Goal: Task Accomplishment & Management: Use online tool/utility

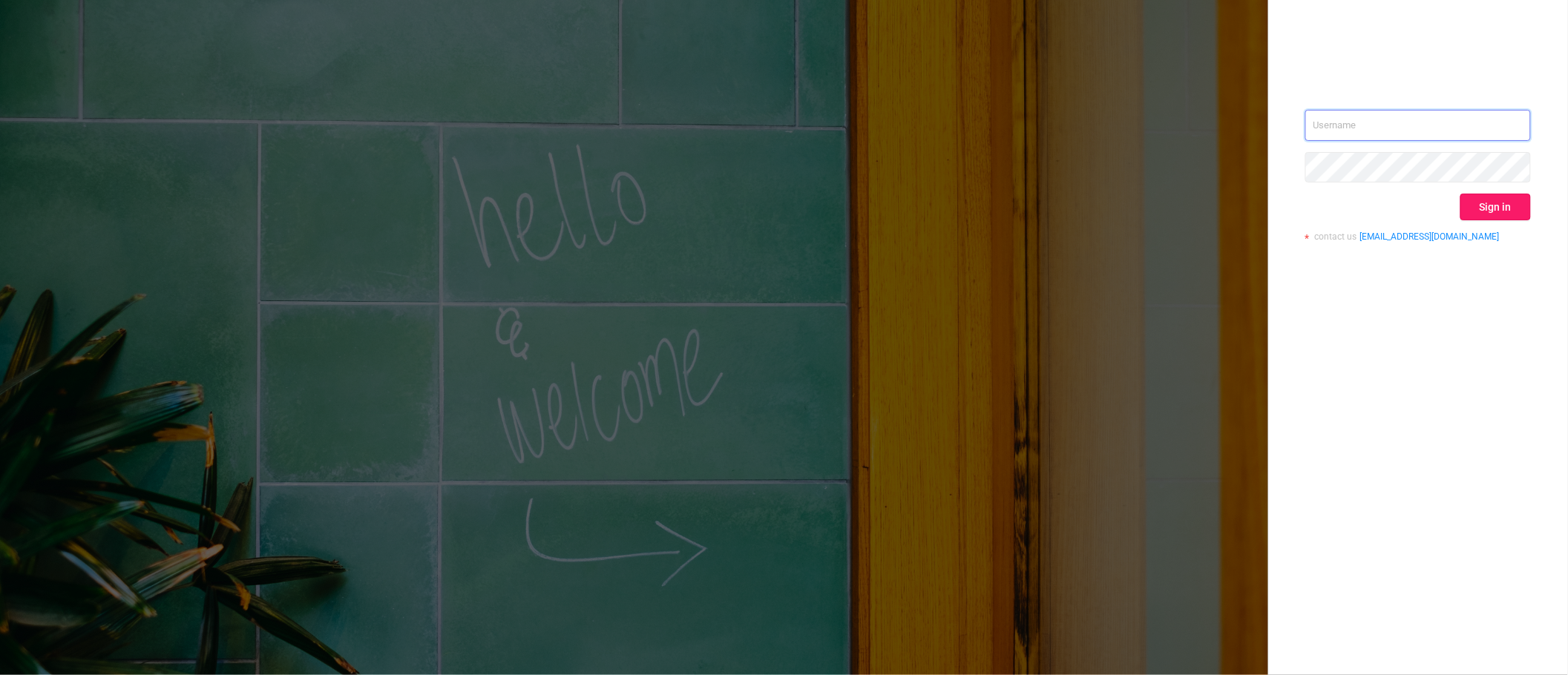
type input "sara.maskivish@flashtalking.com"
click at [1474, 193] on button "Sign in" at bounding box center [1495, 207] width 70 height 26
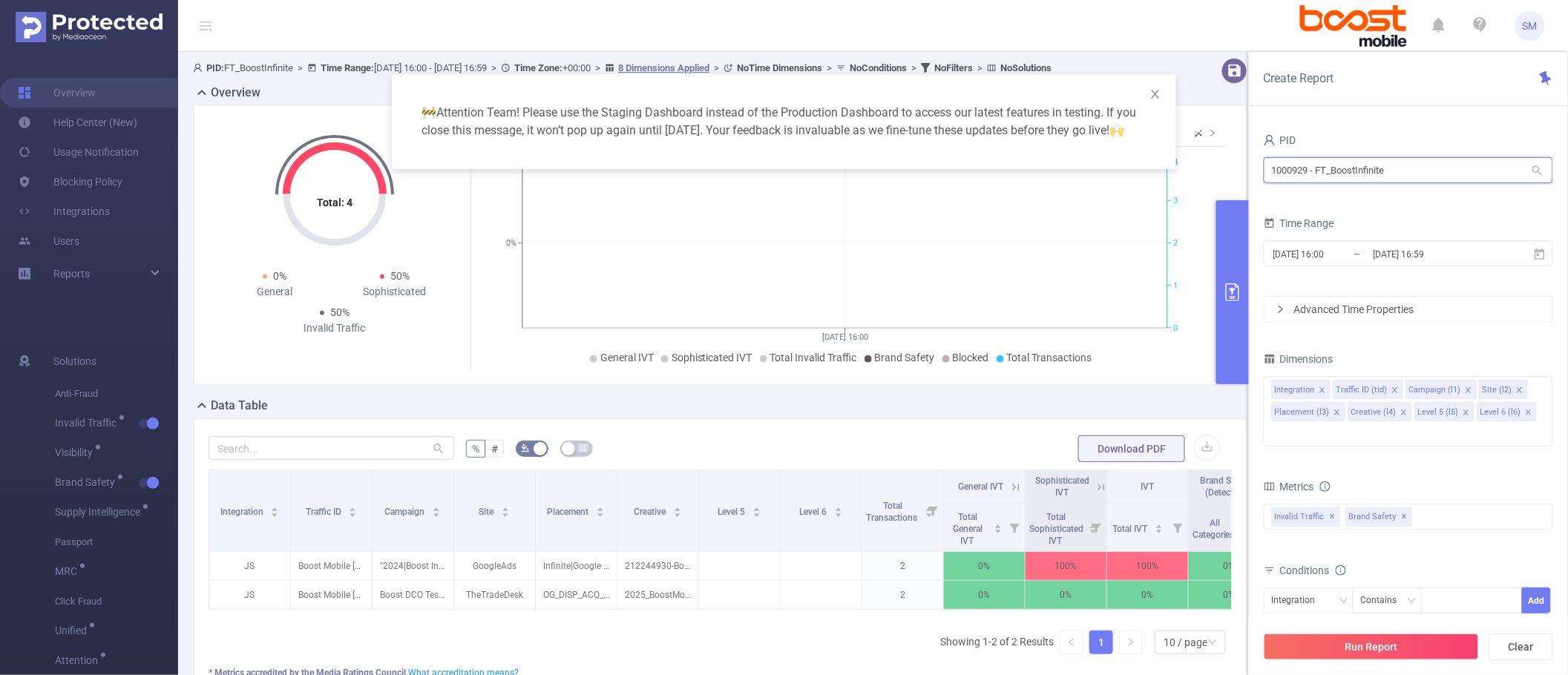
drag, startPoint x: 1405, startPoint y: 174, endPoint x: 1243, endPoint y: 177, distance: 162.0
click at [1243, 177] on body "SM Overview Help Center (New) Usage Notification Blocking Policy Integrations U…" at bounding box center [784, 338] width 1568 height 675
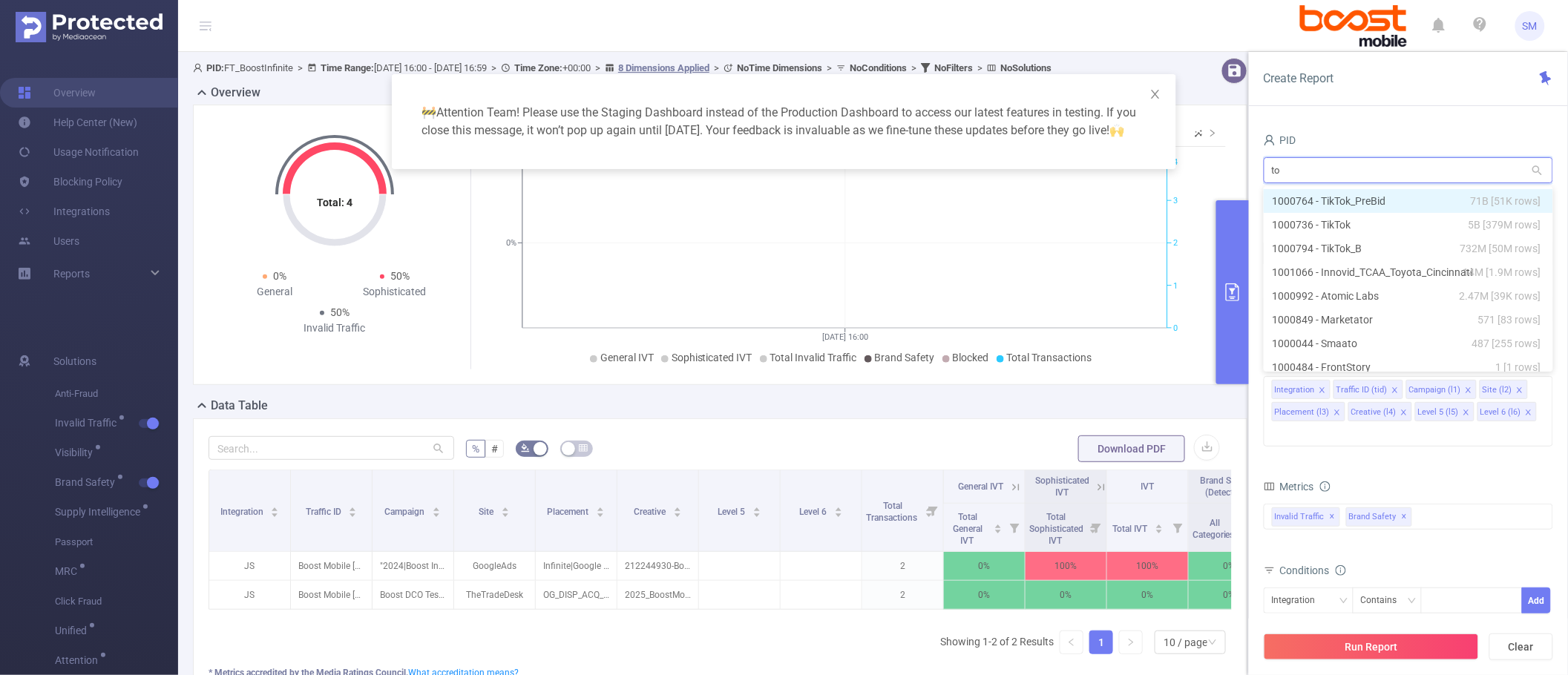
type input "toy"
click at [1452, 199] on li "1001066 - Innovid_TCAA_Toyota_Cincinnati 14M [1.9M rows]" at bounding box center [1408, 200] width 289 height 24
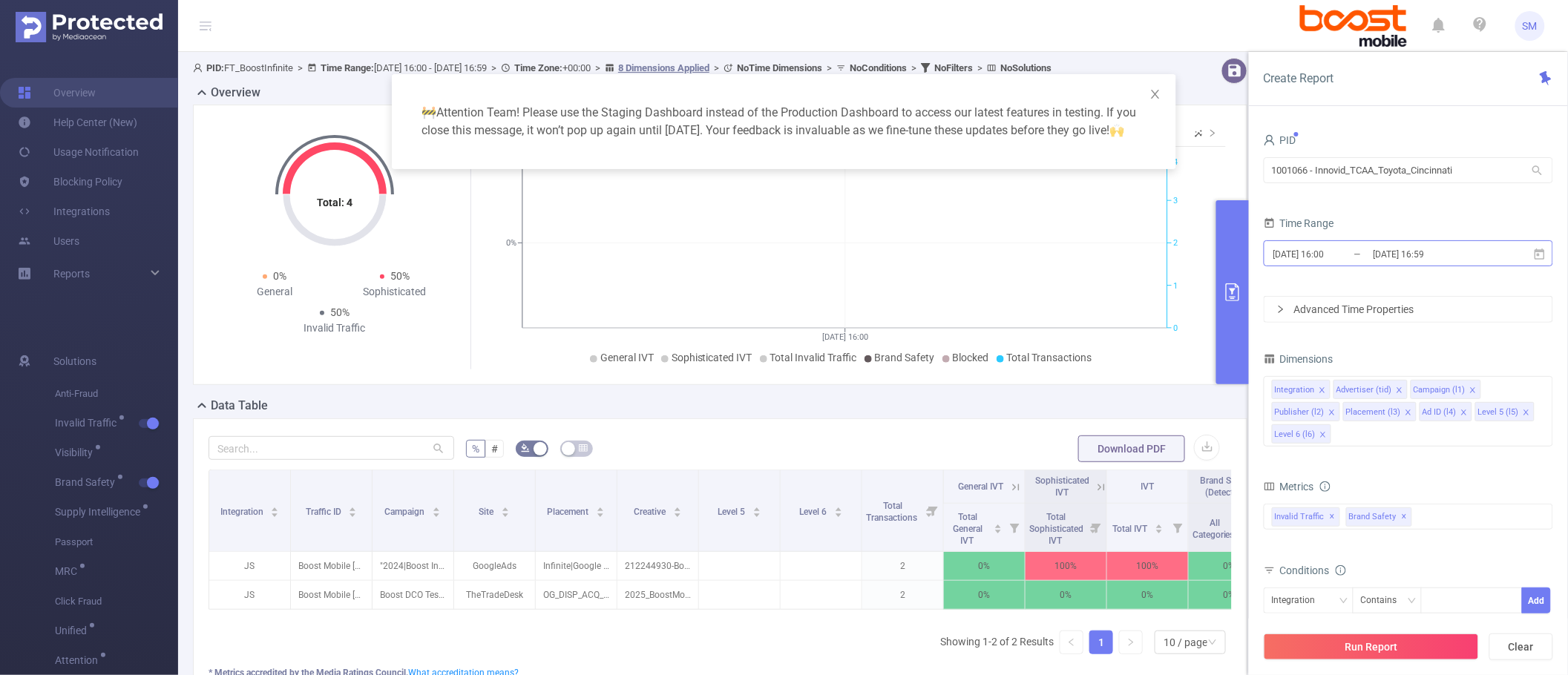
click at [1449, 250] on input "2025-09-16 16:59" at bounding box center [1432, 254] width 120 height 20
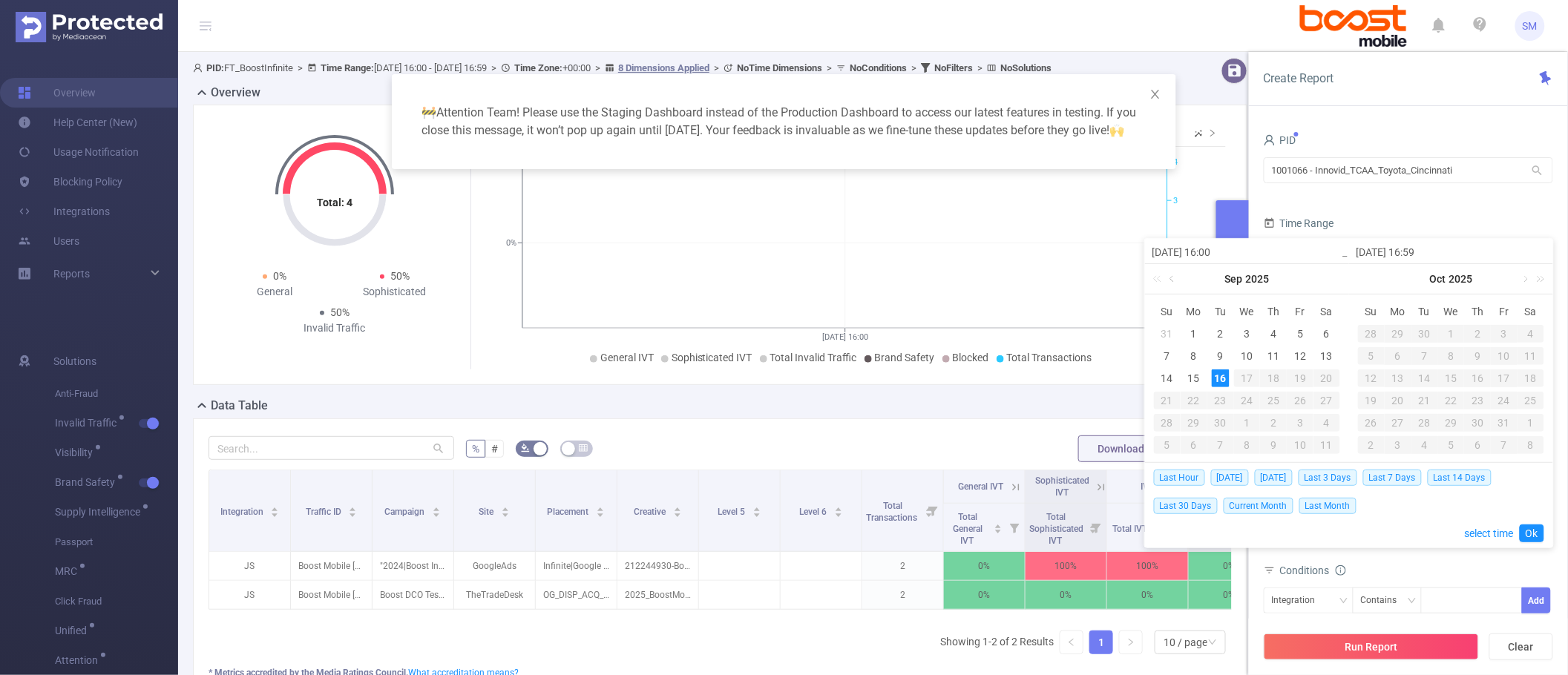
click at [1174, 280] on link at bounding box center [1172, 279] width 13 height 30
click at [1331, 379] on div "16" at bounding box center [1326, 378] width 18 height 18
click at [1374, 280] on link at bounding box center [1376, 279] width 13 height 30
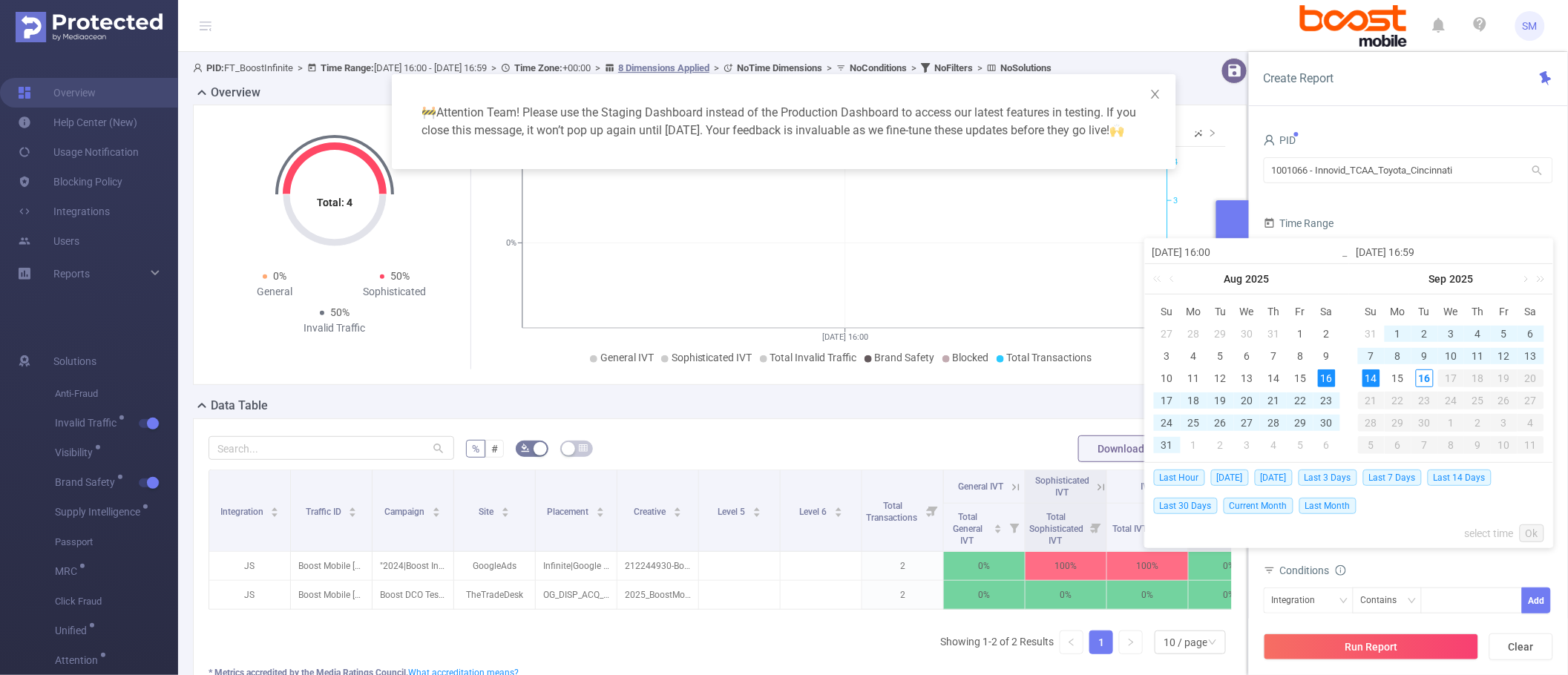
click at [1368, 374] on div "14" at bounding box center [1371, 378] width 18 height 18
type input "[DATE] 16:00"
type input "[DATE] 16:59"
type input "[DATE] 16:00"
type input "[DATE] 16:59"
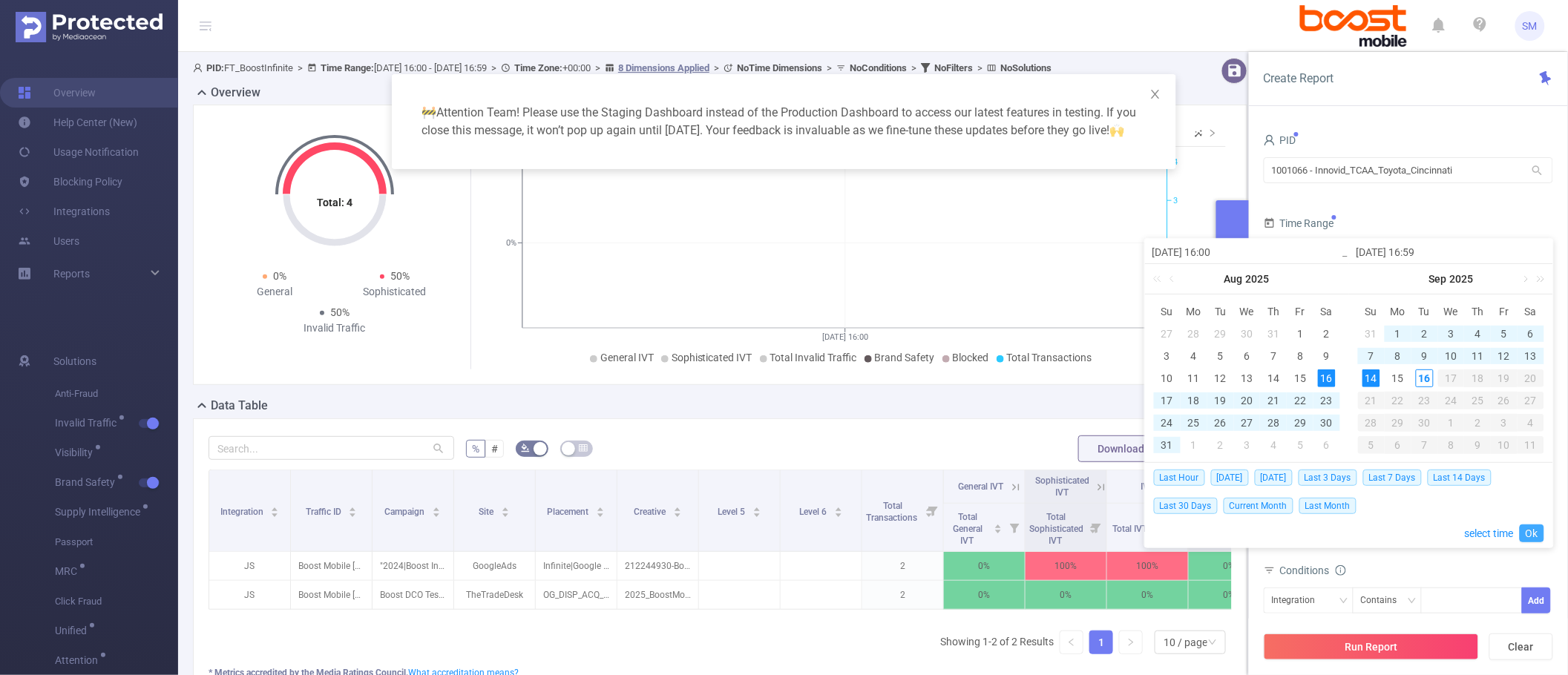
click at [1527, 533] on link "Ok" at bounding box center [1532, 533] width 25 height 18
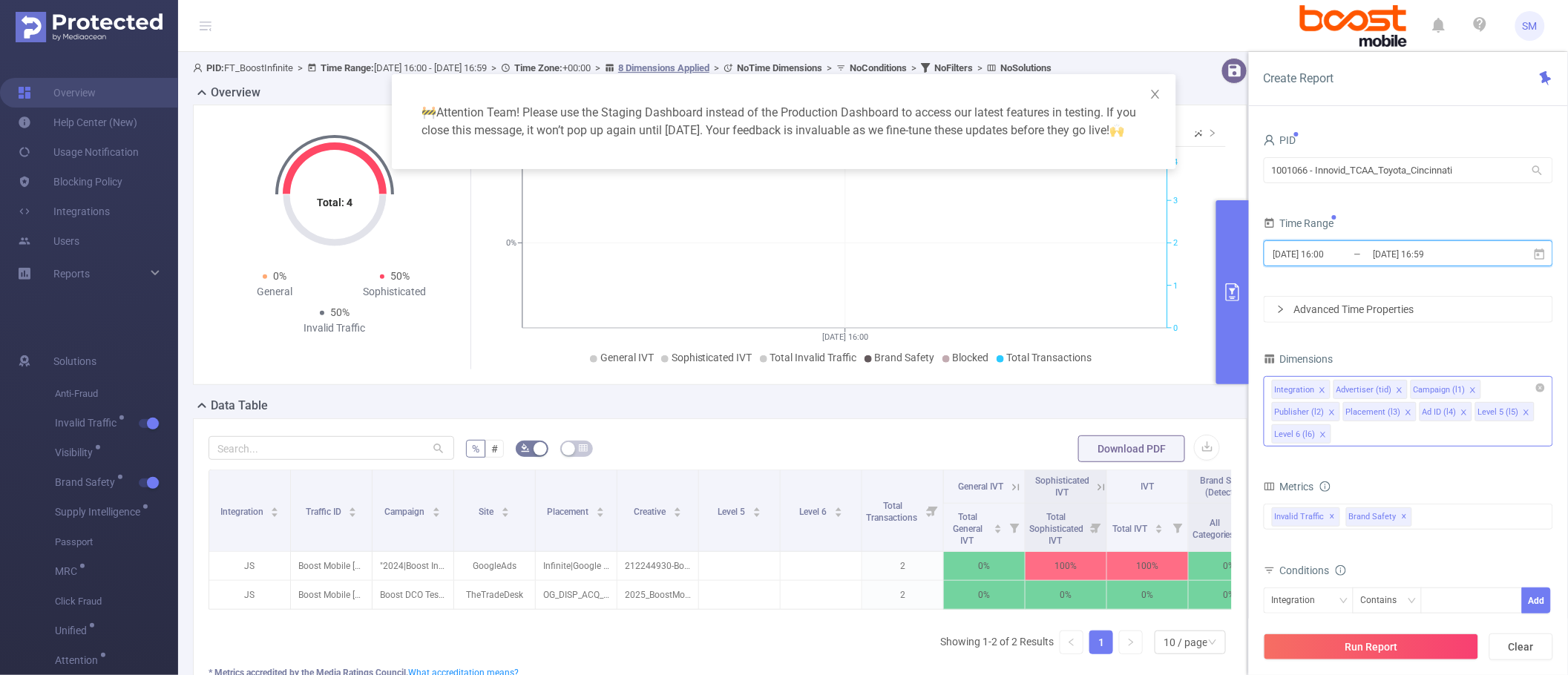
click at [1526, 409] on icon "icon: close" at bounding box center [1526, 412] width 7 height 7
click at [1523, 414] on icon "icon: close" at bounding box center [1526, 412] width 5 height 5
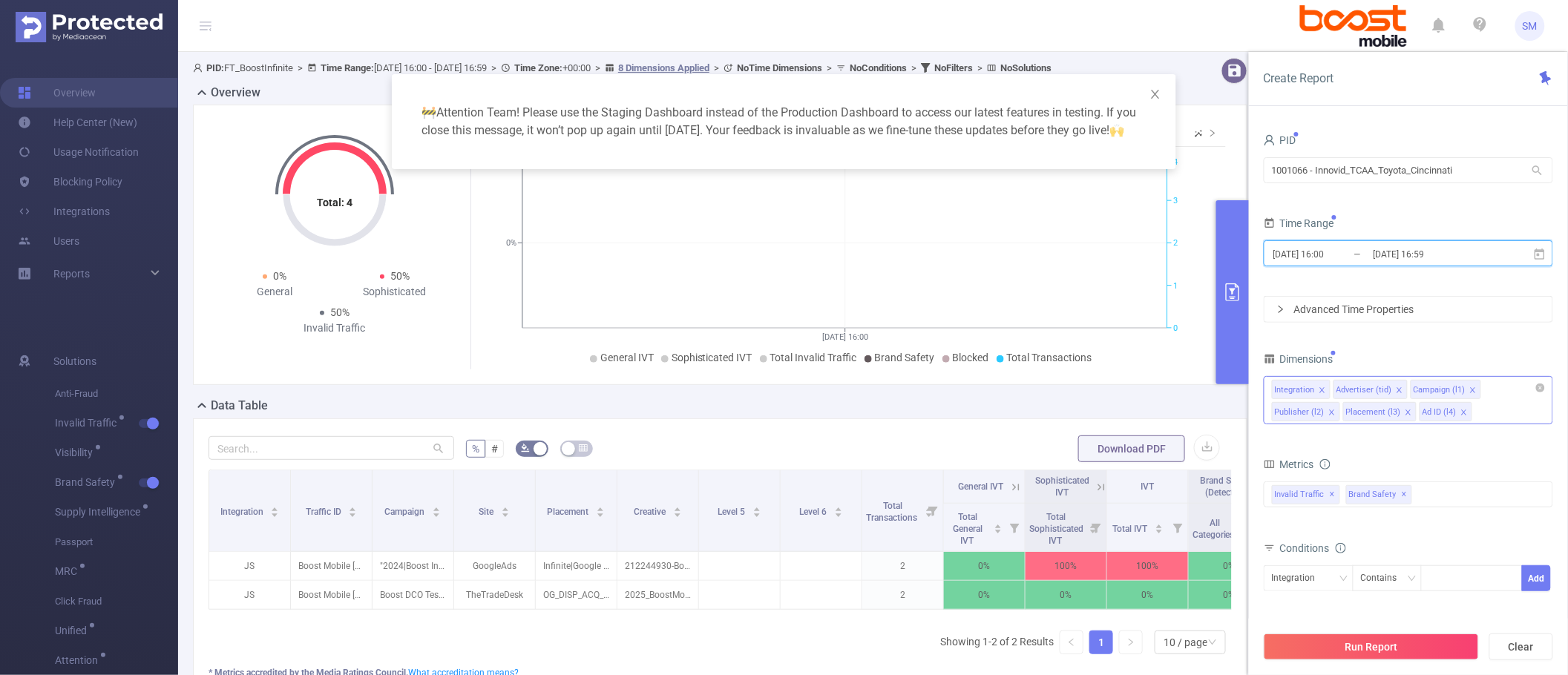
click at [1463, 414] on icon "icon: close" at bounding box center [1463, 412] width 5 height 5
click at [1406, 410] on icon "icon: close" at bounding box center [1408, 412] width 7 height 7
click at [1329, 410] on icon "icon: close" at bounding box center [1332, 412] width 7 height 7
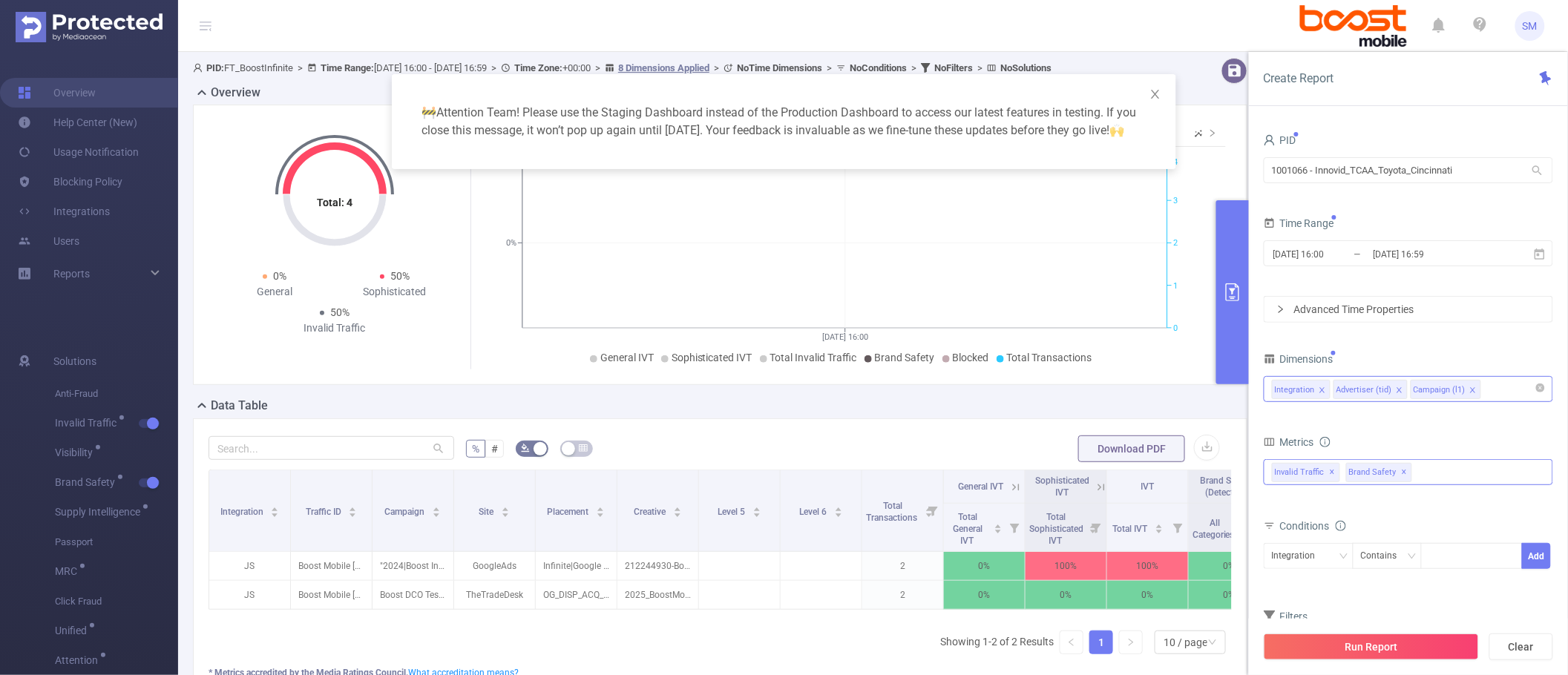
click at [1402, 473] on span "✕" at bounding box center [1405, 473] width 6 height 18
click at [1345, 468] on div "Invalid Traffic ✕" at bounding box center [1309, 470] width 74 height 22
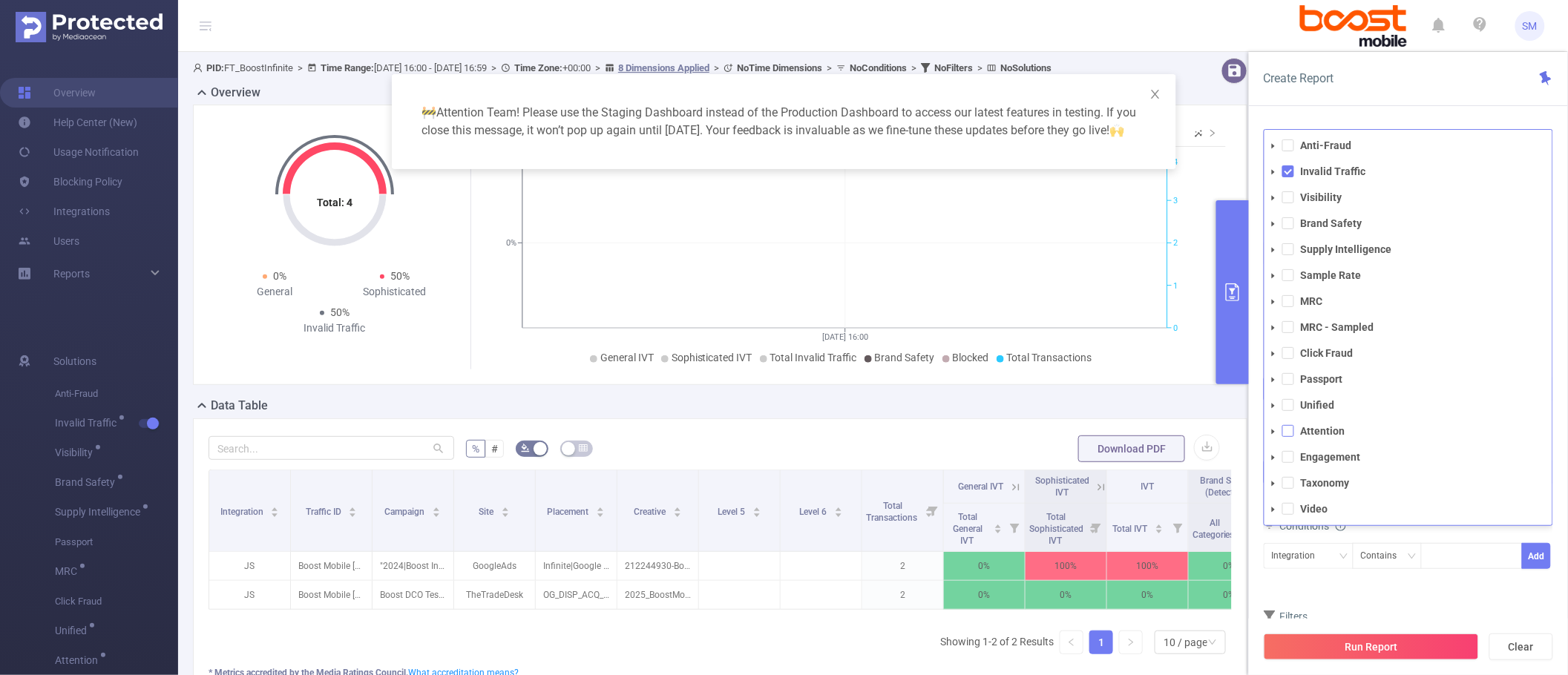
click at [1282, 431] on span at bounding box center [1289, 432] width 12 height 12
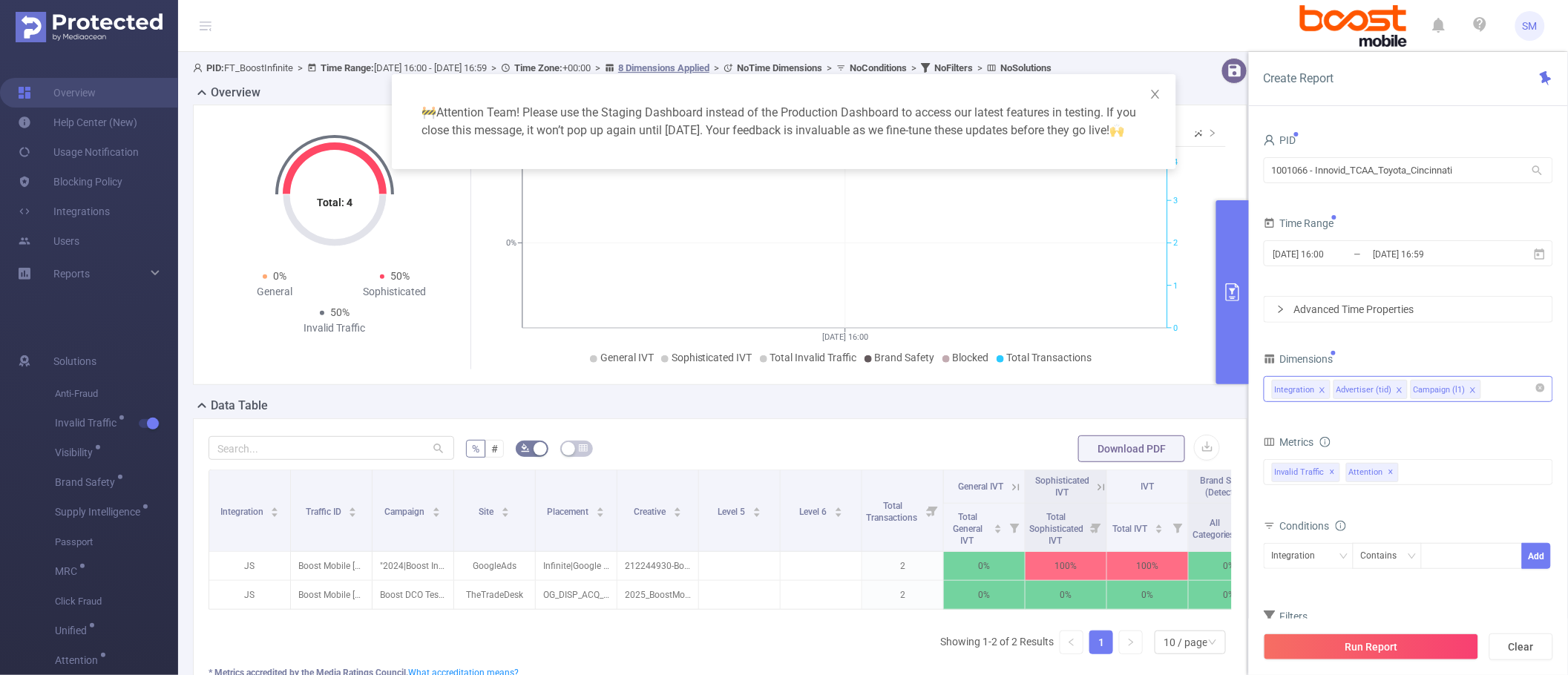
click at [1411, 529] on div "Conditions" at bounding box center [1408, 528] width 289 height 25
click at [1371, 558] on div "Contains" at bounding box center [1383, 556] width 47 height 25
click at [1396, 608] on li "Is" at bounding box center [1402, 611] width 98 height 24
click at [1443, 559] on div at bounding box center [1471, 556] width 85 height 25
type input "JS"
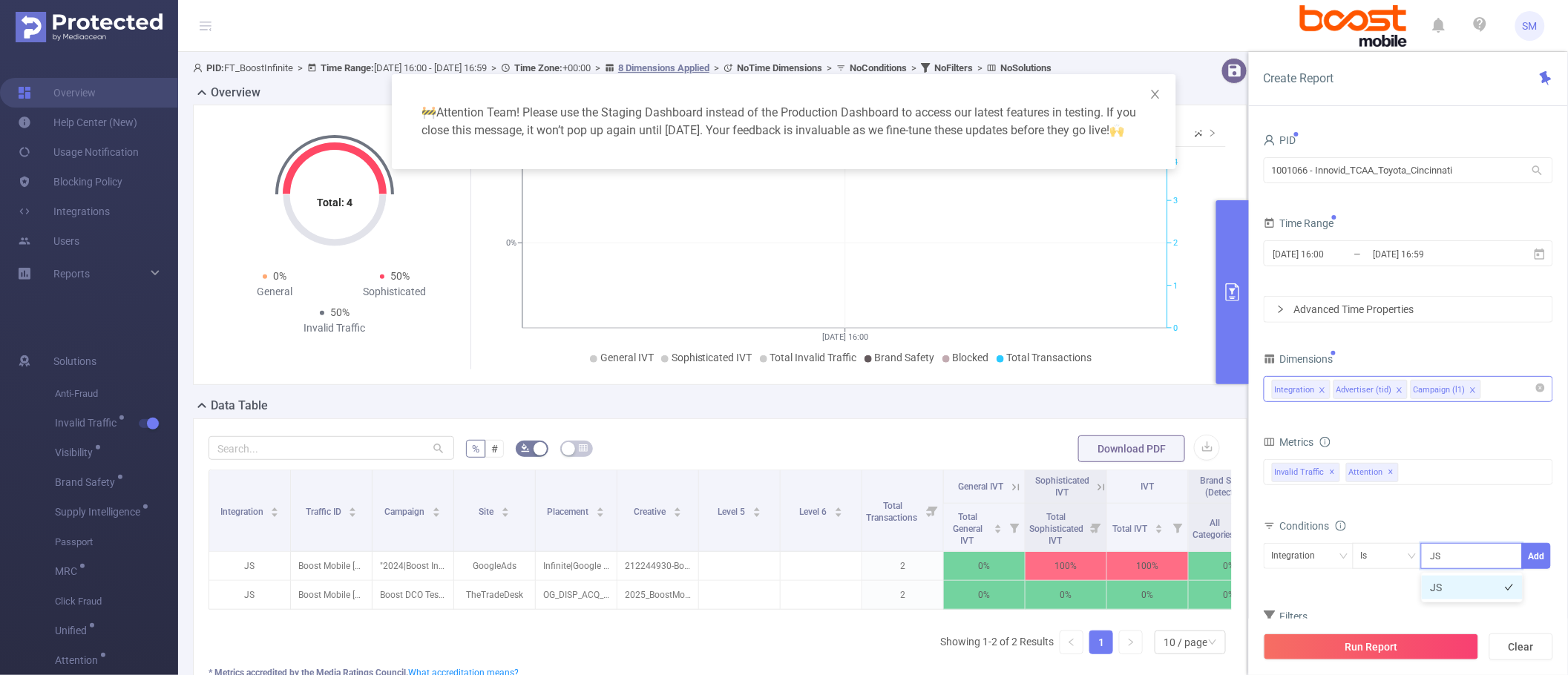
click at [1447, 591] on li "JS" at bounding box center [1471, 587] width 101 height 24
click at [1544, 561] on button "Add" at bounding box center [1535, 556] width 29 height 26
click at [1455, 640] on button "Run Report" at bounding box center [1371, 647] width 215 height 26
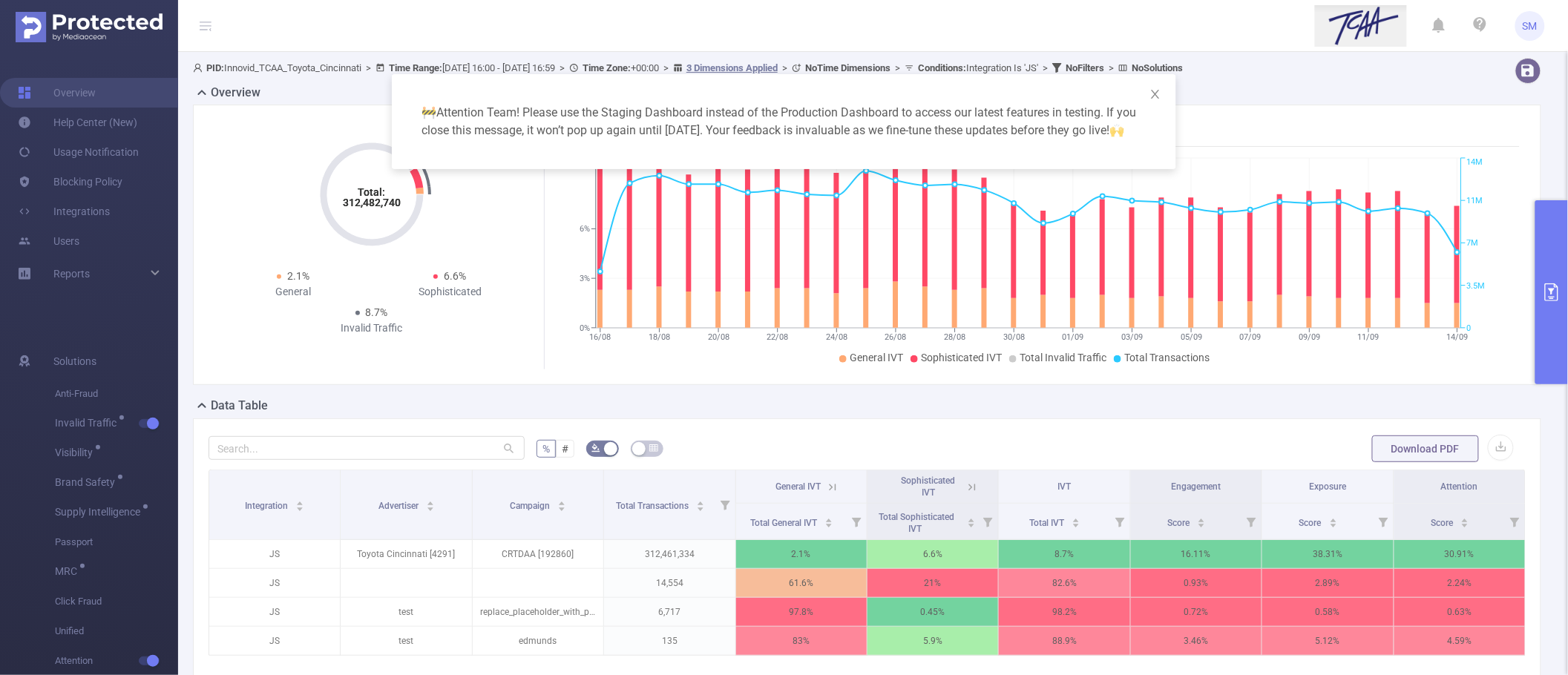
click at [1550, 288] on icon "primary" at bounding box center [1551, 292] width 13 height 18
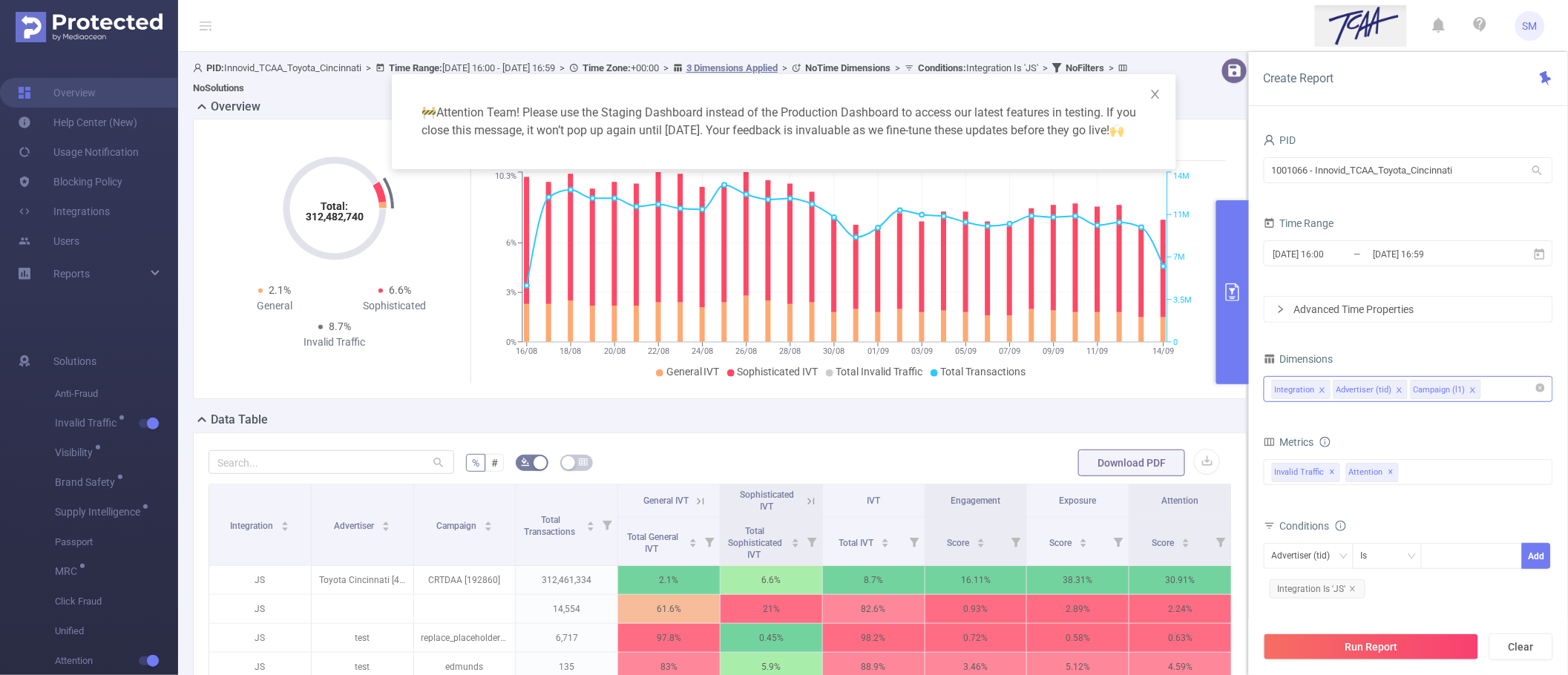
click at [1470, 390] on icon "icon: close" at bounding box center [1472, 390] width 5 height 5
click at [1436, 645] on button "Run Report" at bounding box center [1371, 647] width 215 height 26
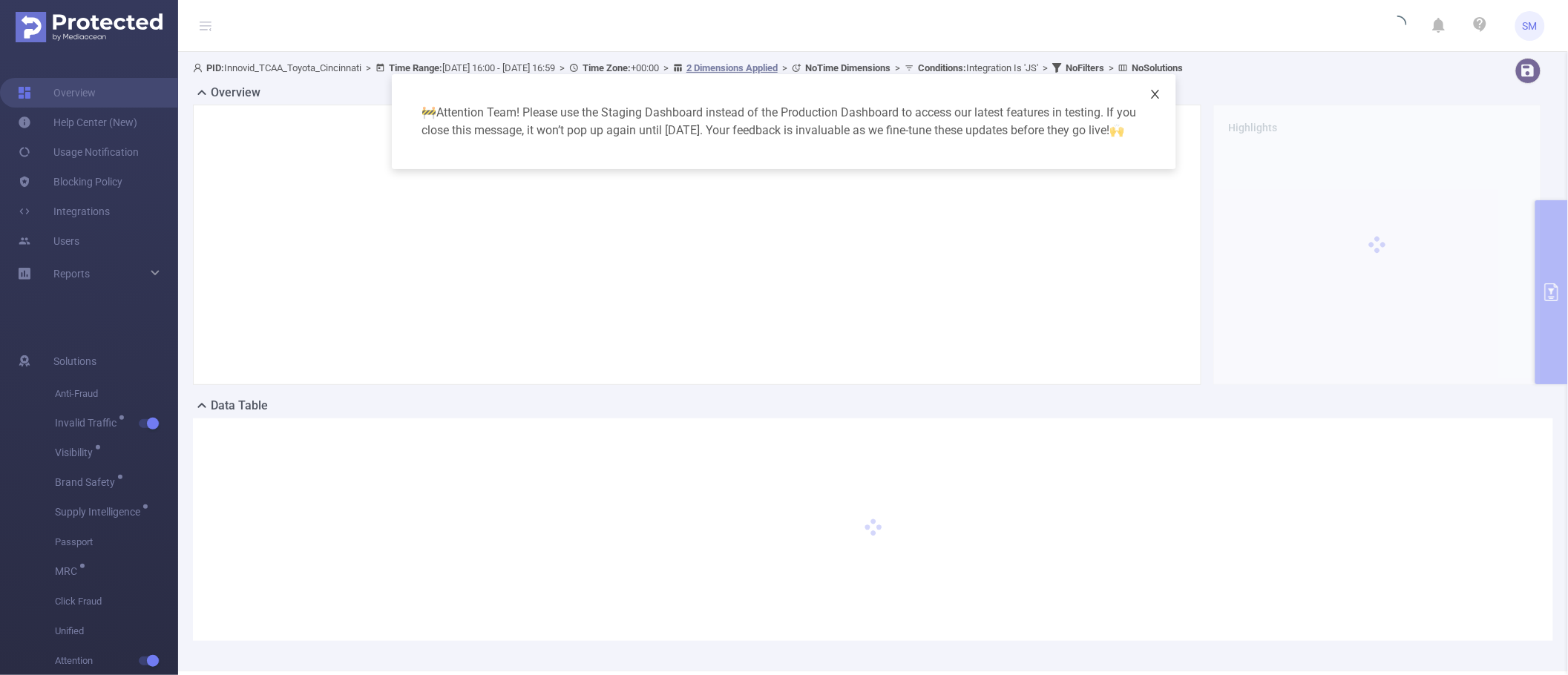
click at [1154, 91] on icon "icon: close" at bounding box center [1156, 94] width 12 height 12
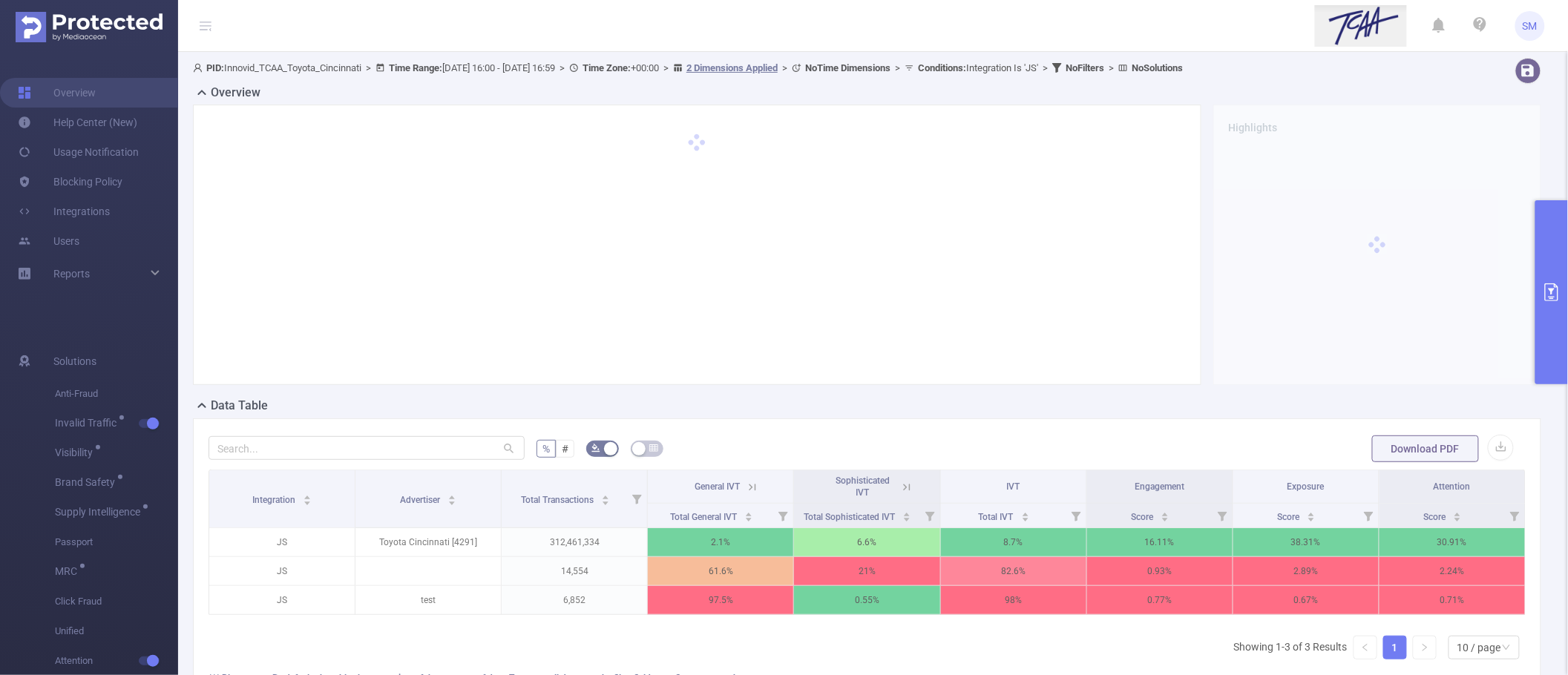
click at [1548, 272] on button "primary" at bounding box center [1551, 292] width 33 height 184
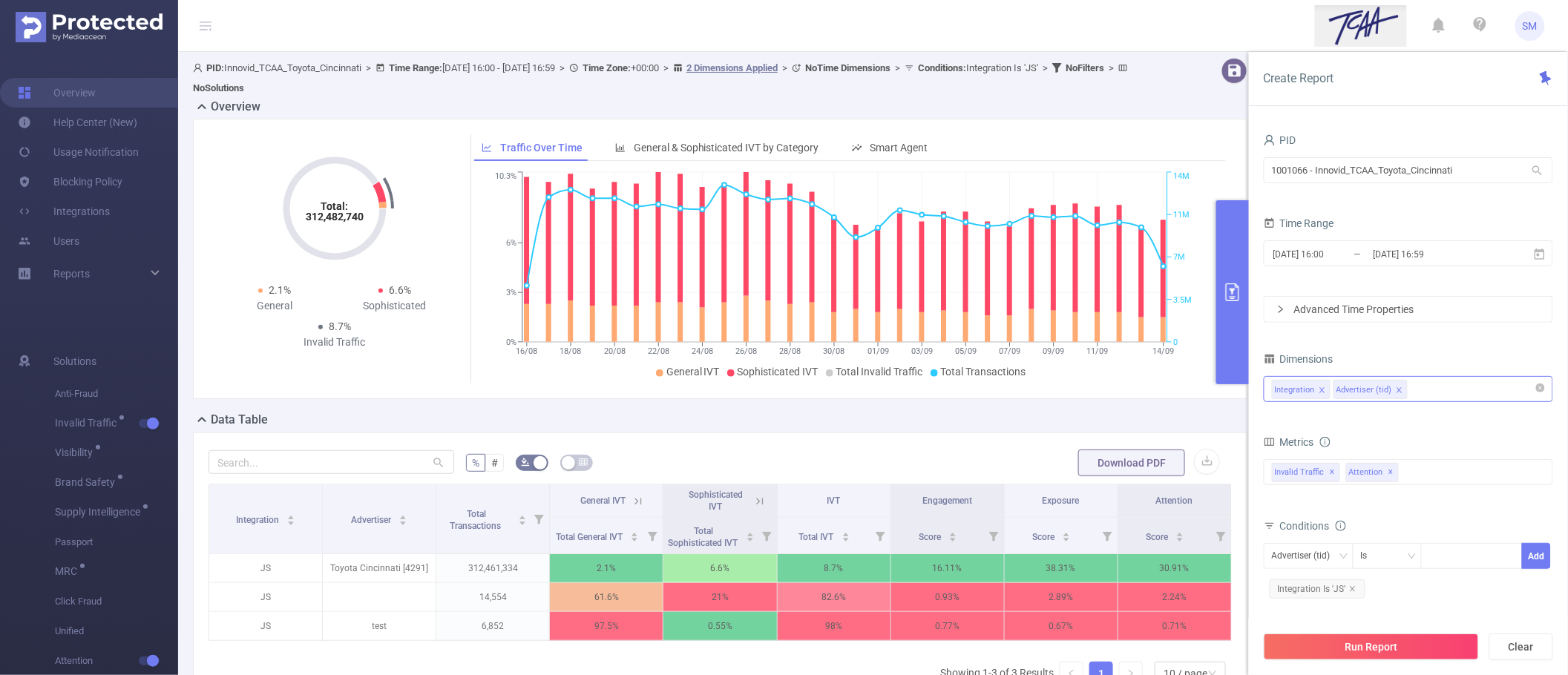
click at [1399, 392] on icon "icon: close" at bounding box center [1399, 390] width 5 height 5
click at [1455, 432] on div "Metrics" at bounding box center [1408, 444] width 289 height 25
click at [1432, 658] on button "Run Report" at bounding box center [1371, 647] width 215 height 26
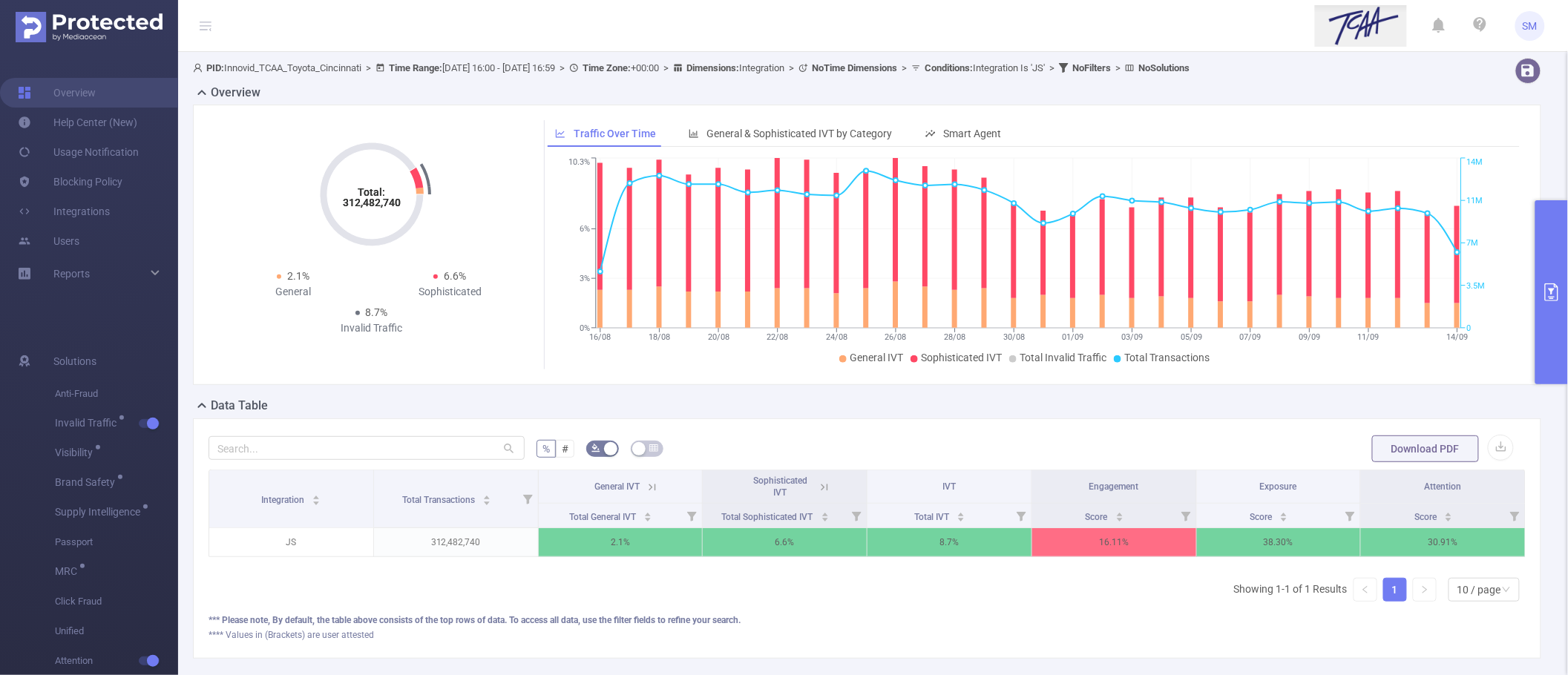
click at [1555, 288] on icon "primary" at bounding box center [1551, 292] width 18 height 18
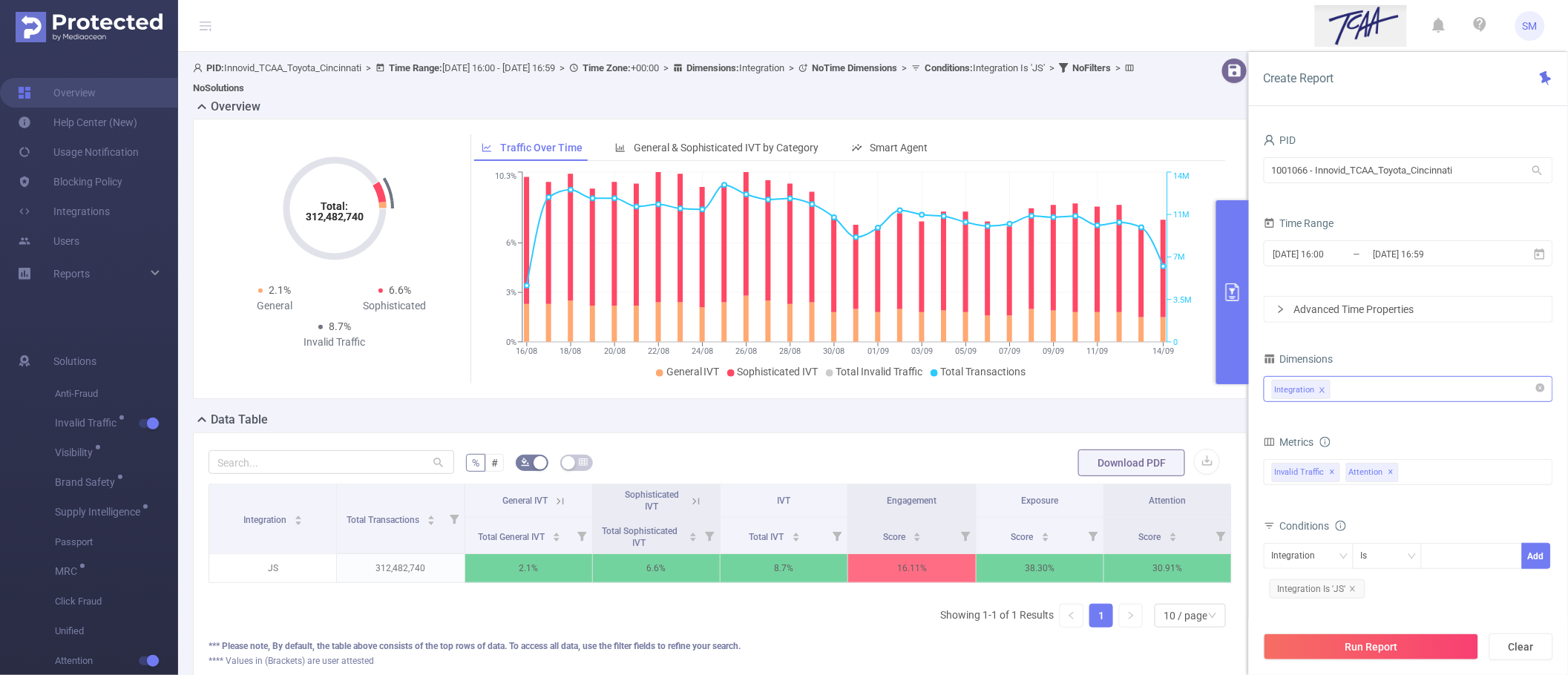
click at [1343, 394] on div "Integration" at bounding box center [1408, 389] width 273 height 25
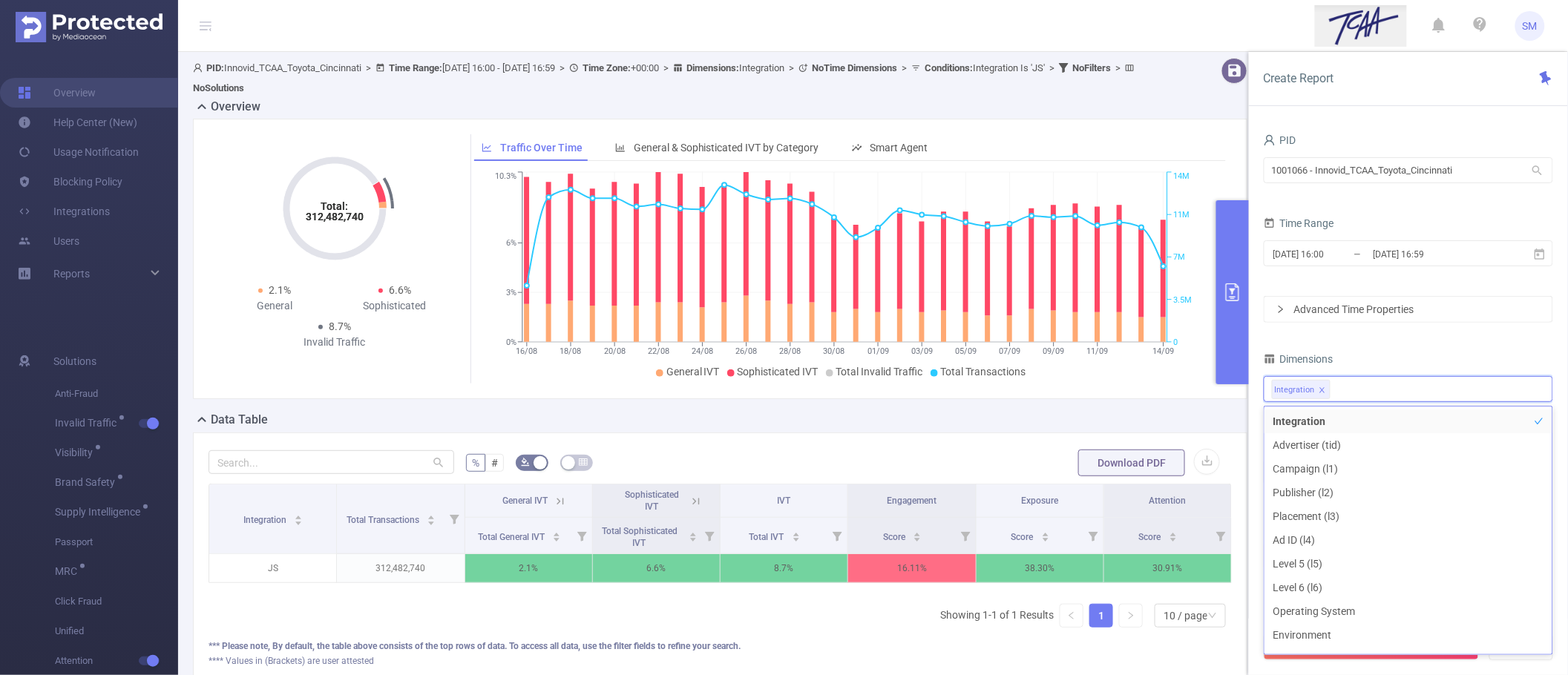
click at [1397, 347] on div "PID 1001066 - Innovid_TCAA_Toyota_Cincinnati 1001066 - Innovid_TCAA_Toyota_Cinc…" at bounding box center [1408, 417] width 289 height 574
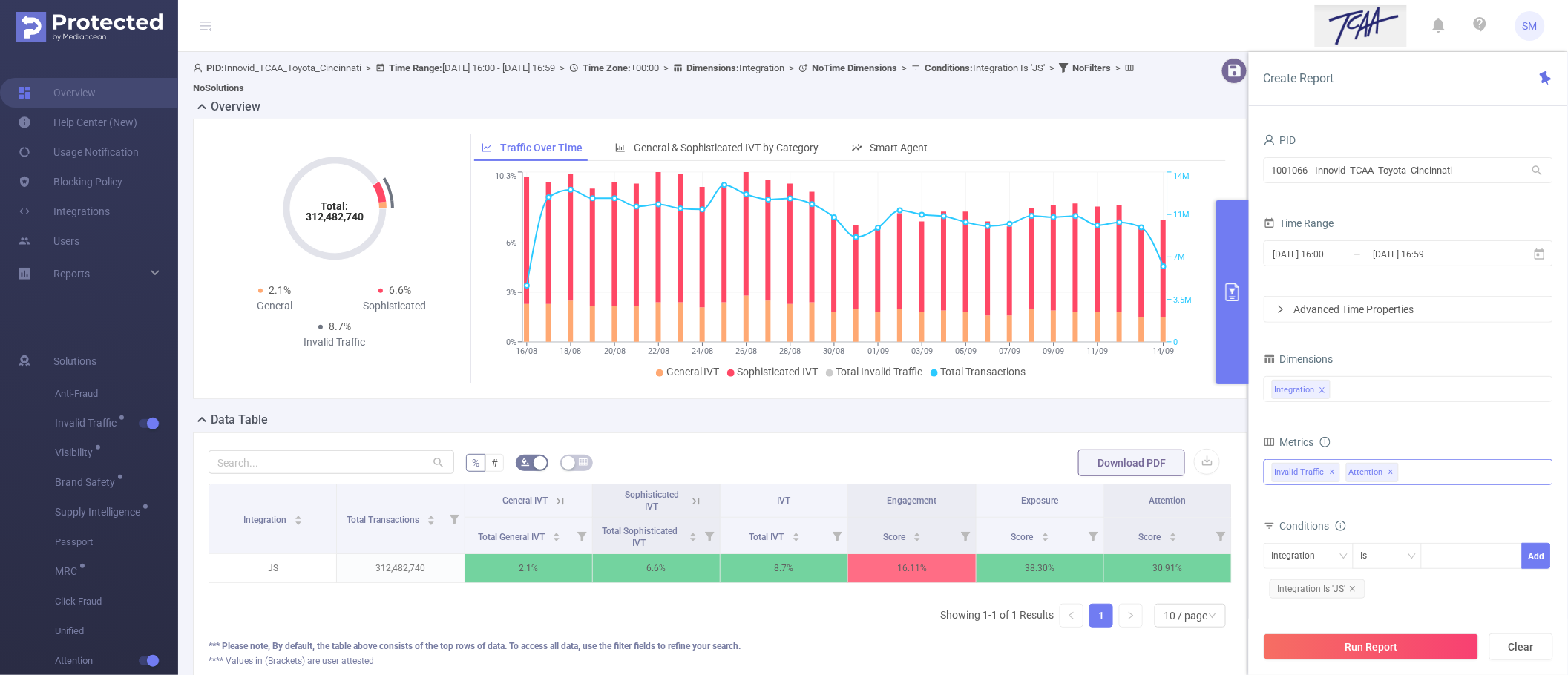
click at [1390, 473] on span "✕" at bounding box center [1390, 473] width 6 height 18
click at [1390, 473] on div "Invalid Traffic ✕ Anti-Fraud Invalid Traffic Visibility Brand Safety Supply Int…" at bounding box center [1408, 473] width 289 height 26
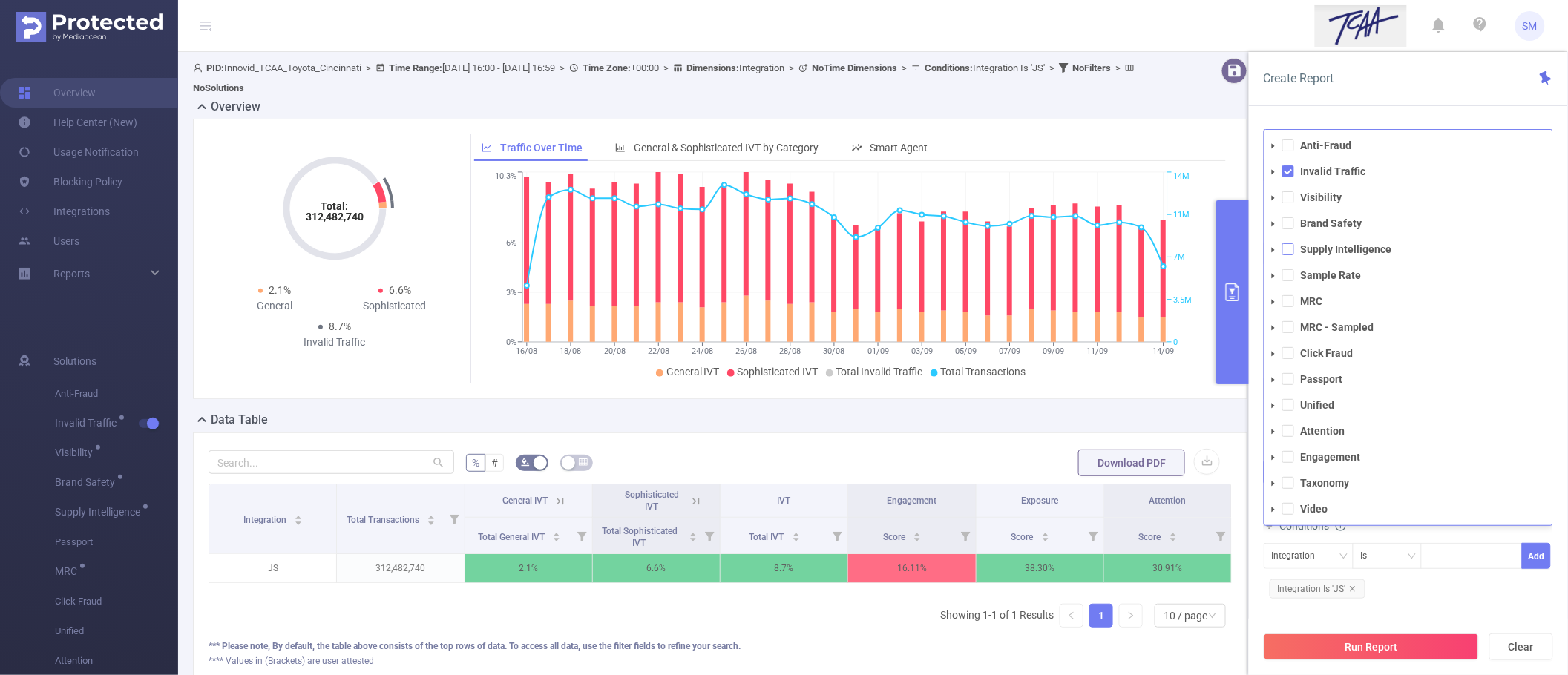
click at [1288, 247] on span at bounding box center [1289, 250] width 12 height 12
click at [1274, 252] on icon "icon: caret-down" at bounding box center [1273, 250] width 7 height 7
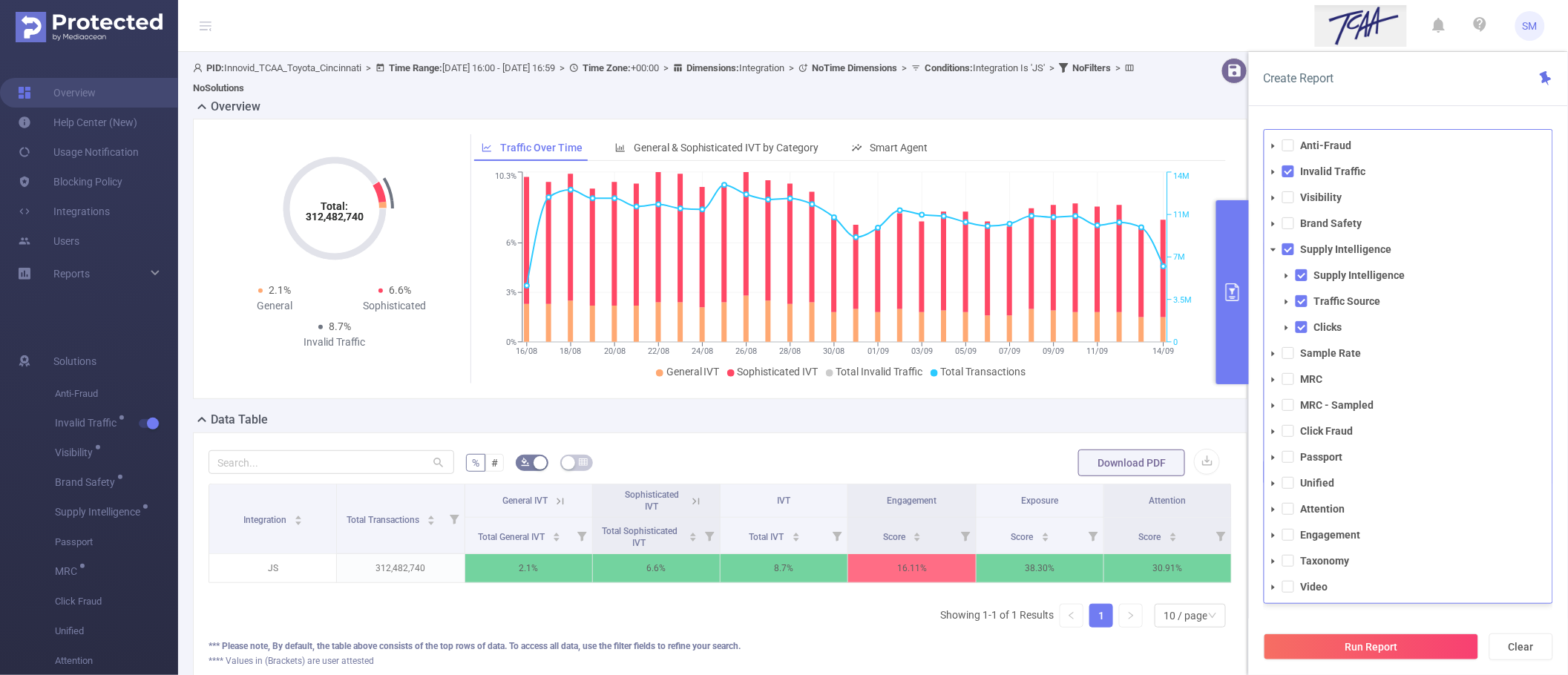
click at [1288, 276] on icon "icon: caret-down" at bounding box center [1286, 276] width 3 height 5
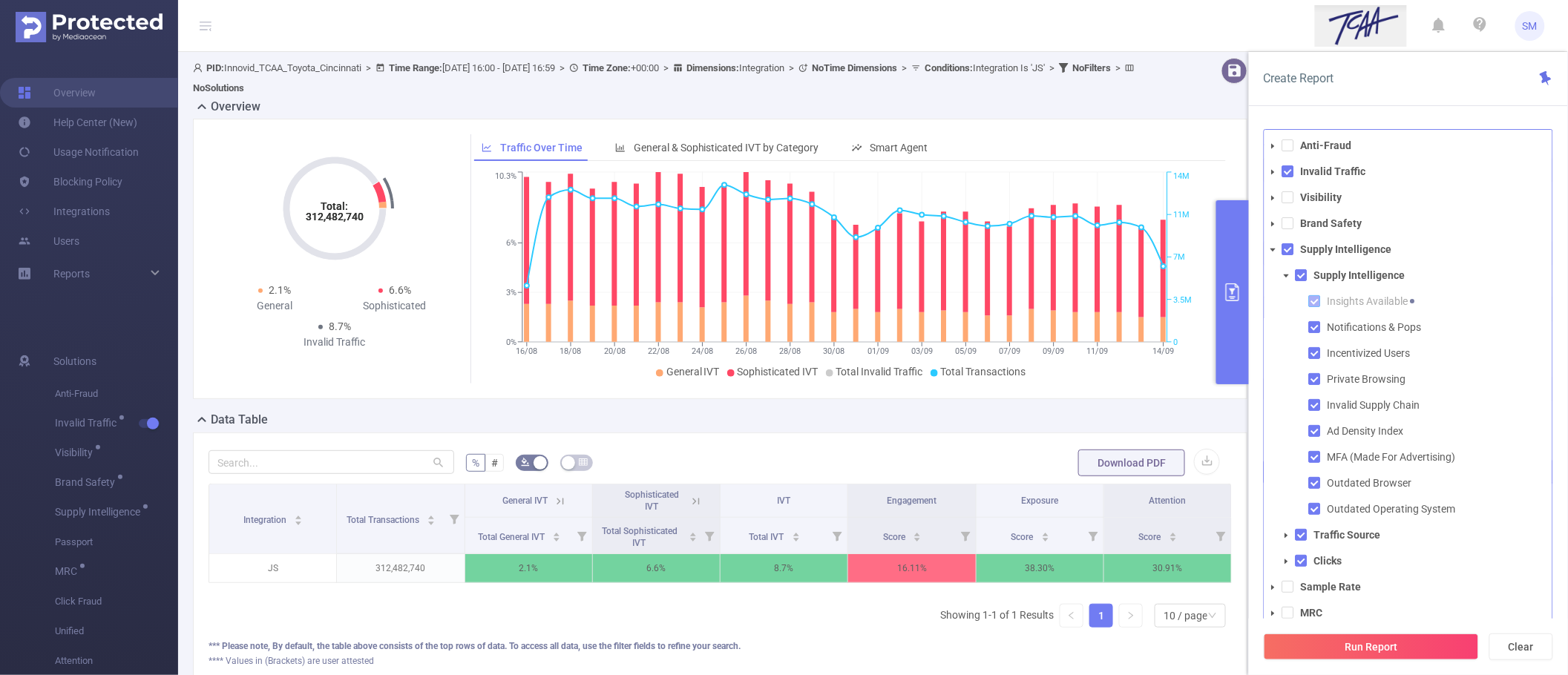
click at [1311, 298] on span at bounding box center [1315, 301] width 12 height 12
click at [1405, 644] on button "Run Report" at bounding box center [1371, 647] width 215 height 26
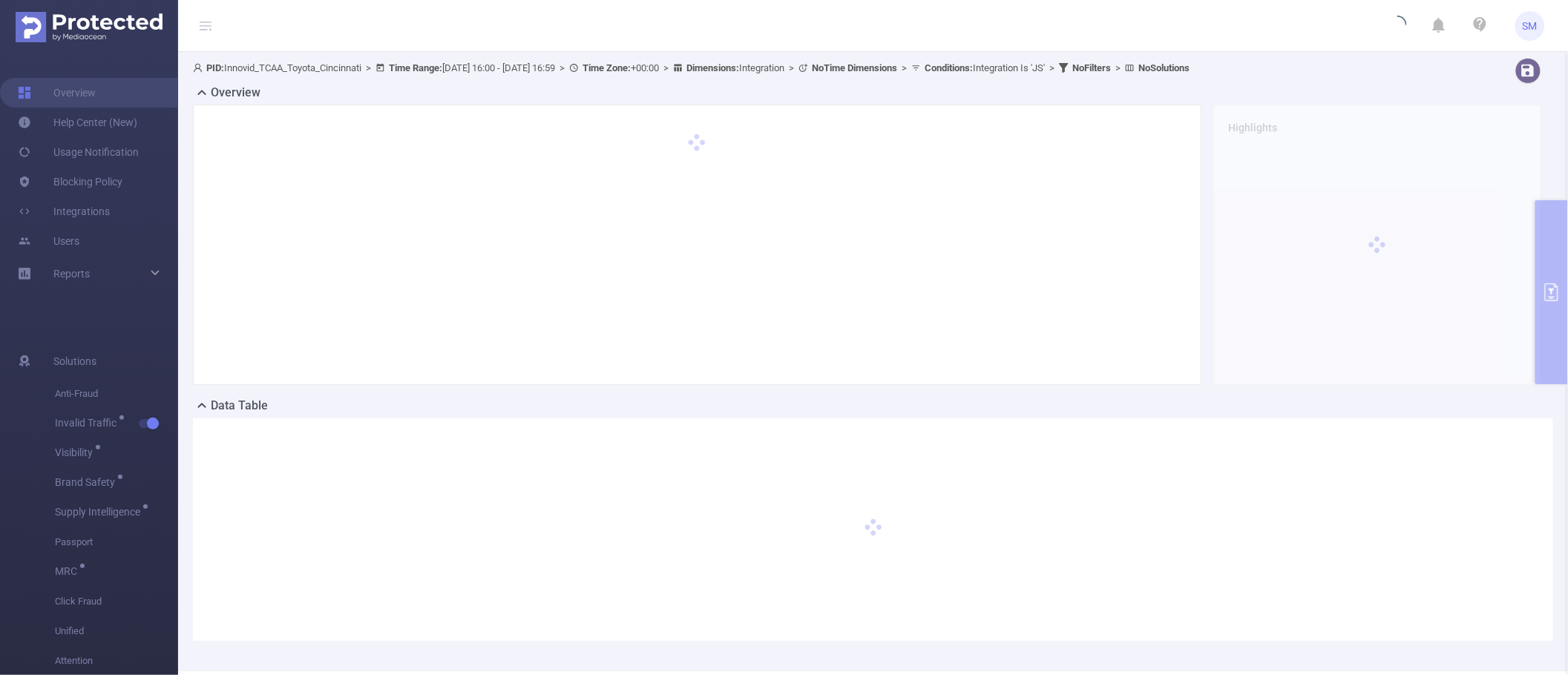
click at [1545, 287] on div "PID: Innovid_TCAA_Toyota_Cincinnati > Time Range: 2025-08-16 16:00 - 2025-09-14…" at bounding box center [873, 361] width 1390 height 619
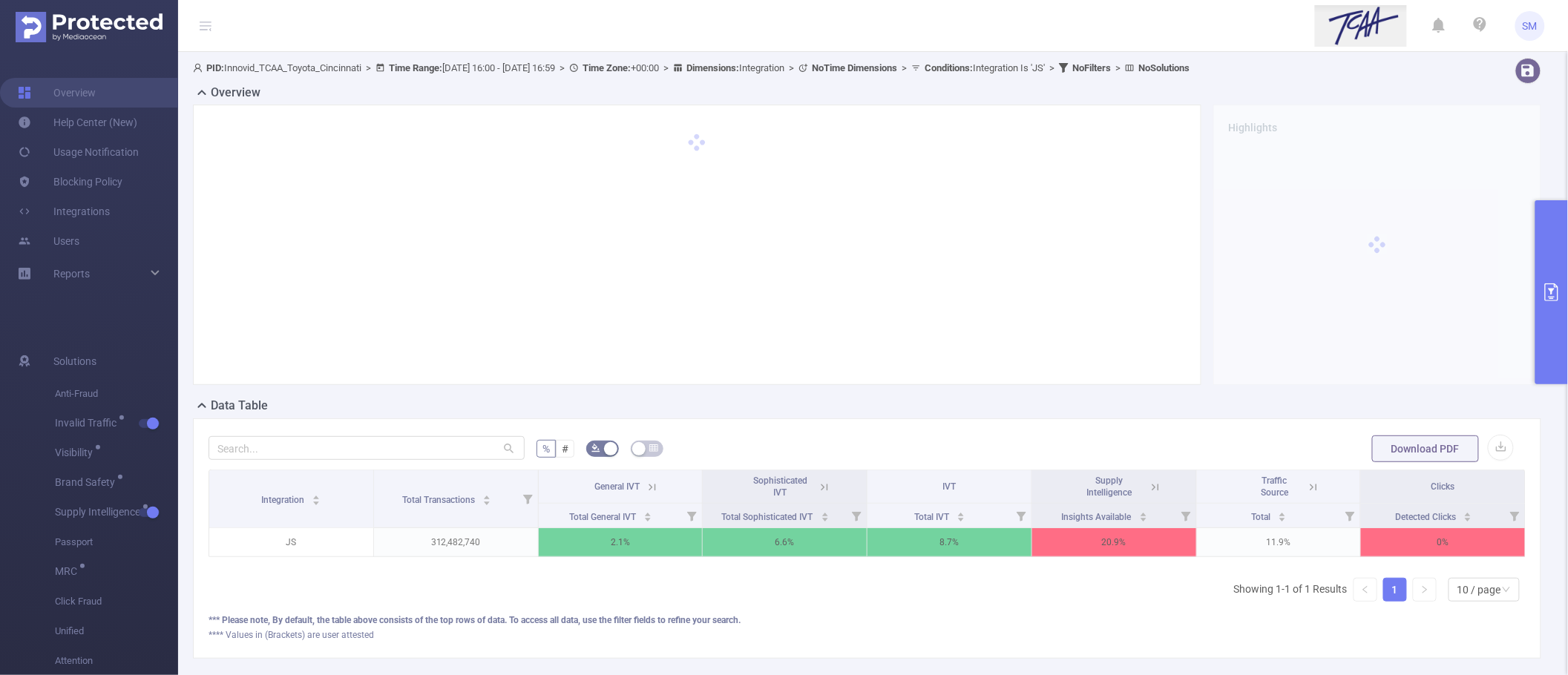
click at [1553, 287] on icon "primary" at bounding box center [1551, 292] width 18 height 18
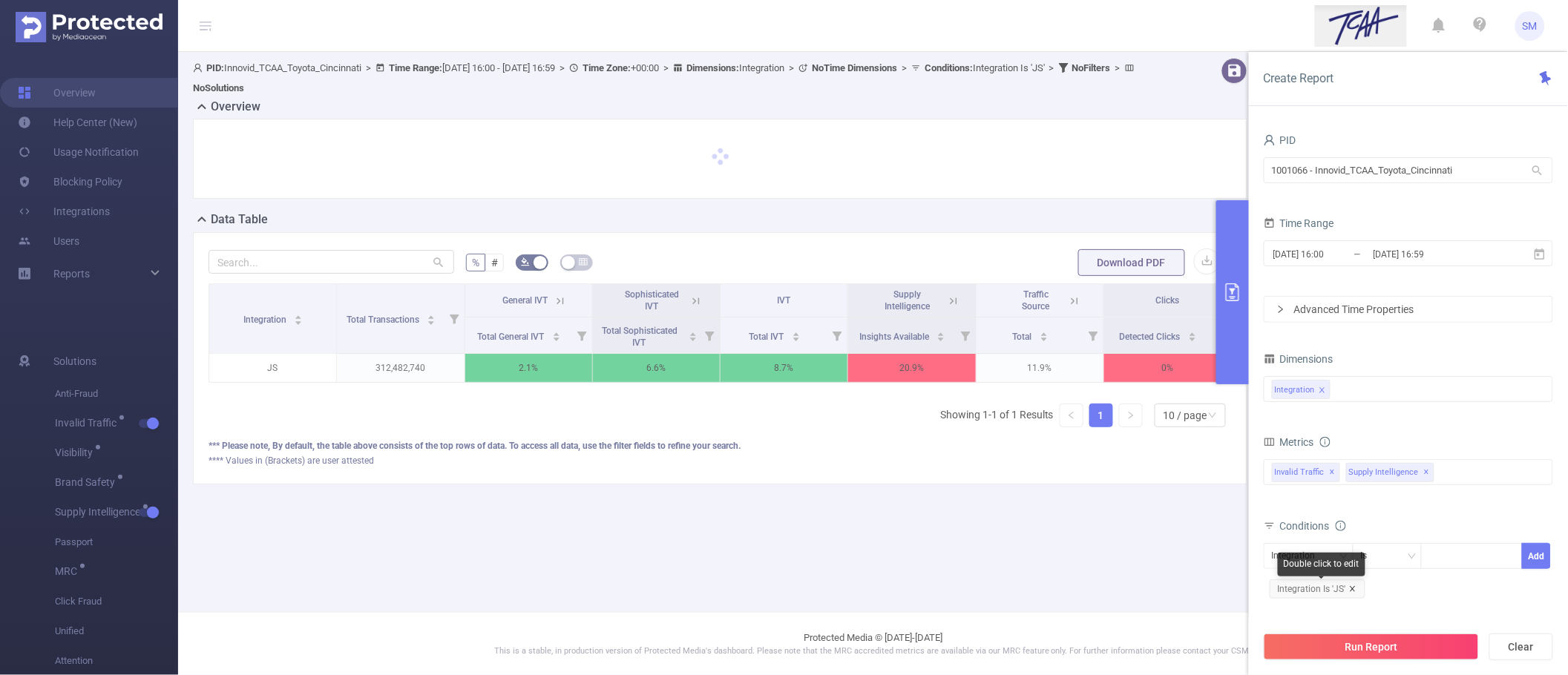
click at [1351, 588] on icon "icon: close" at bounding box center [1353, 589] width 7 height 7
click at [1371, 642] on button "Run Report" at bounding box center [1371, 647] width 215 height 26
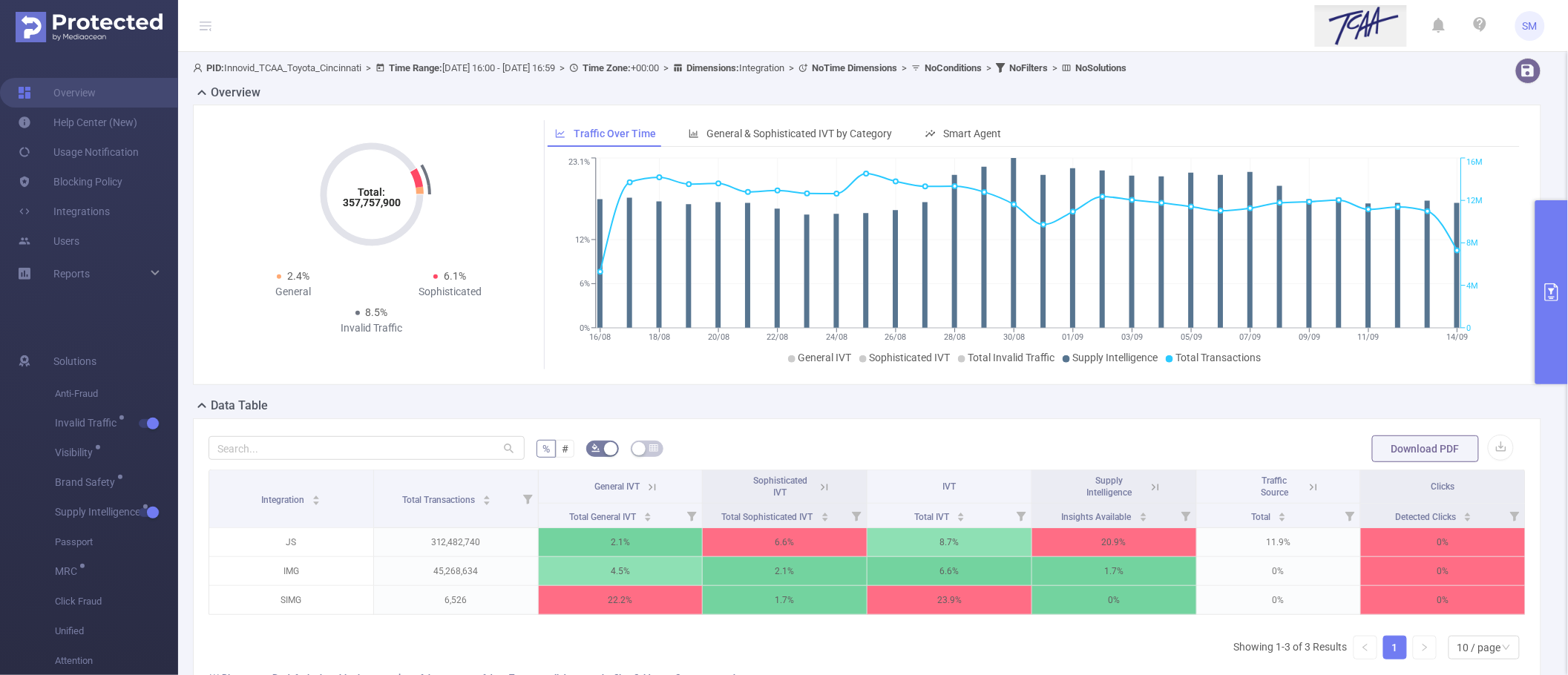
scroll to position [93, 0]
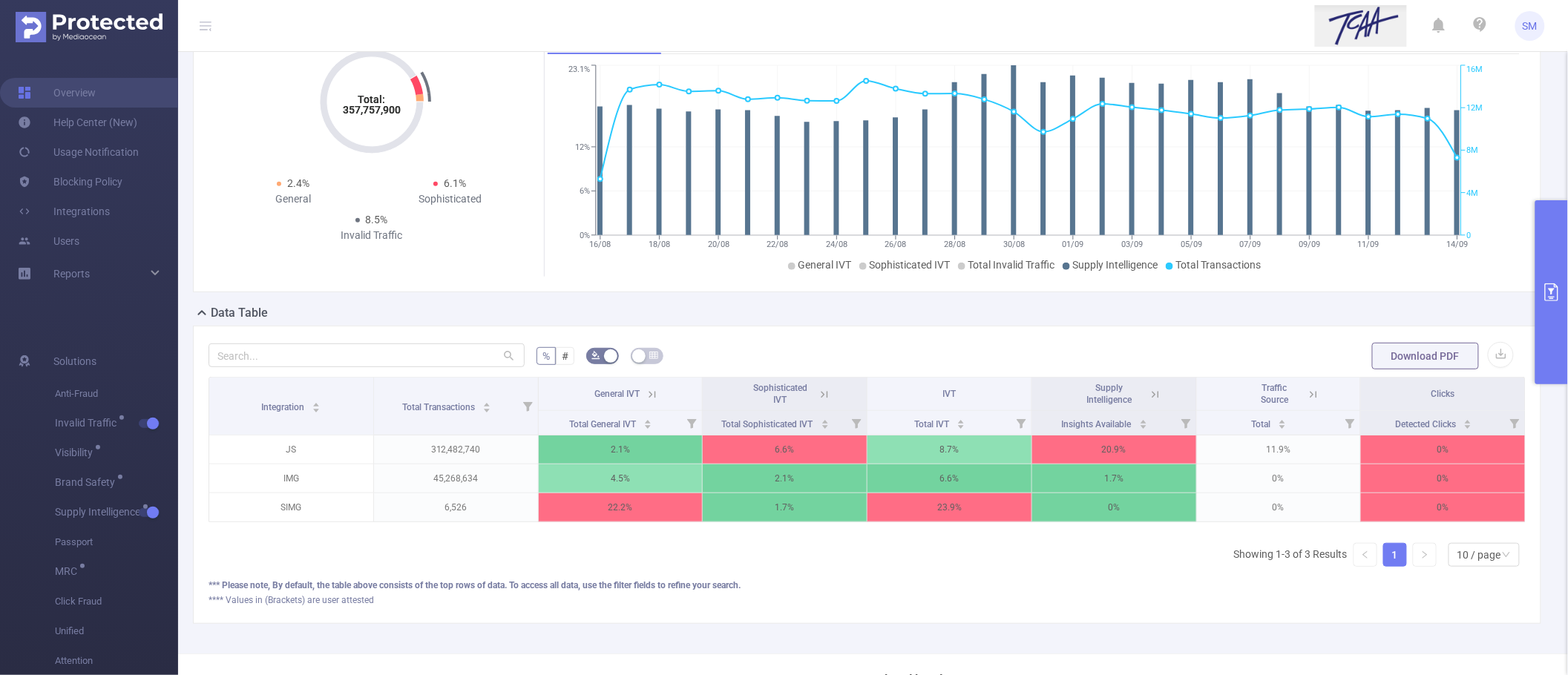
click at [1149, 389] on icon at bounding box center [1155, 395] width 13 height 13
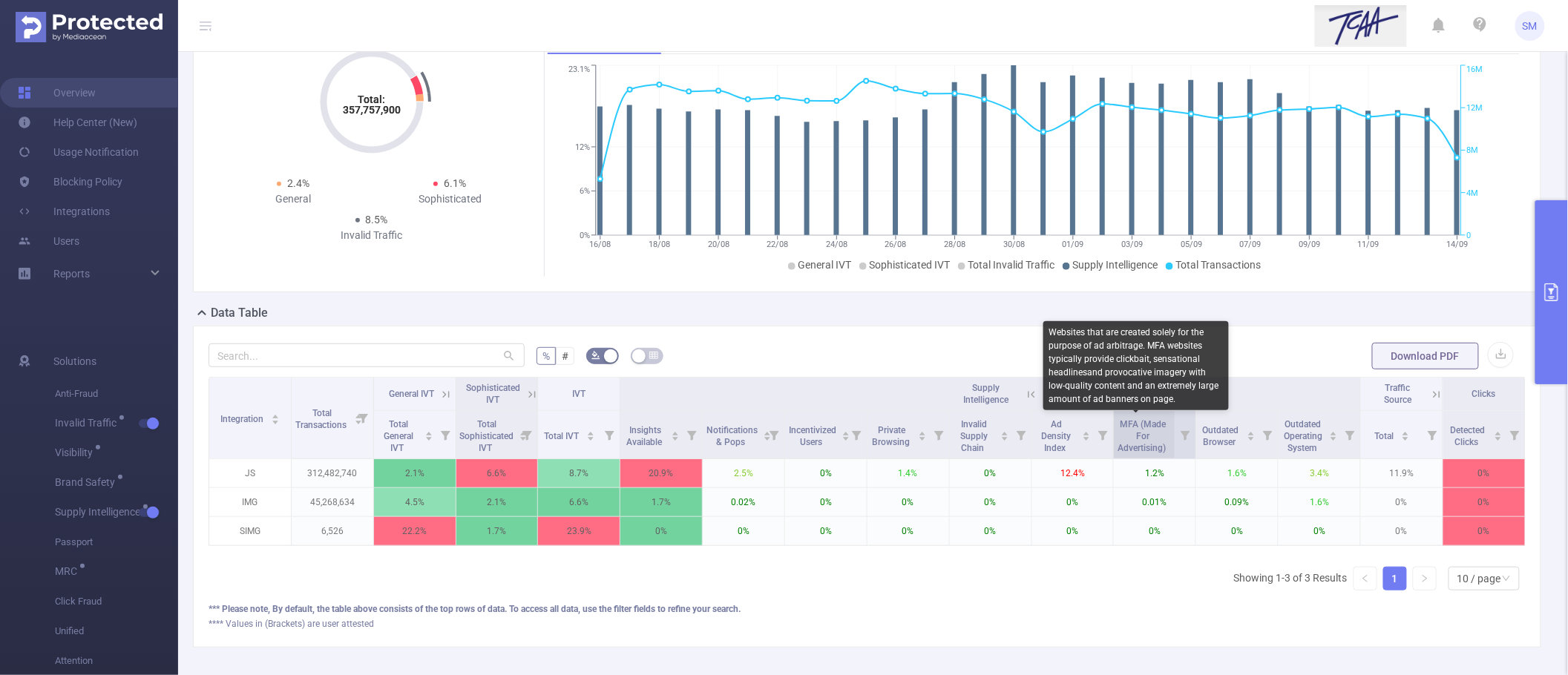
click at [1139, 446] on span "MFA (Made For Advertising)" at bounding box center [1142, 436] width 50 height 34
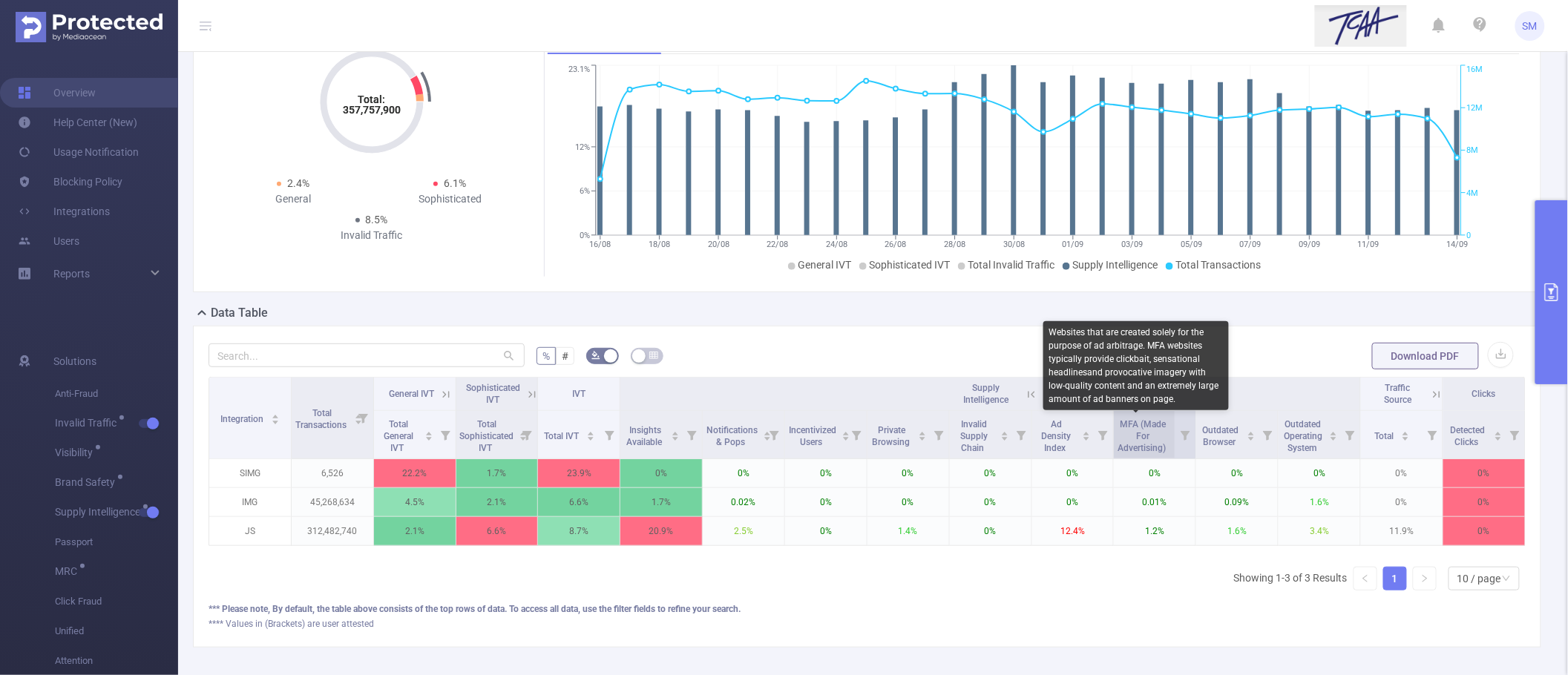
click at [1139, 446] on span "MFA (Made For Advertising)" at bounding box center [1142, 436] width 50 height 34
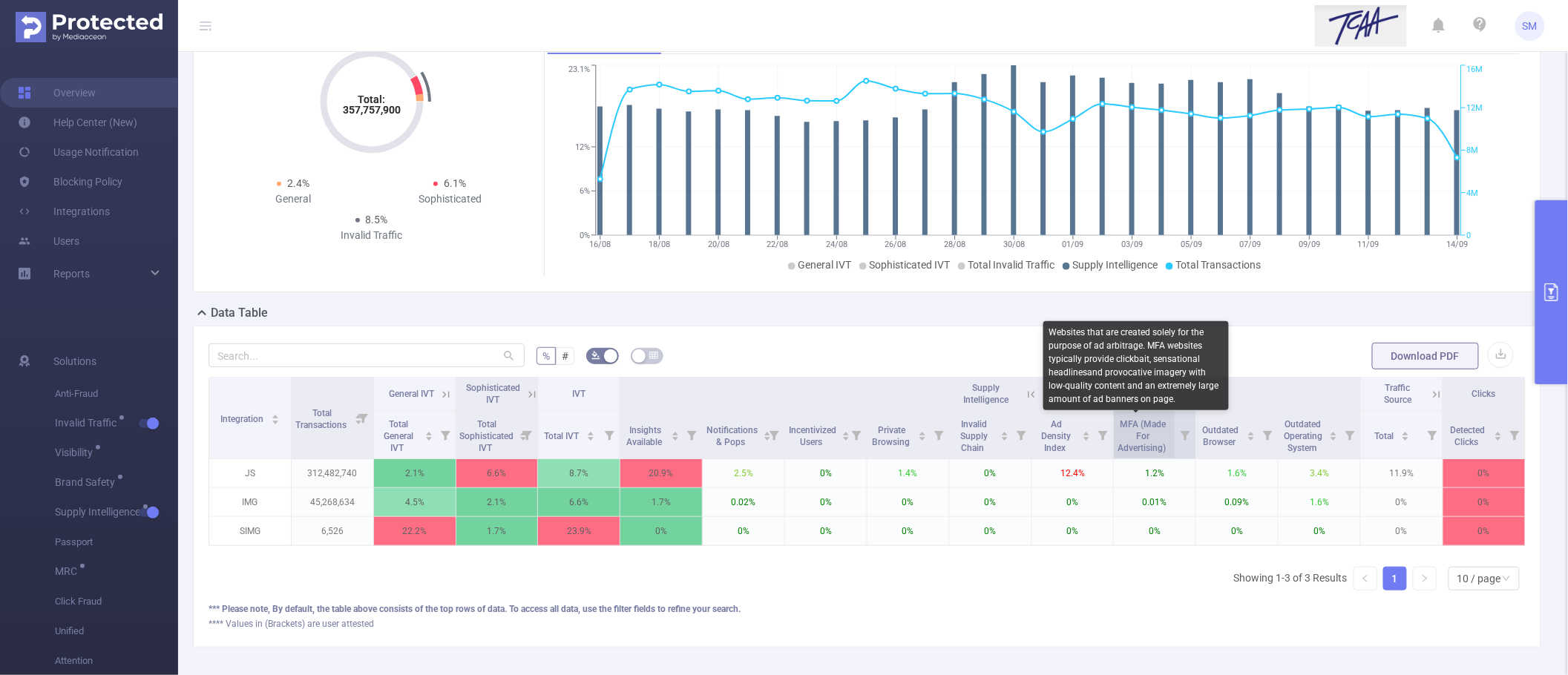
click at [1149, 426] on span "MFA (Made For Advertising)" at bounding box center [1142, 436] width 50 height 34
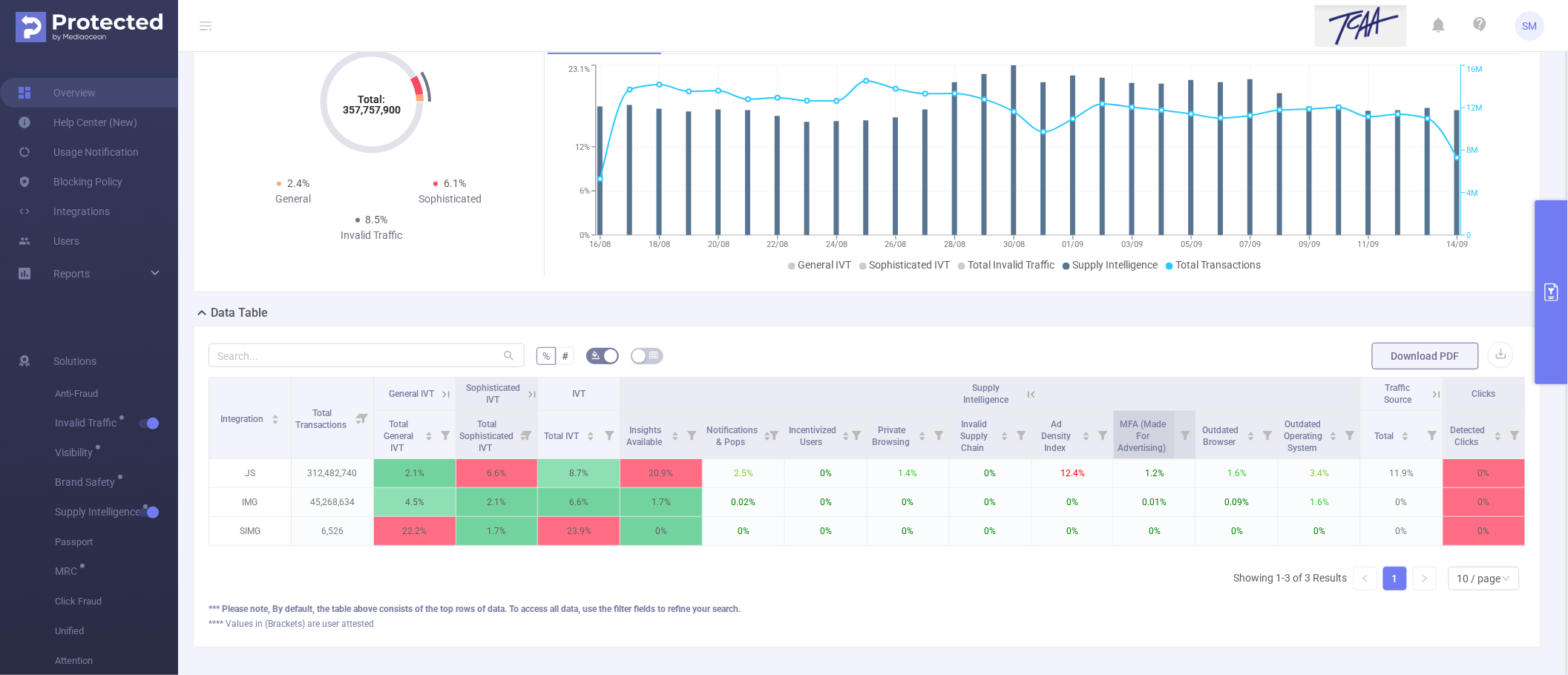
click at [1143, 435] on span "MFA (Made For Advertising)" at bounding box center [1142, 435] width 50 height 39
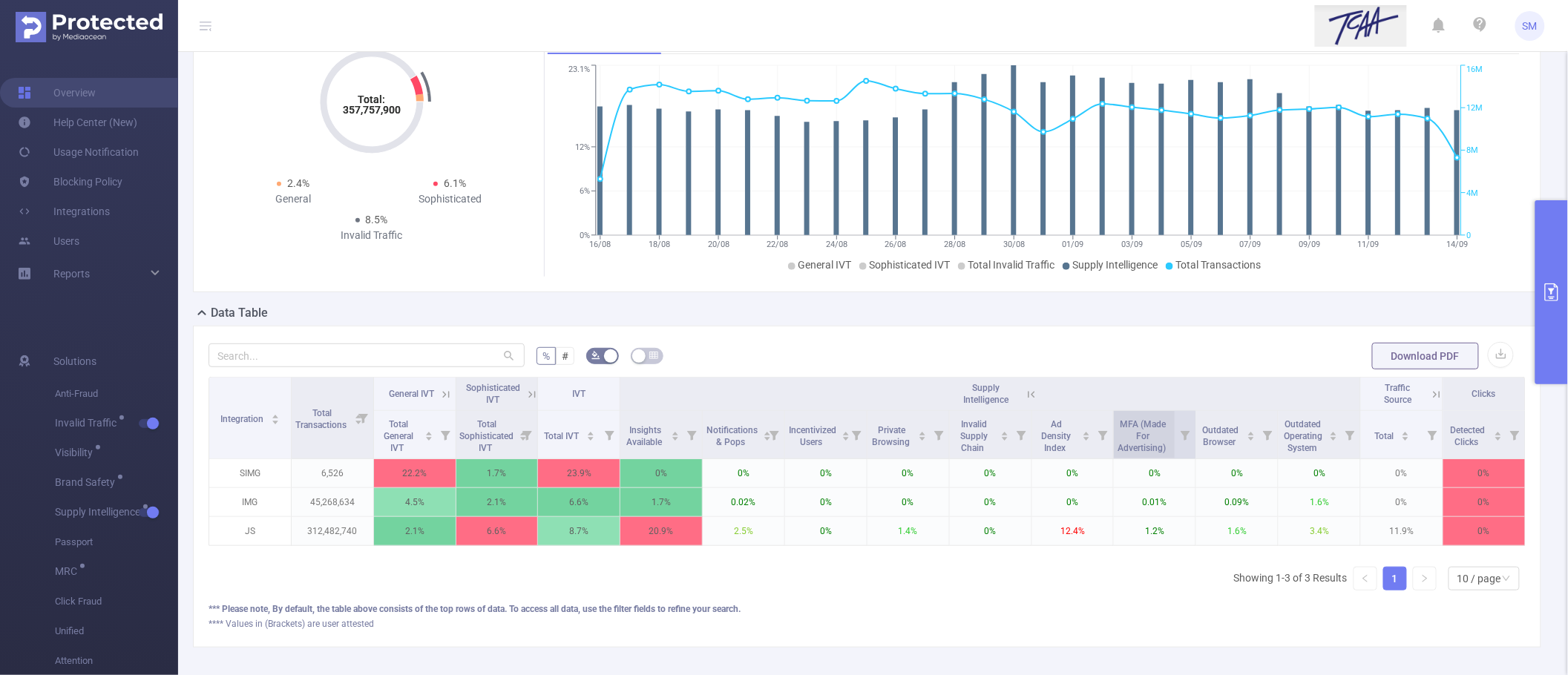
click at [1143, 436] on span "MFA (Made For Advertising)" at bounding box center [1142, 435] width 50 height 39
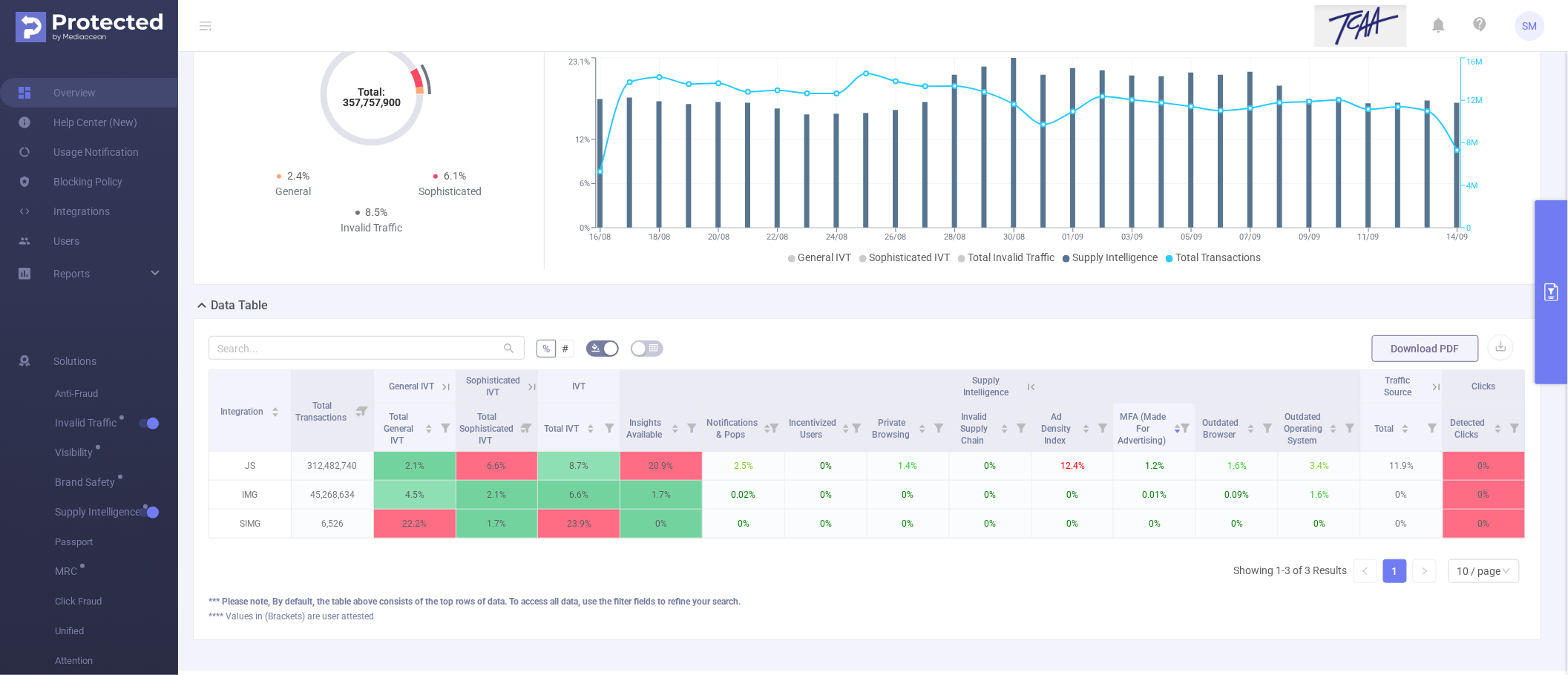
scroll to position [173, 0]
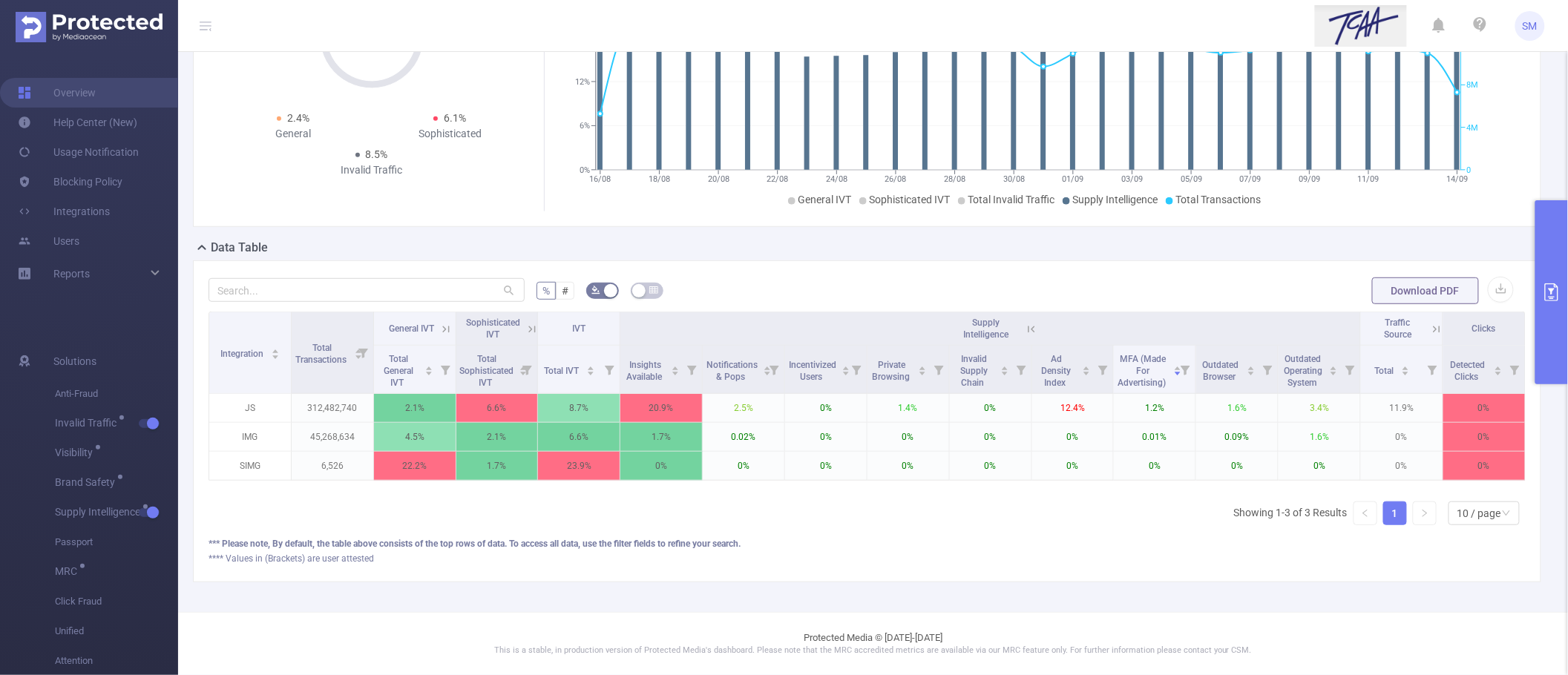
click at [1548, 283] on icon "primary" at bounding box center [1551, 292] width 13 height 18
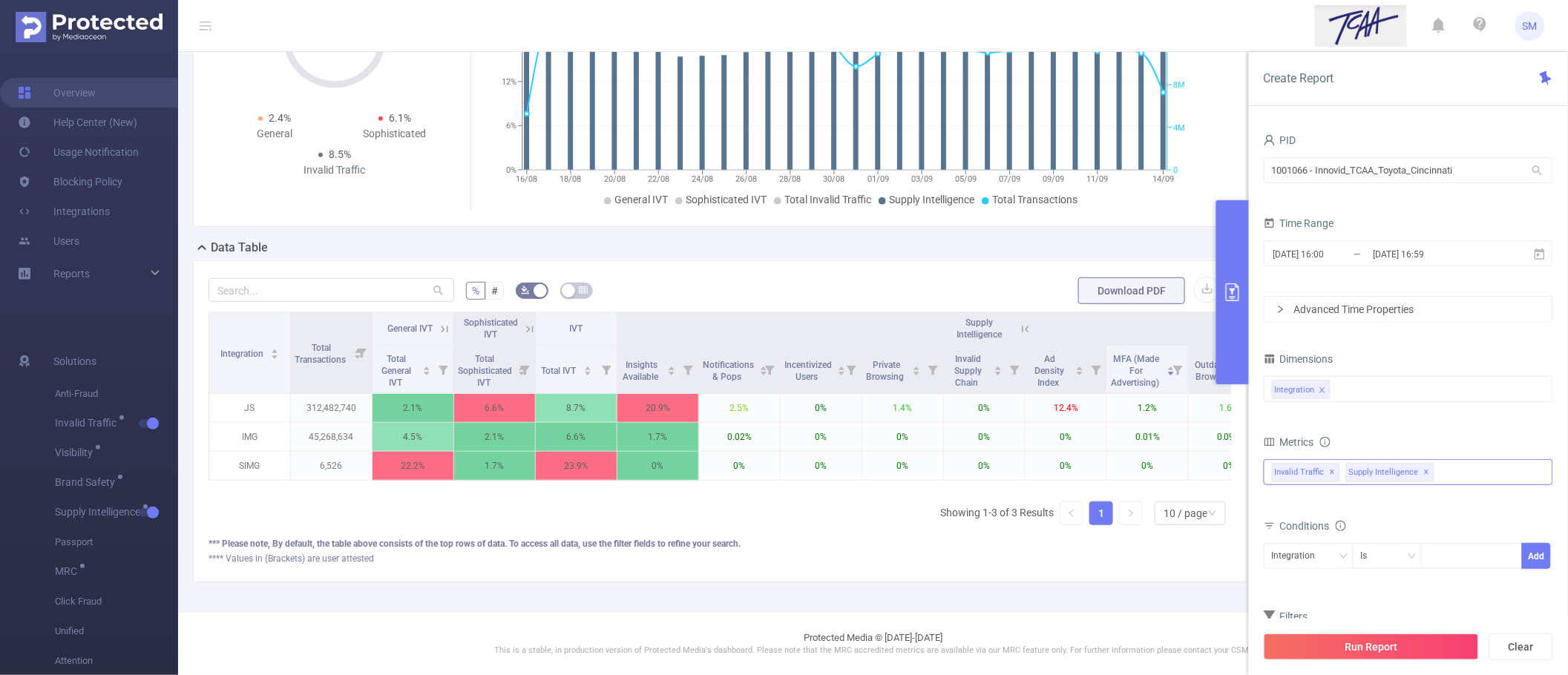
click at [1330, 473] on span "✕" at bounding box center [1332, 473] width 6 height 18
click at [1388, 475] on div "Anti-Fraud Invalid Traffic Visibility Brand Safety Supply Intelligence Supply I…" at bounding box center [1408, 473] width 289 height 26
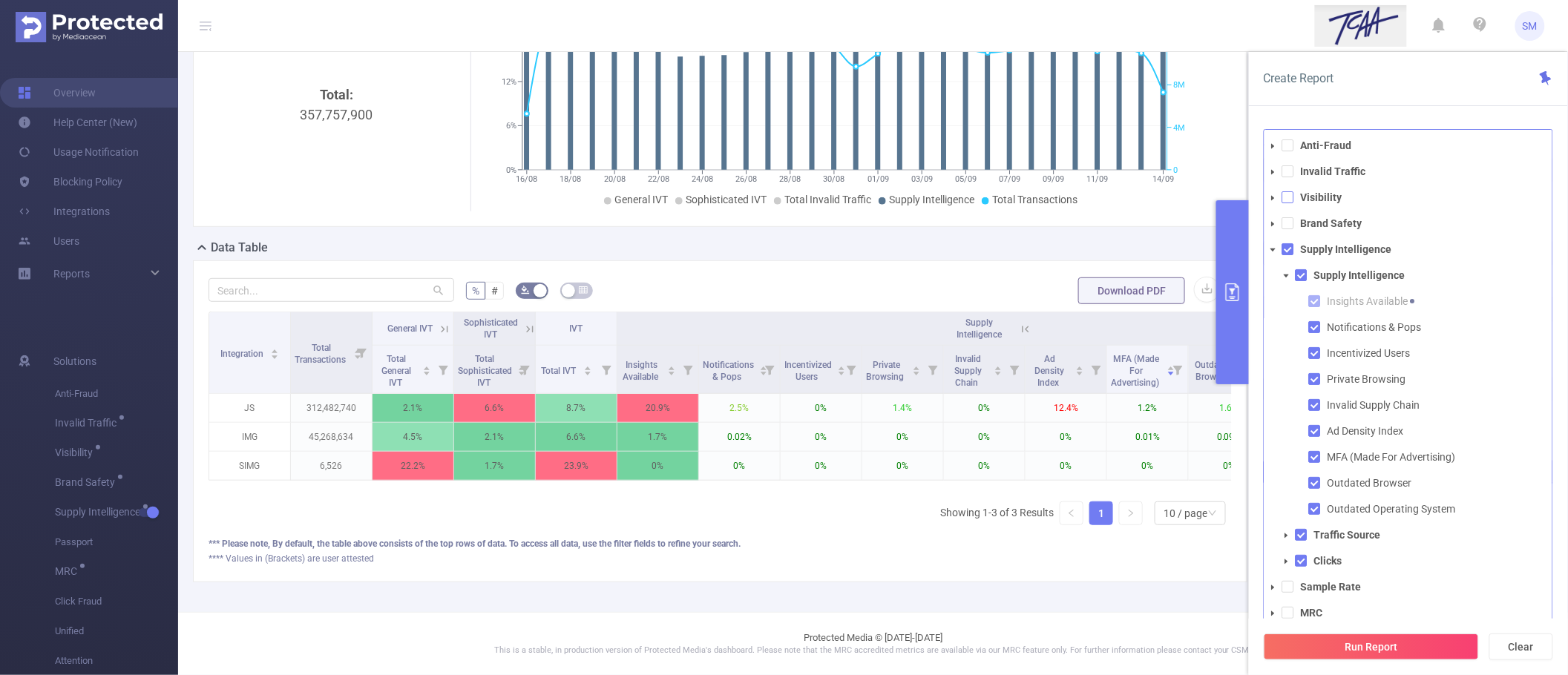
click at [1285, 194] on span at bounding box center [1289, 198] width 12 height 12
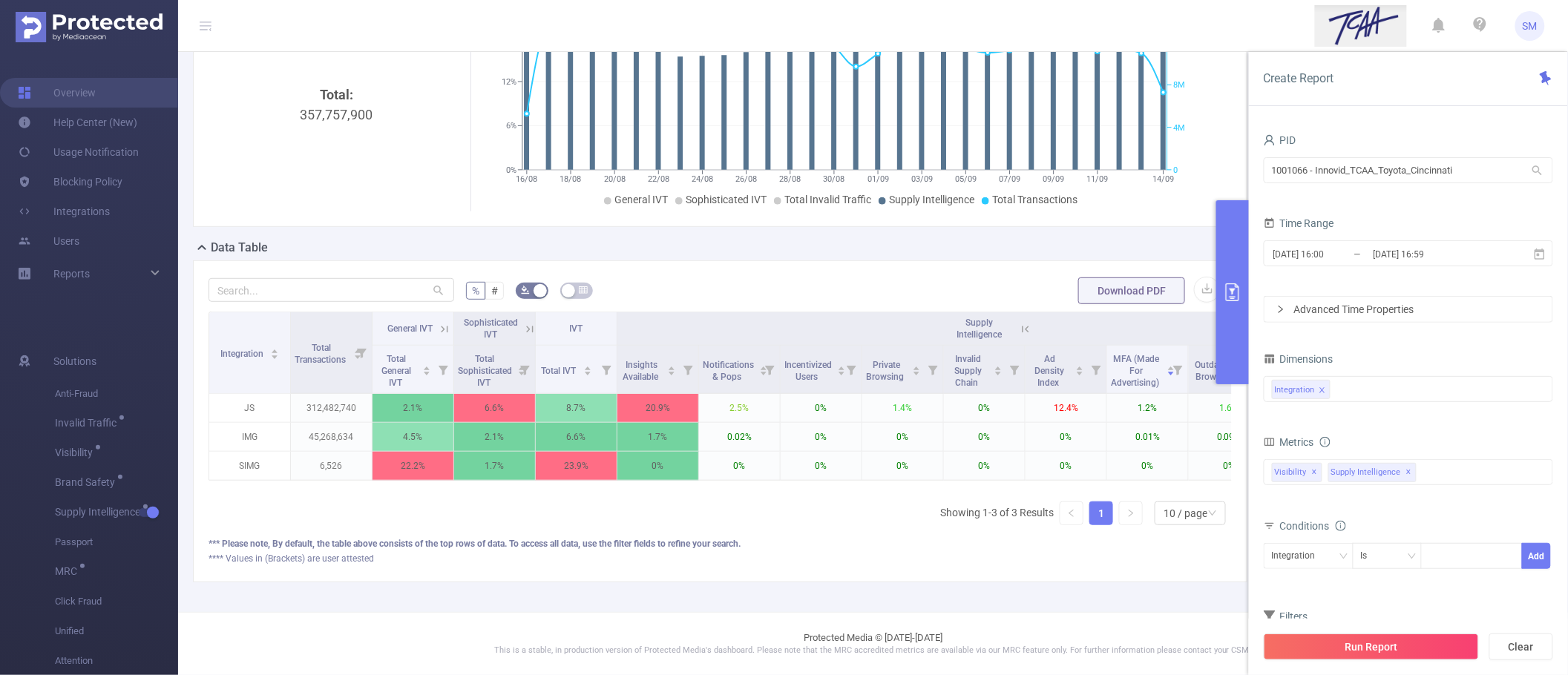
click at [1373, 109] on div "Create Report PID 1001066 - Innovid_TCAA_Toyota_Cincinnati 1001066 - Innovid_TC…" at bounding box center [1408, 363] width 319 height 623
click at [1426, 635] on button "Run Report" at bounding box center [1371, 647] width 215 height 26
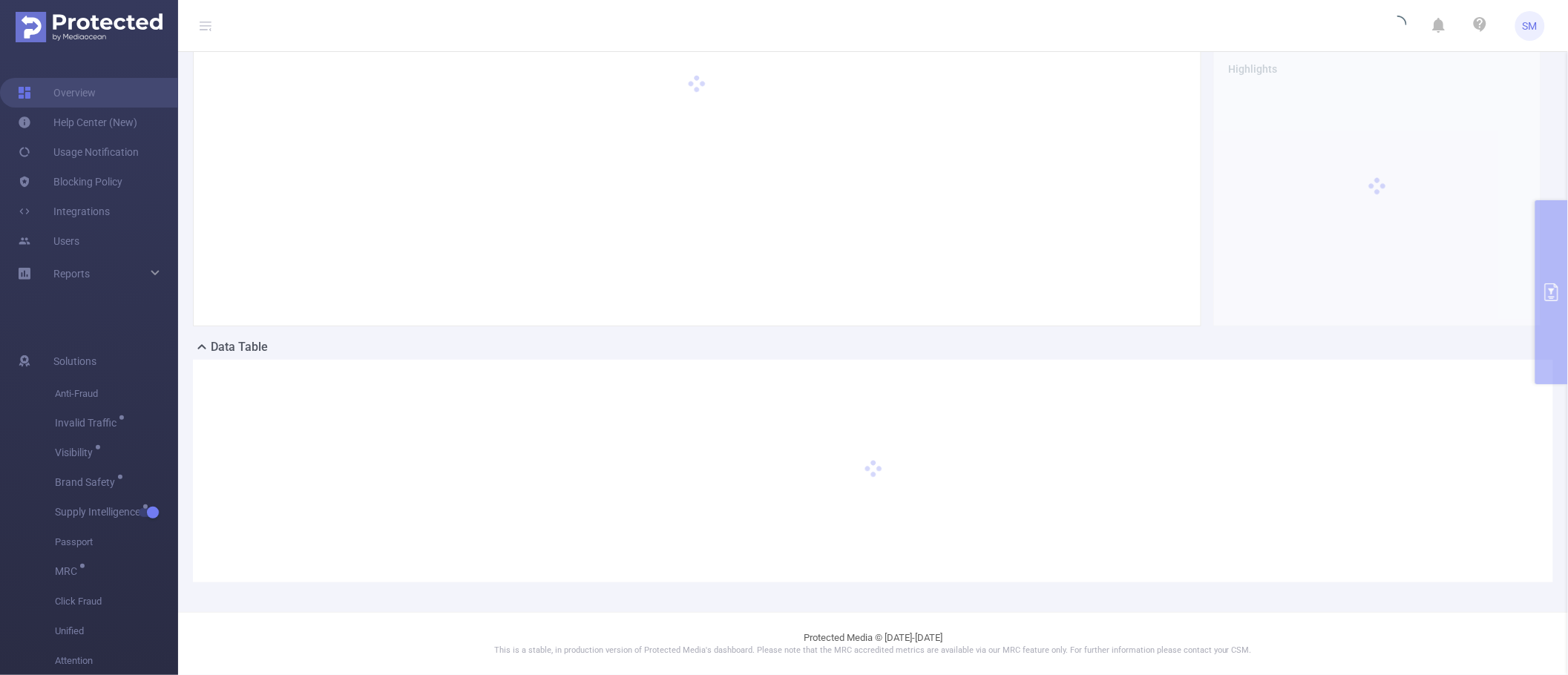
scroll to position [58, 0]
click at [1547, 290] on div "PID: Innovid_TCAA_Toyota_Cincinnati > Time Range: 2025-08-16 16:00 - 2025-09-14…" at bounding box center [873, 303] width 1390 height 619
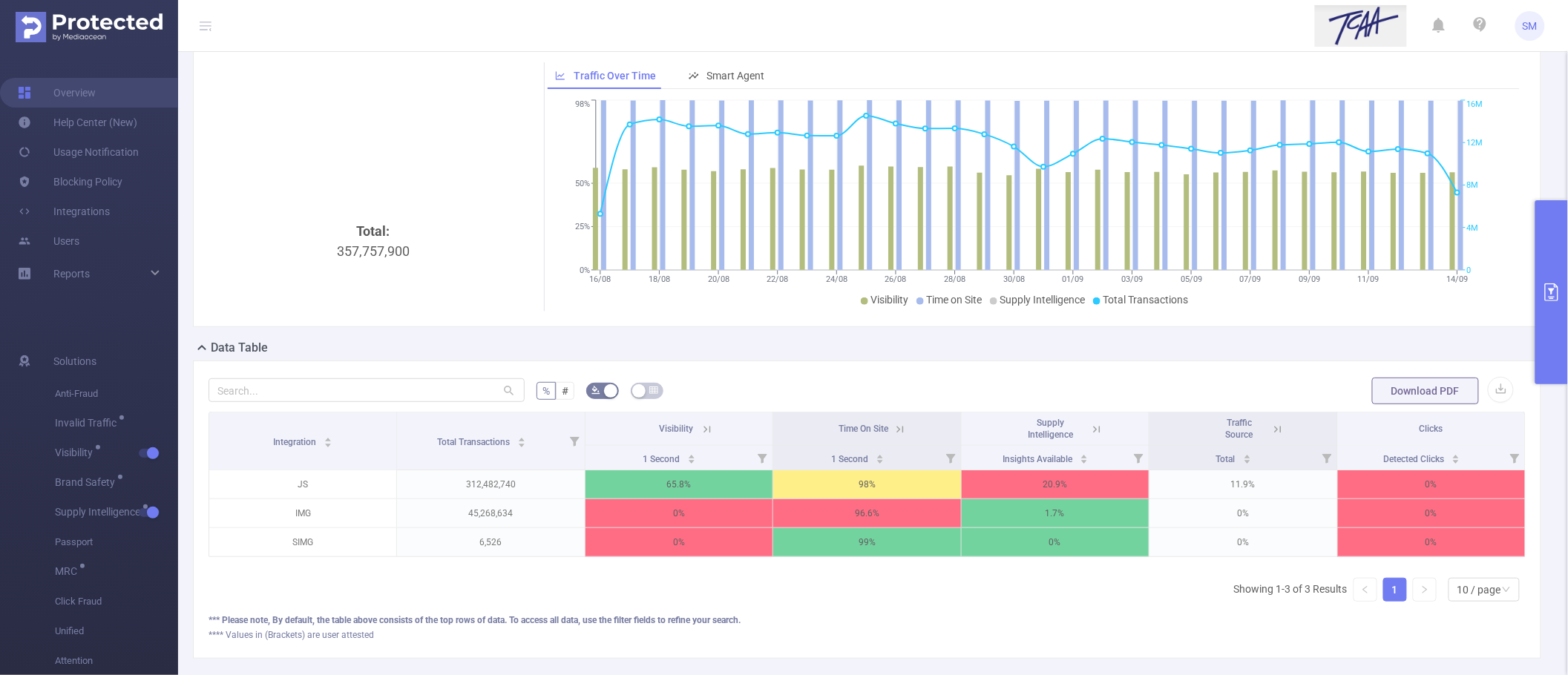
click at [1547, 290] on icon "primary" at bounding box center [1551, 292] width 18 height 18
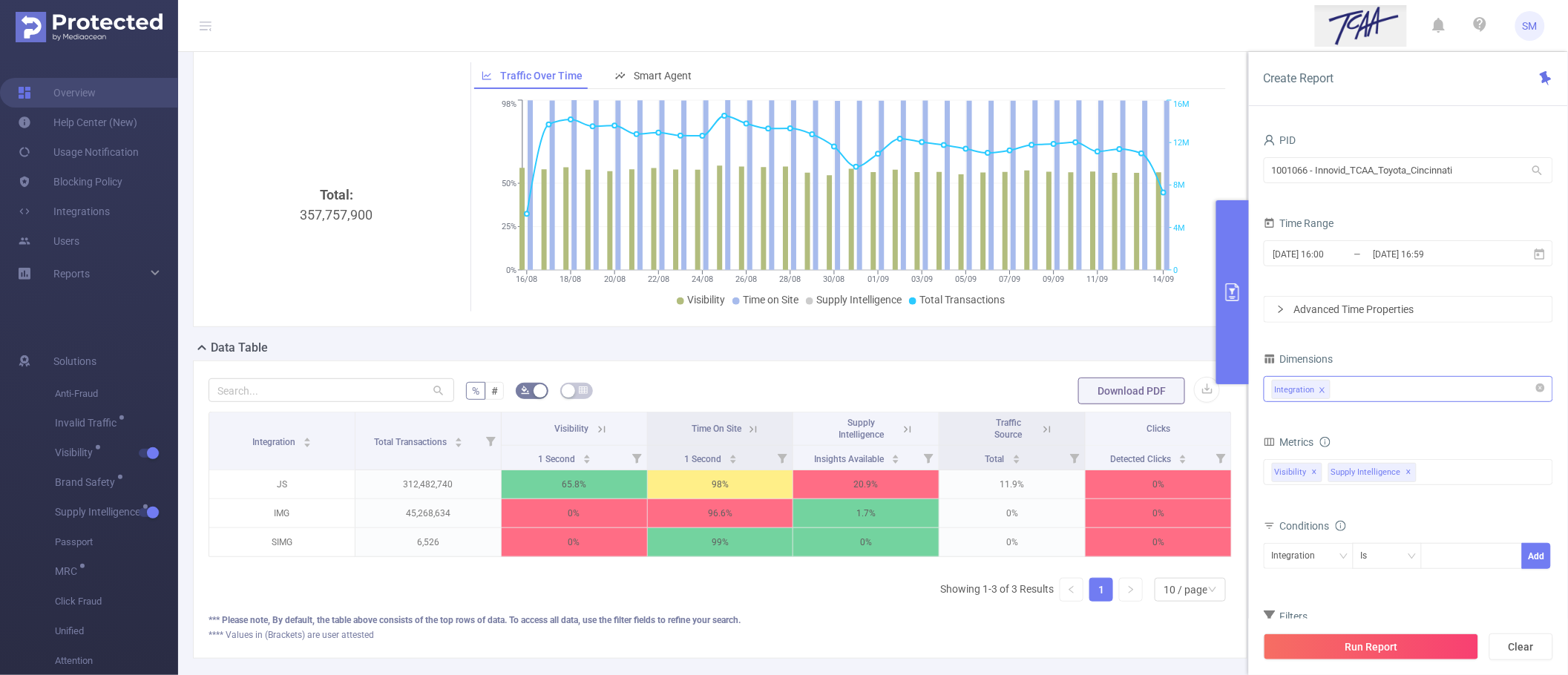
click at [1403, 387] on div "Integration" at bounding box center [1408, 389] width 273 height 25
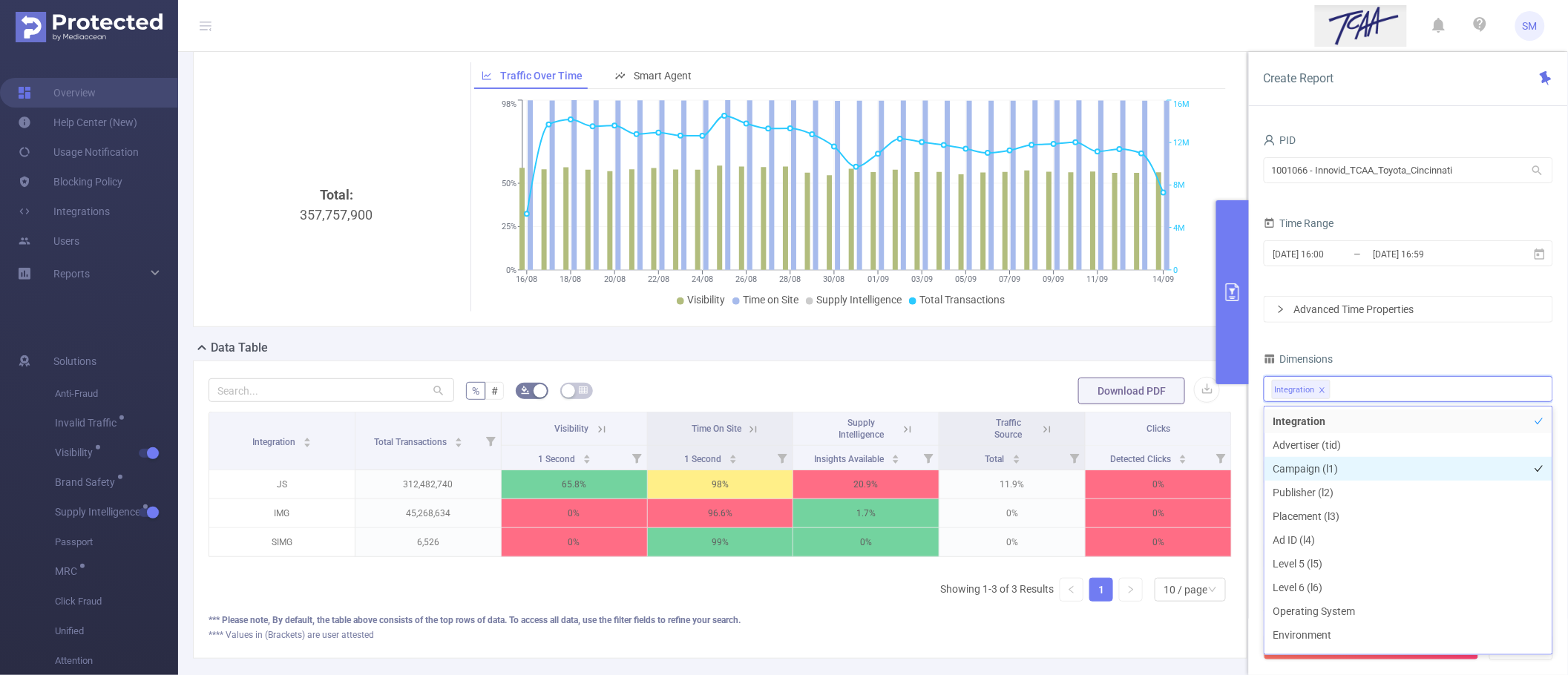
click at [1375, 466] on li "Campaign (l1)" at bounding box center [1408, 468] width 288 height 24
click at [1378, 483] on li "Publisher (l2)" at bounding box center [1408, 492] width 288 height 24
click at [1373, 635] on li "Environment" at bounding box center [1408, 635] width 288 height 24
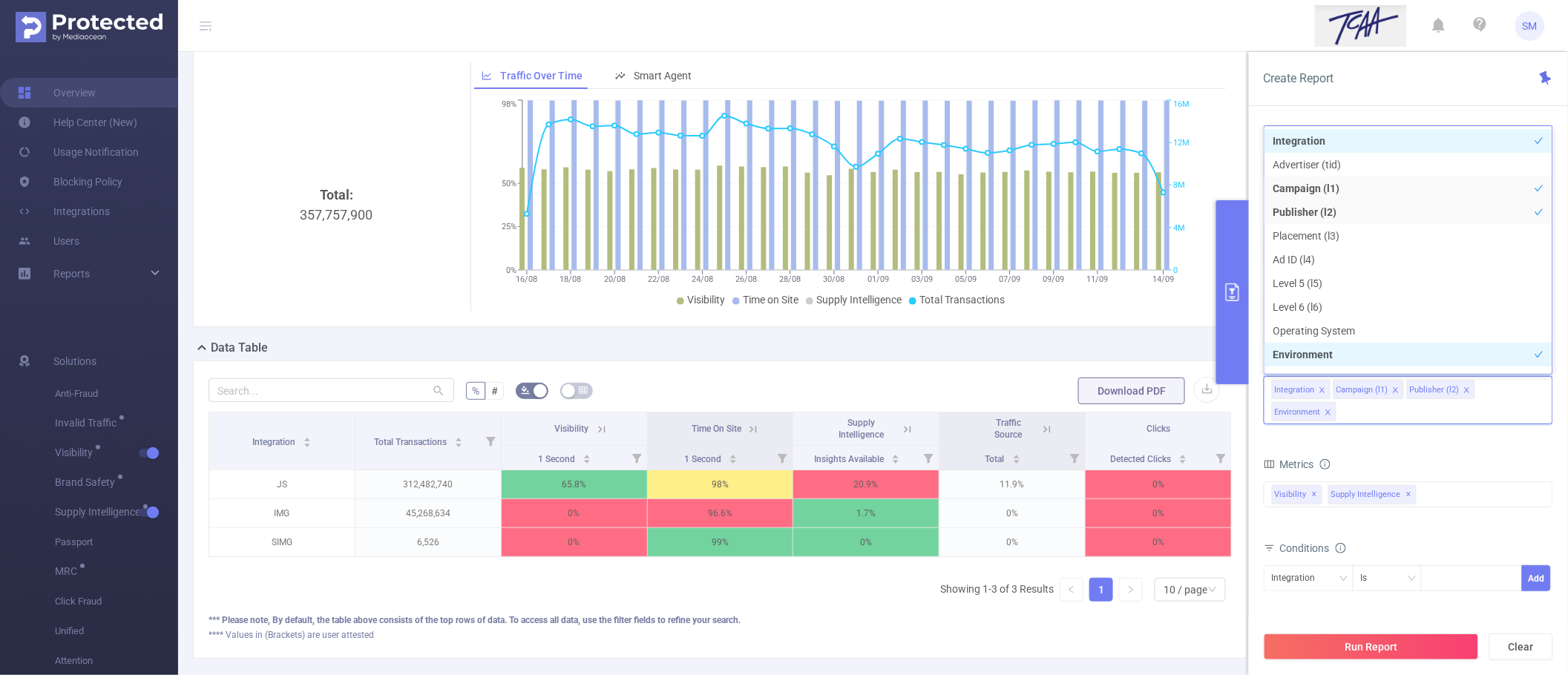
click at [1373, 635] on button "Run Report" at bounding box center [1371, 647] width 215 height 26
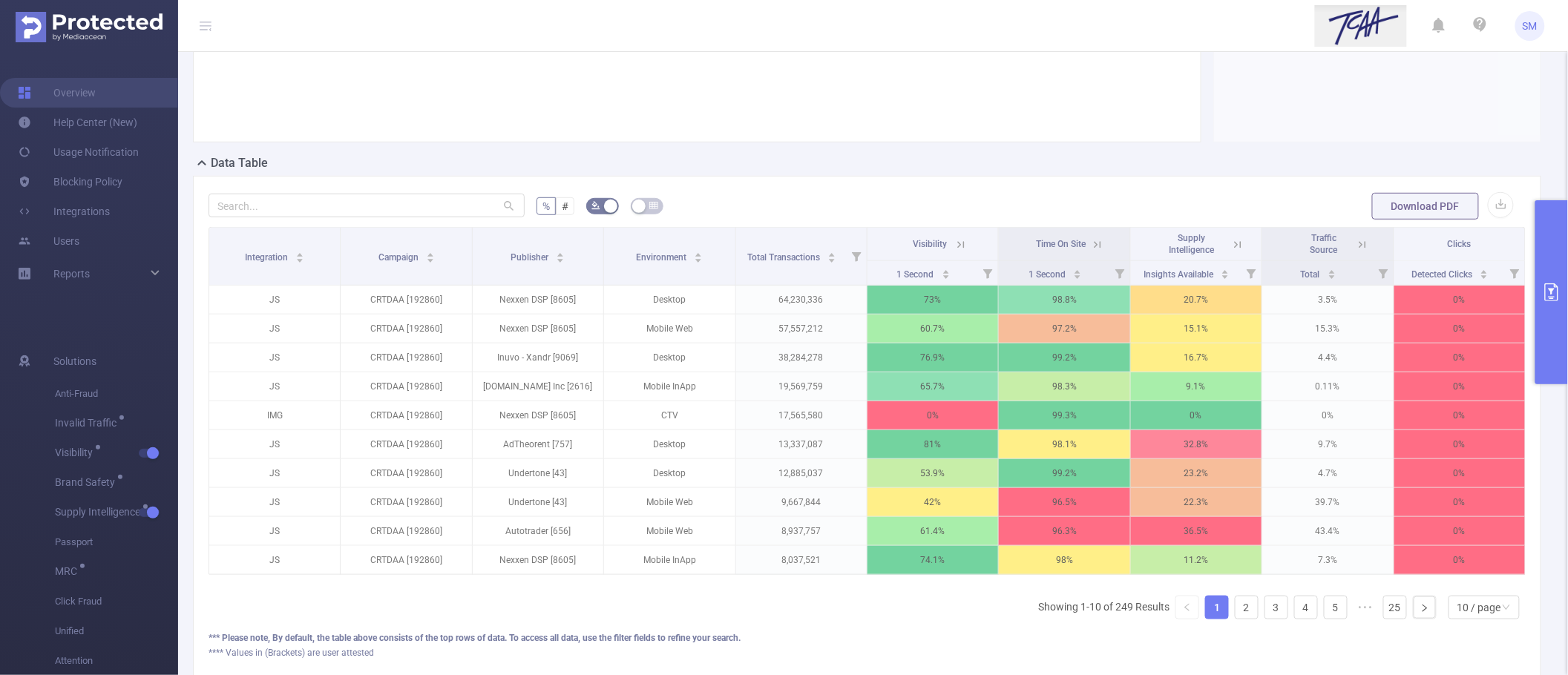
scroll to position [243, 0]
click at [317, 207] on input "text" at bounding box center [367, 204] width 316 height 24
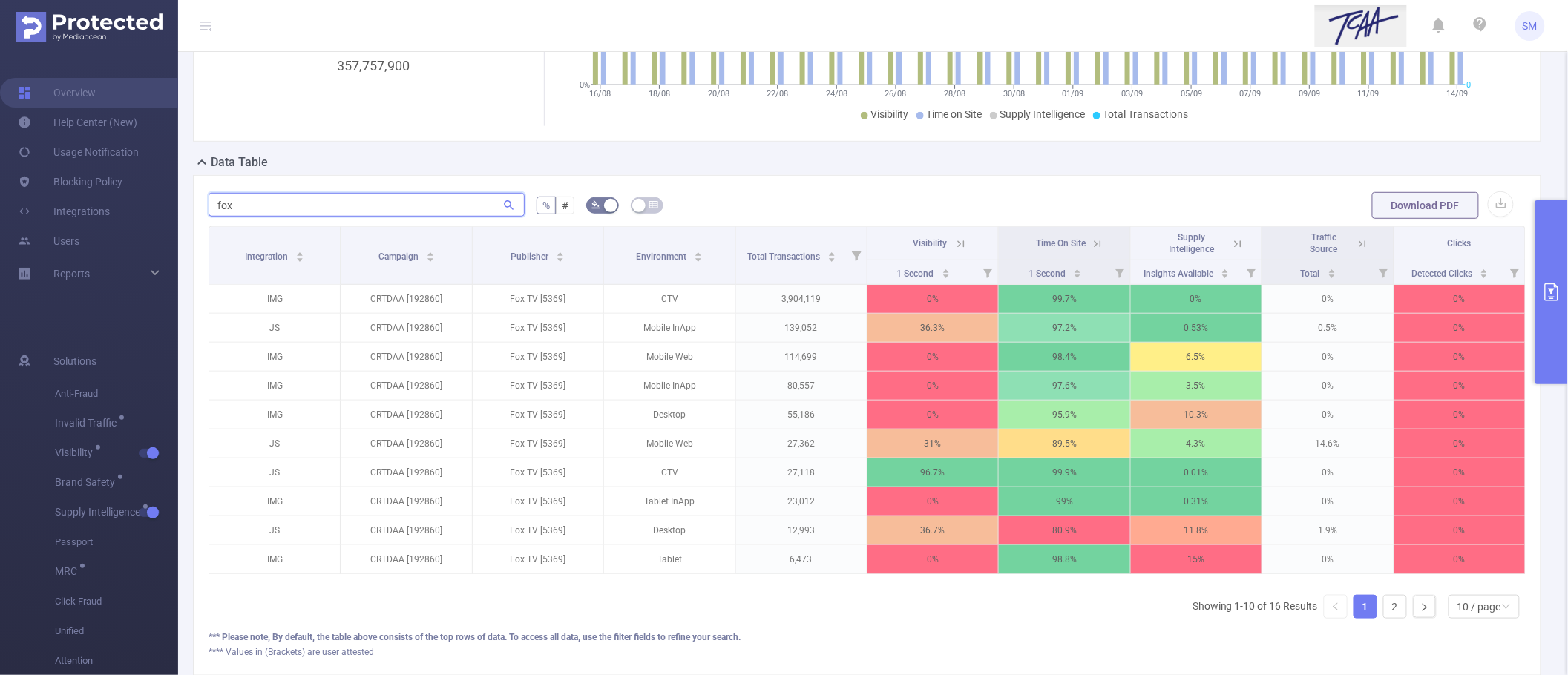
type input "fox"
click at [955, 242] on icon at bounding box center [961, 243] width 13 height 13
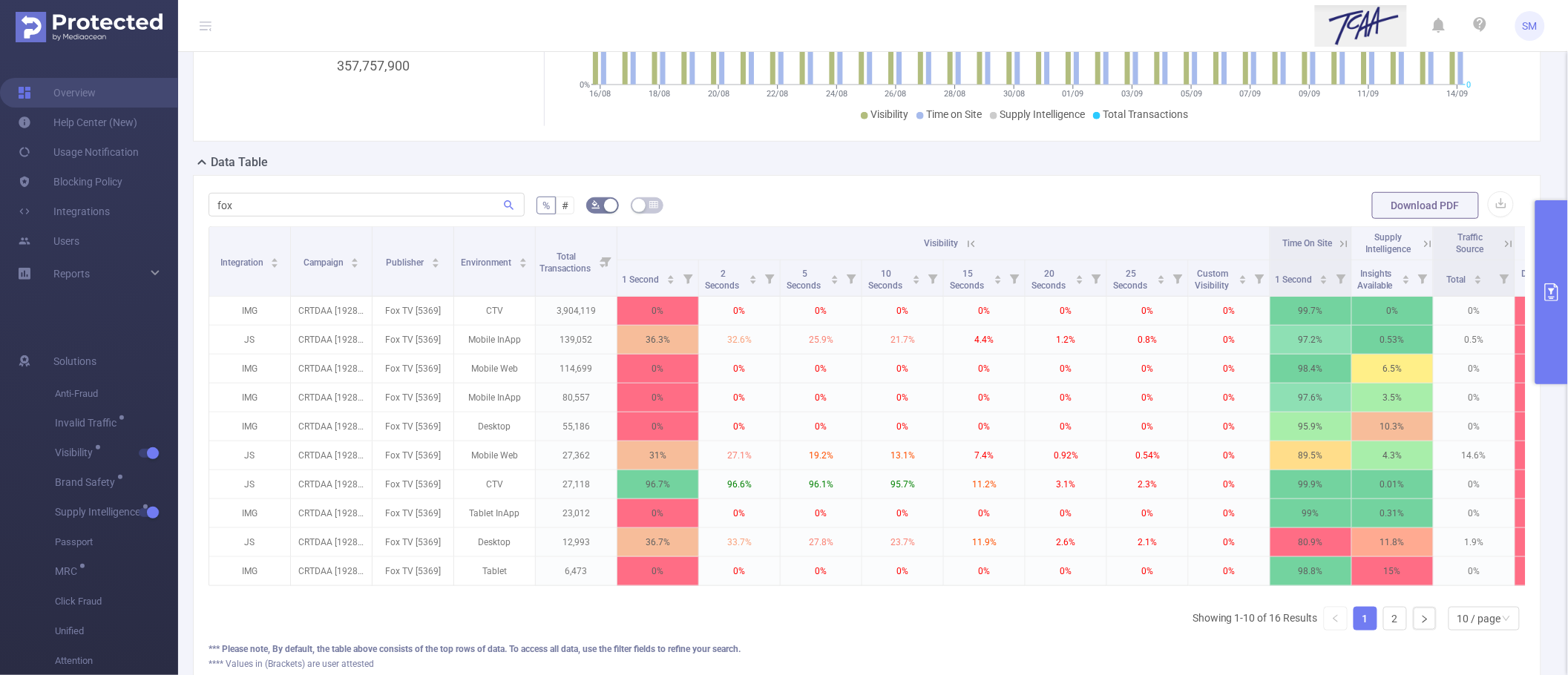
click at [1553, 273] on button "primary" at bounding box center [1551, 292] width 33 height 184
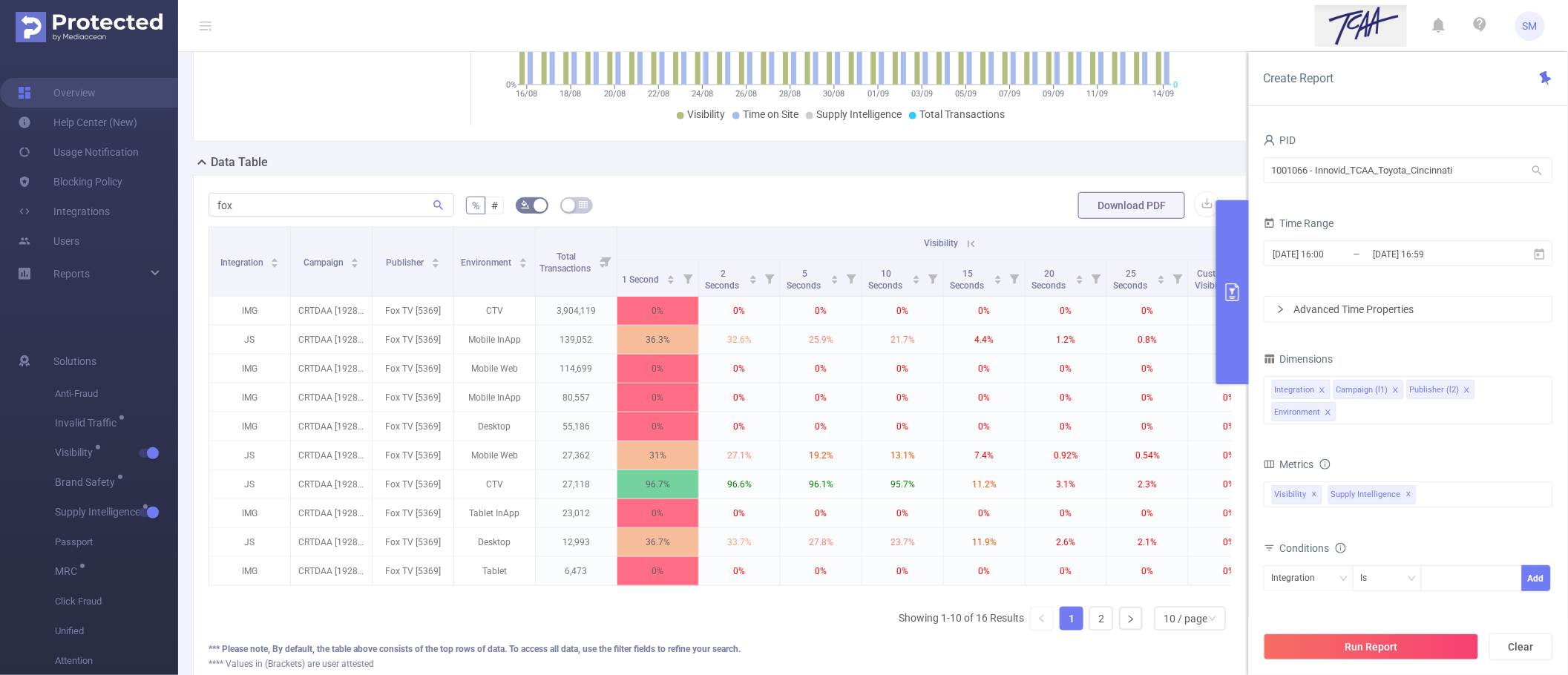
click at [1323, 392] on icon "icon: close" at bounding box center [1322, 390] width 5 height 5
click at [1332, 388] on icon "icon: close" at bounding box center [1333, 390] width 5 height 5
click at [1407, 476] on span "✕" at bounding box center [1409, 473] width 6 height 18
click at [1470, 653] on button "Run Report" at bounding box center [1371, 647] width 215 height 26
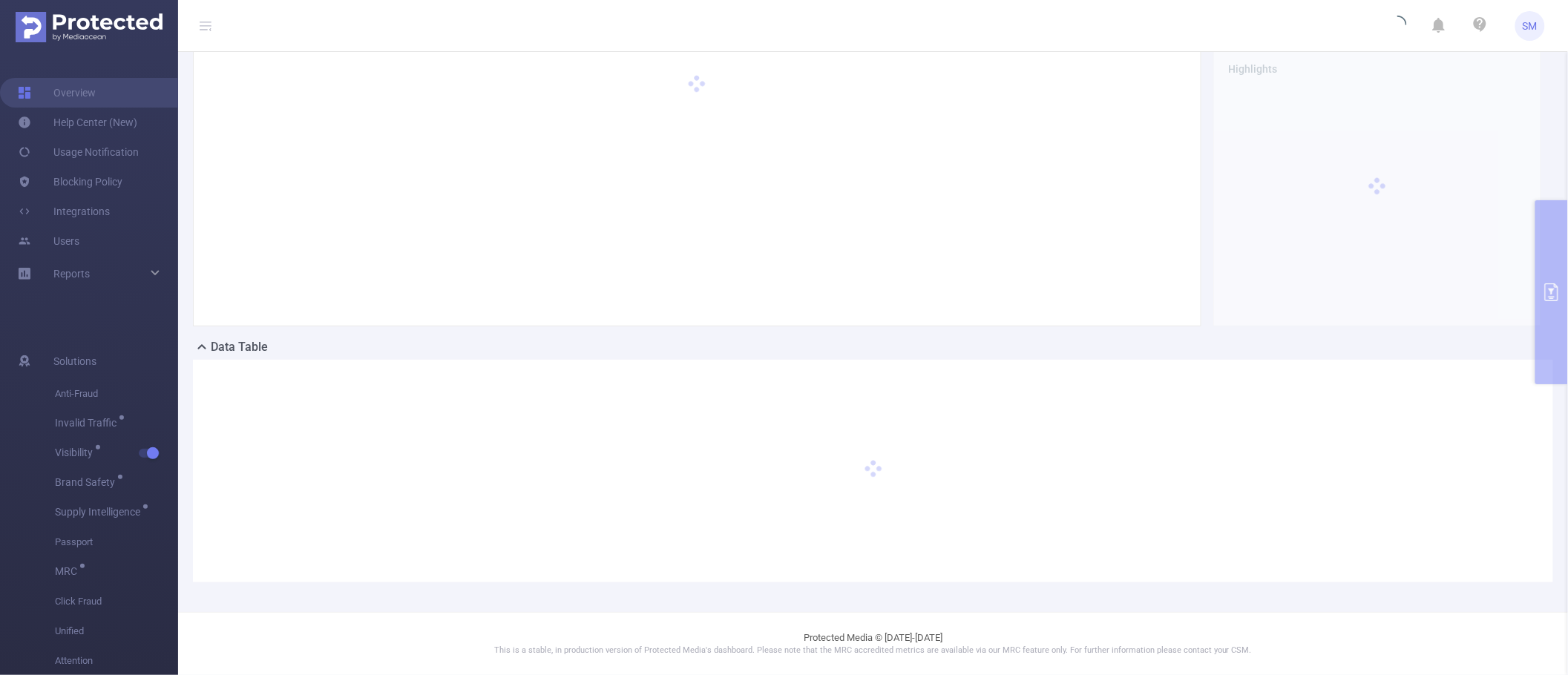
scroll to position [58, 0]
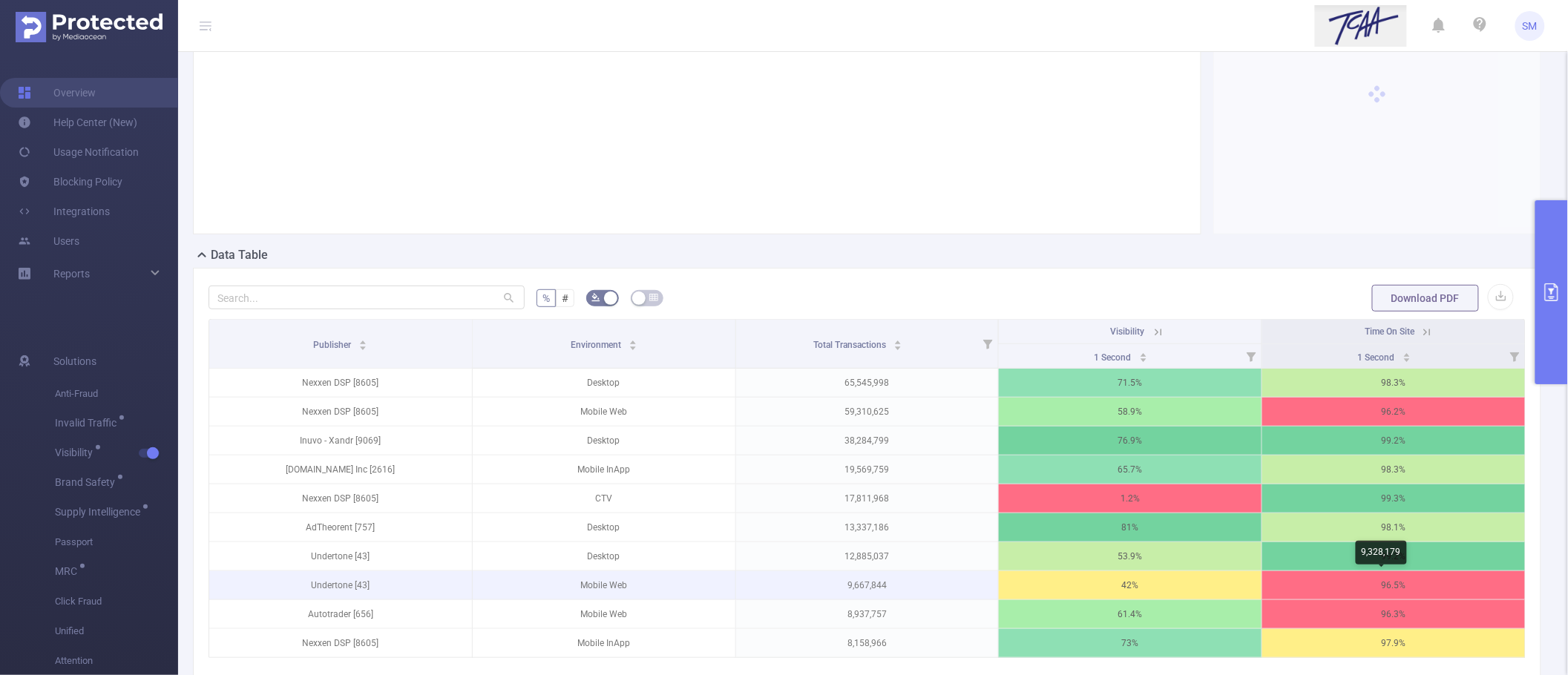
scroll to position [243, 0]
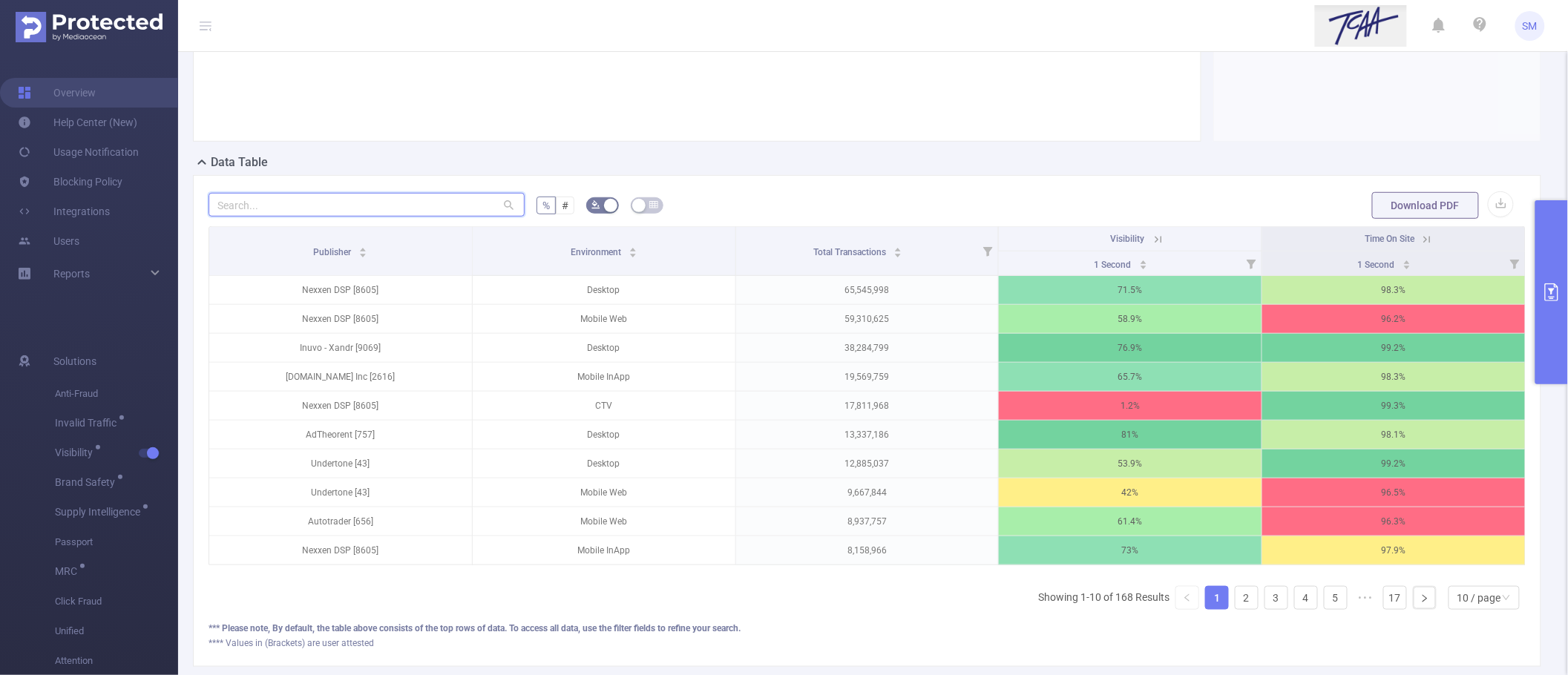
click at [306, 198] on input "text" at bounding box center [367, 204] width 316 height 24
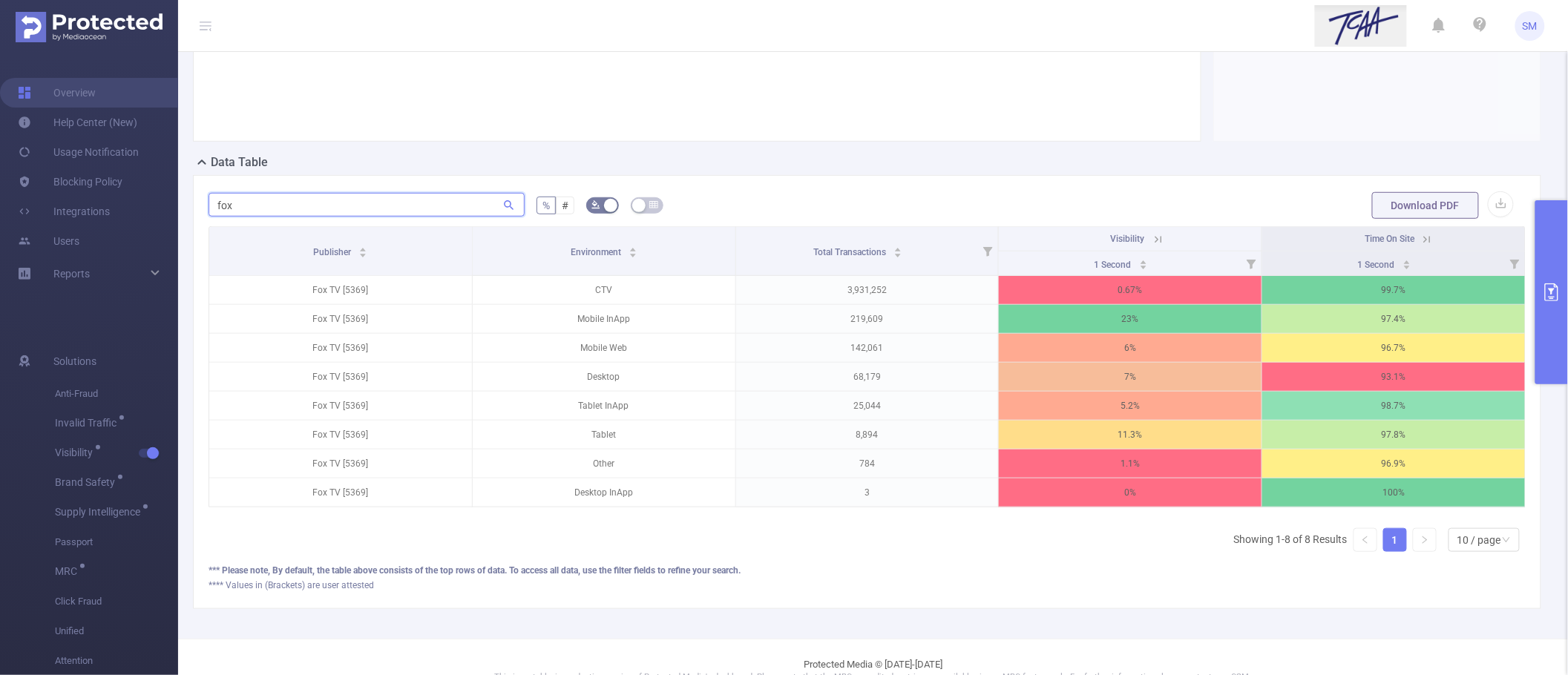
type input "fox"
click at [1151, 238] on icon at bounding box center [1158, 239] width 13 height 13
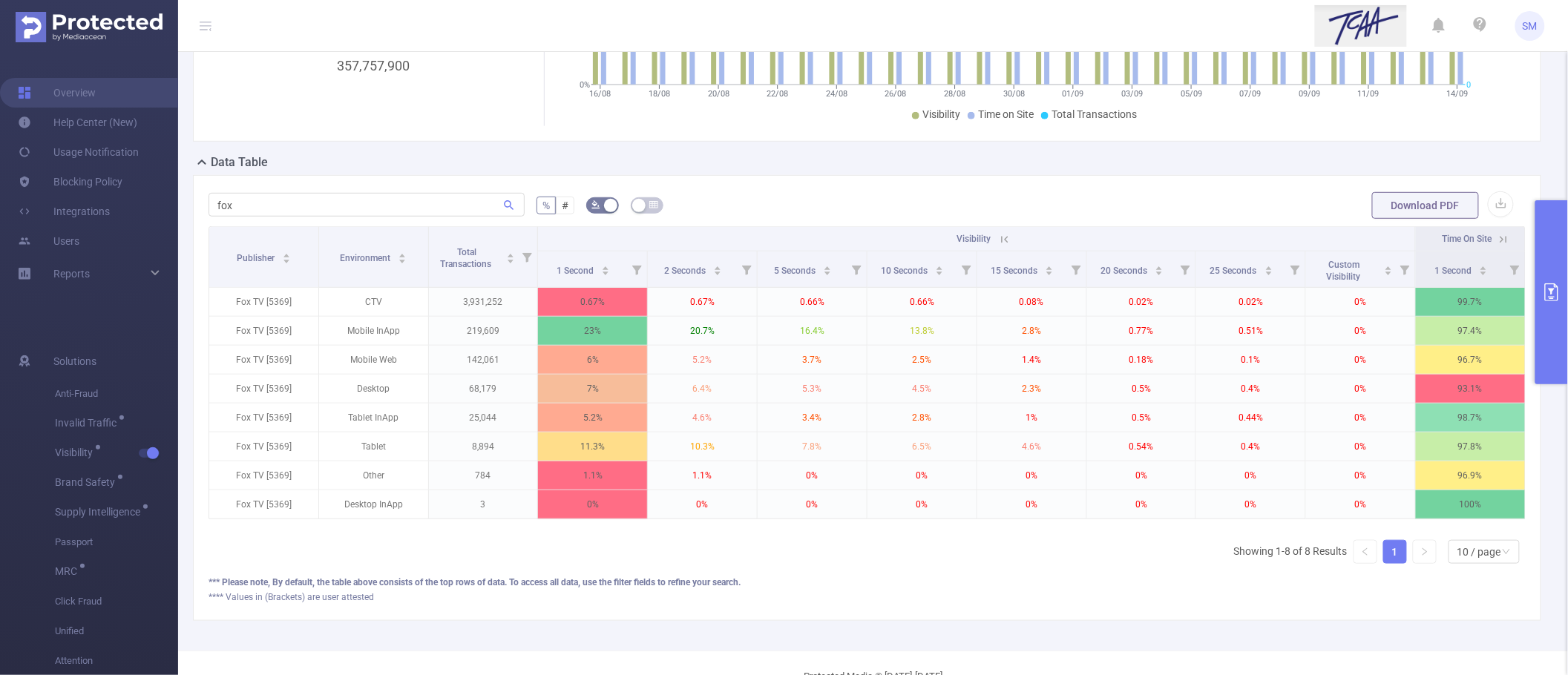
click at [1555, 294] on icon "primary" at bounding box center [1551, 292] width 18 height 18
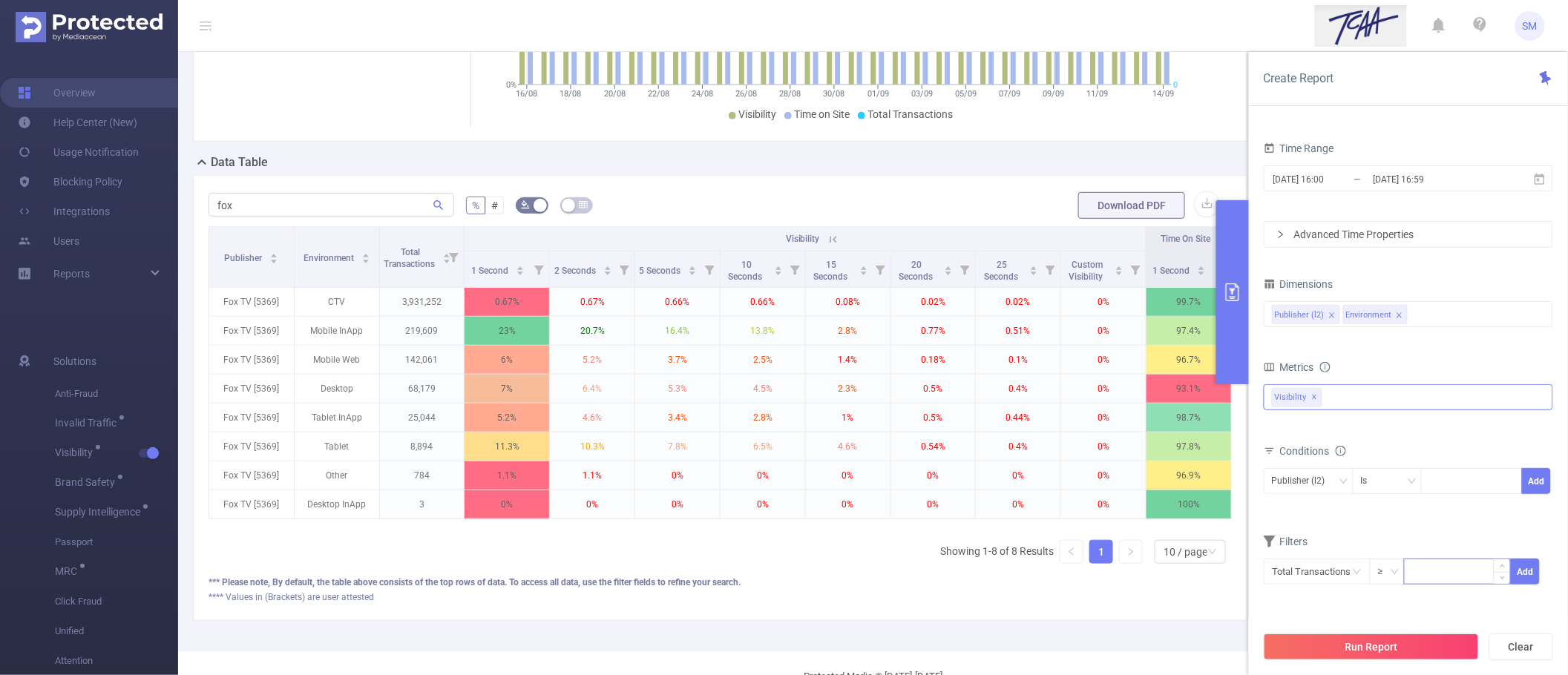
click at [1437, 575] on input at bounding box center [1457, 570] width 105 height 22
type input "1,000"
click at [1525, 568] on button "Add" at bounding box center [1525, 572] width 29 height 26
click at [1432, 636] on button "Run Report" at bounding box center [1371, 647] width 215 height 26
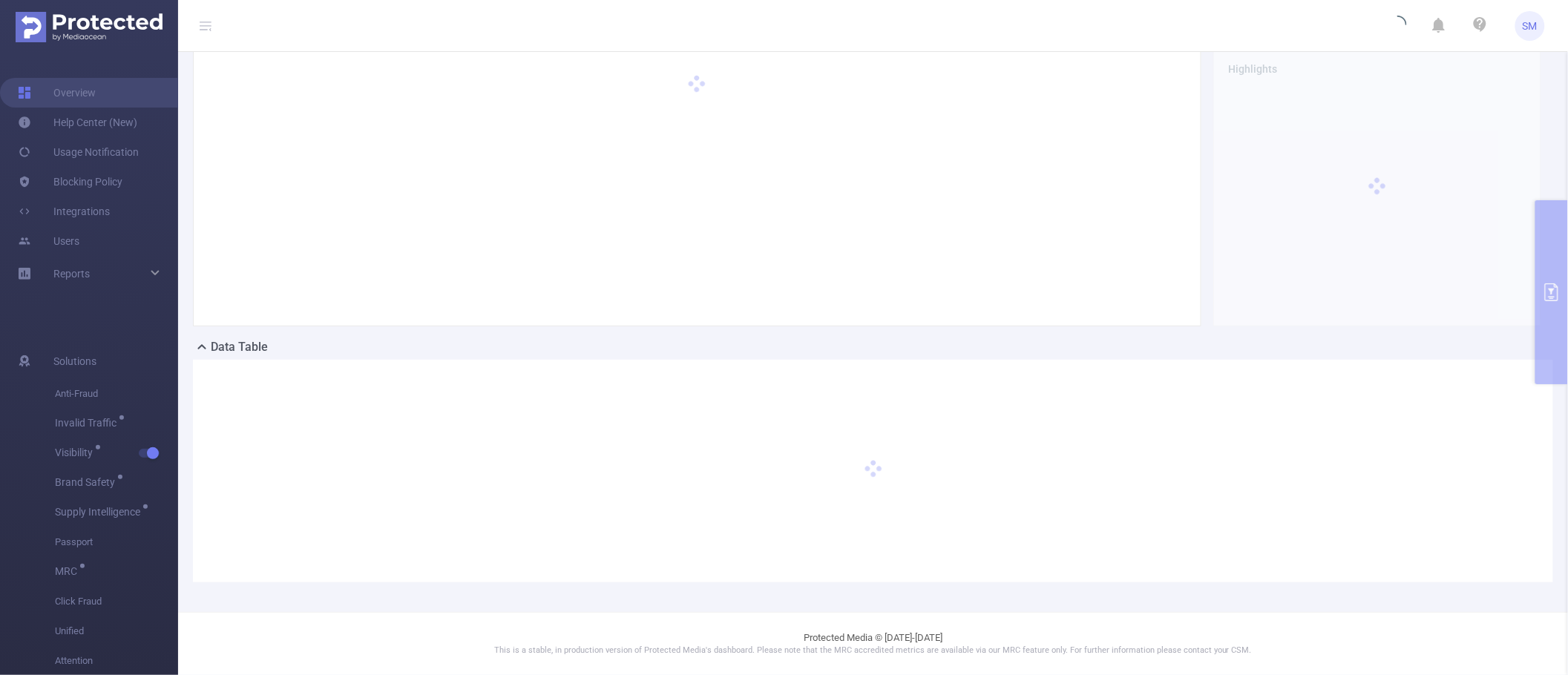
scroll to position [58, 0]
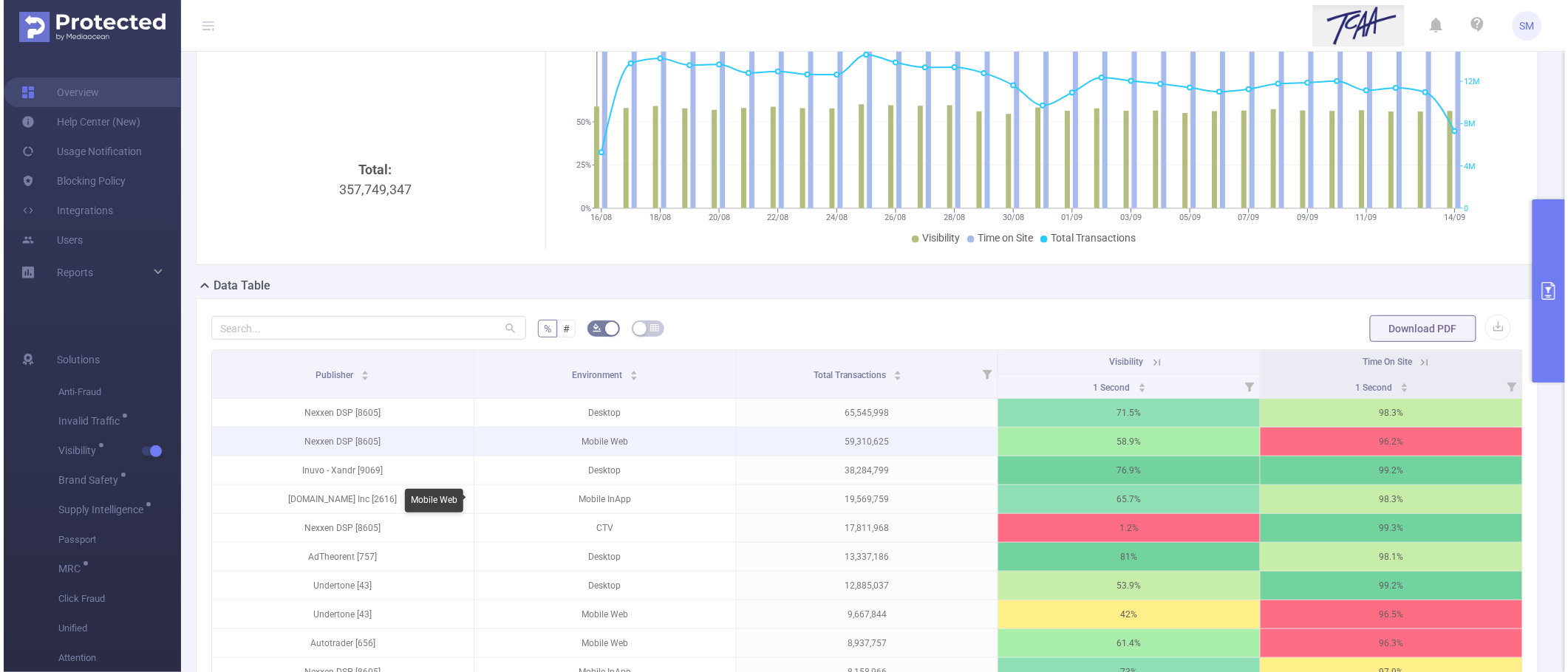
scroll to position [150, 0]
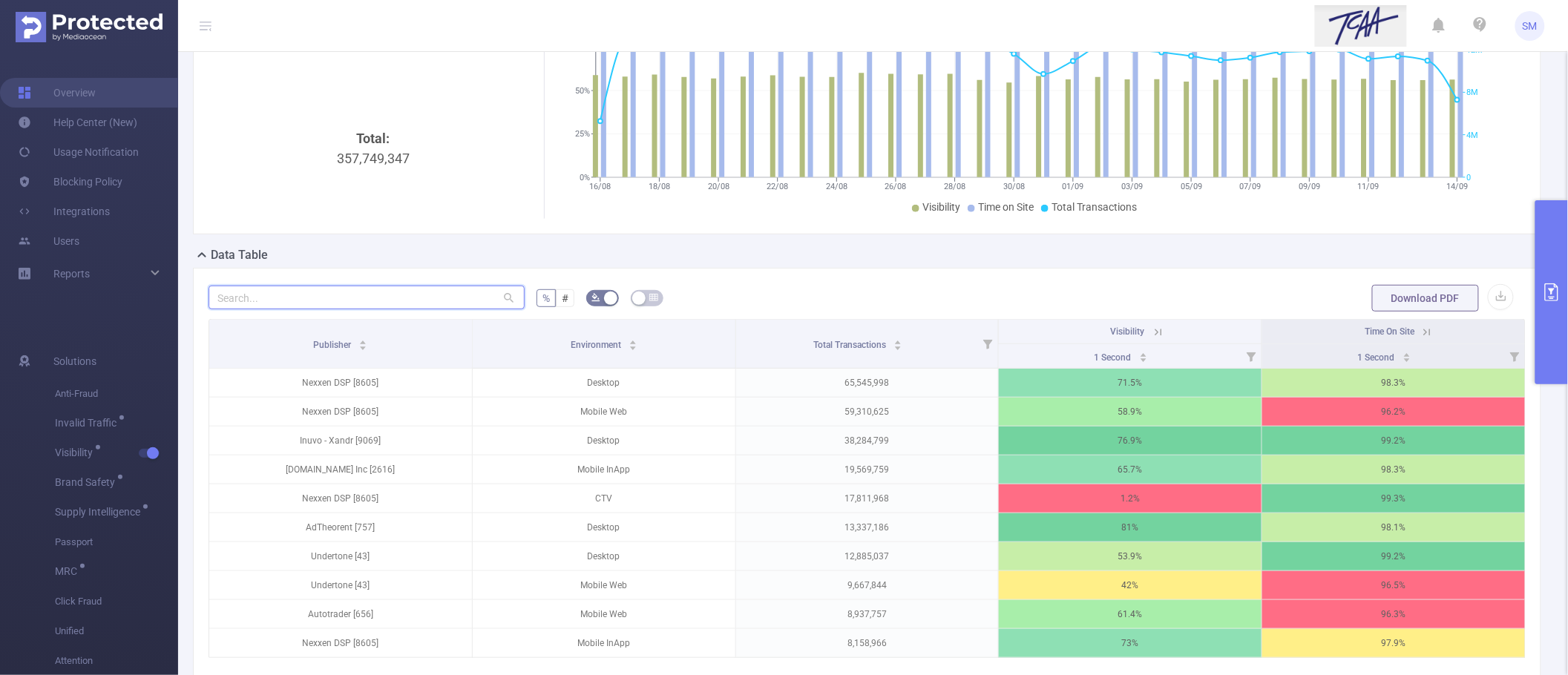
click at [307, 302] on input "text" at bounding box center [367, 297] width 316 height 24
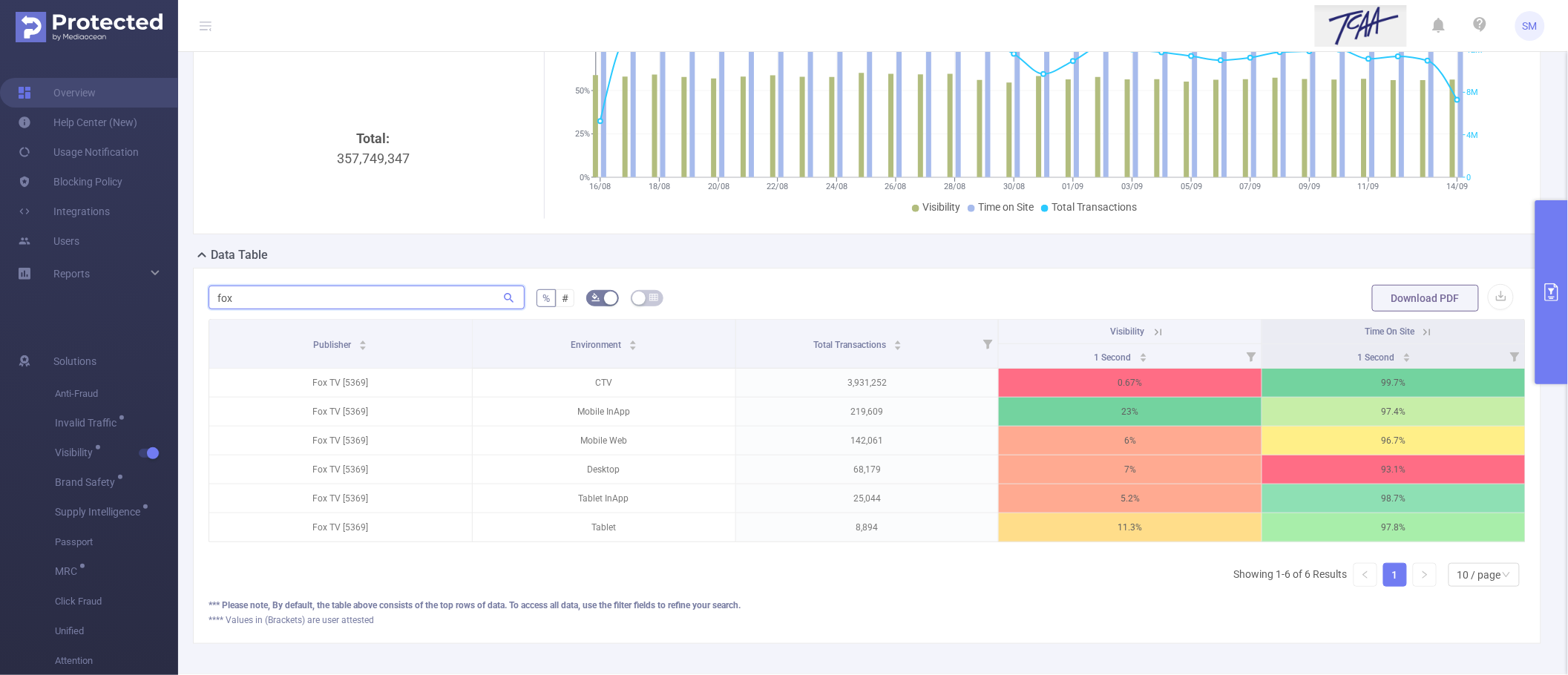
type input "fox"
click at [1155, 331] on icon at bounding box center [1158, 332] width 7 height 7
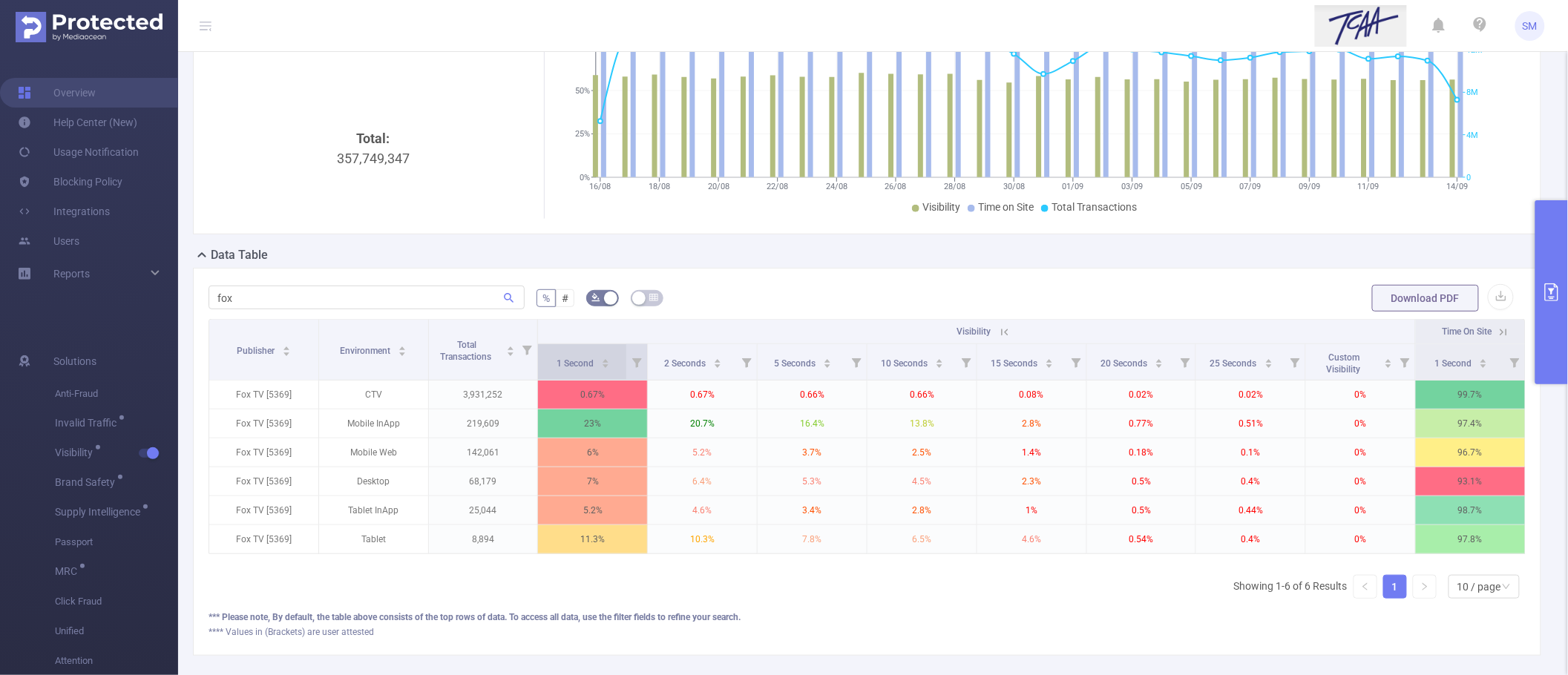
click at [577, 369] on div "1 Second" at bounding box center [583, 362] width 54 height 15
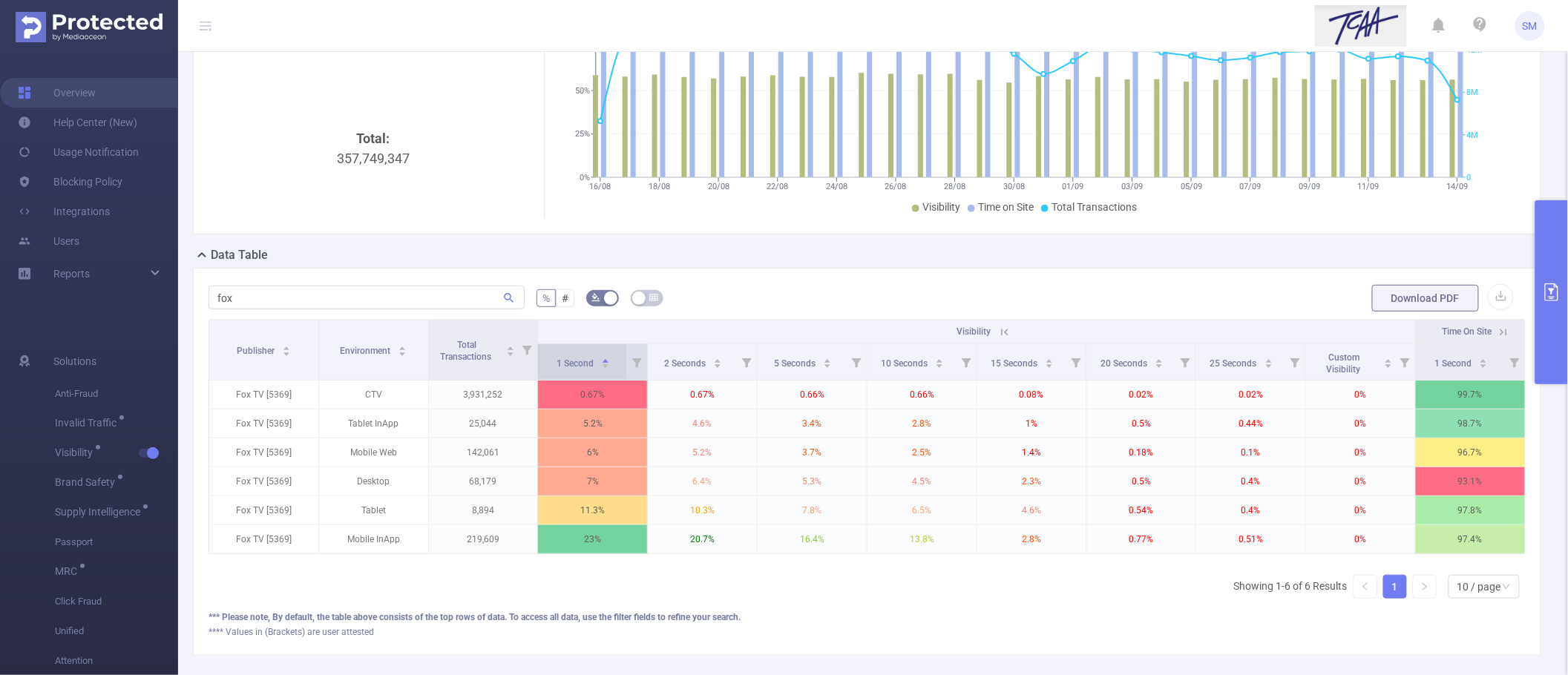
click at [577, 369] on div "1 Second" at bounding box center [583, 362] width 54 height 15
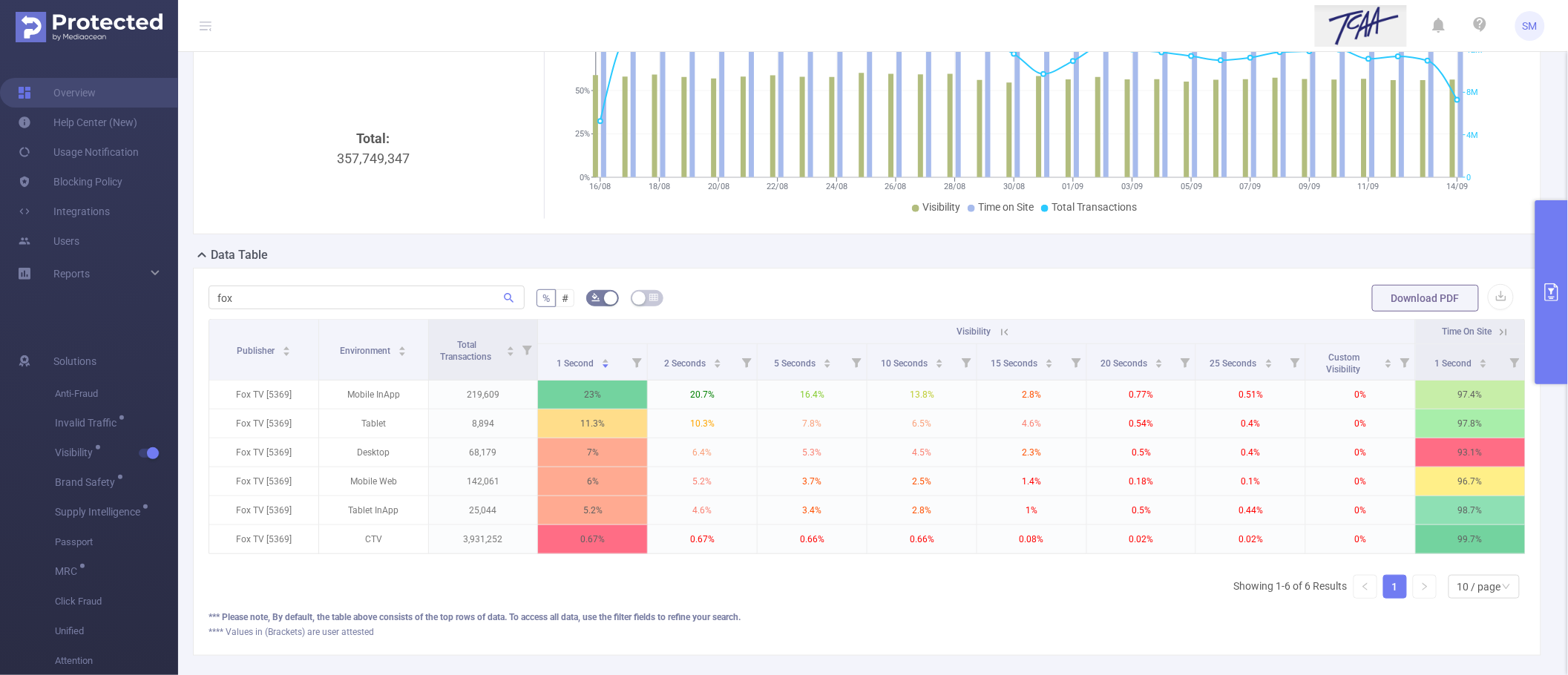
click at [1019, 624] on div "*** Please note, By default, the table above consists of the top rows of data. …" at bounding box center [867, 617] width 1317 height 13
click at [1497, 335] on icon at bounding box center [1503, 332] width 13 height 13
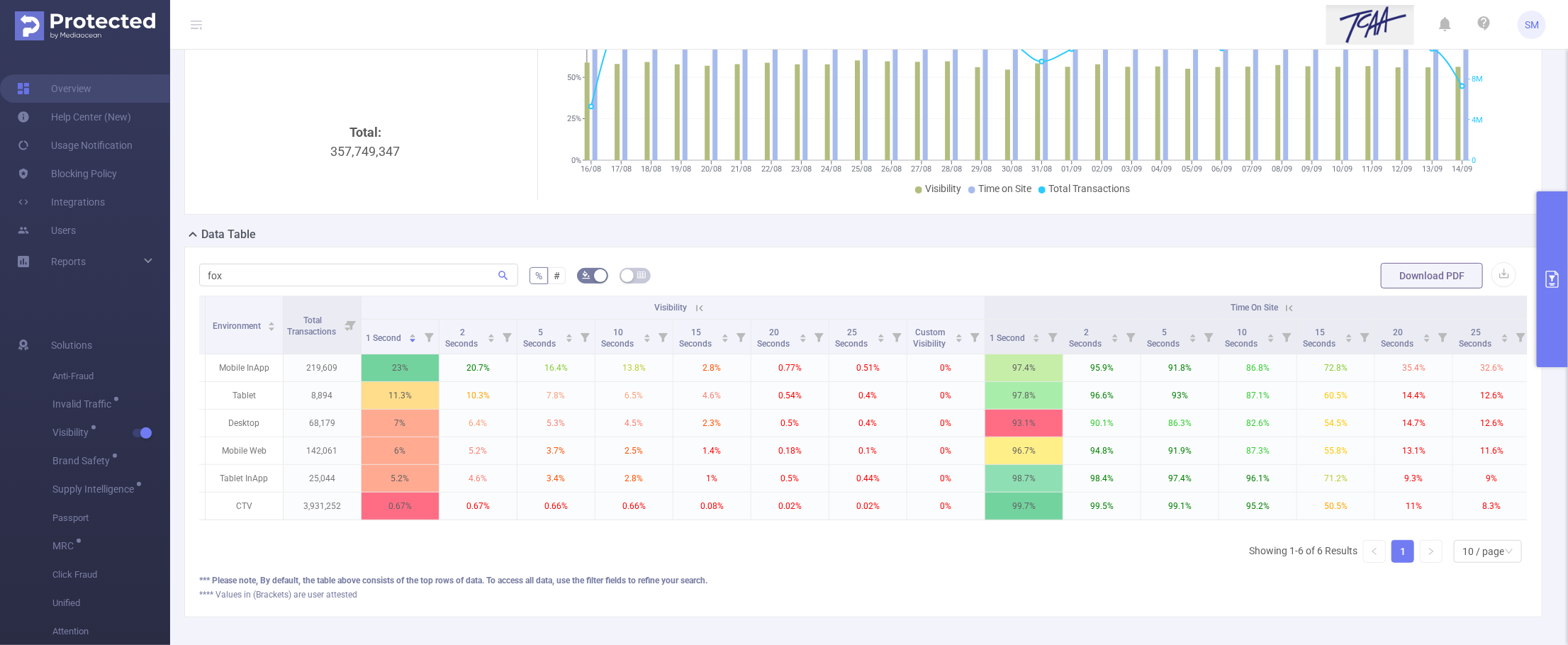
scroll to position [0, 92]
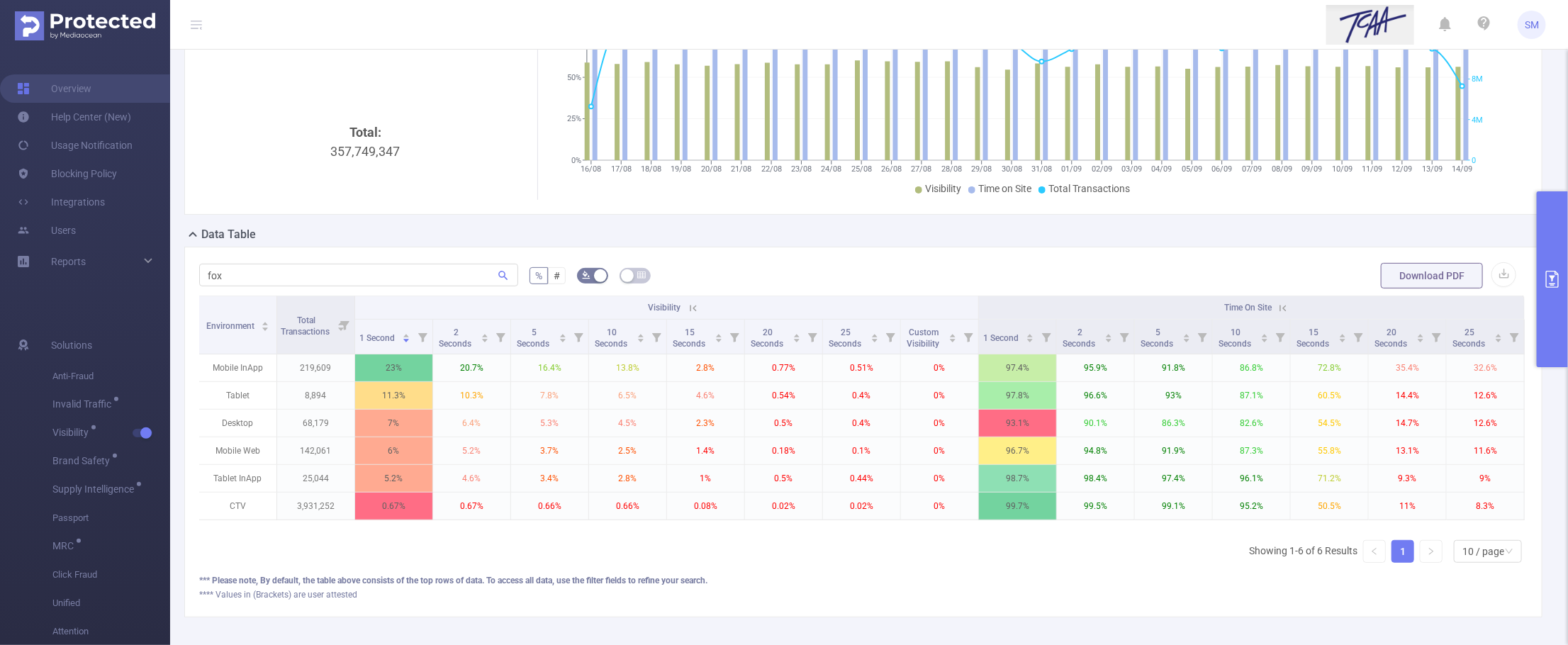
click at [1277, 307] on icon at bounding box center [1282, 308] width 13 height 13
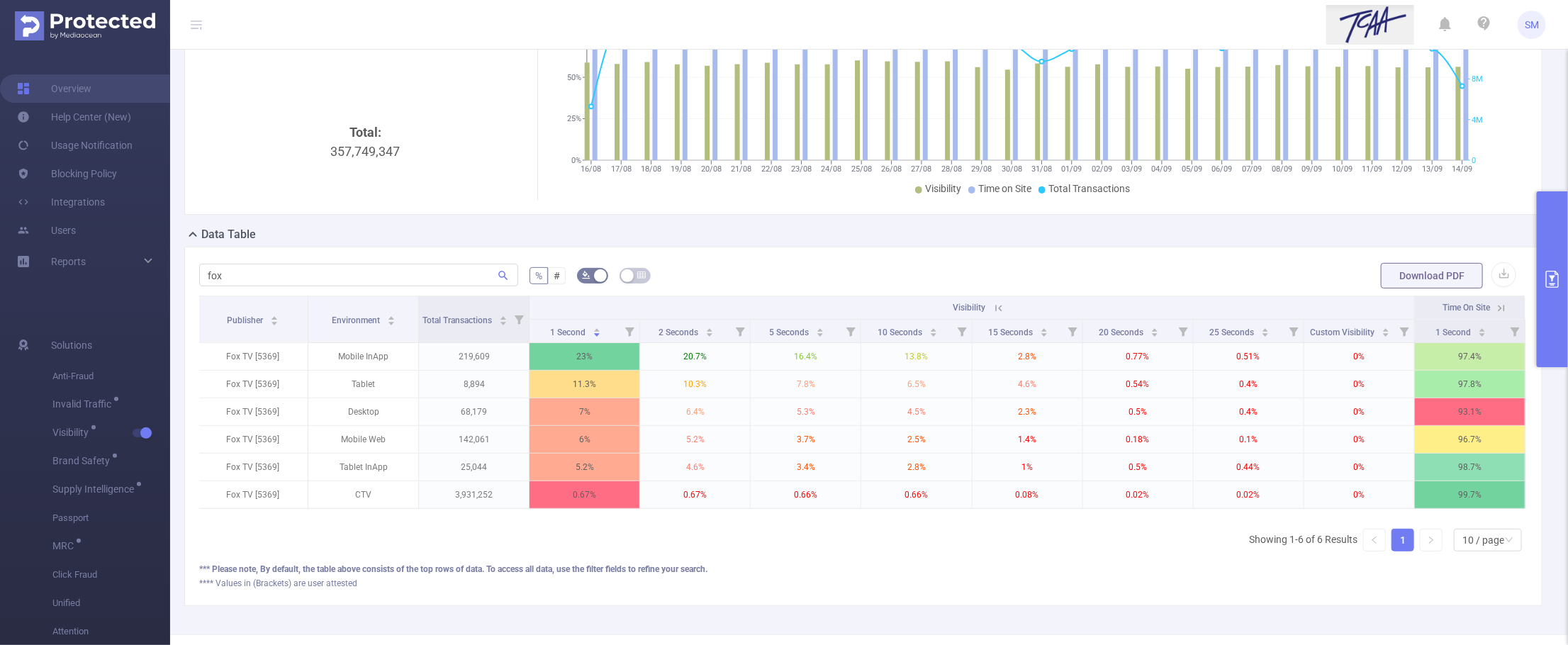
click at [308, 221] on div "Total: 357,749,347 Traffic Over Time Smart Agent 16/08 17/08 18/08 19/08 20/08 …" at bounding box center [863, 87] width 1370 height 280
click at [1497, 277] on icon "primary" at bounding box center [1552, 279] width 13 height 17
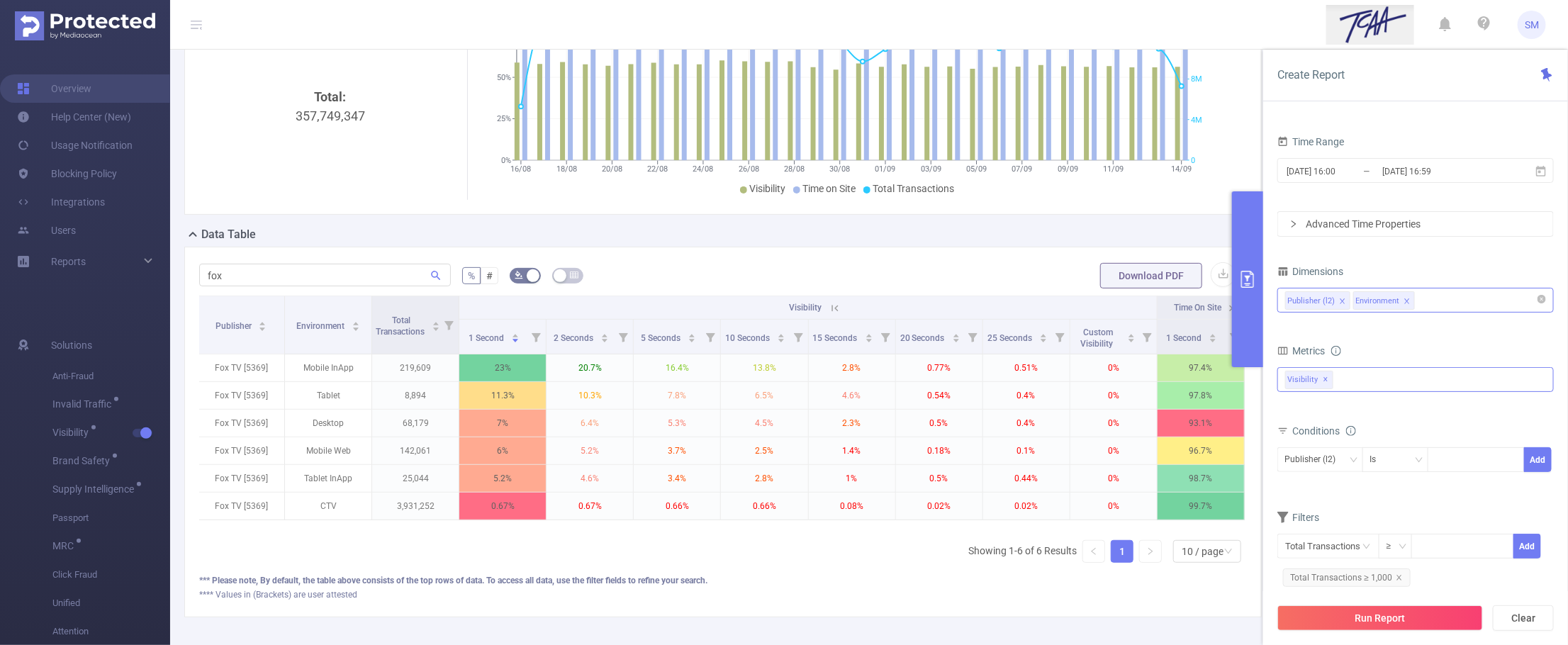
click at [1443, 308] on div "Publisher (l2) Environment" at bounding box center [1415, 301] width 261 height 24
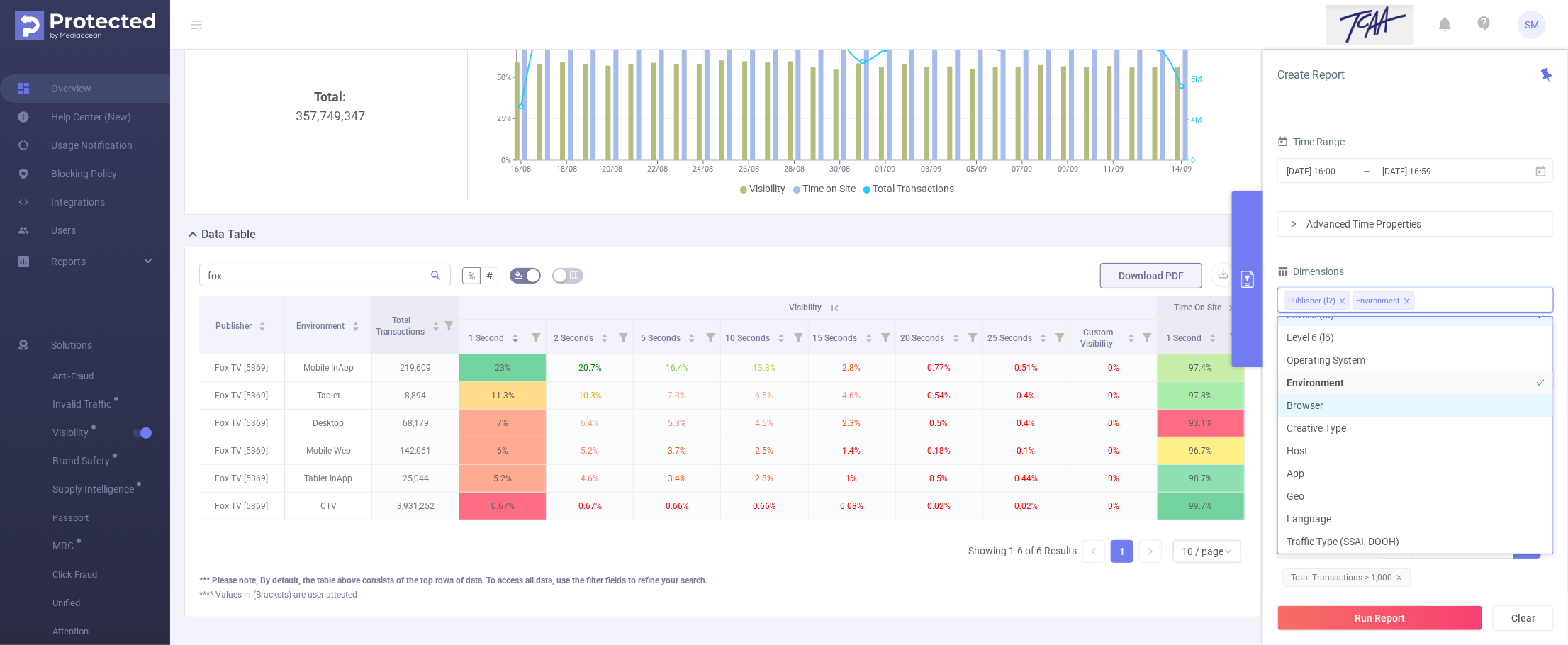
scroll to position [177, 0]
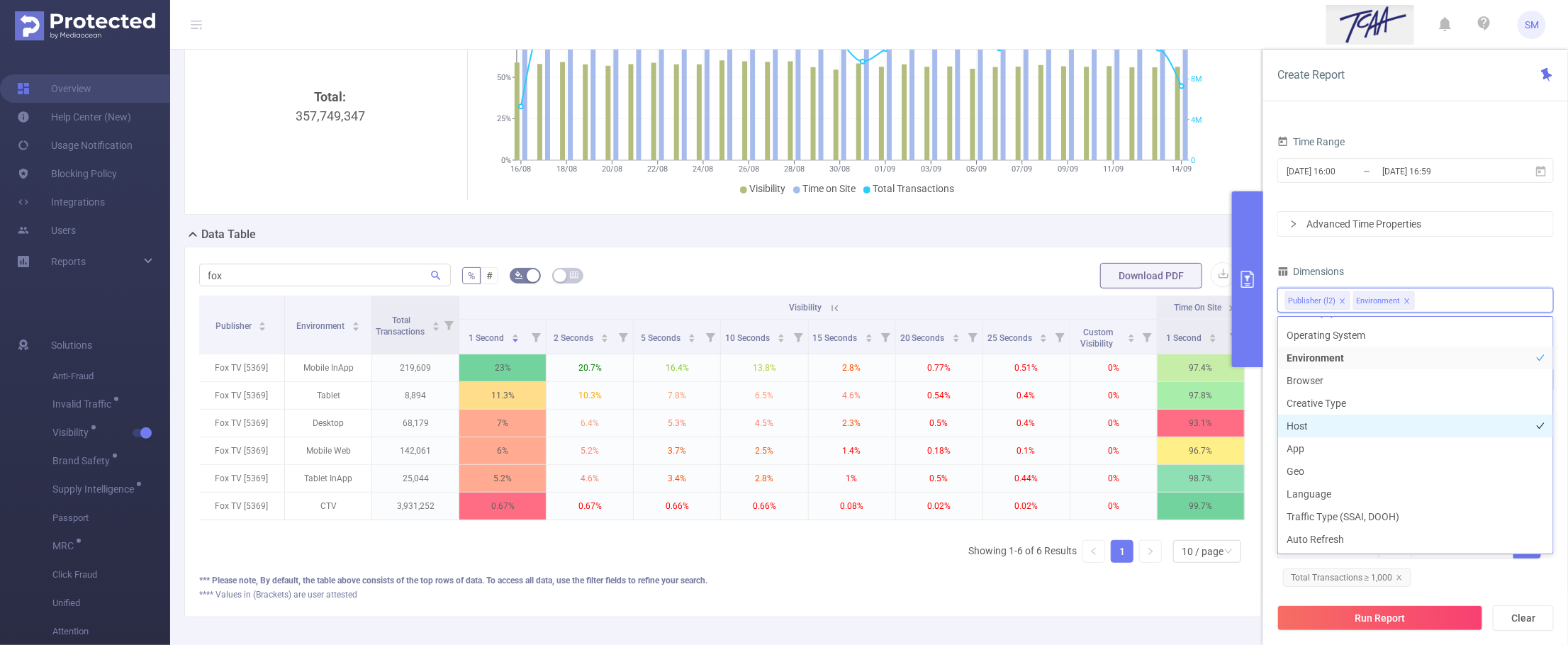
click at [1379, 429] on li "Host" at bounding box center [1416, 426] width 275 height 23
click at [1377, 443] on li "App" at bounding box center [1416, 448] width 275 height 23
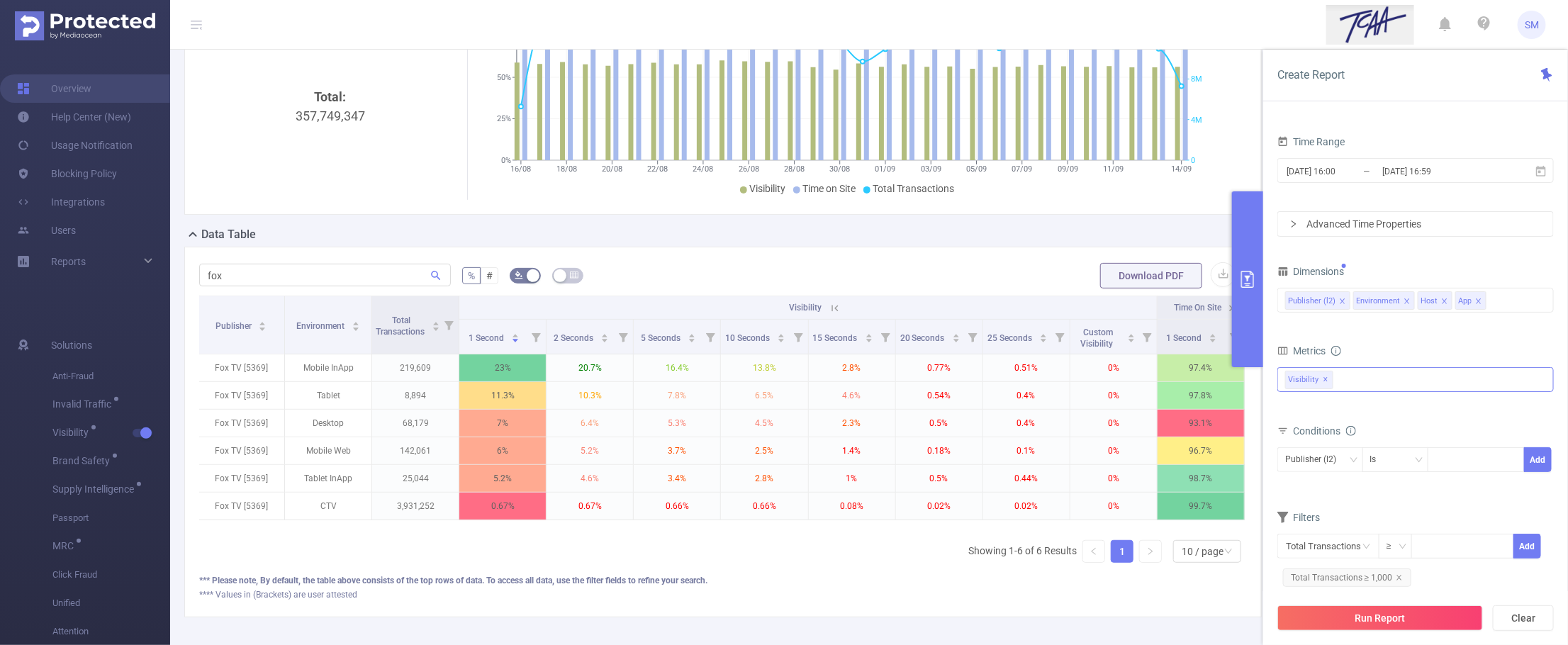
click at [1497, 266] on div "Dimensions" at bounding box center [1415, 273] width 276 height 24
click at [1448, 624] on button "Run Report" at bounding box center [1380, 618] width 206 height 25
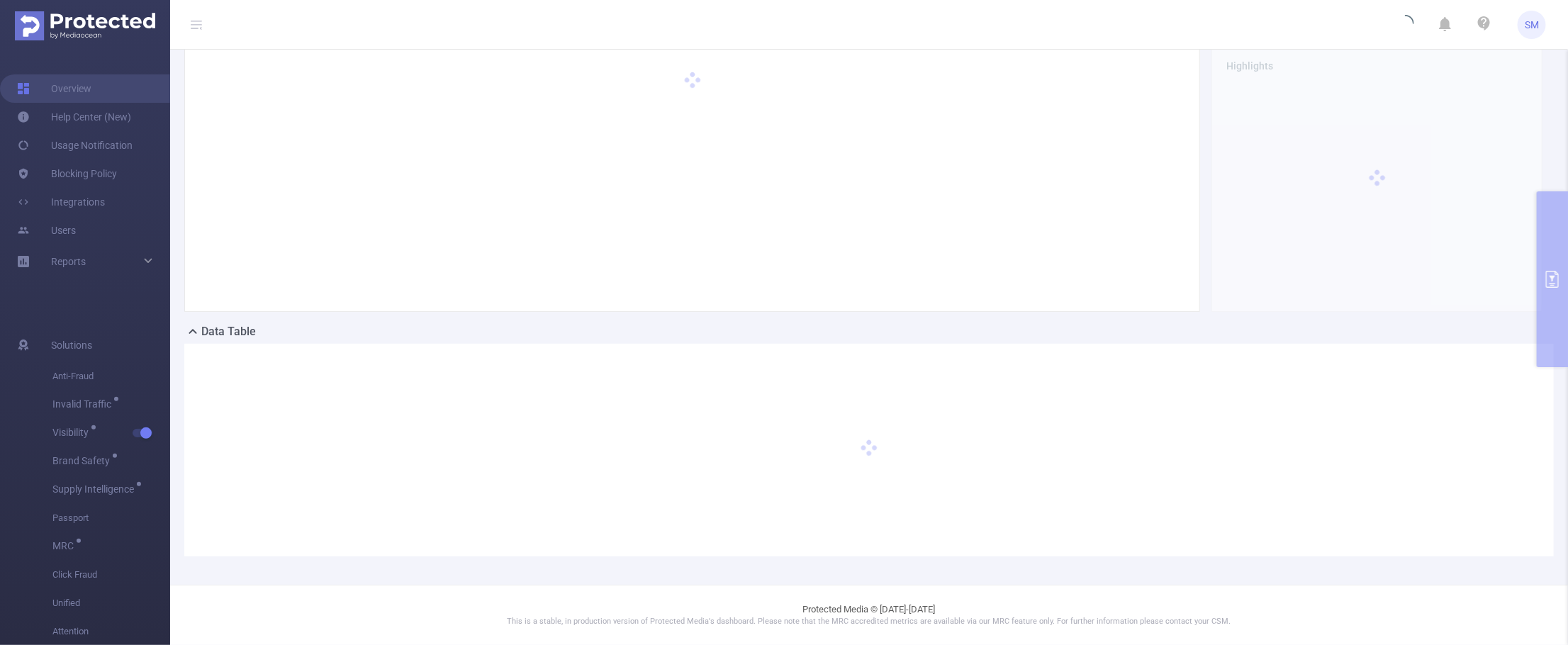
scroll to position [55, 0]
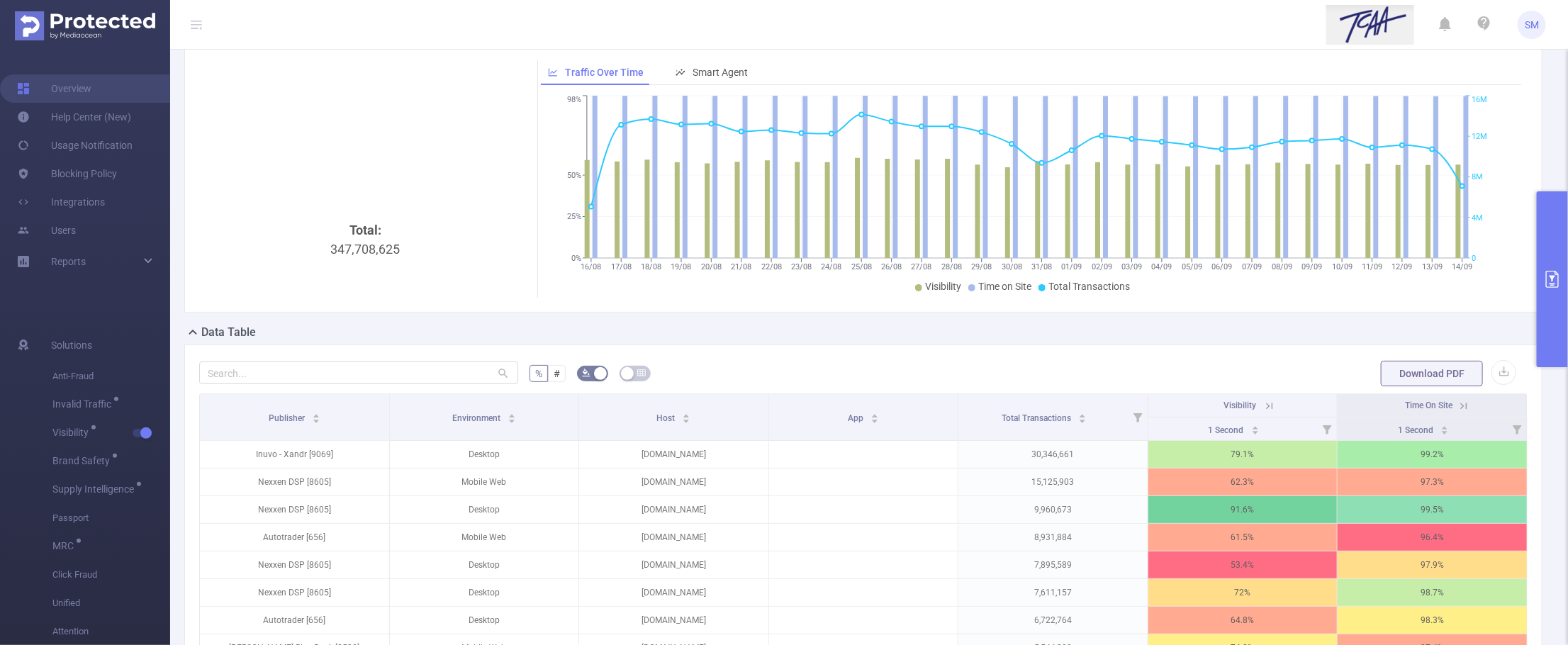
click at [1253, 34] on header "SM" at bounding box center [784, 24] width 1568 height 50
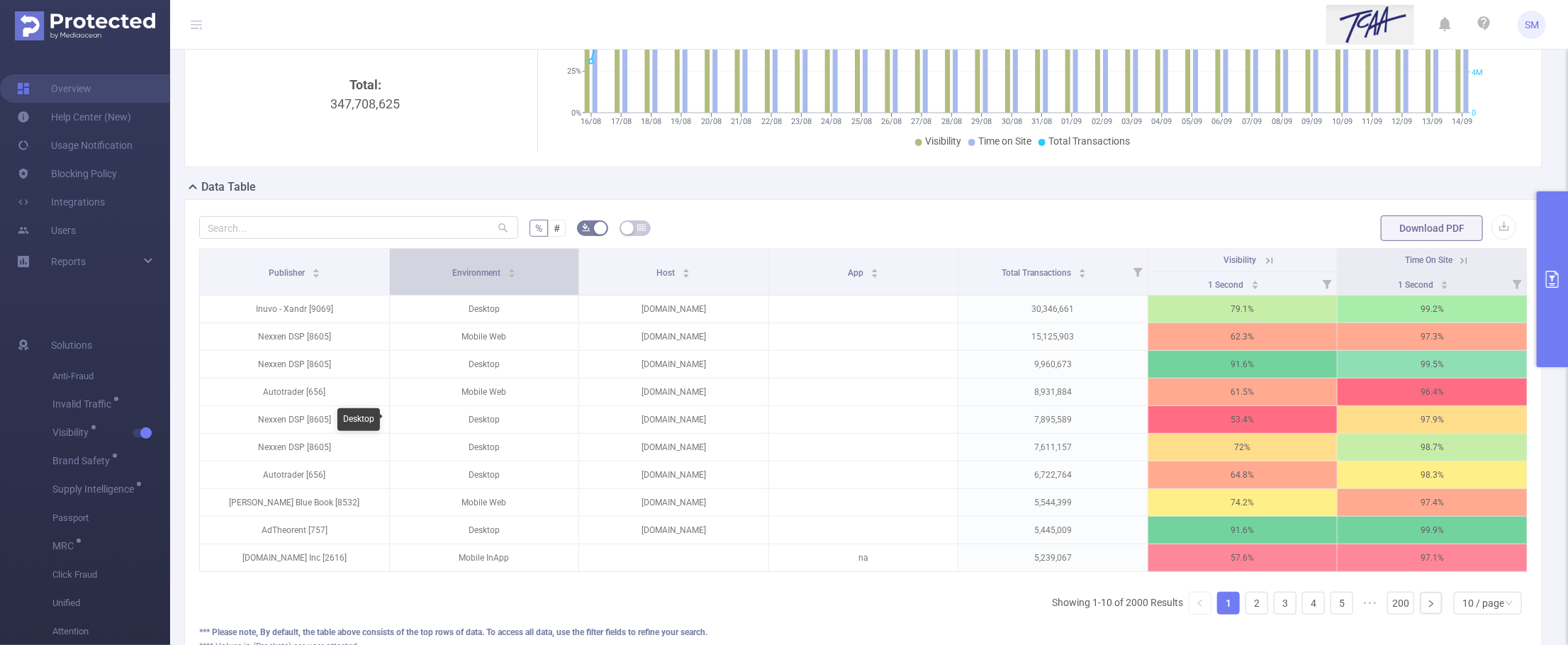
scroll to position [233, 0]
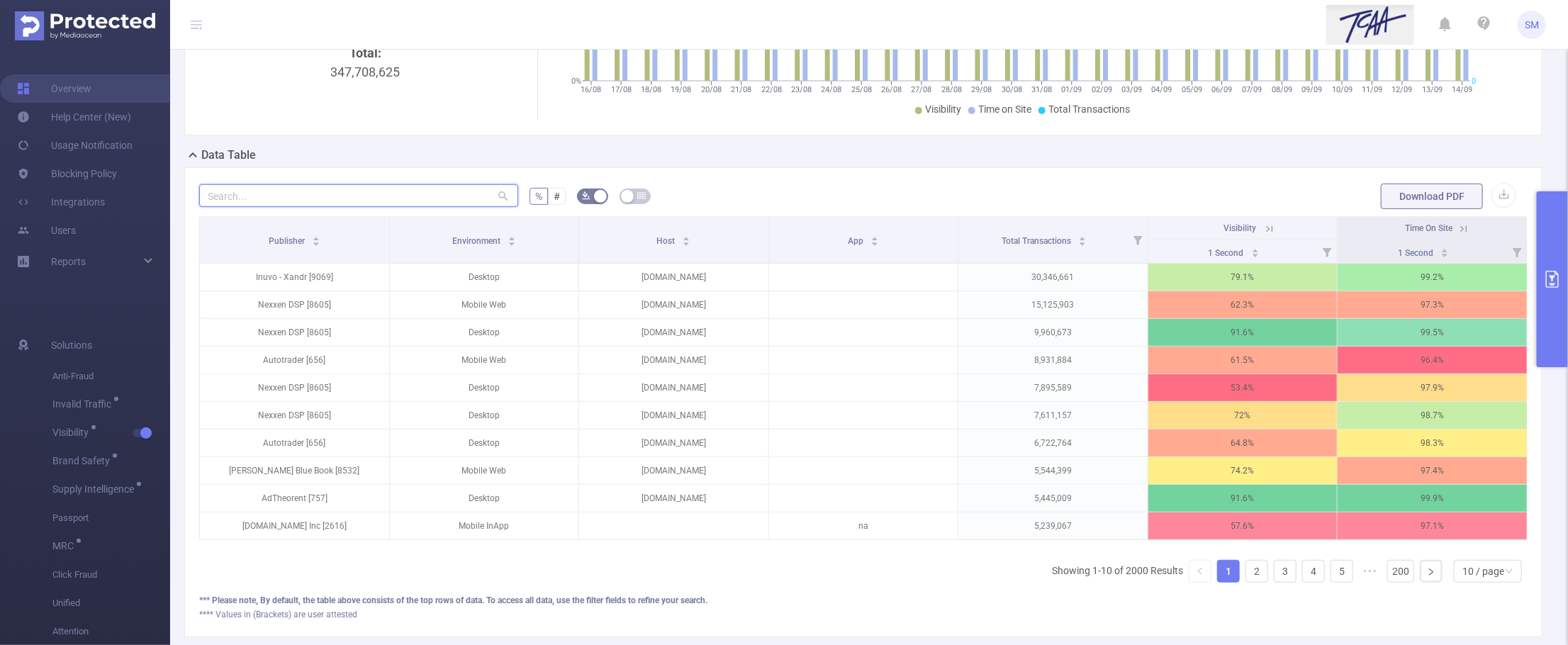
click at [248, 190] on input "text" at bounding box center [359, 195] width 319 height 23
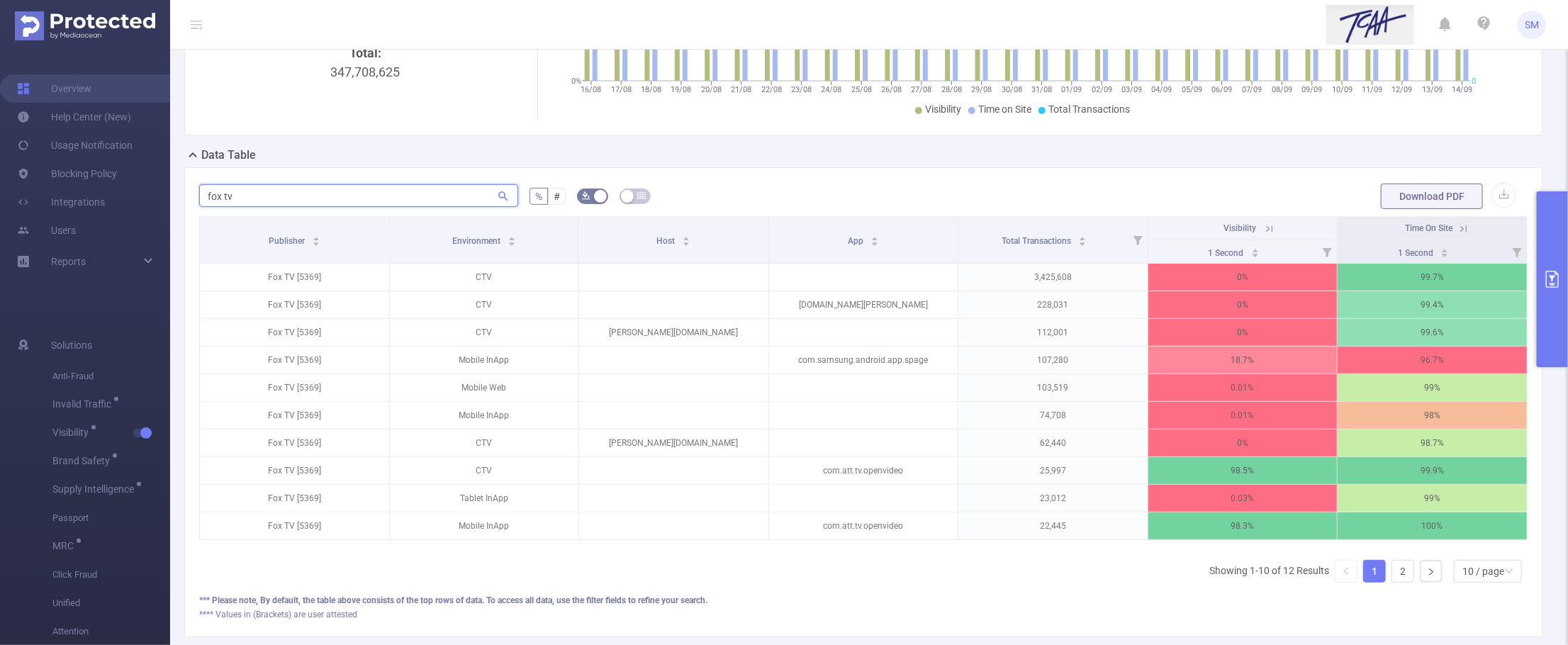
scroll to position [0, 3]
type input "fox tv"
click at [1261, 223] on icon at bounding box center [1267, 228] width 13 height 13
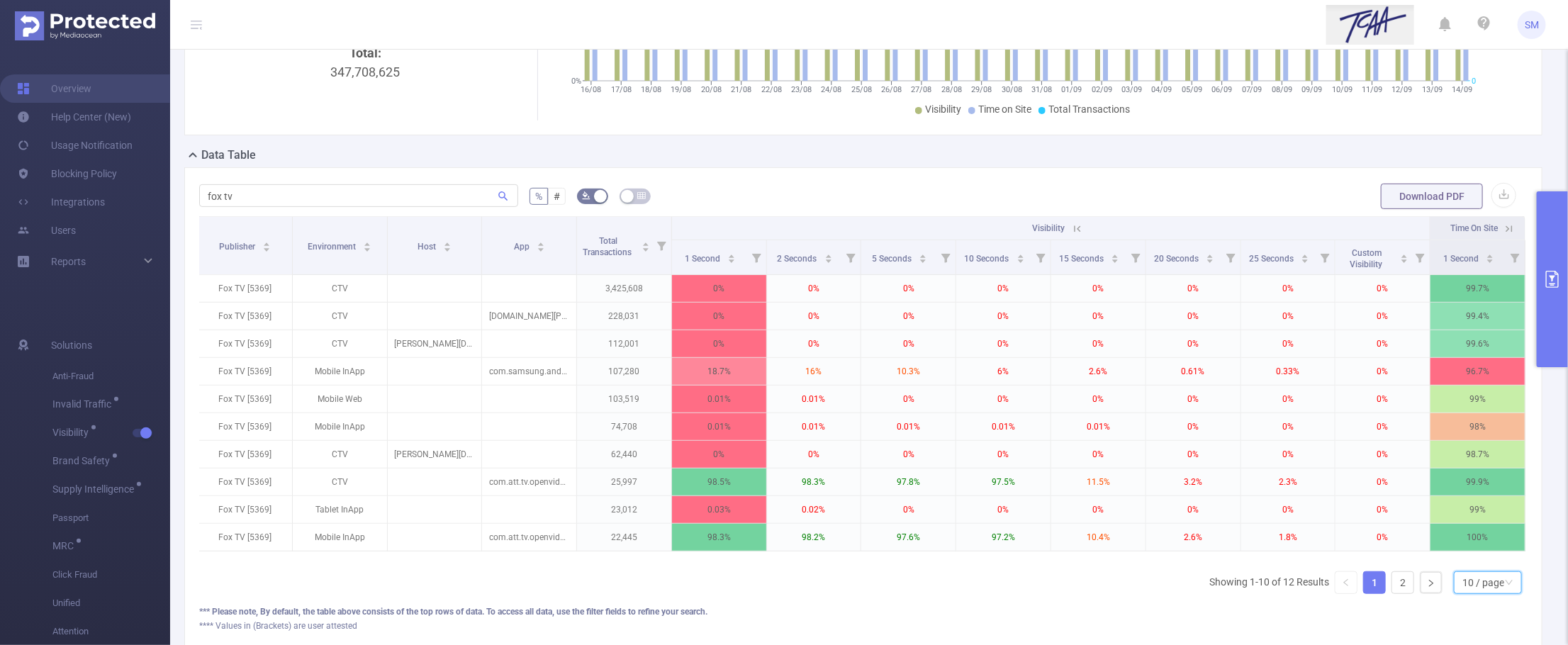
click at [1497, 594] on div "10 / page" at bounding box center [1487, 582] width 68 height 23
click at [1483, 509] on li "20 / page" at bounding box center [1475, 506] width 69 height 23
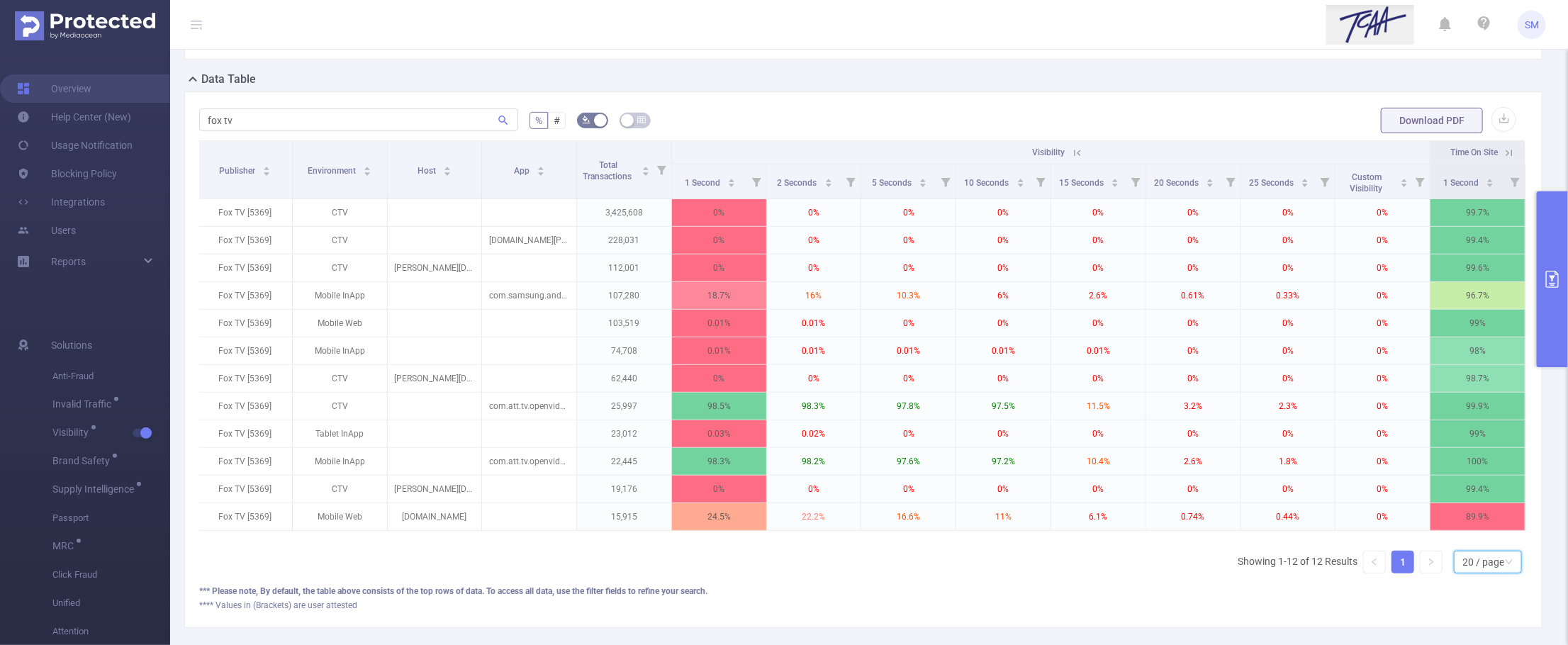
scroll to position [0, 0]
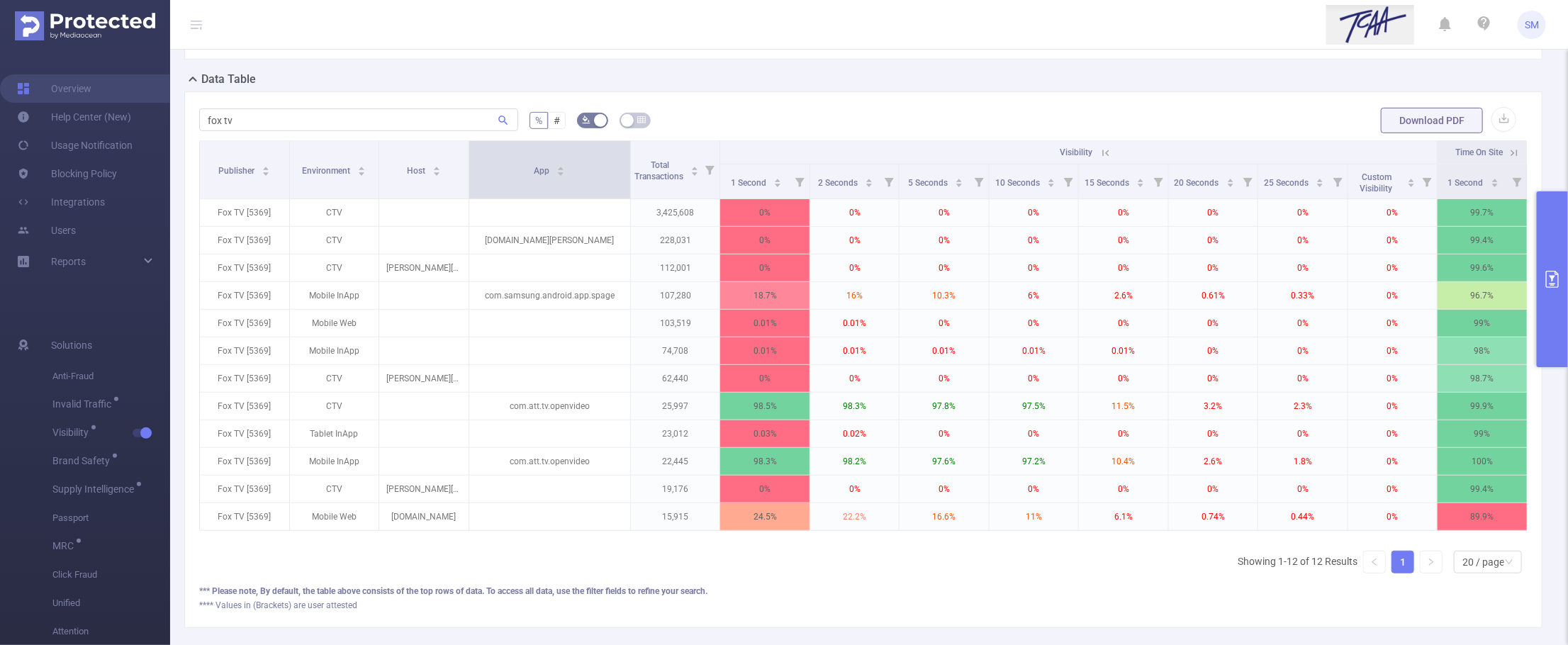
drag, startPoint x: 574, startPoint y: 186, endPoint x: 621, endPoint y: 181, distance: 47.3
click at [627, 181] on span at bounding box center [630, 170] width 7 height 57
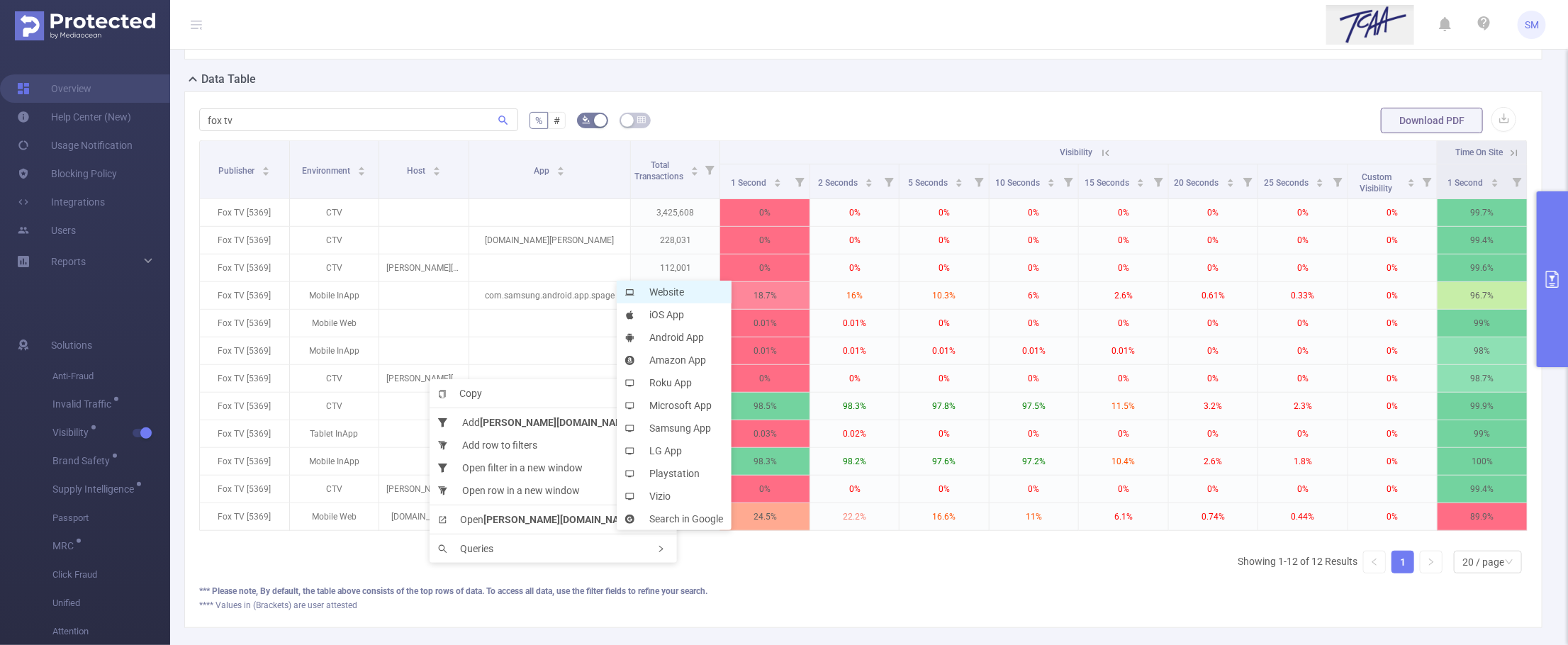
click at [672, 296] on li "Website" at bounding box center [674, 291] width 115 height 23
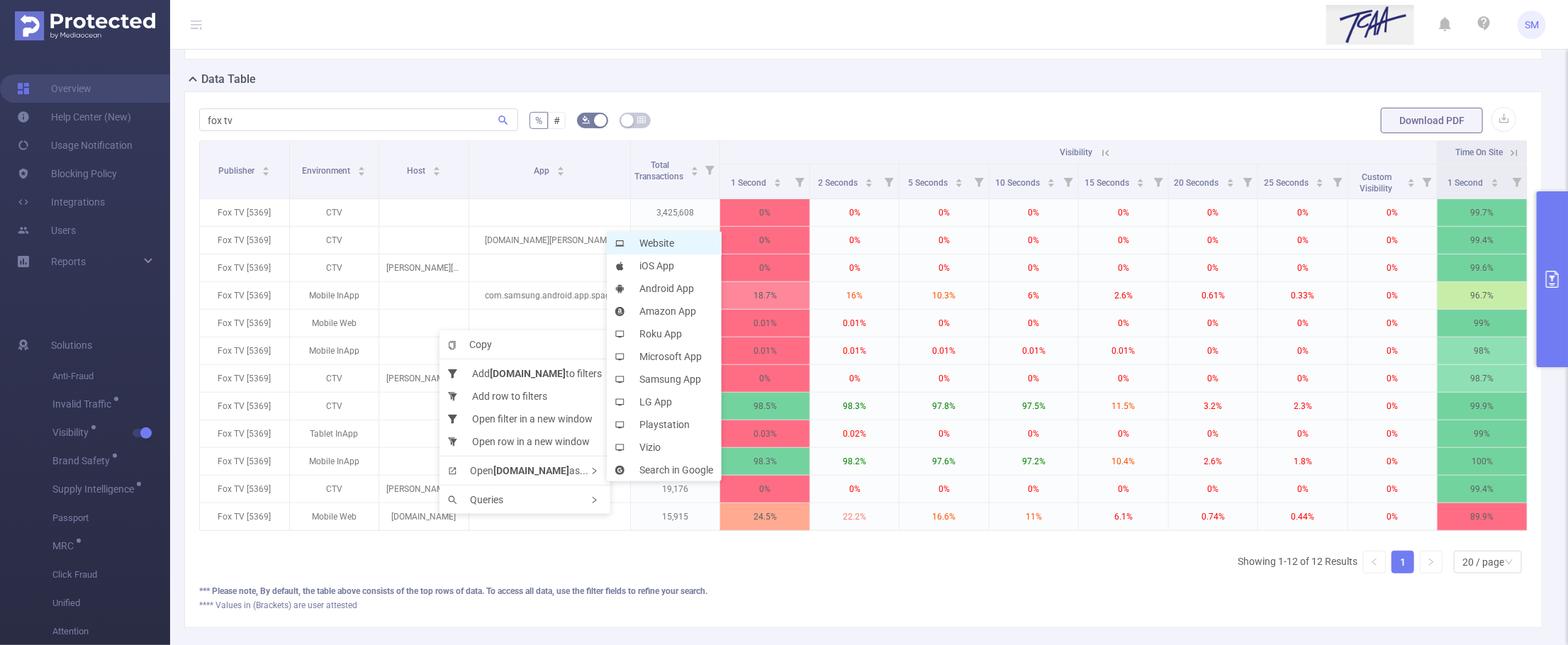
click at [658, 243] on li "Website" at bounding box center [664, 243] width 115 height 23
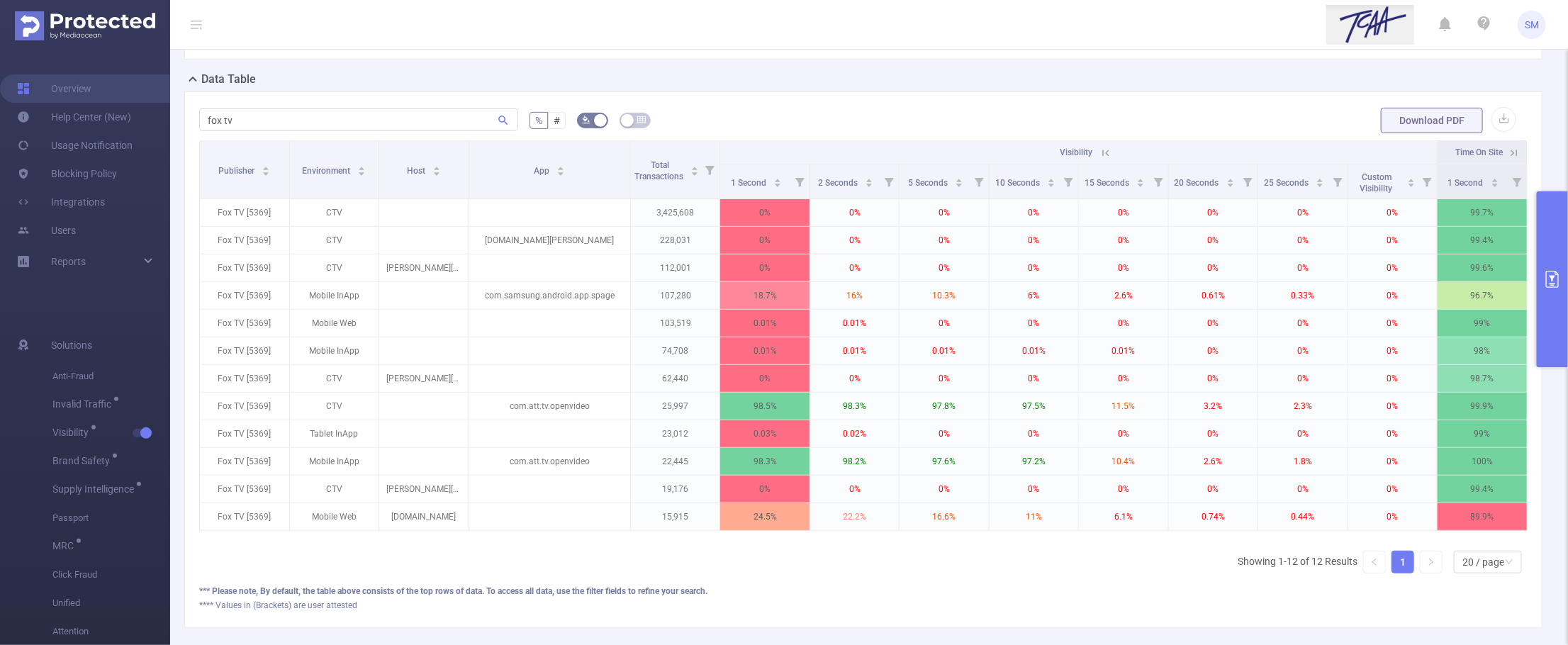
click at [1497, 278] on icon "primary" at bounding box center [1553, 279] width 17 height 17
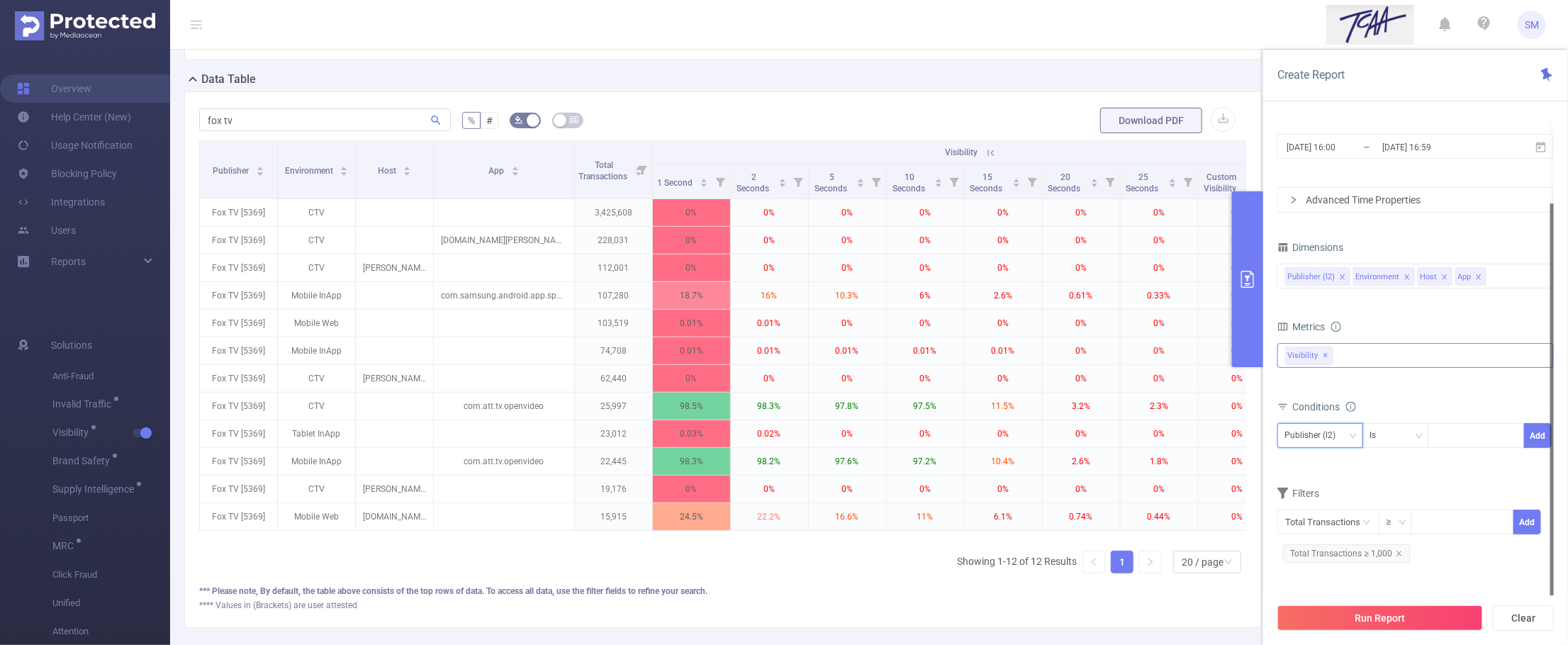
click at [1327, 430] on div "Publisher (l2)" at bounding box center [1315, 436] width 61 height 24
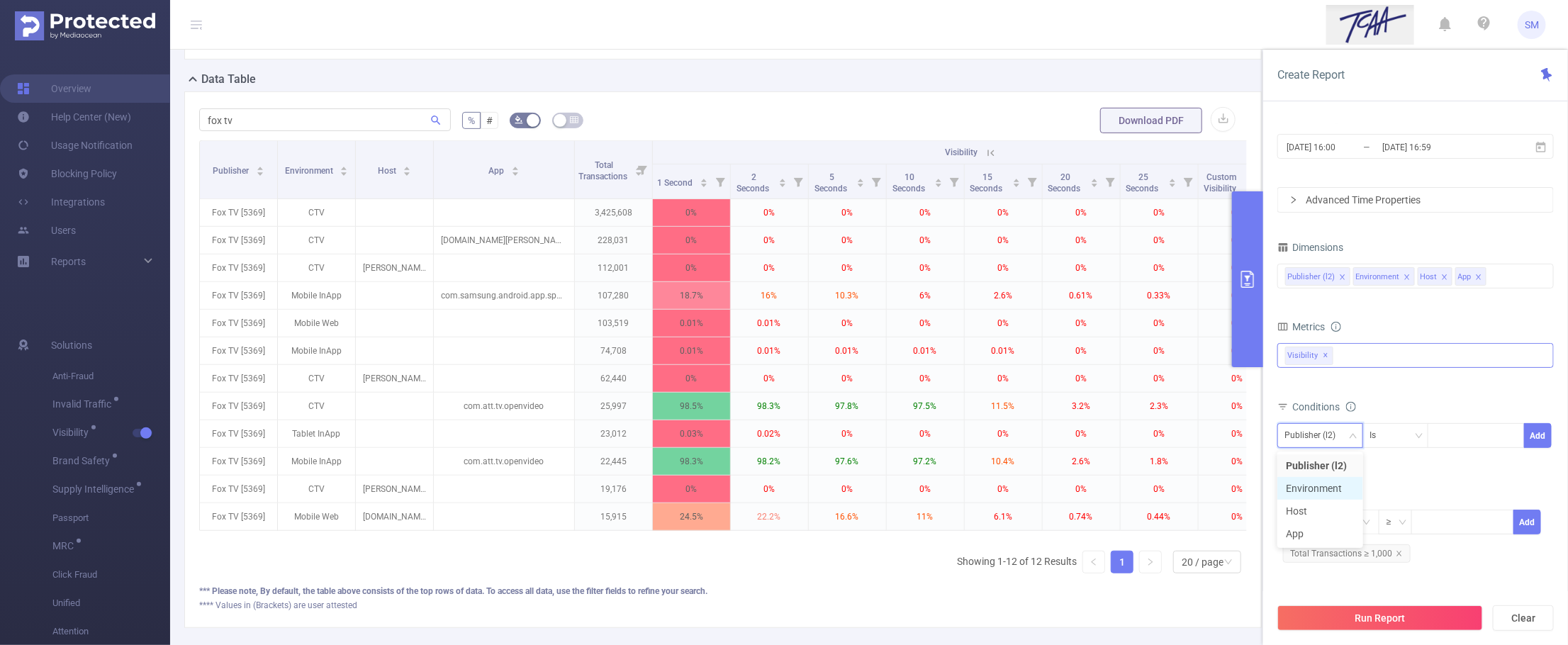
click at [1329, 496] on li "Environment" at bounding box center [1320, 488] width 86 height 23
click at [1451, 429] on div at bounding box center [1476, 436] width 81 height 24
type input "CTV"
click at [1376, 434] on div "Is" at bounding box center [1378, 436] width 16 height 24
click at [1403, 511] on li "Is Not" at bounding box center [1409, 511] width 94 height 23
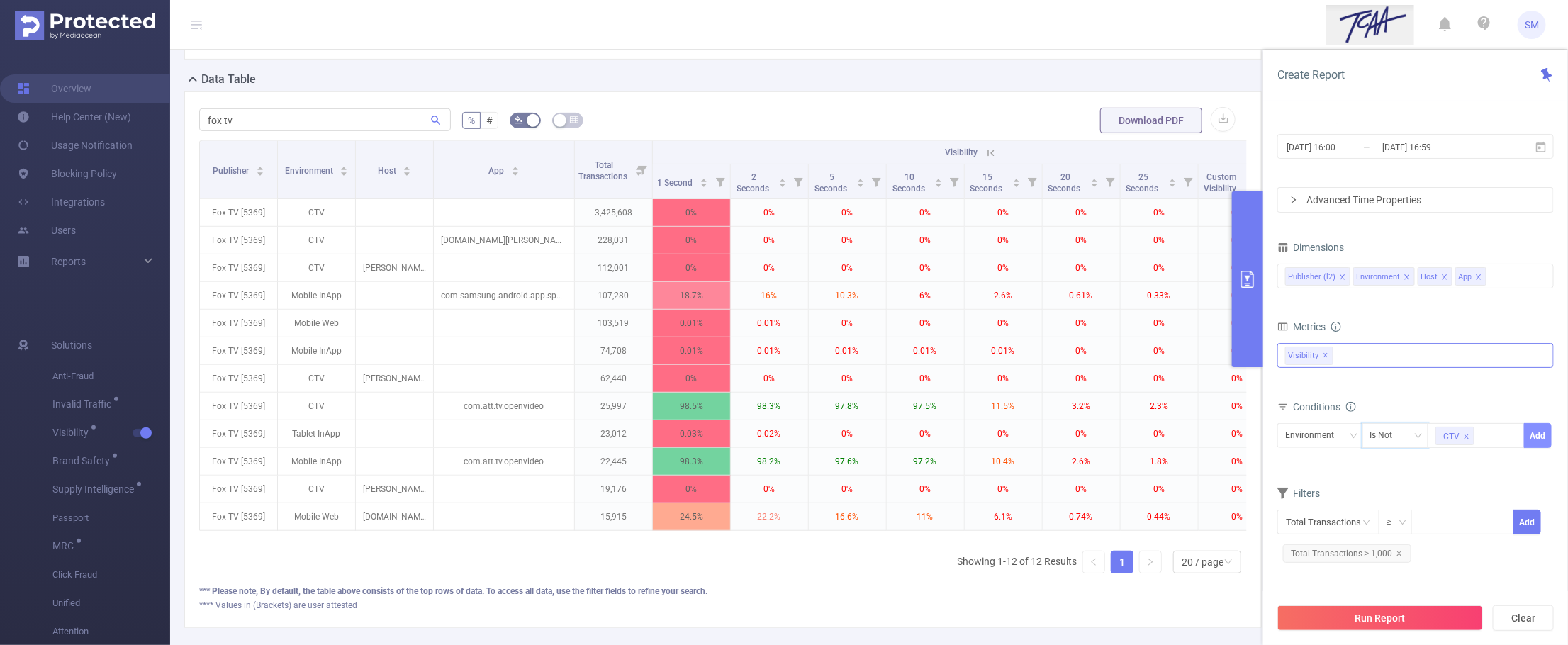
click at [1497, 440] on button "Add" at bounding box center [1538, 436] width 28 height 25
click at [1445, 611] on button "Run Report" at bounding box center [1380, 618] width 206 height 25
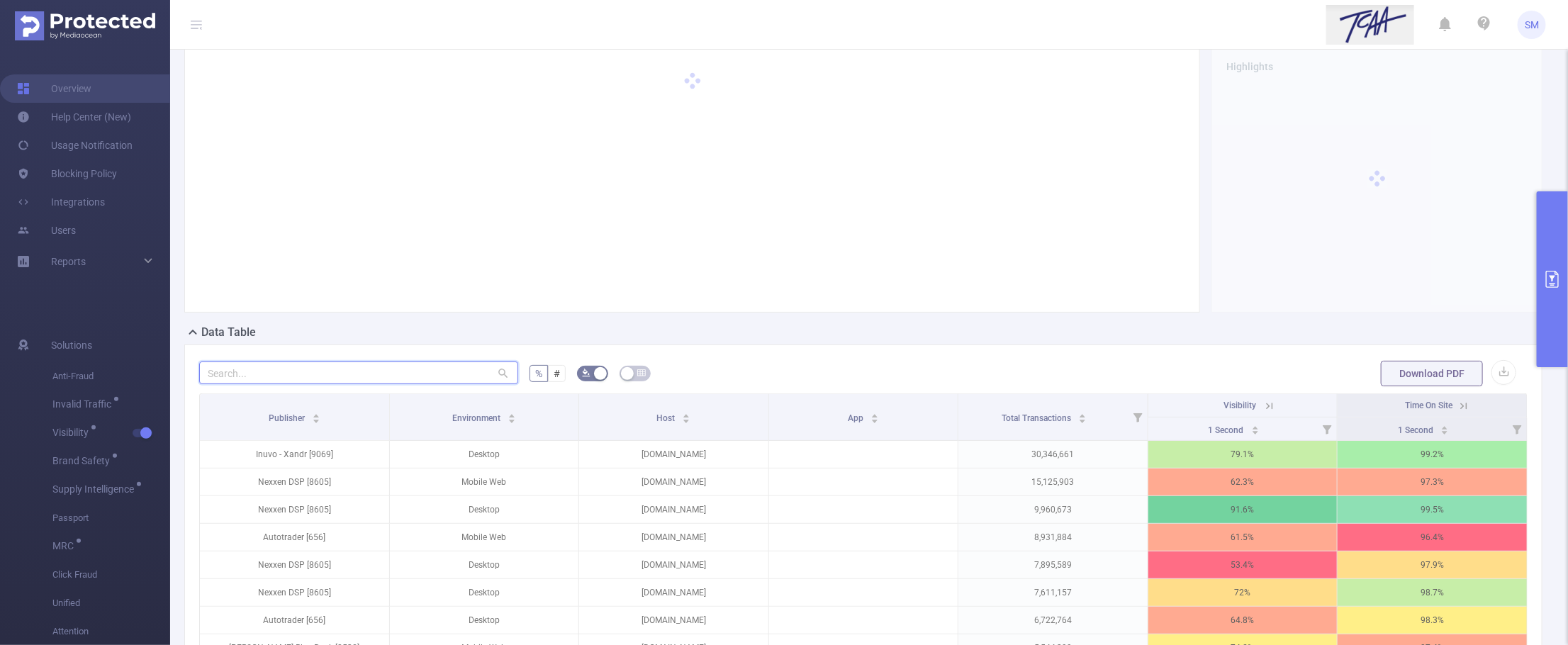
click at [266, 370] on input "text" at bounding box center [359, 373] width 319 height 23
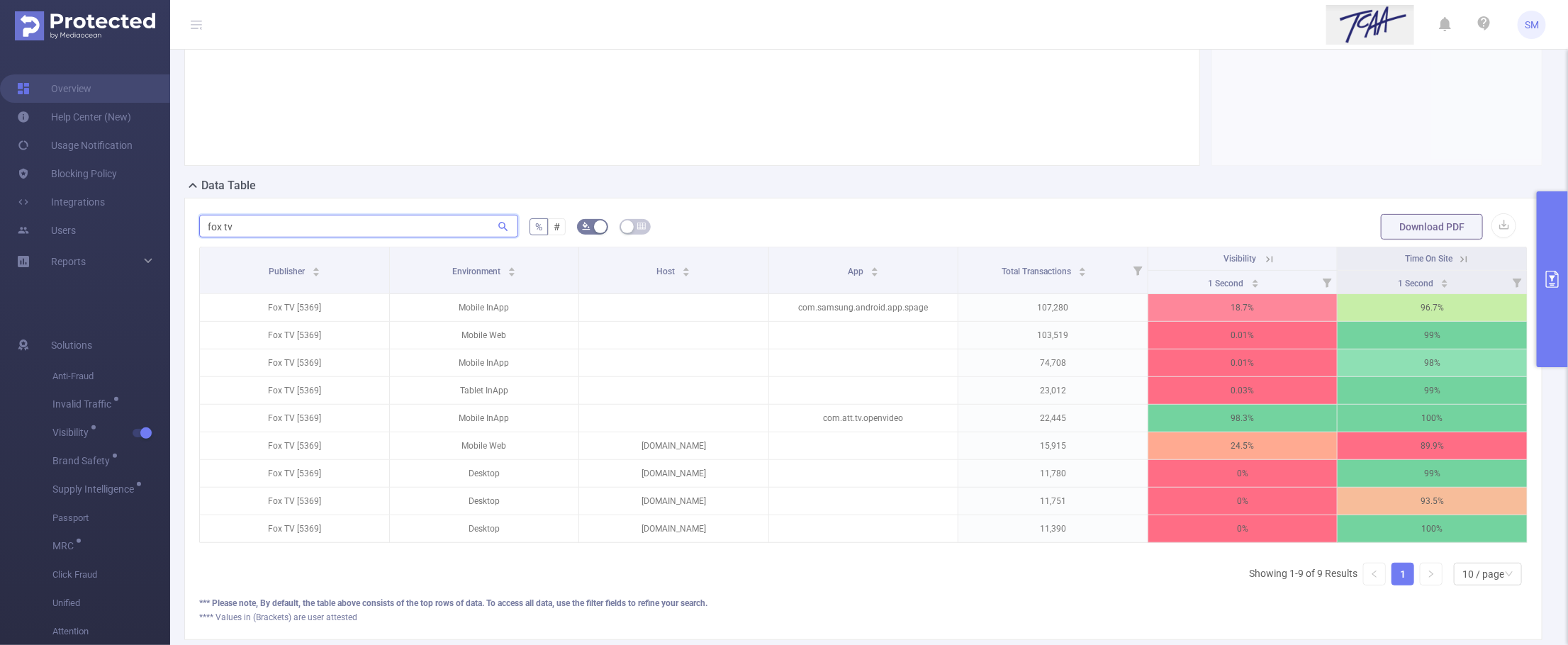
scroll to position [233, 0]
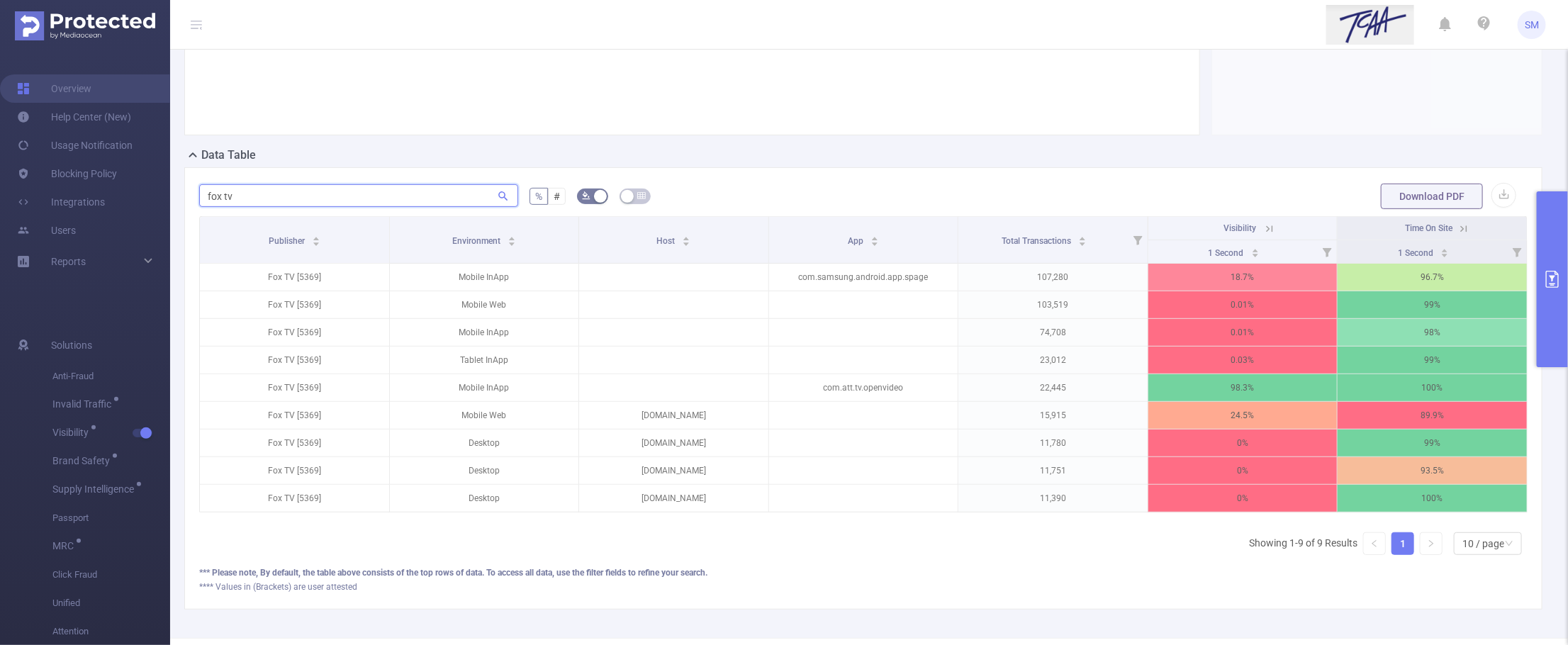
type input "fox tv"
click at [1263, 225] on icon at bounding box center [1269, 228] width 13 height 13
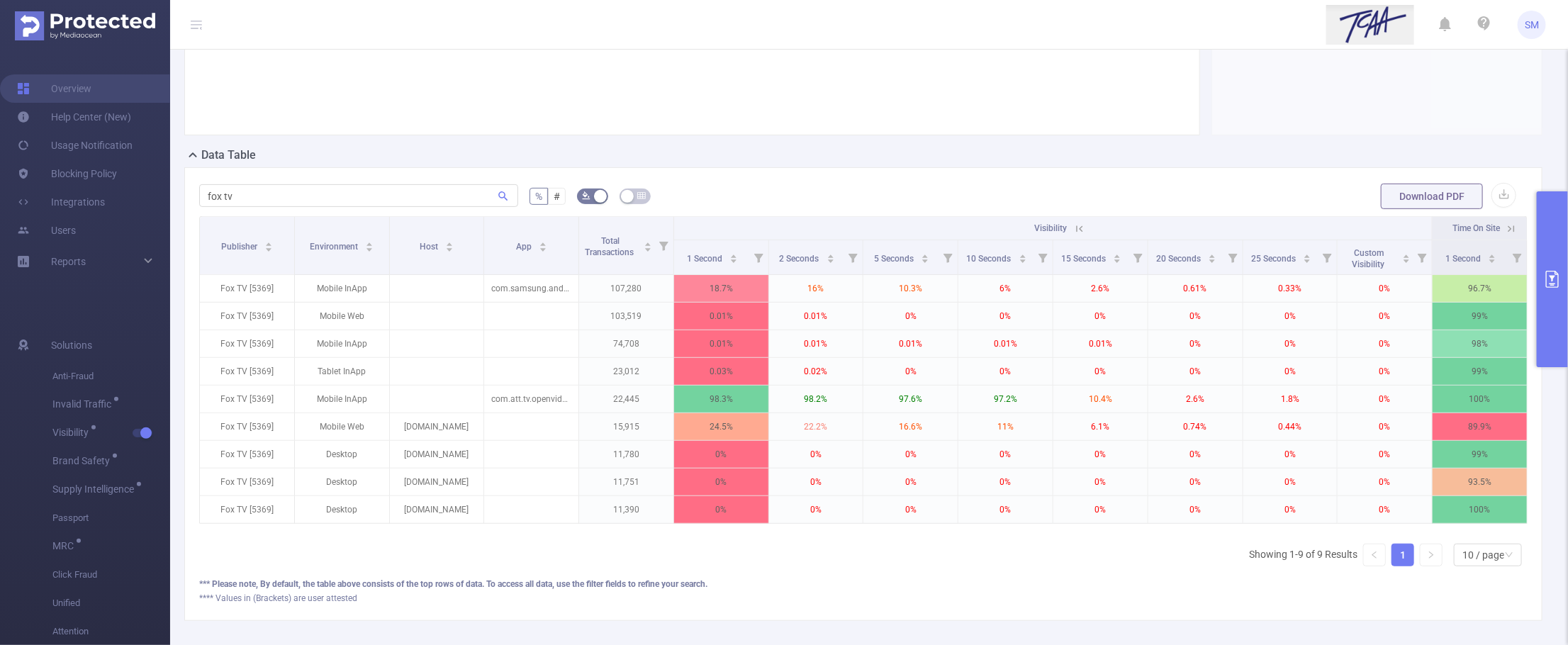
scroll to position [0, 3]
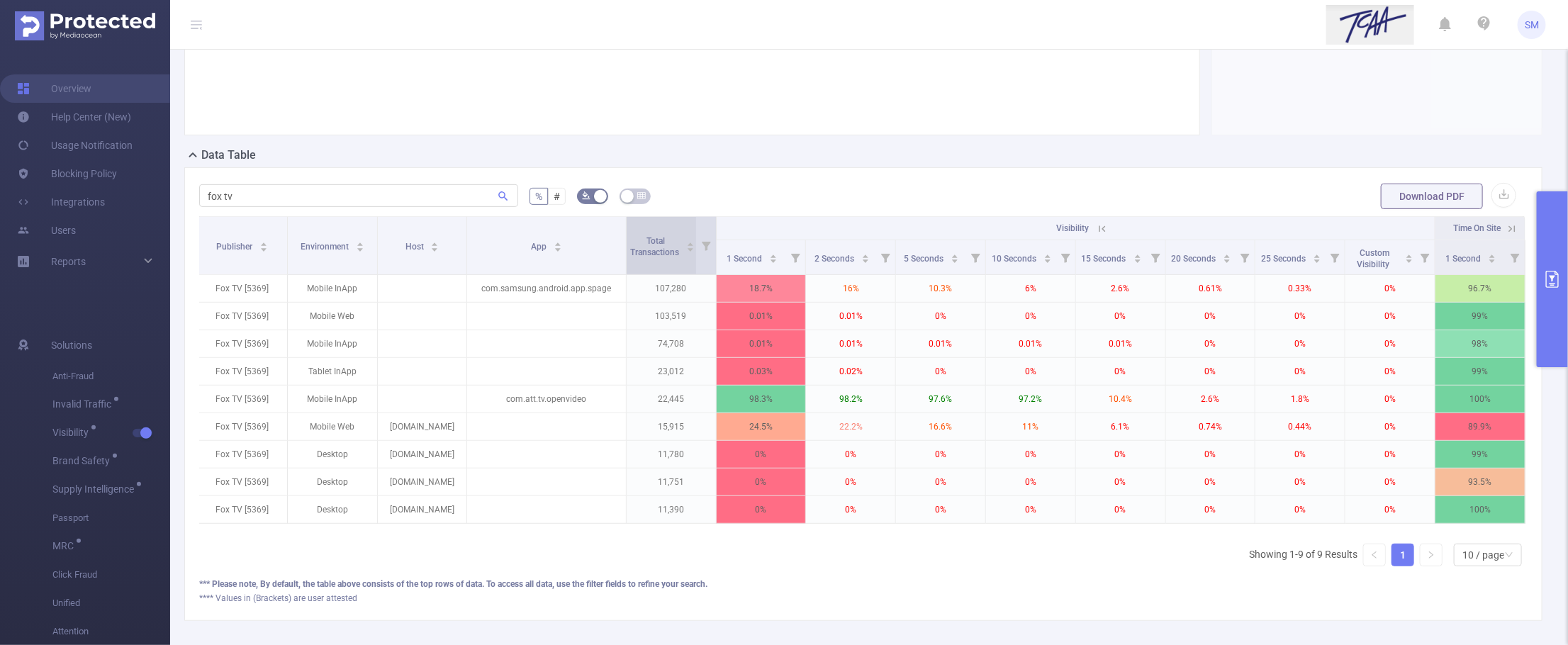
drag, startPoint x: 571, startPoint y: 243, endPoint x: 618, endPoint y: 228, distance: 49.3
click at [622, 228] on span at bounding box center [626, 245] width 7 height 57
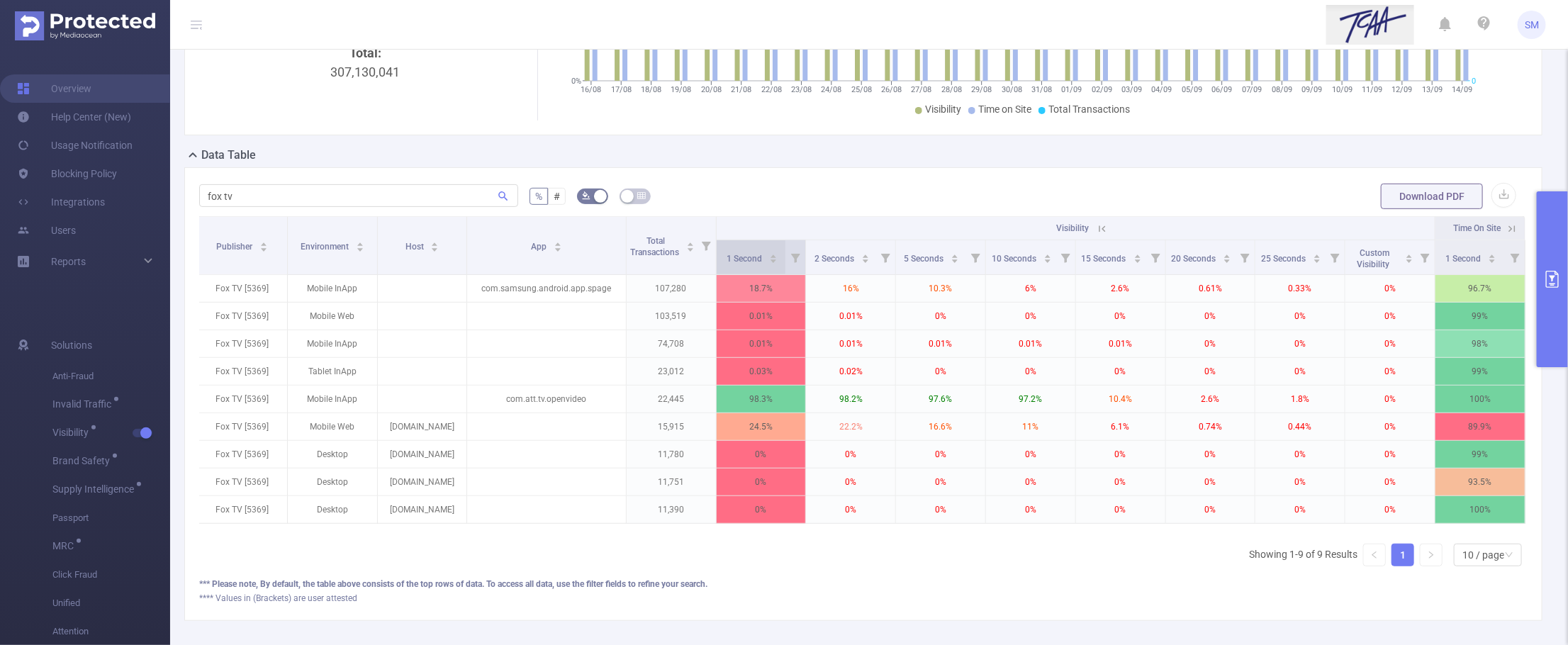
click at [760, 265] on div "1 Second" at bounding box center [752, 257] width 51 height 14
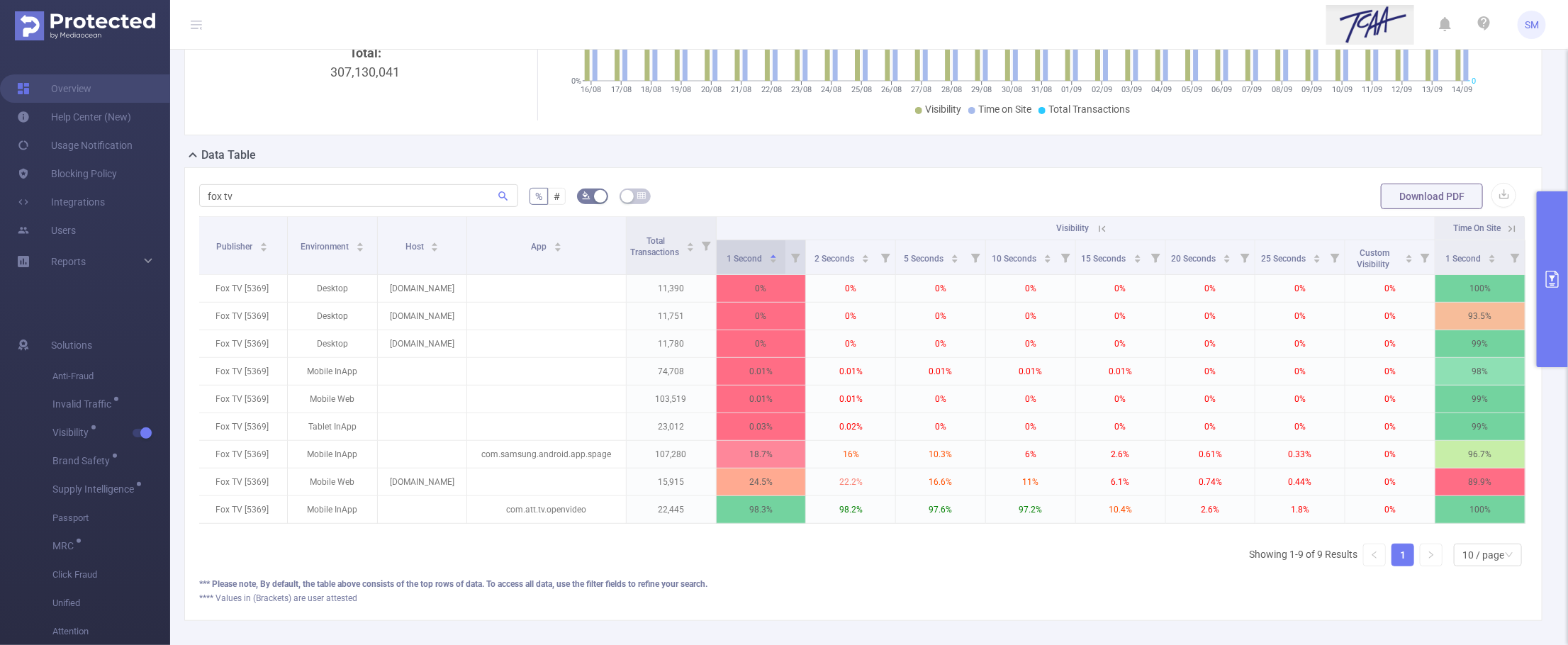
click at [760, 265] on div "1 Second" at bounding box center [752, 257] width 51 height 14
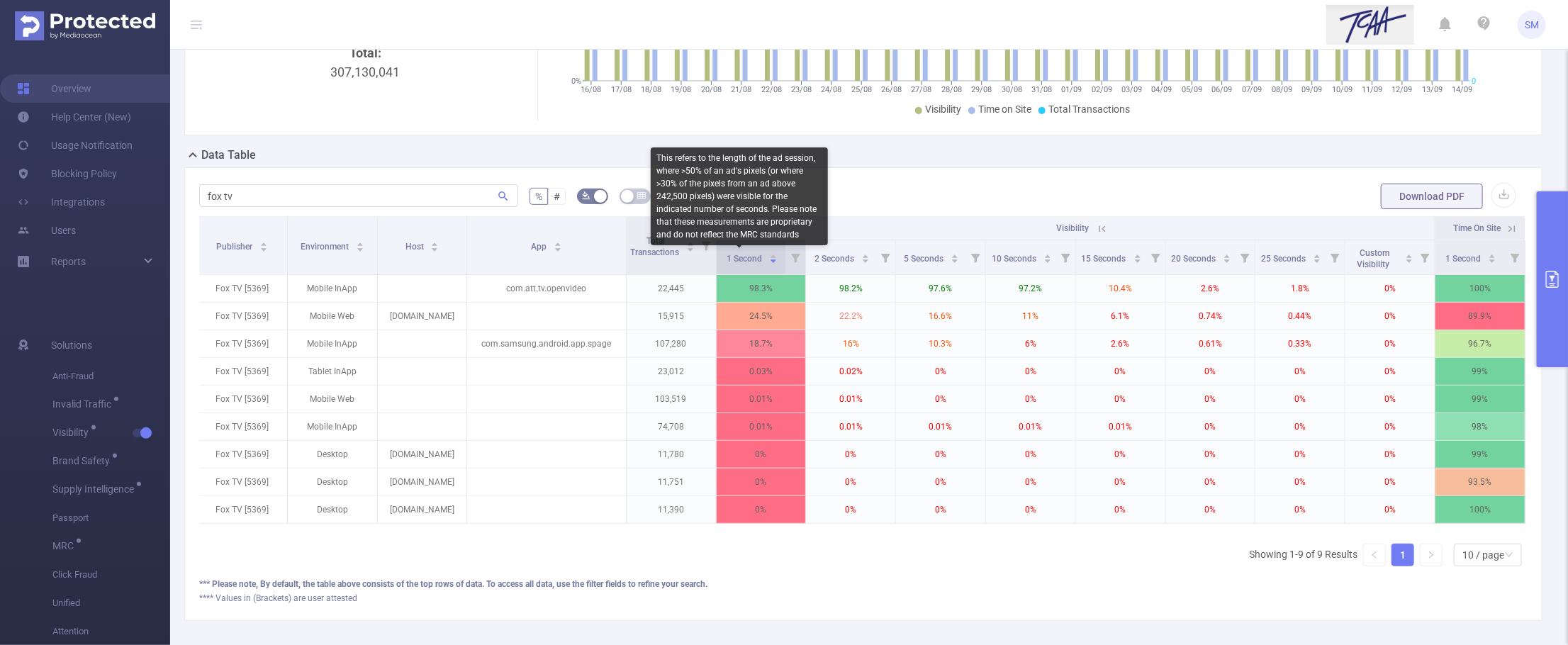
click at [742, 263] on span "1 Second" at bounding box center [745, 259] width 38 height 10
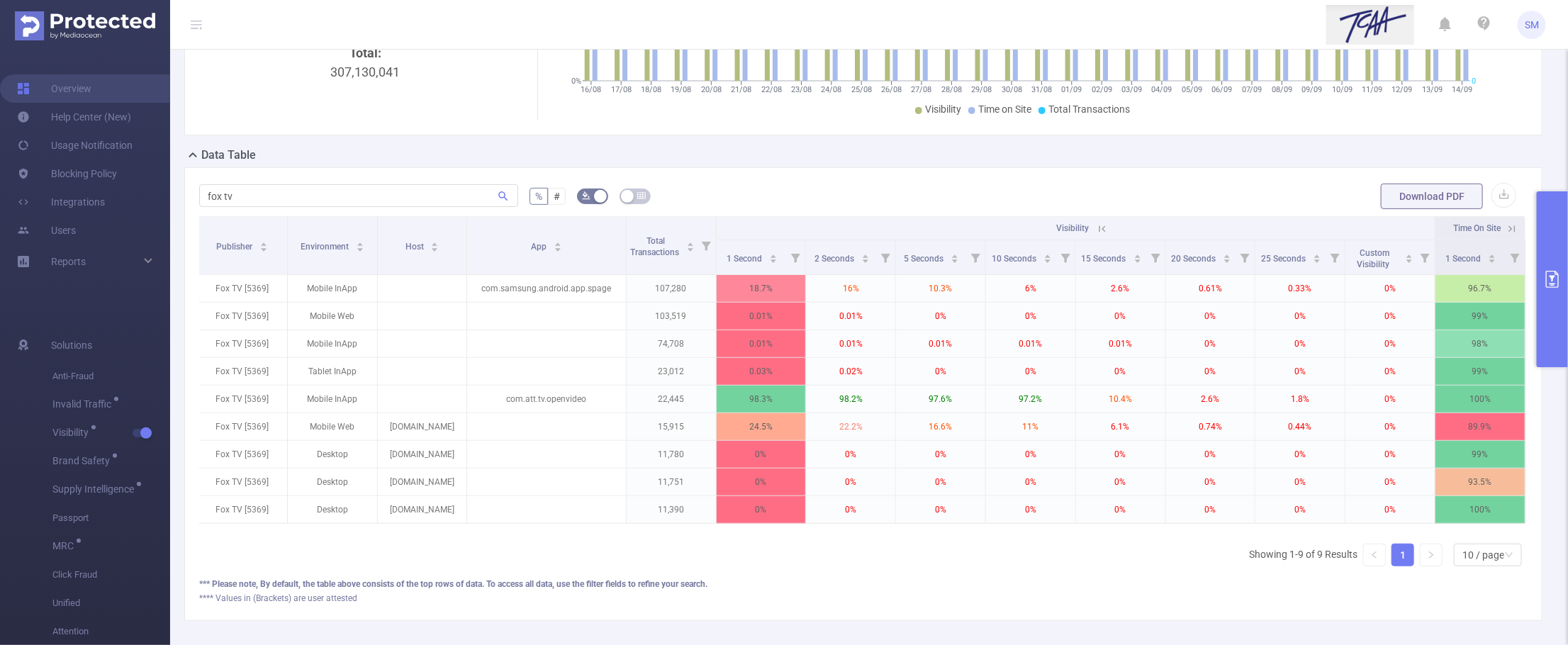
click at [682, 158] on div "Data Table" at bounding box center [868, 157] width 1370 height 20
click at [1497, 281] on icon "primary" at bounding box center [1553, 279] width 17 height 17
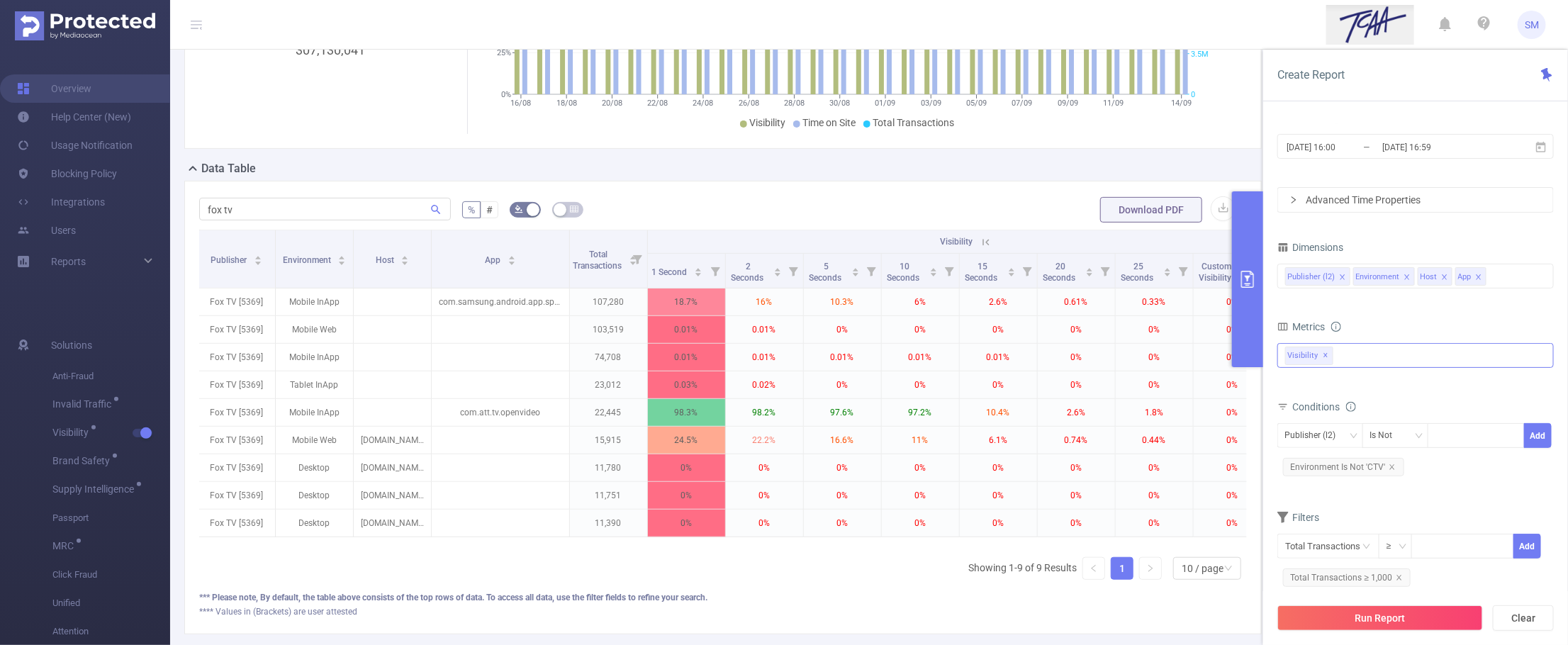
click at [1324, 359] on span "✕" at bounding box center [1326, 356] width 6 height 17
click at [1398, 461] on span "Environment Is Not 'CTV'" at bounding box center [1344, 465] width 121 height 18
click at [1394, 464] on span "Environment Is Not 'CTV'" at bounding box center [1344, 465] width 121 height 18
click at [1400, 573] on icon "icon: close" at bounding box center [1399, 575] width 7 height 7
click at [1390, 471] on icon "icon: close" at bounding box center [1392, 467] width 7 height 7
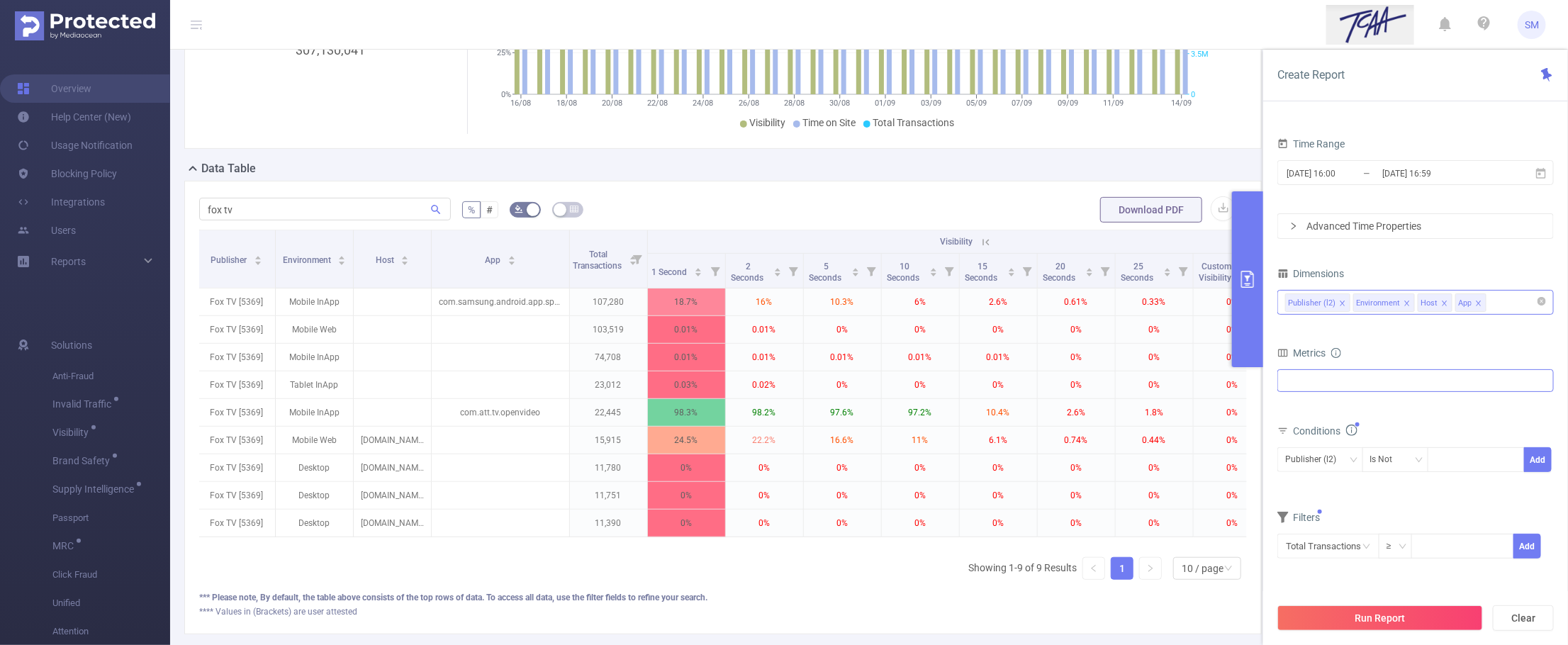
click at [1497, 299] on div "Publisher (l2) Environment Host App" at bounding box center [1415, 302] width 261 height 24
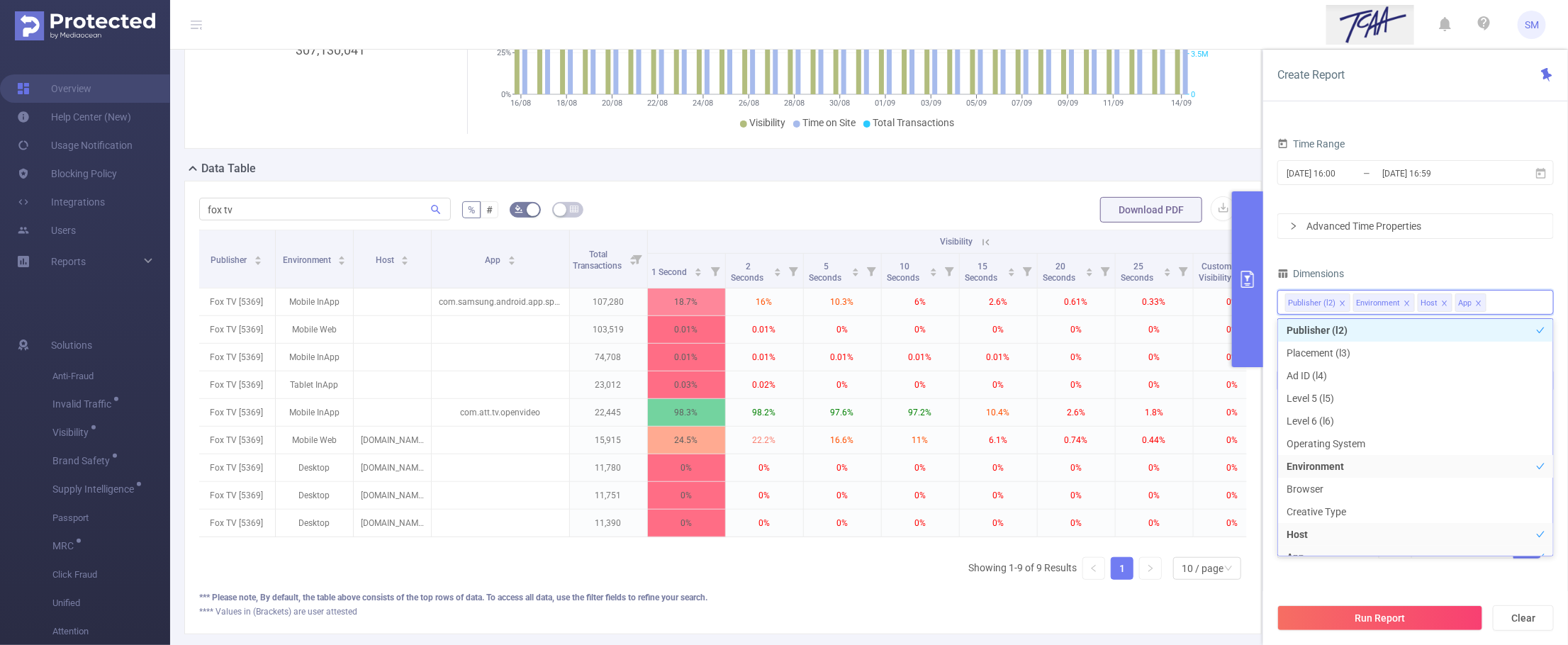
click at [1480, 305] on icon "icon: close" at bounding box center [1479, 303] width 7 height 7
click at [1446, 306] on icon "icon: close" at bounding box center [1445, 303] width 7 height 7
click at [1430, 263] on div "PID 1001066 - Innovid_TCAA_Toyota_Cincinnati 1001066 - Innovid_TCAA_Toyota_Cinc…" at bounding box center [1415, 316] width 276 height 522
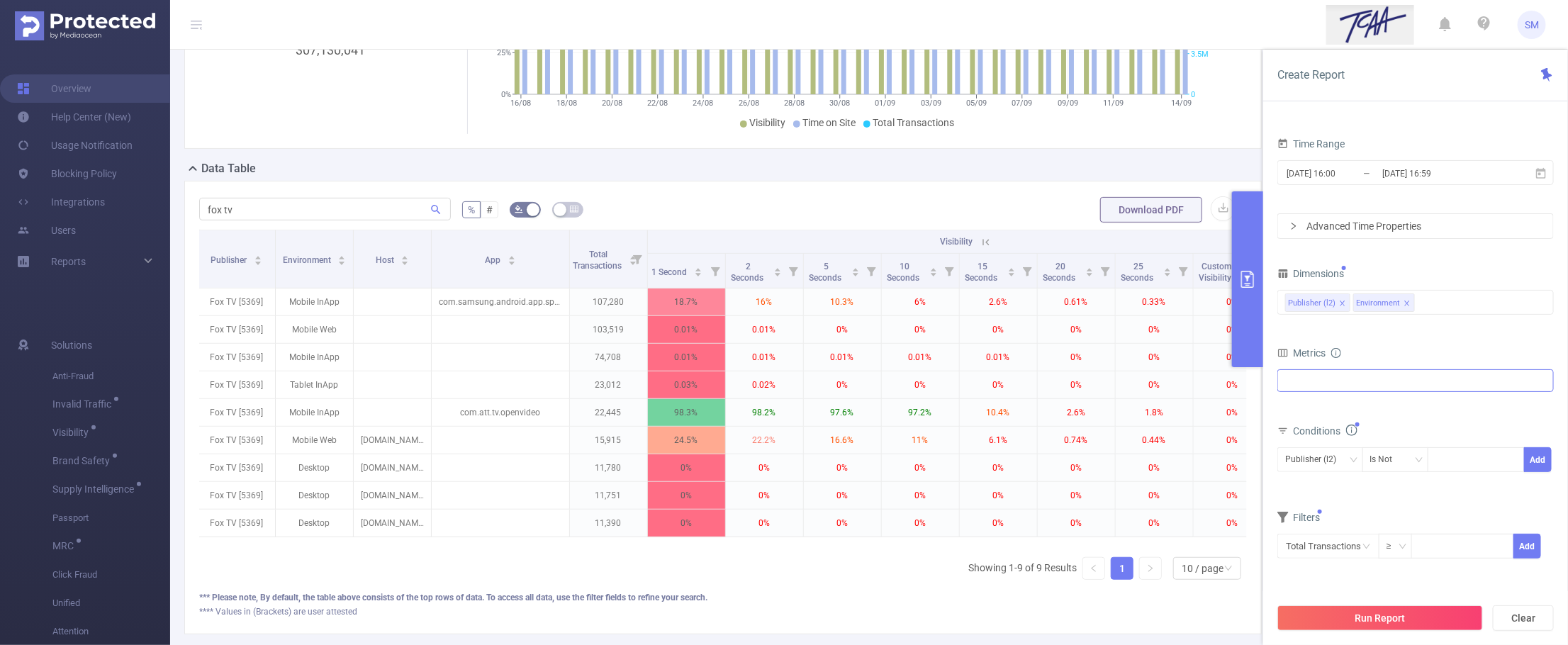
click at [1377, 381] on div "Anti-Fraud Invalid Traffic Visibility Brand Safety Supply Intelligence Supply I…" at bounding box center [1415, 380] width 276 height 23
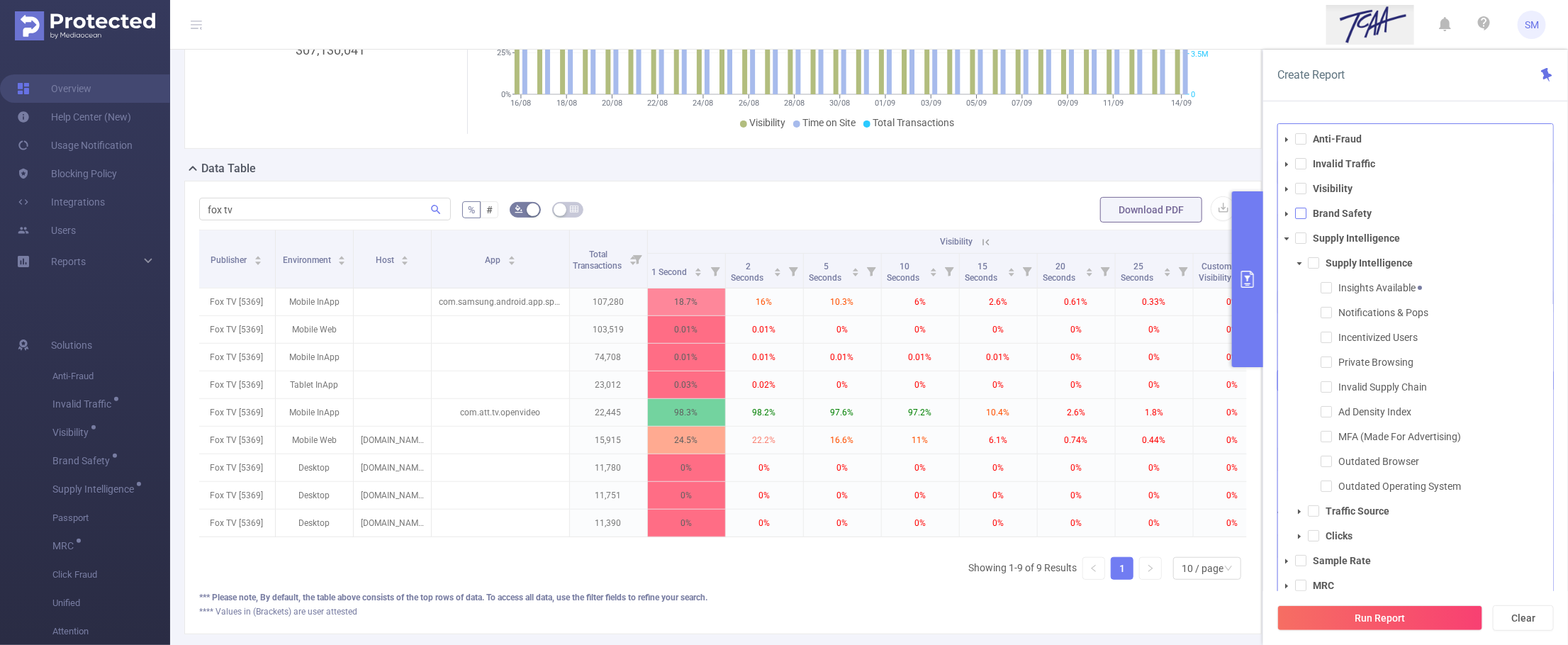
click at [1301, 215] on span at bounding box center [1301, 213] width 12 height 12
click at [1434, 80] on div "Create Report" at bounding box center [1415, 76] width 305 height 52
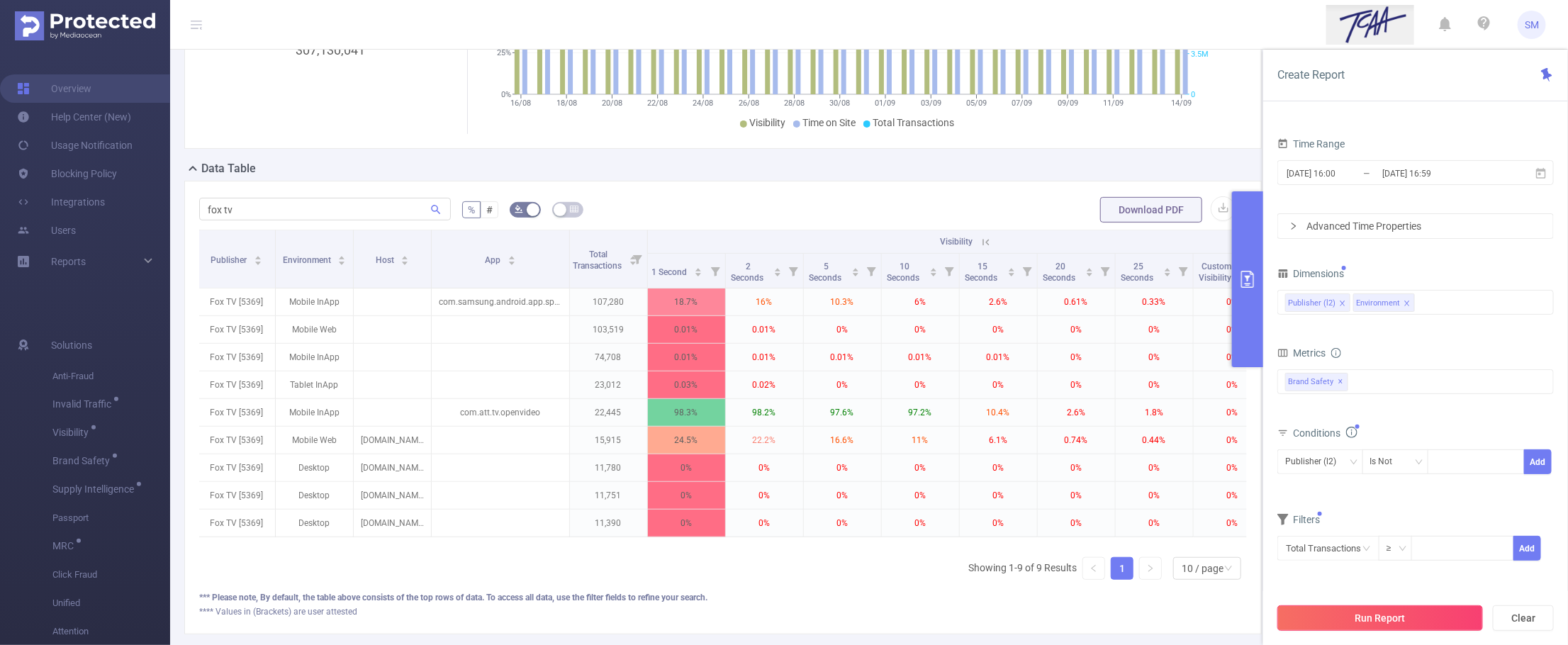
click at [1397, 627] on button "Run Report" at bounding box center [1380, 618] width 206 height 25
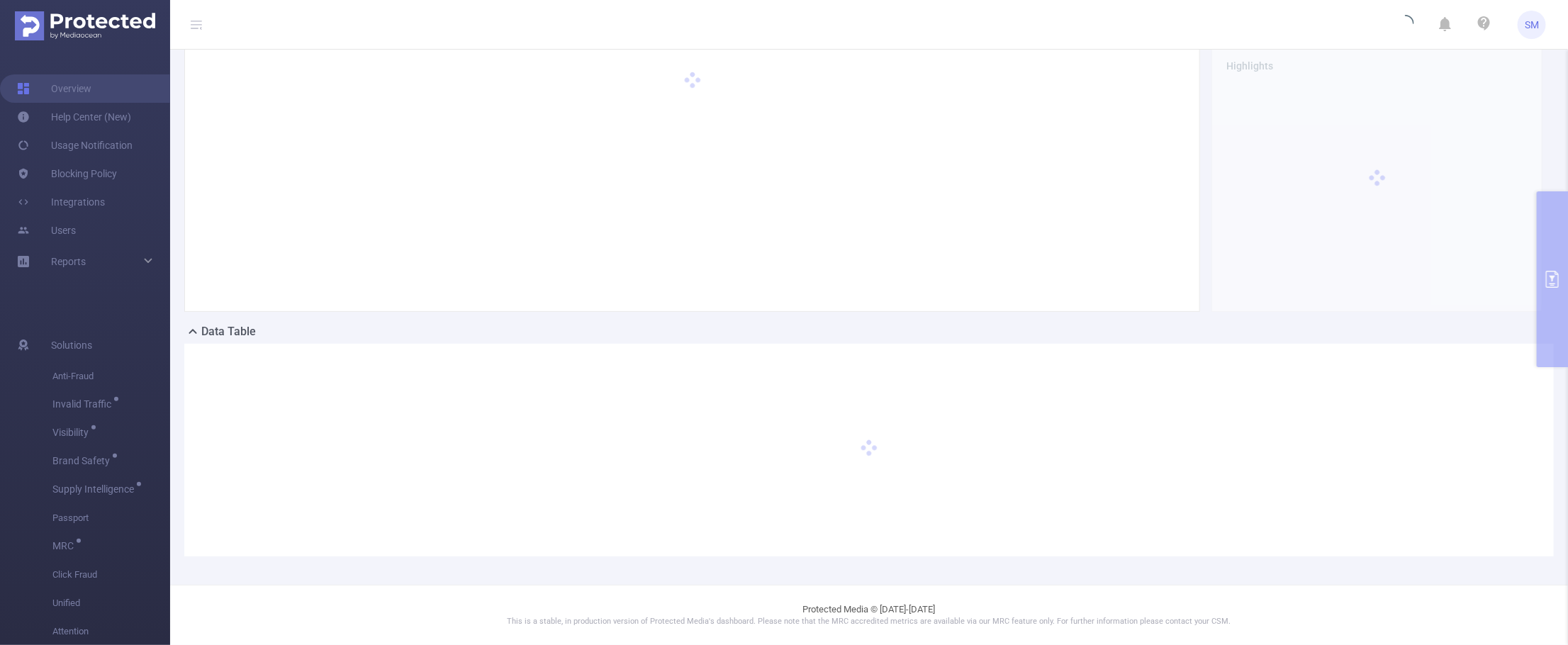
scroll to position [55, 0]
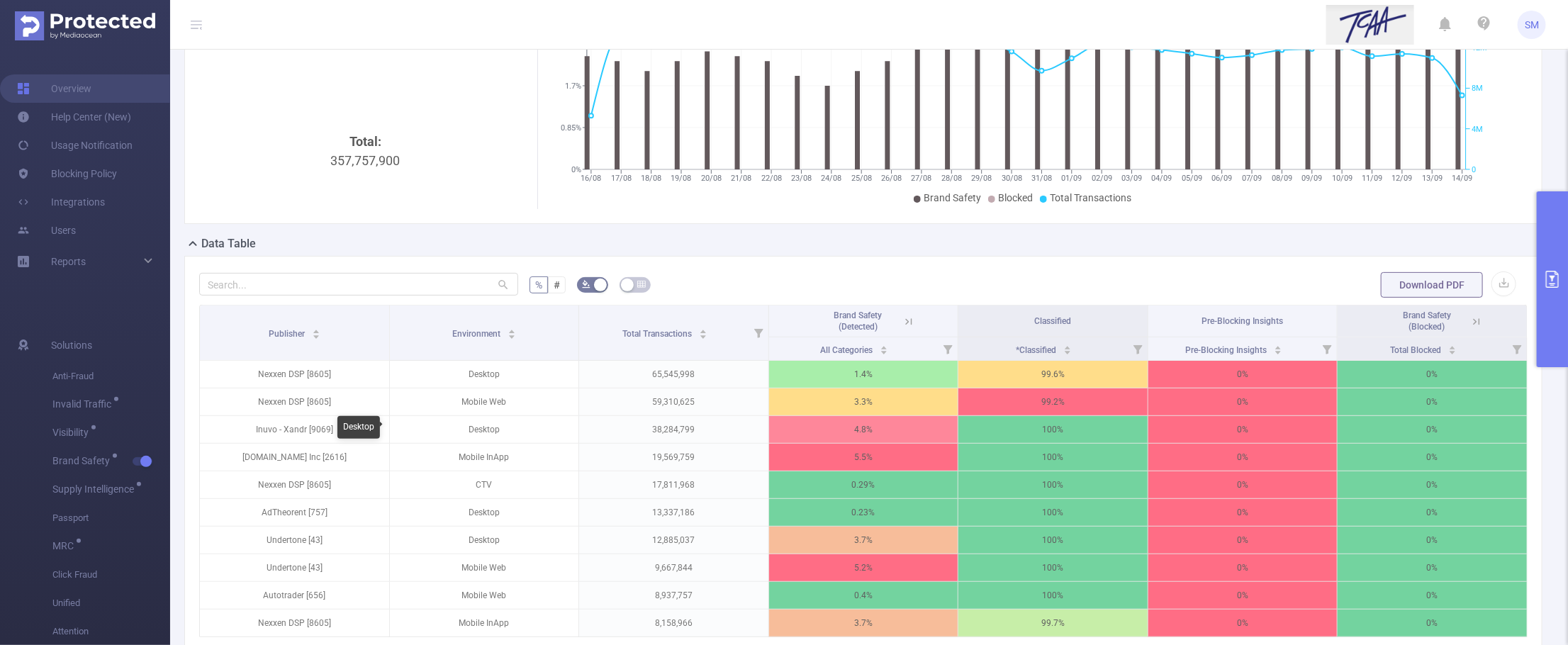
scroll to position [233, 0]
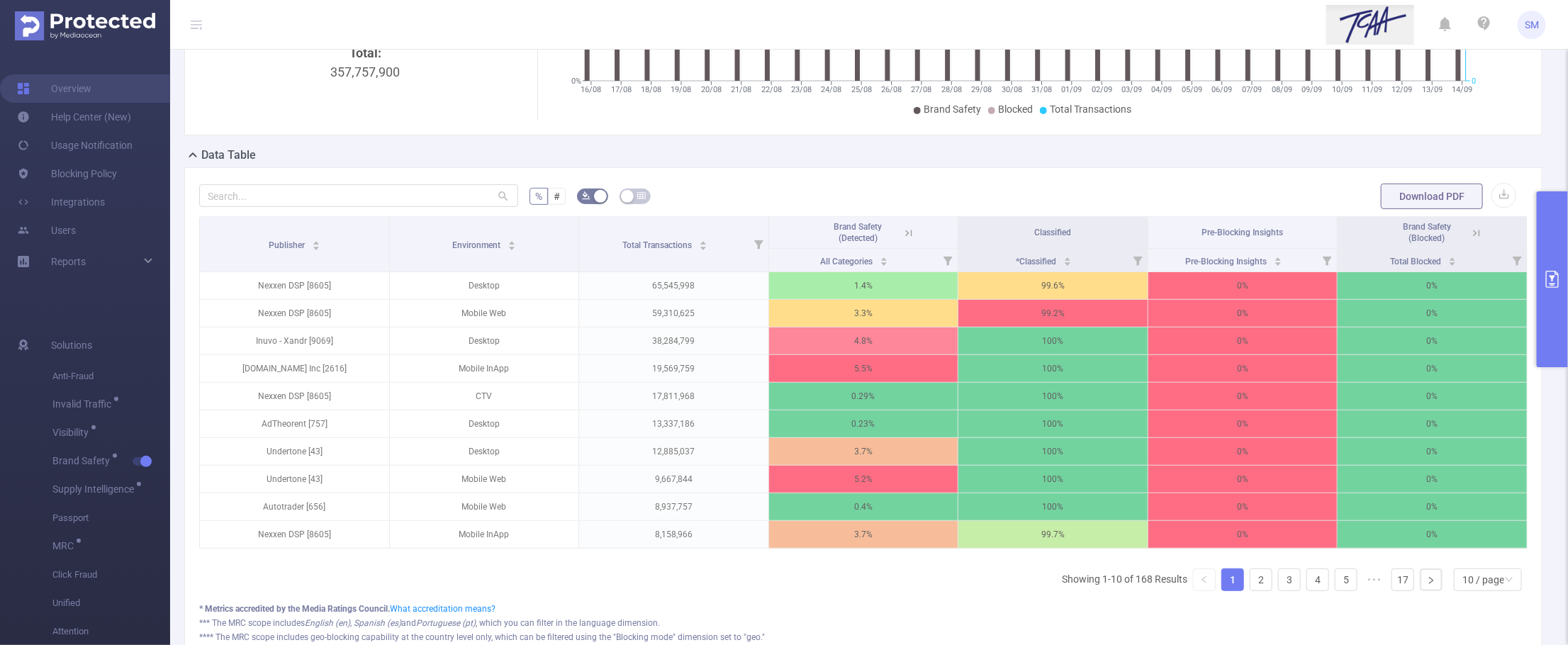
click at [1497, 289] on button "primary" at bounding box center [1552, 279] width 31 height 176
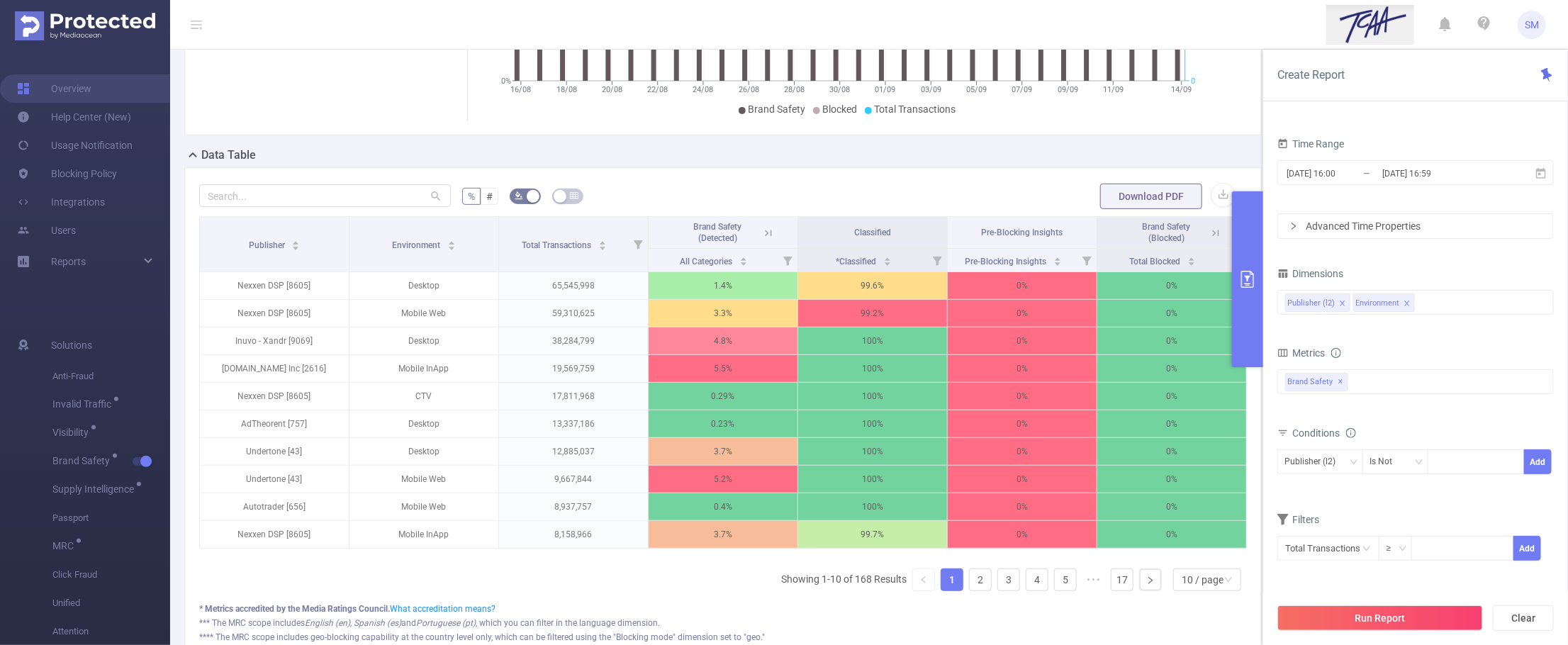
click at [1403, 303] on icon "icon: close" at bounding box center [1407, 303] width 7 height 7
click at [1408, 273] on div "Dimensions" at bounding box center [1415, 275] width 276 height 24
click at [1398, 294] on div "Publisher (l2)" at bounding box center [1415, 302] width 261 height 24
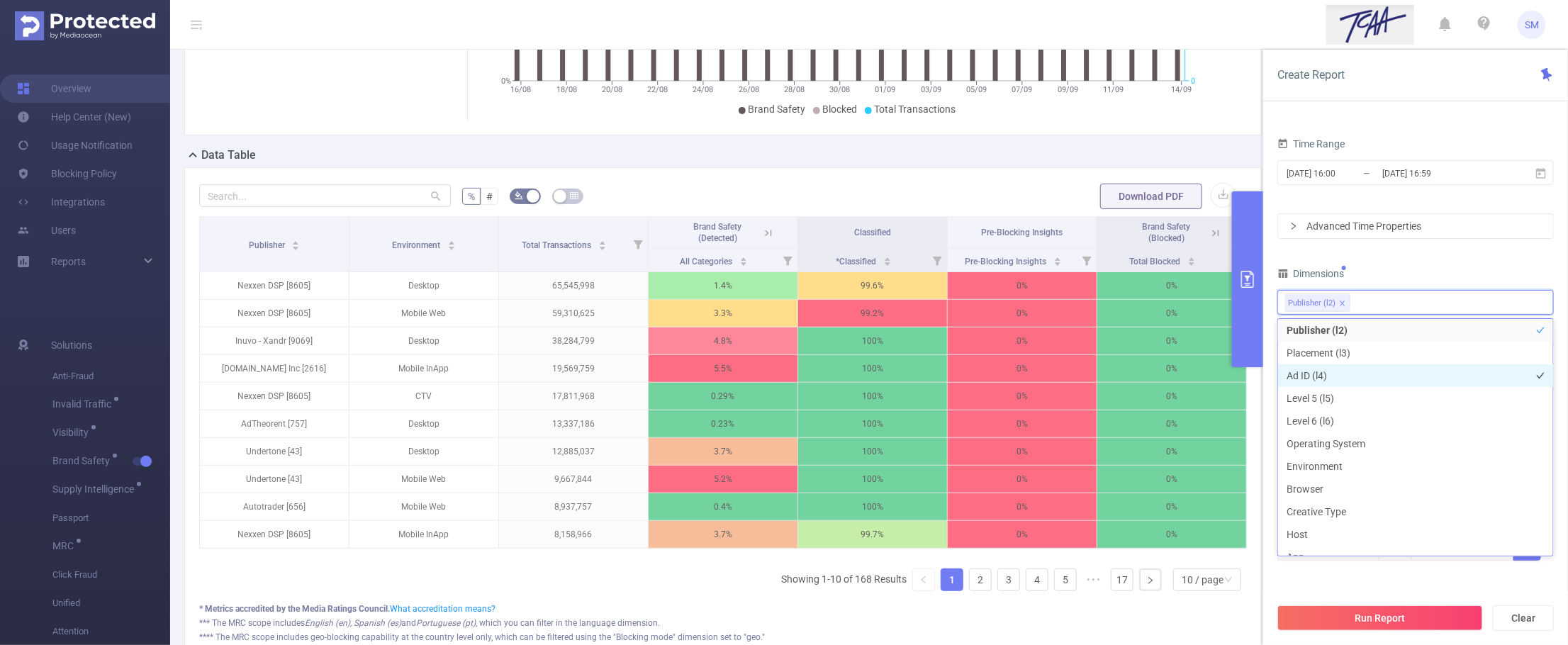
scroll to position [0, 0]
click at [1403, 270] on div "Dimensions" at bounding box center [1415, 275] width 276 height 24
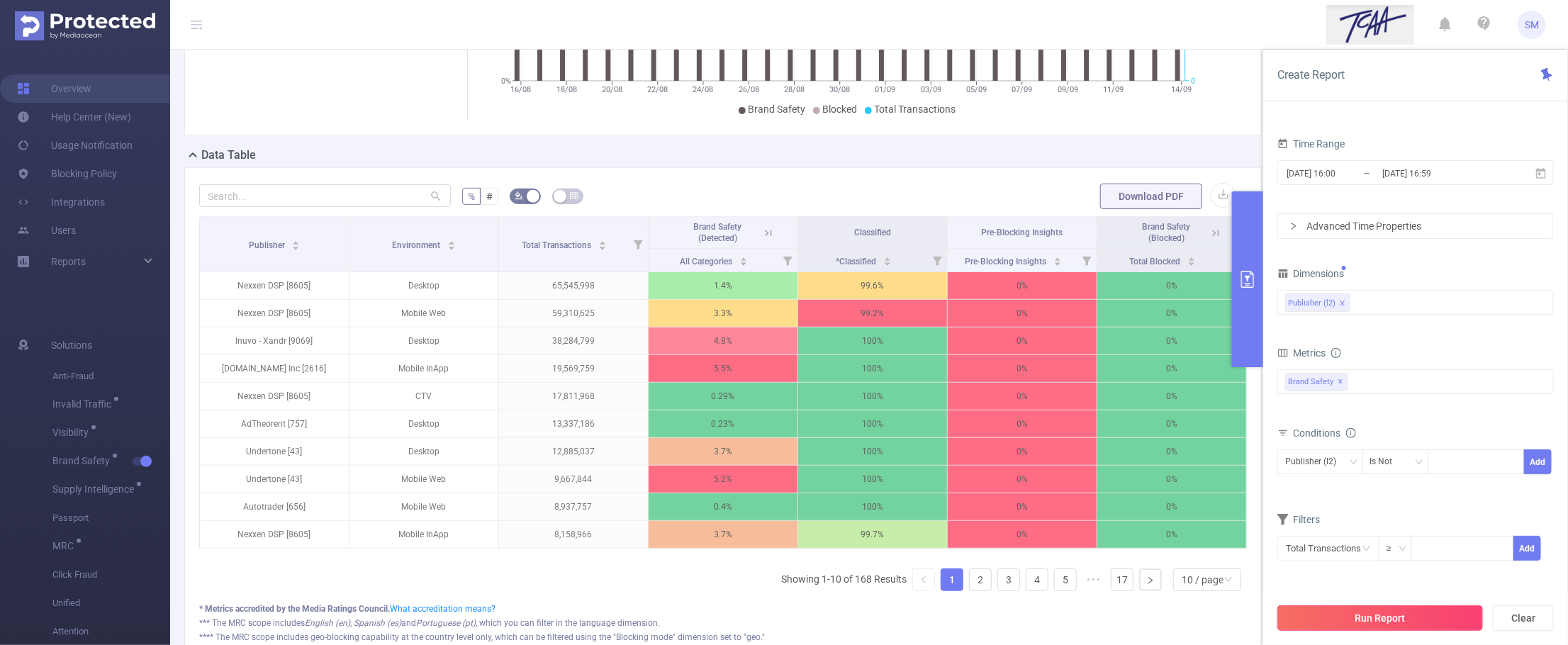
click at [1441, 621] on button "Run Report" at bounding box center [1380, 618] width 206 height 25
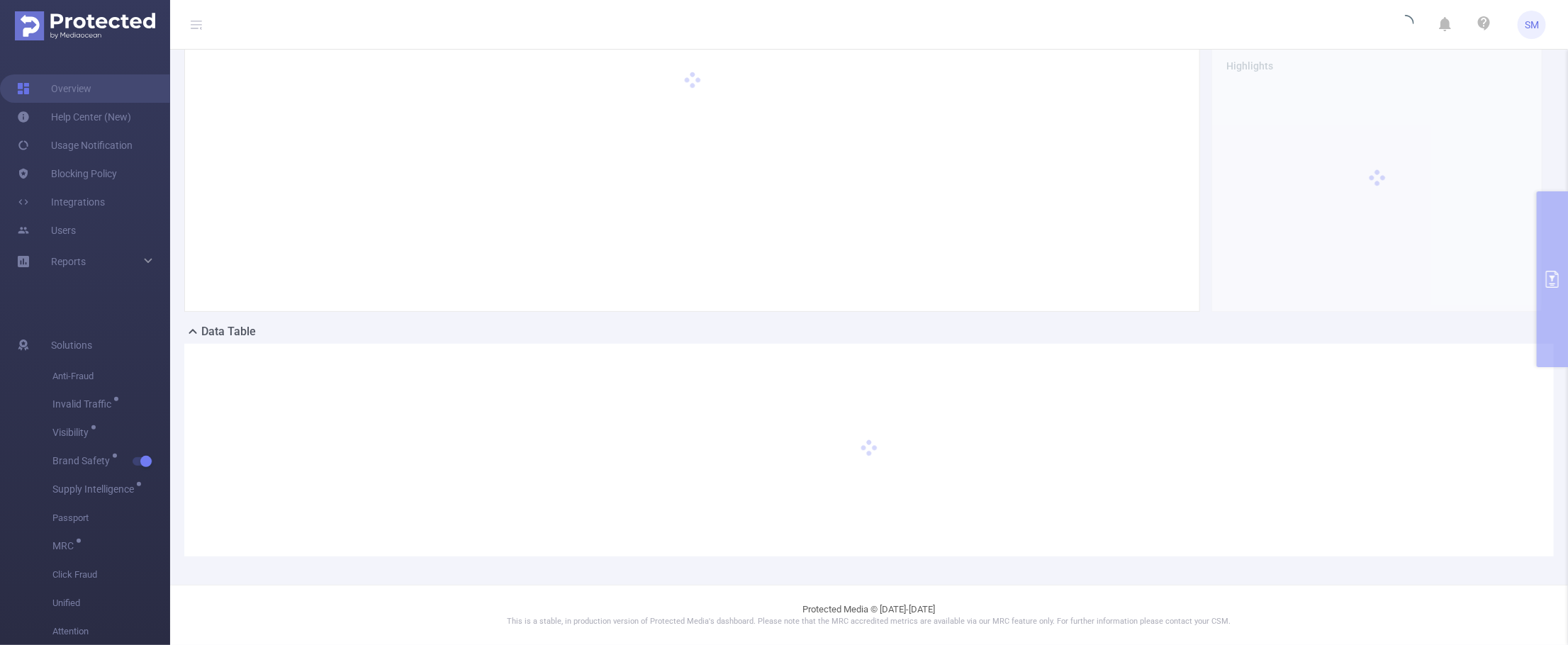
scroll to position [55, 0]
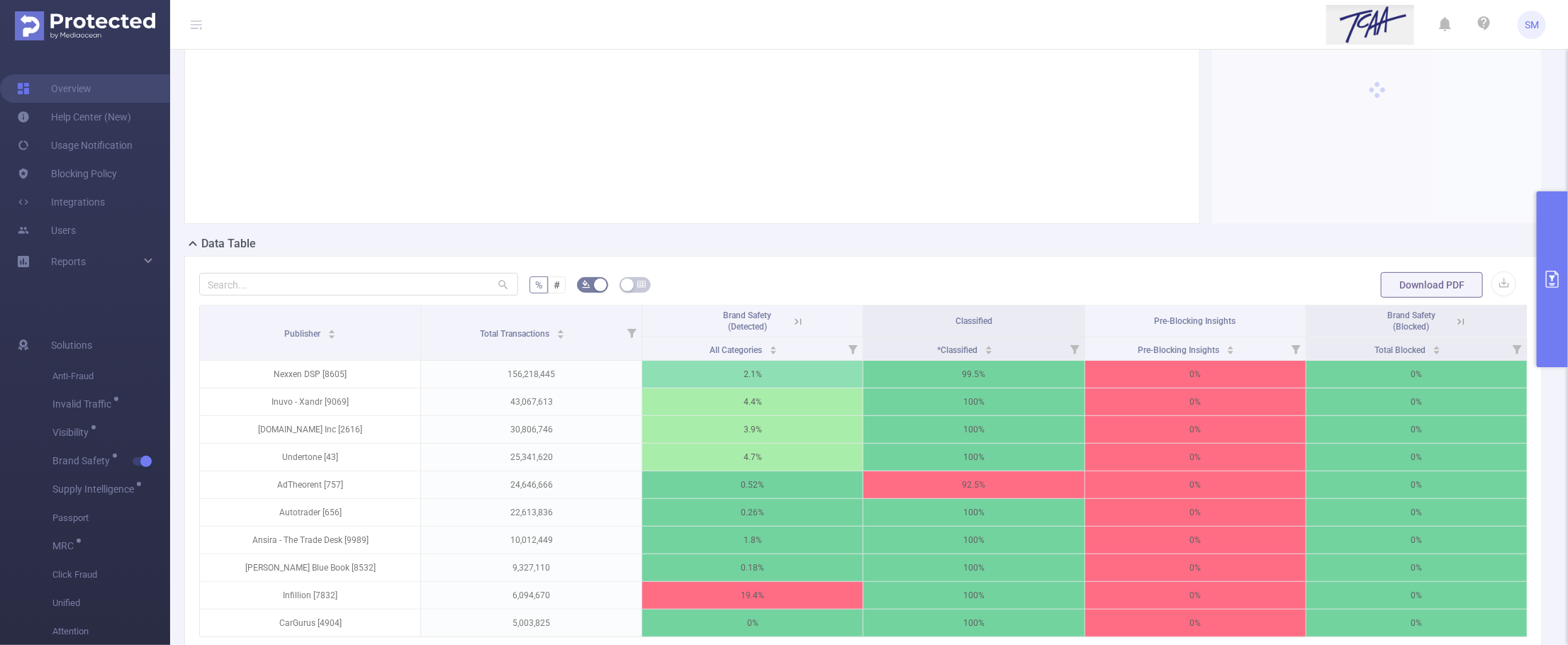
scroll to position [233, 0]
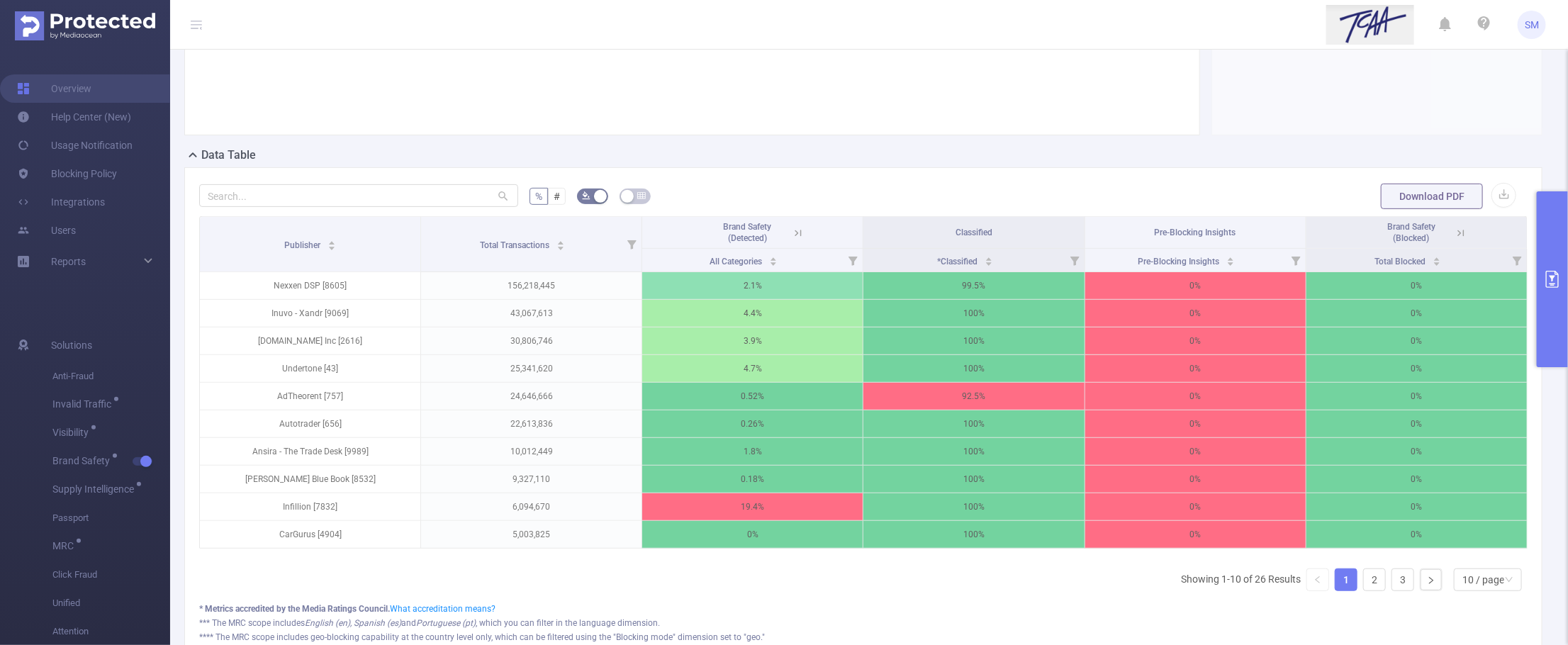
click at [792, 231] on icon at bounding box center [798, 233] width 13 height 13
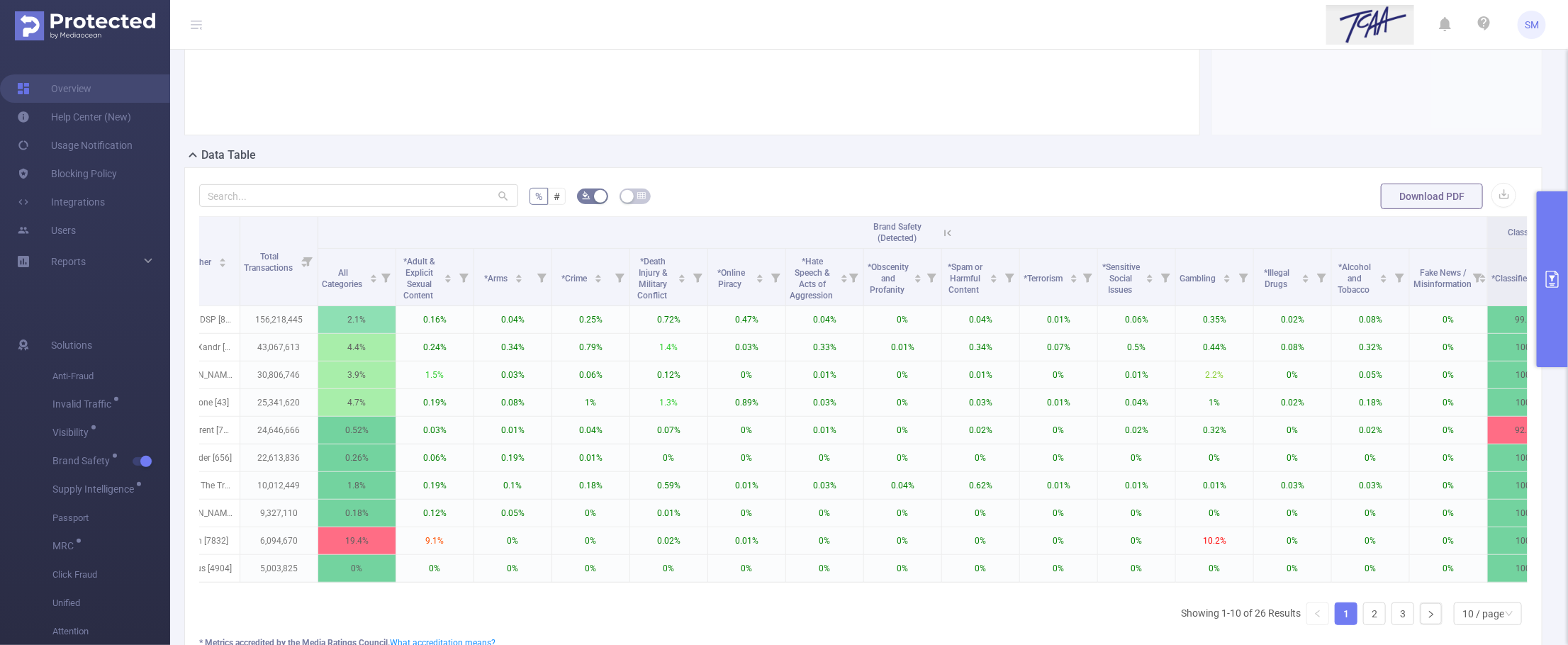
scroll to position [0, 0]
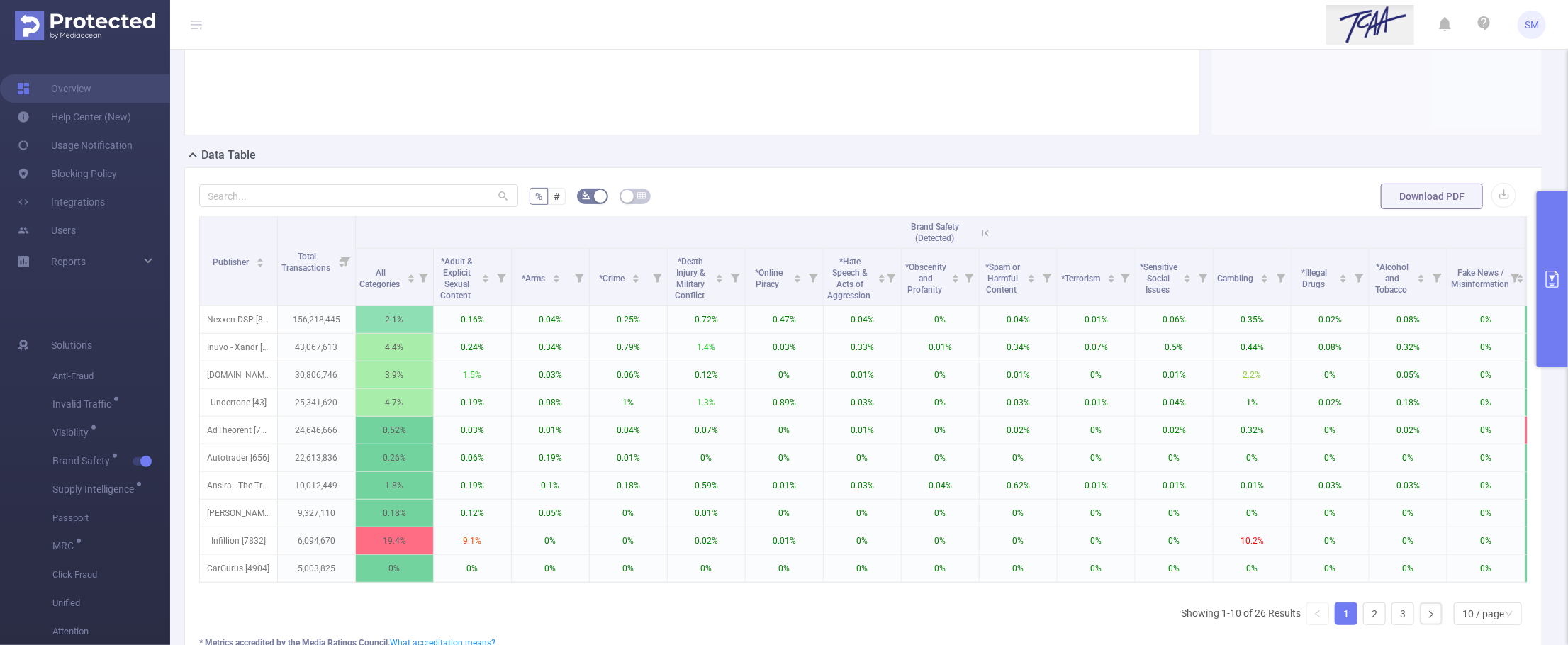
click at [1497, 291] on button "primary" at bounding box center [1552, 279] width 31 height 176
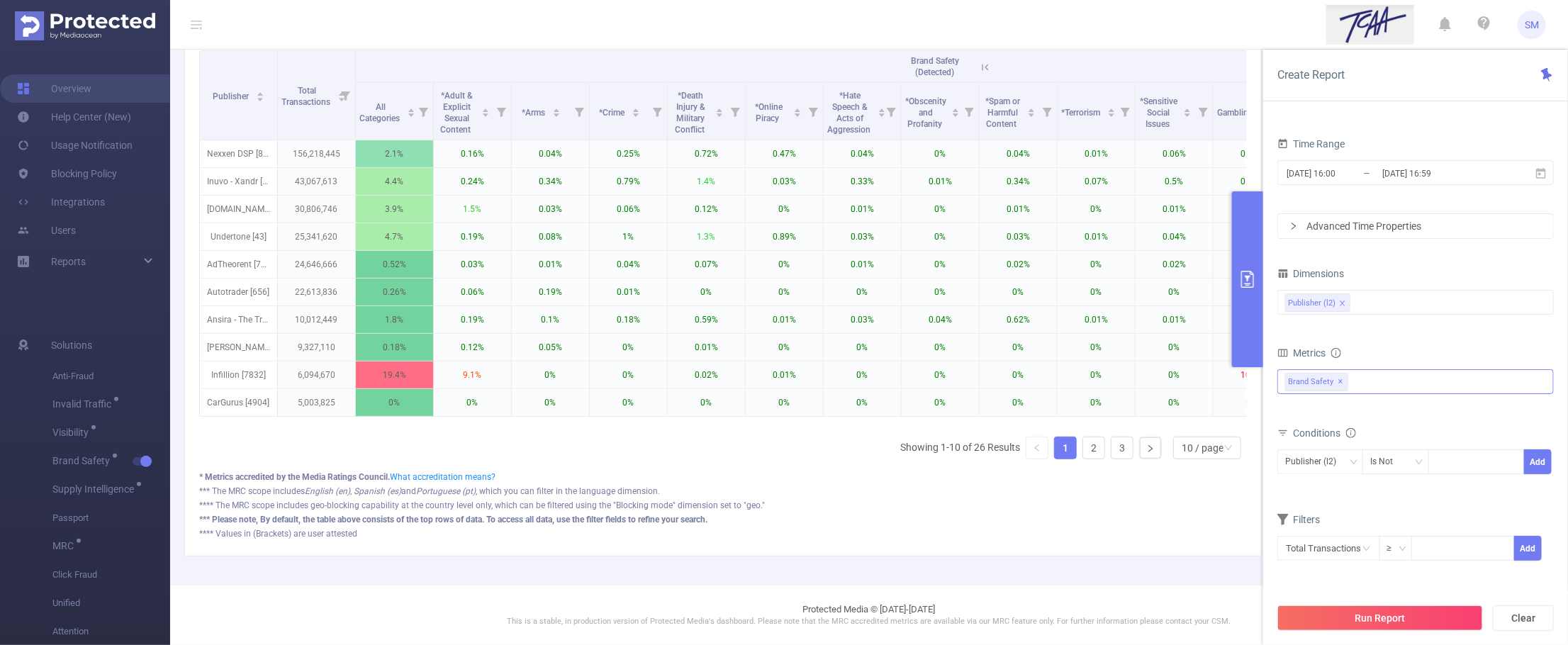
click at [1420, 383] on div "Anti-Fraud Invalid Traffic Visibility Brand Safety Supply Intelligence Supply I…" at bounding box center [1415, 382] width 276 height 25
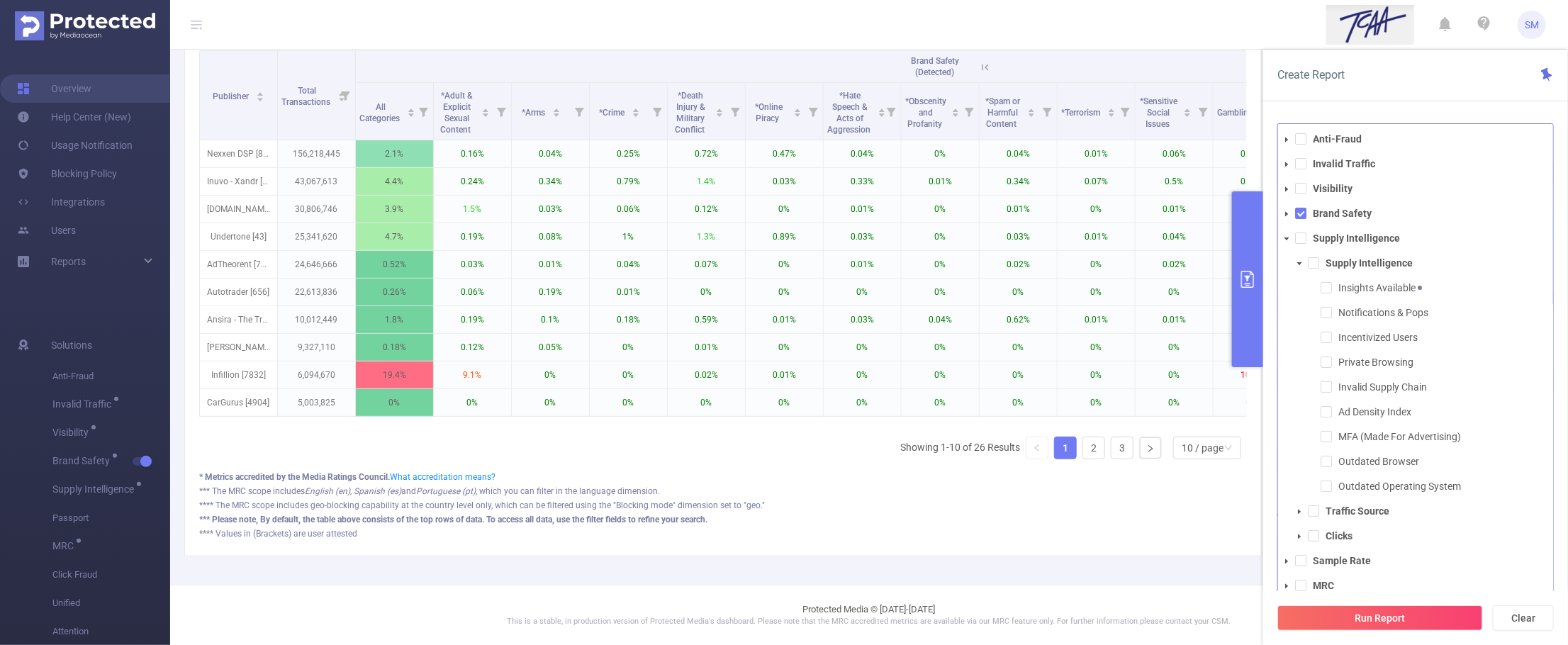
click at [1445, 92] on div "Create Report" at bounding box center [1415, 76] width 305 height 52
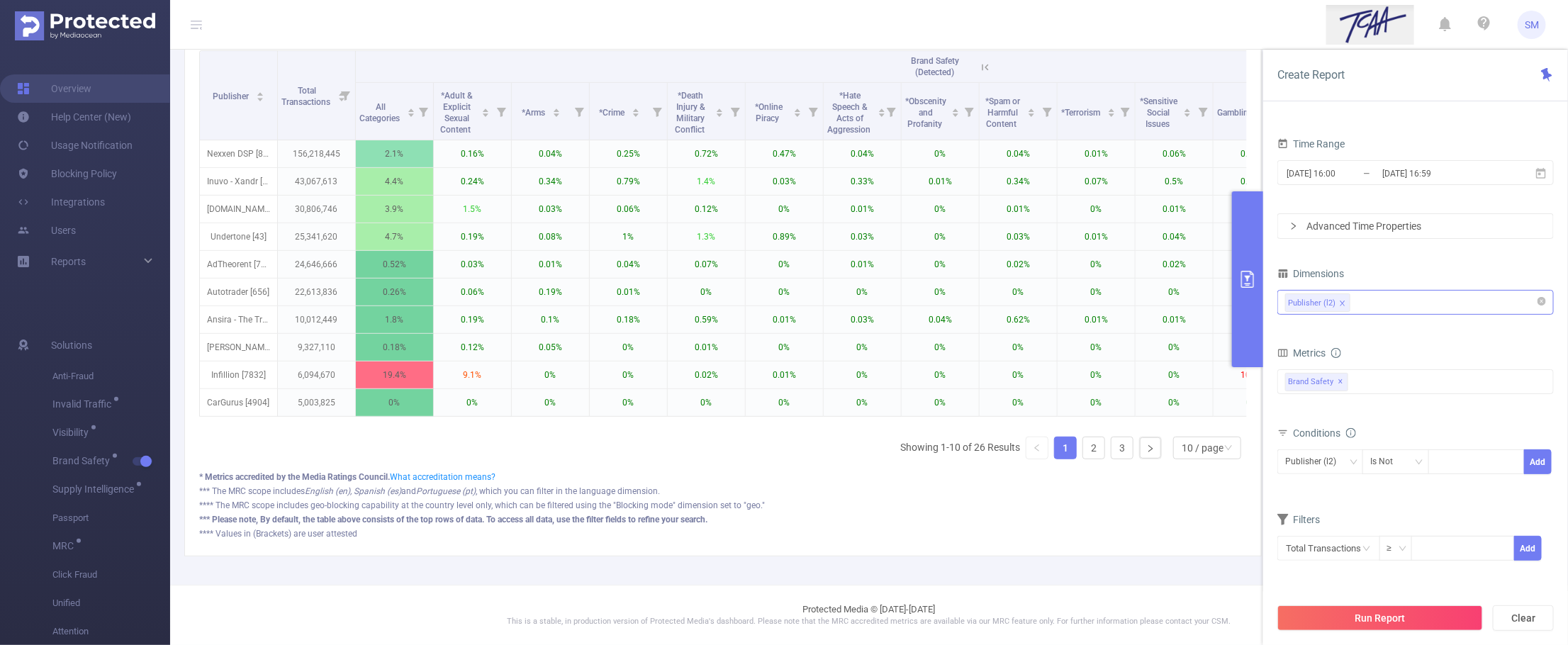
click at [1390, 306] on div "Publisher (l2)" at bounding box center [1415, 302] width 261 height 24
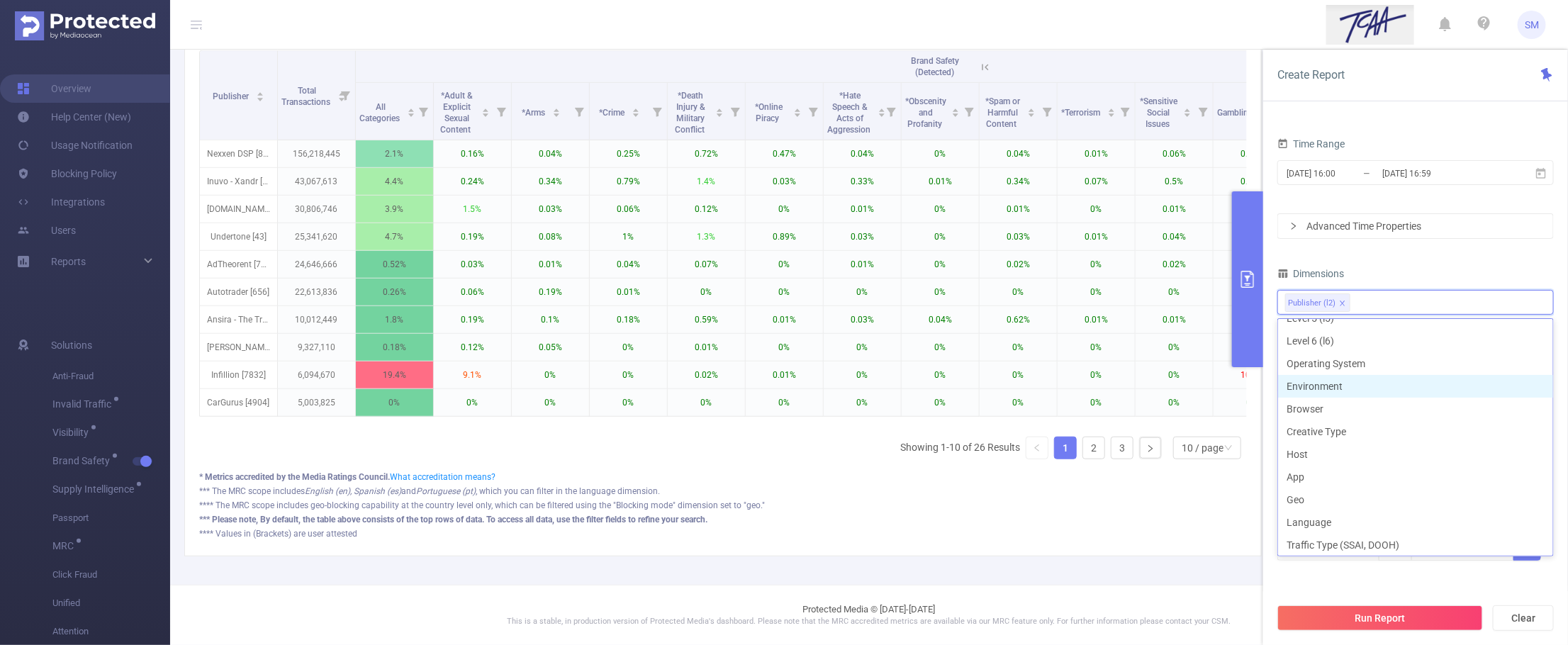
scroll to position [178, 0]
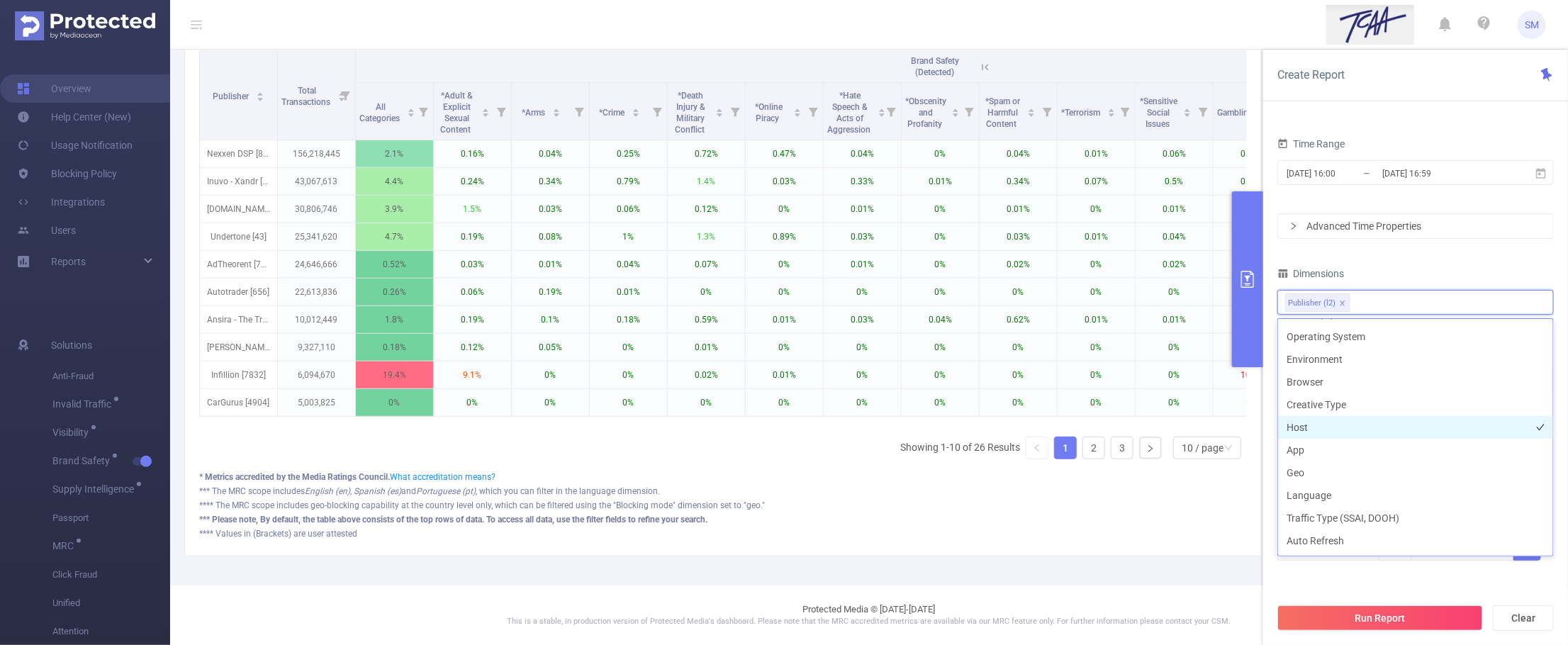
click at [1383, 429] on li "Host" at bounding box center [1416, 427] width 275 height 23
click at [1387, 571] on div "Total Transactions ≥ Add" at bounding box center [1415, 553] width 276 height 40
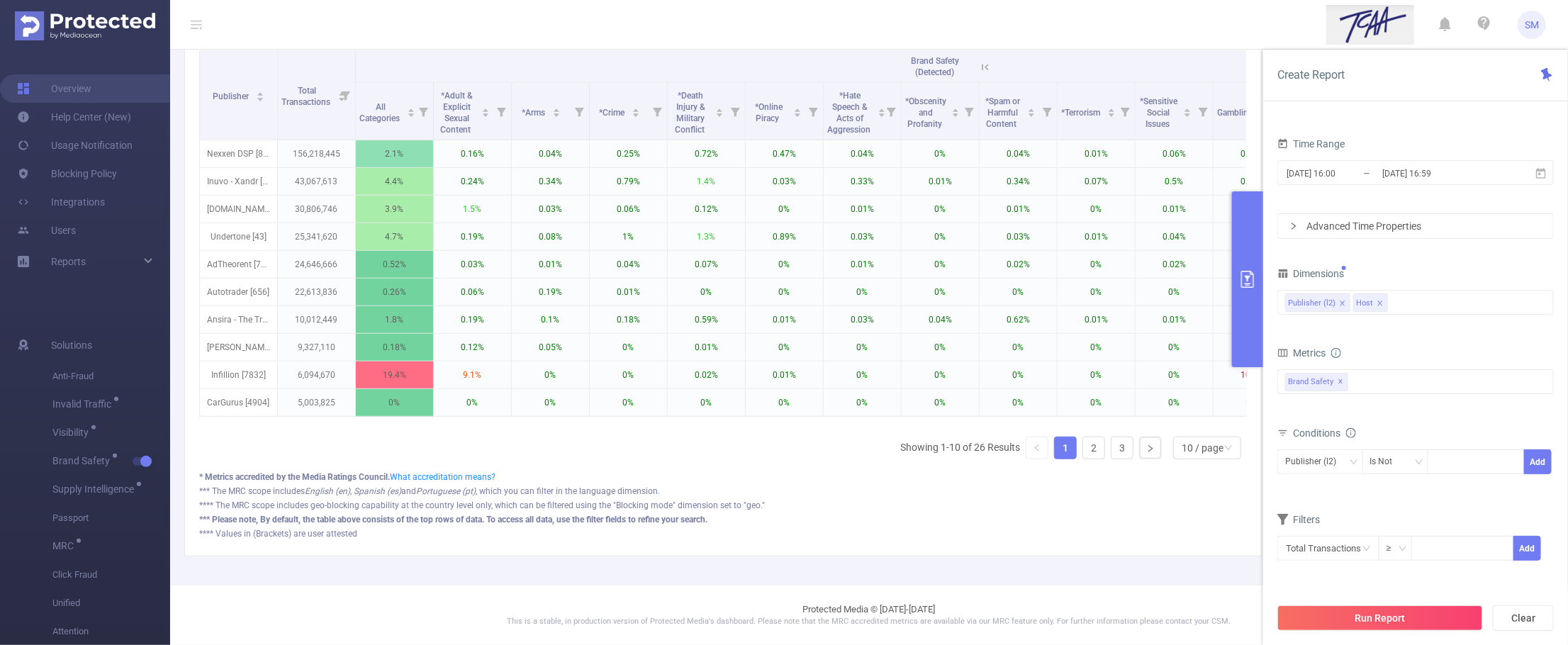
drag, startPoint x: 1394, startPoint y: 610, endPoint x: 1372, endPoint y: 334, distance: 276.9
click at [1372, 334] on div "Create Report PID 1001066 - Innovid_TCAA_Toyota_Cincinnati 1001066 - Innovid_TC…" at bounding box center [1415, 347] width 305 height 595
click at [1435, 296] on div "Publisher (l2) Host" at bounding box center [1415, 302] width 261 height 24
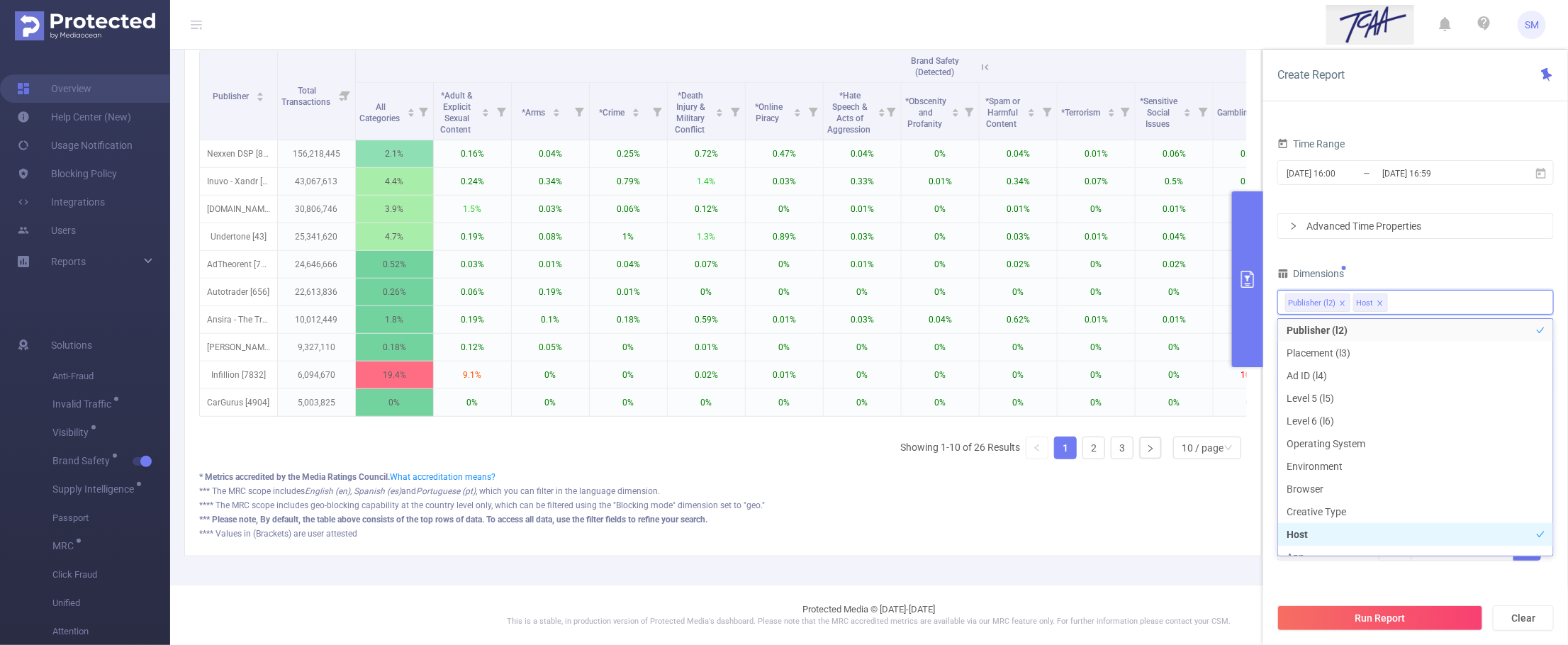
scroll to position [160, 0]
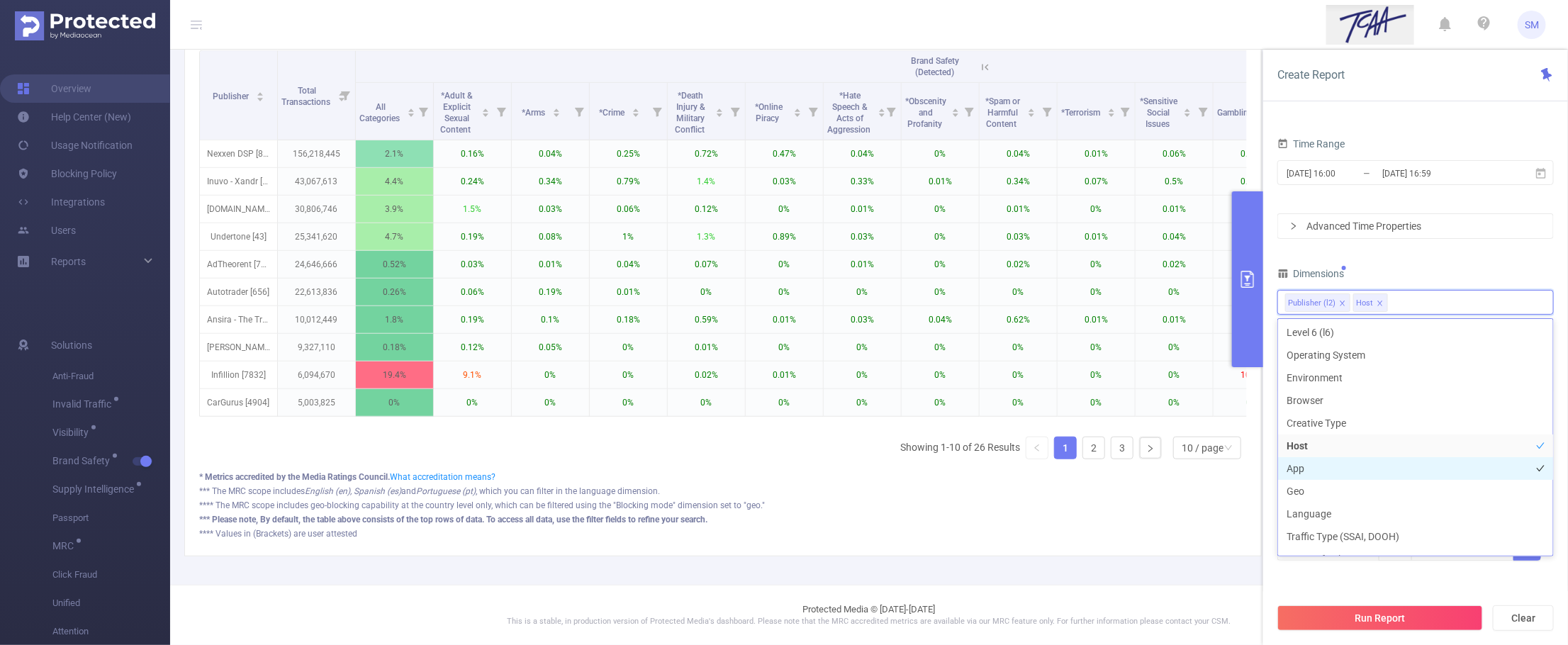
click at [1348, 466] on li "App" at bounding box center [1416, 468] width 275 height 23
click at [1469, 244] on div "PID 1001066 - Innovid_TCAA_Toyota_Cincinnati 1001066 - Innovid_TCAA_Toyota_Cinc…" at bounding box center [1415, 317] width 276 height 525
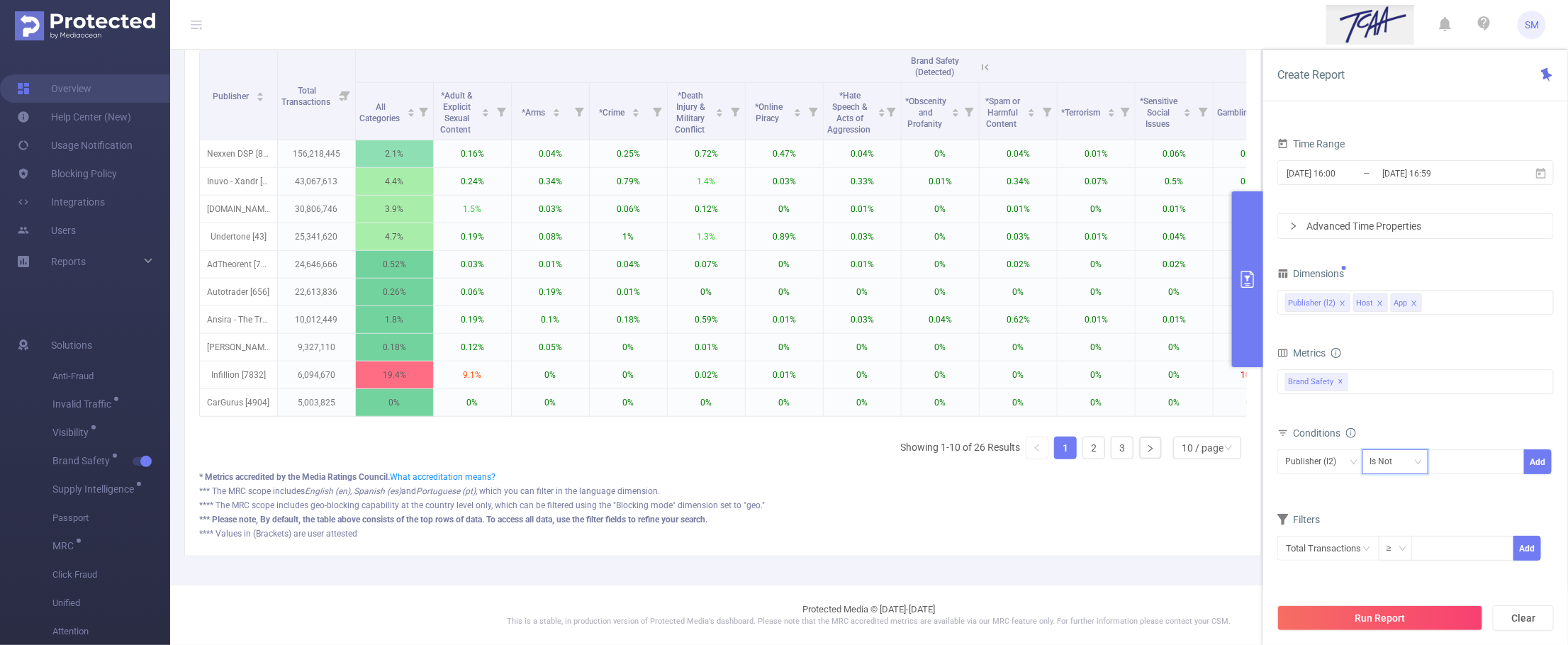
click at [1380, 462] on div "Is Not" at bounding box center [1387, 462] width 33 height 24
click at [1399, 509] on li "Is" at bounding box center [1409, 514] width 94 height 23
click at [1465, 469] on div at bounding box center [1476, 462] width 81 height 24
type input "Infillion"
click at [1497, 496] on li "Infillion" at bounding box center [1476, 491] width 97 height 23
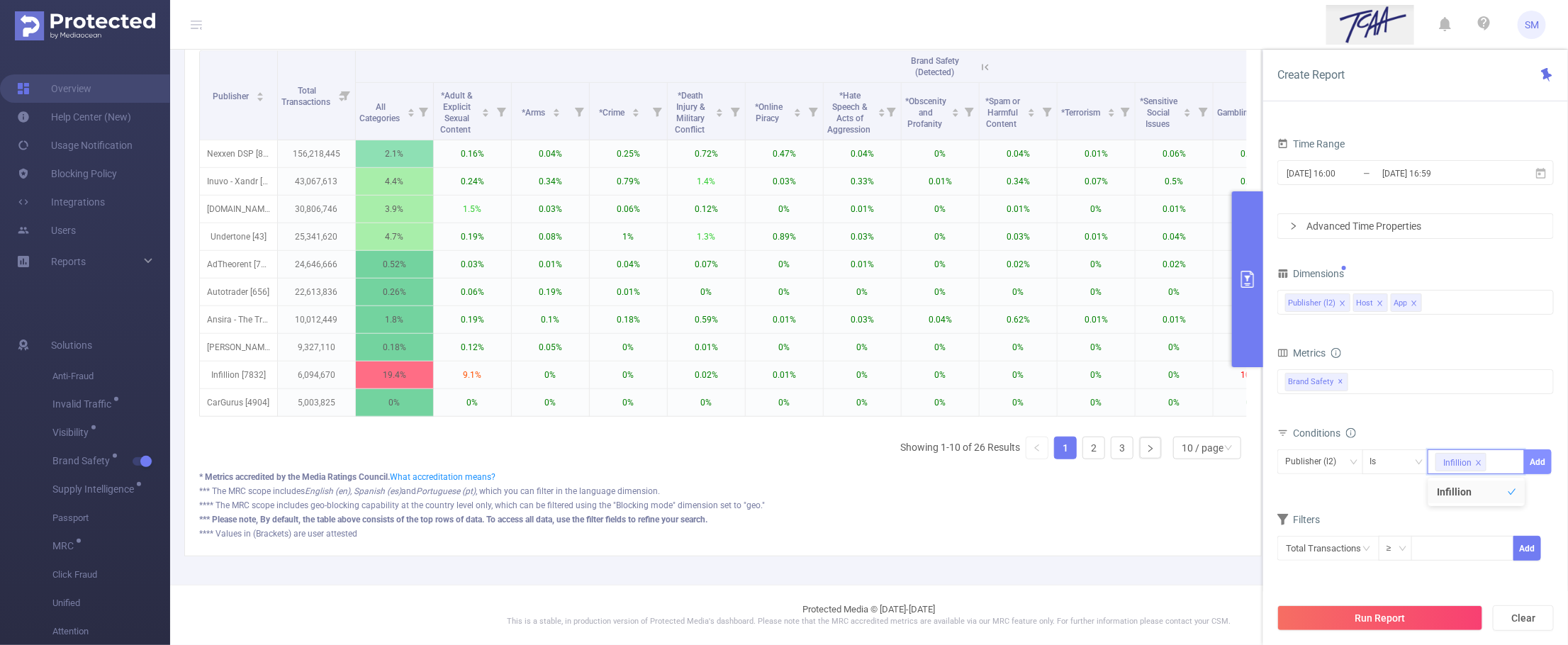
click at [1497, 459] on button "Add" at bounding box center [1538, 462] width 28 height 25
click at [1443, 615] on button "Run Report" at bounding box center [1380, 618] width 206 height 25
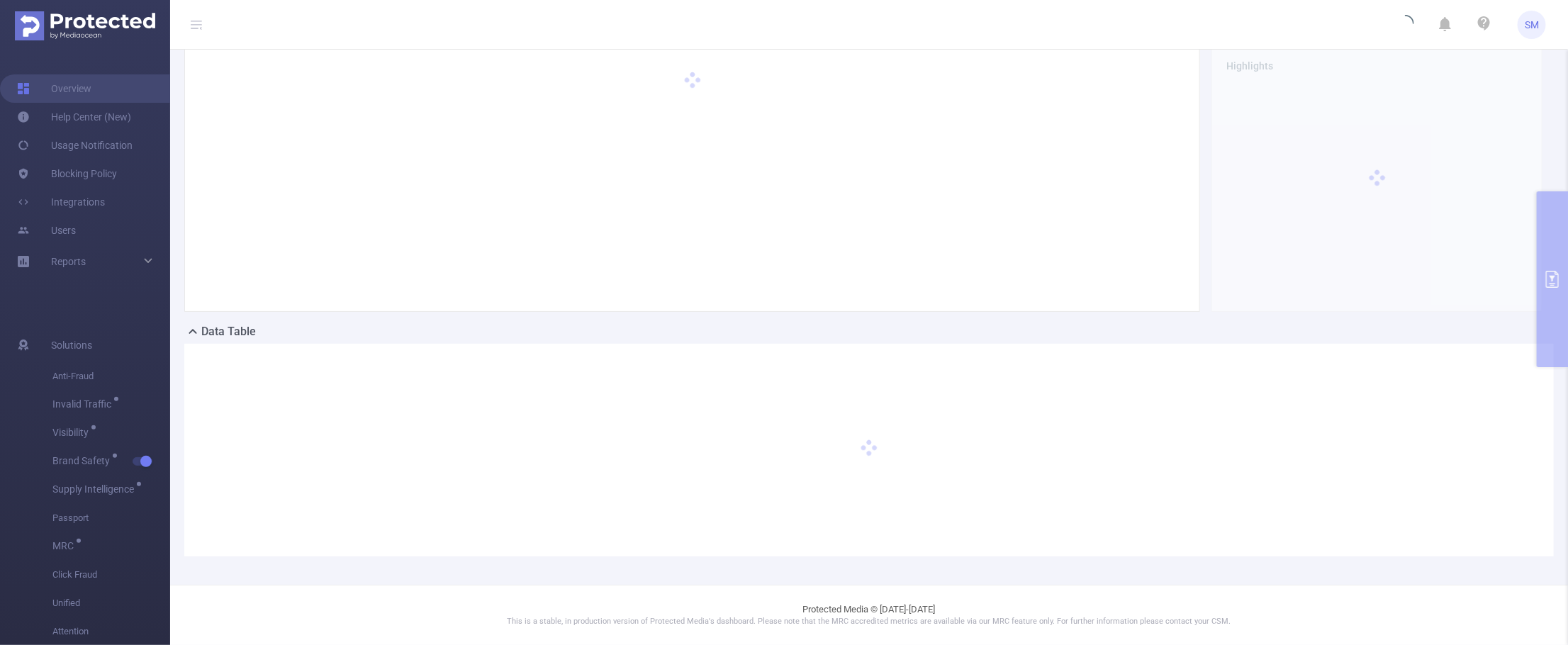
scroll to position [55, 0]
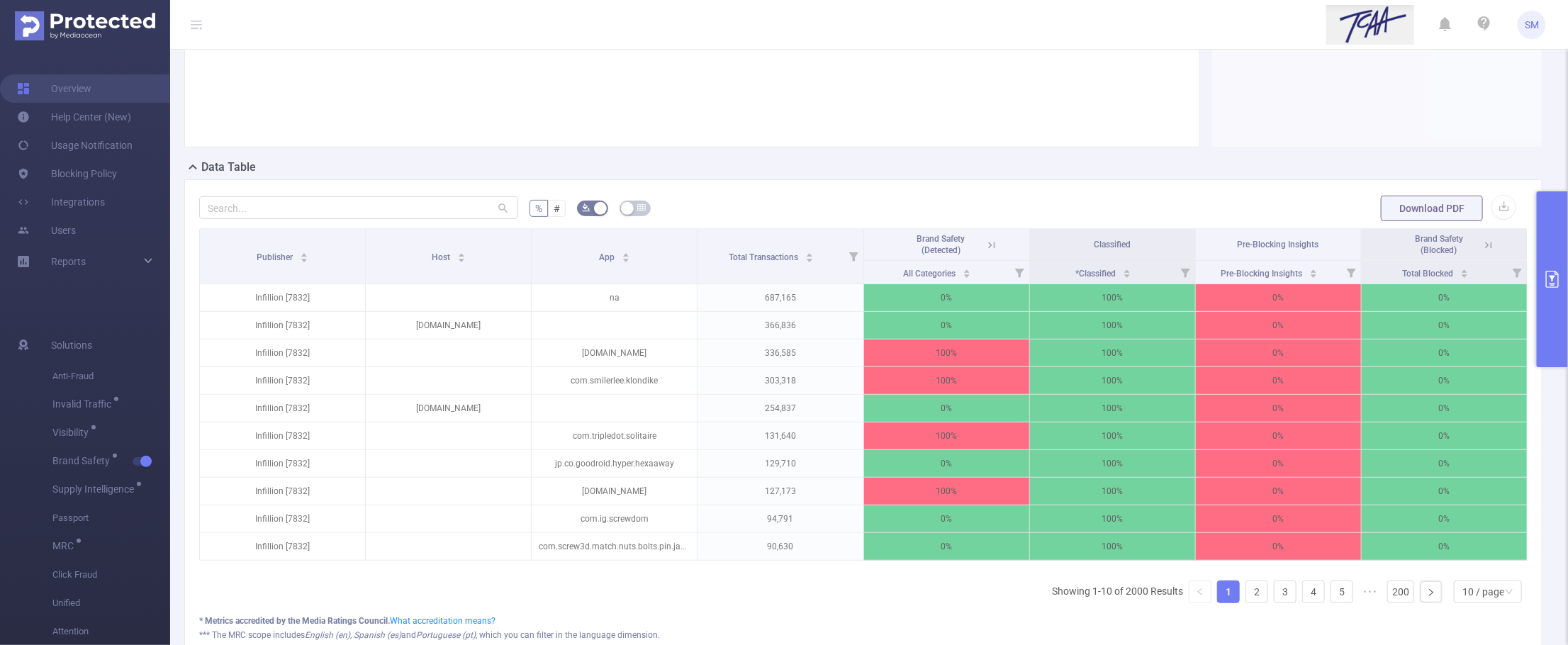
scroll to position [233, 0]
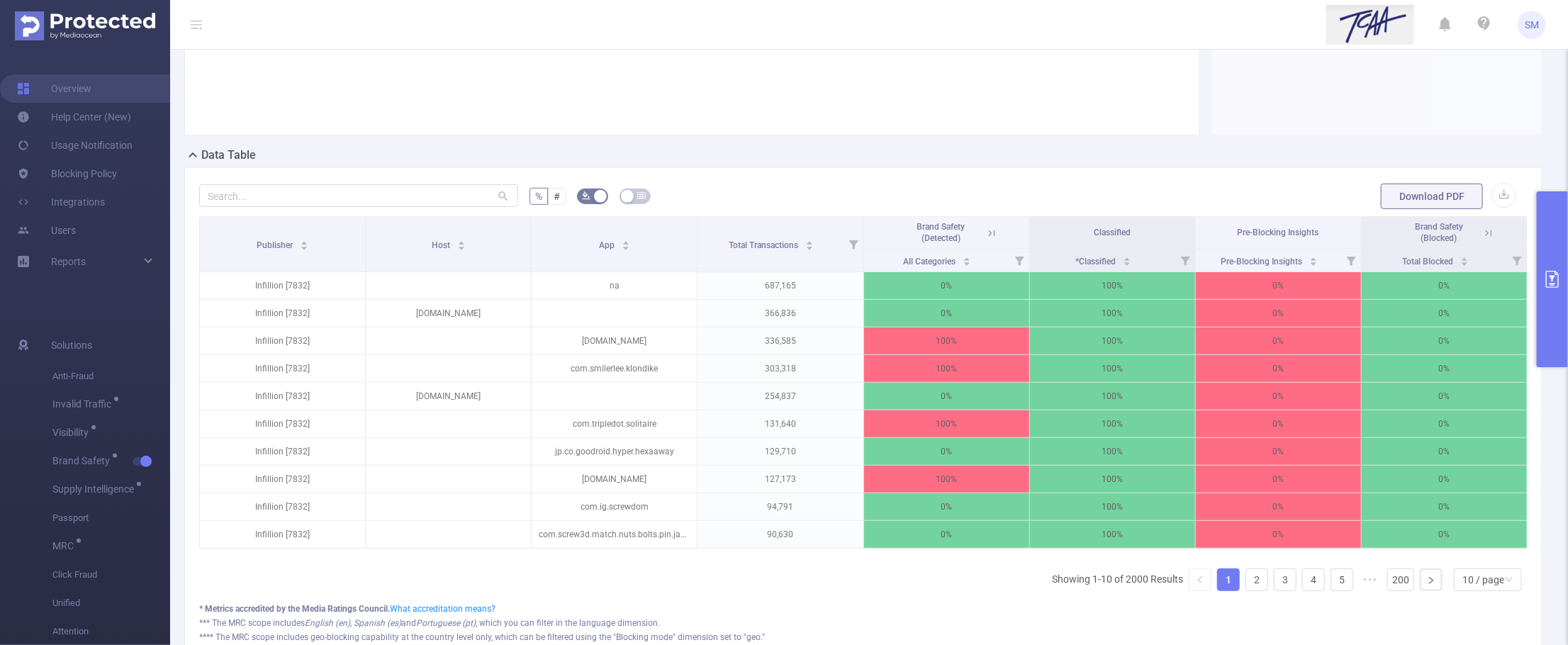
click at [985, 228] on icon at bounding box center [991, 233] width 13 height 13
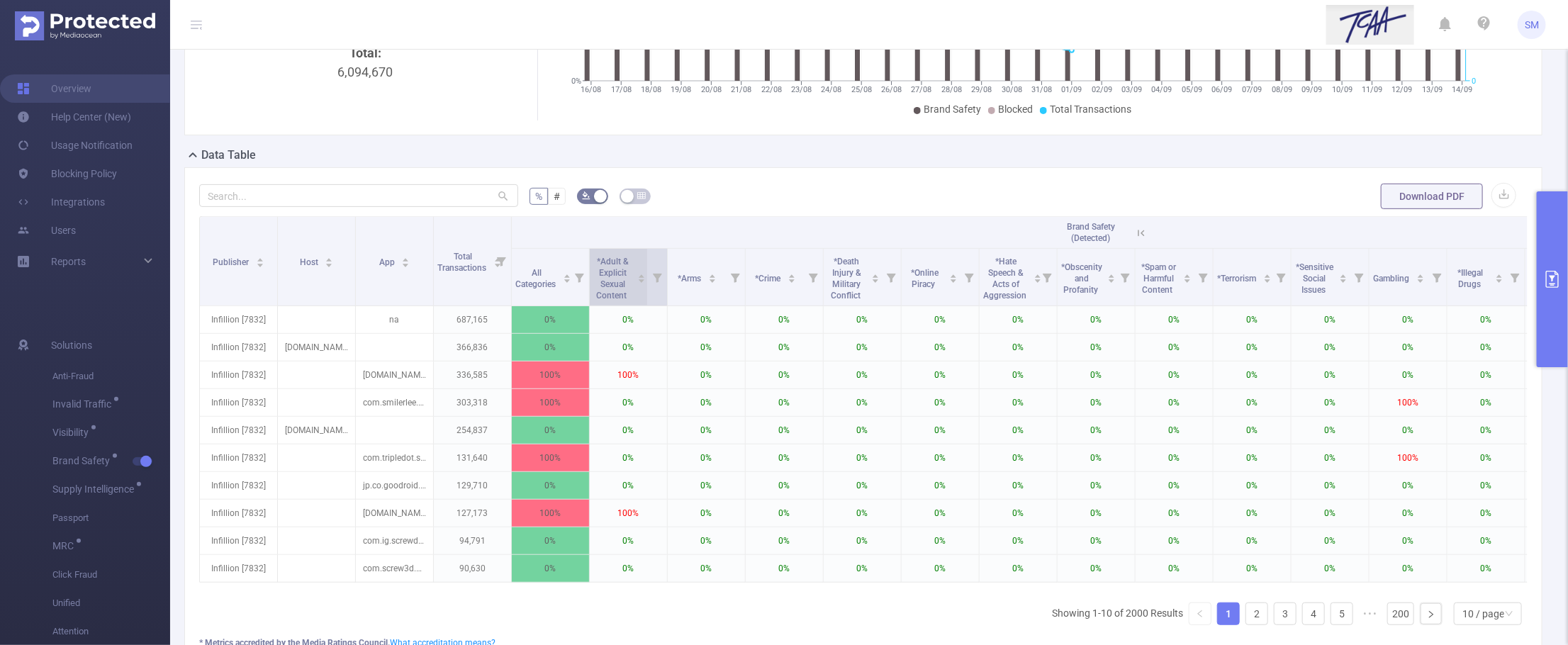
click at [635, 295] on div "*Adult & Explicit Sexual Content" at bounding box center [620, 276] width 52 height 48
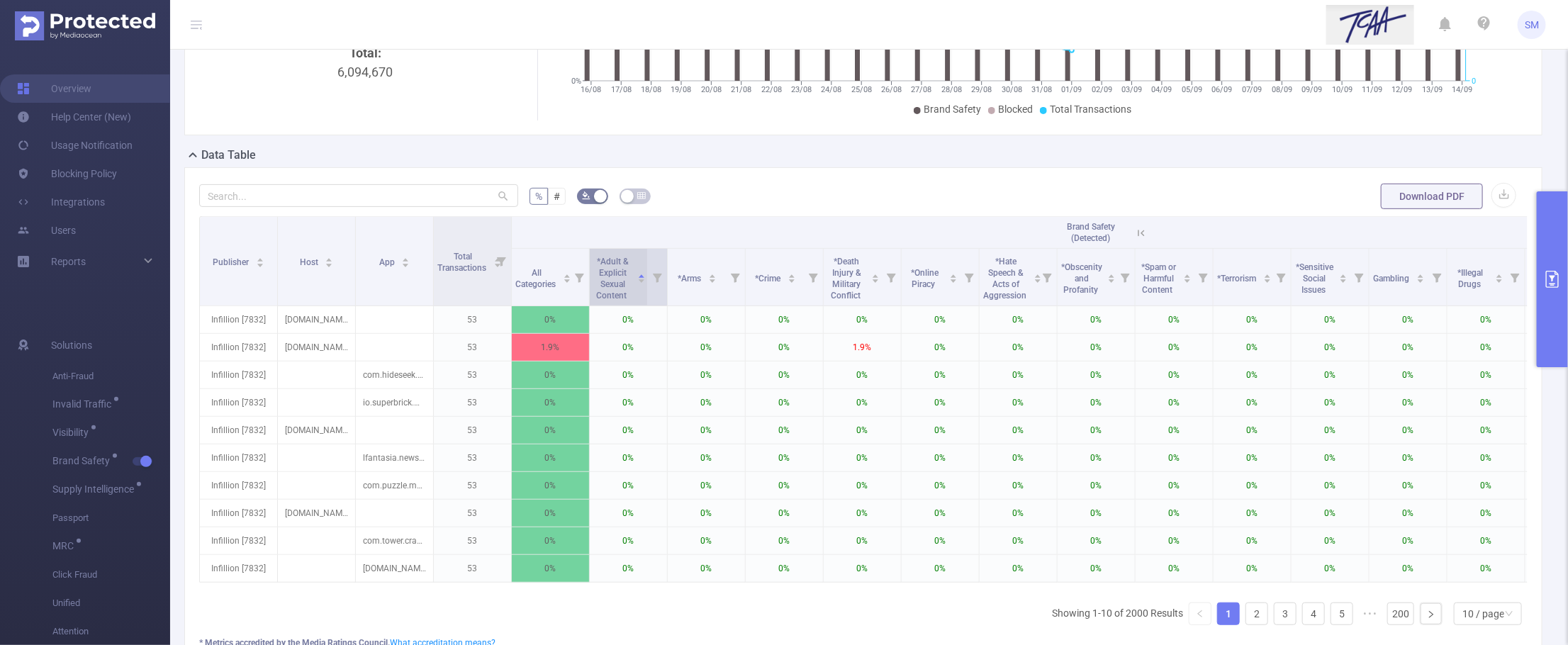
click at [635, 295] on div "*Adult & Explicit Sexual Content" at bounding box center [620, 276] width 52 height 48
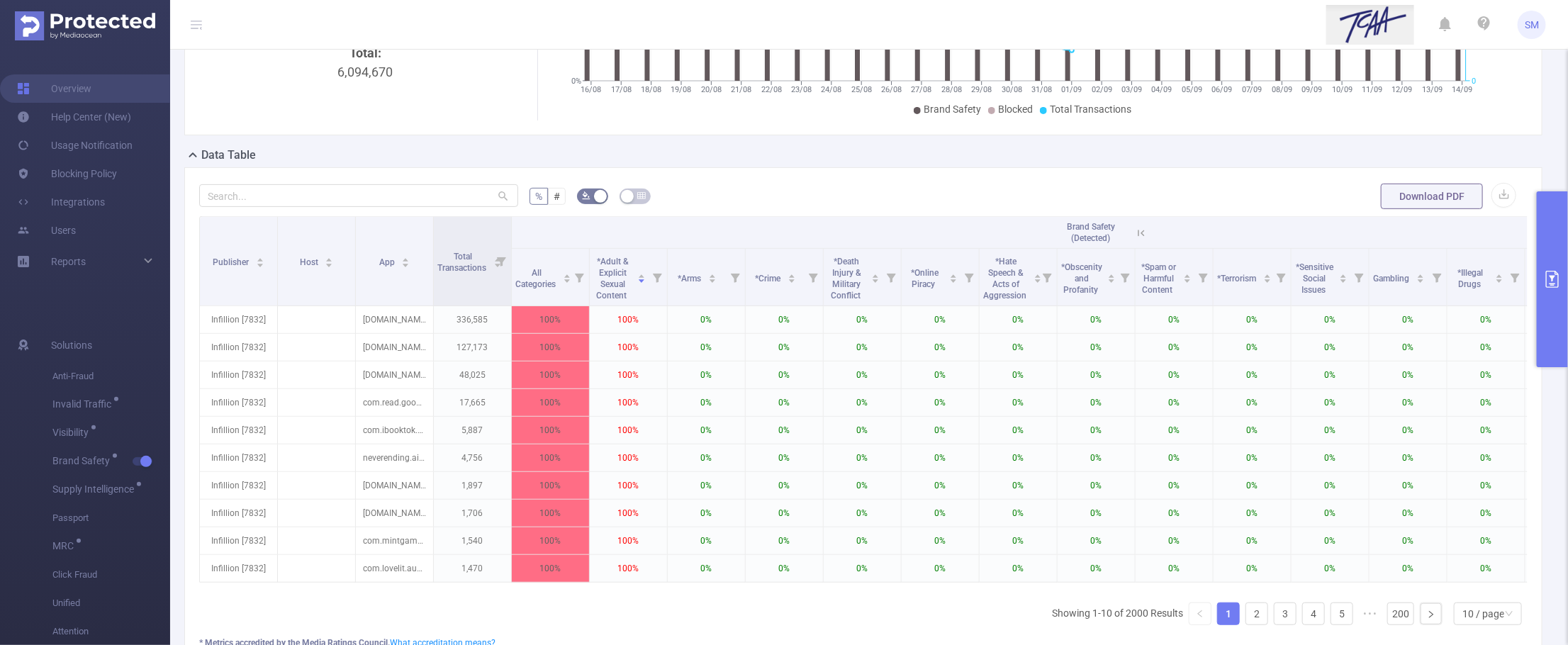
scroll to position [0, 46]
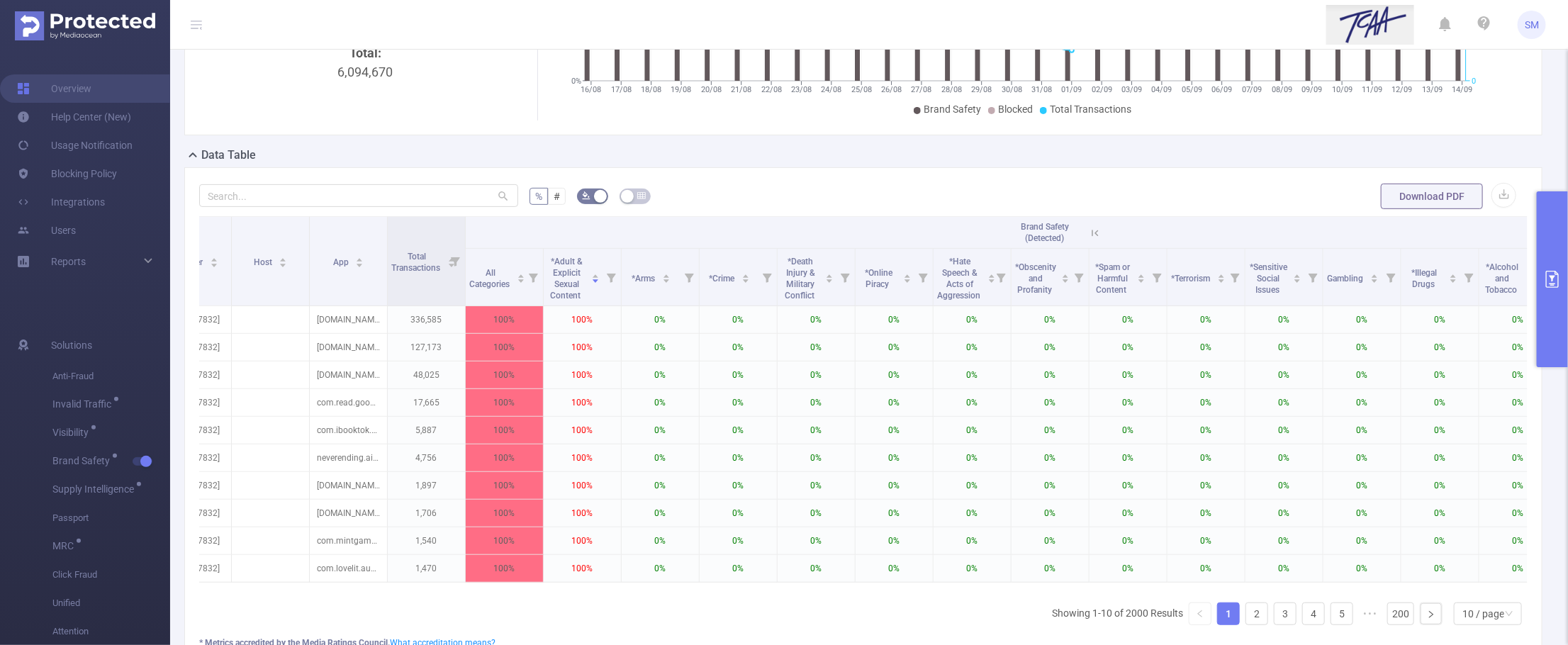
drag, startPoint x: 813, startPoint y: 593, endPoint x: 849, endPoint y: 590, distance: 36.1
click at [849, 590] on div "Publisher Host App Total Transactions Brand Safety (Detected) Classified Pre-Bl…" at bounding box center [863, 403] width 1329 height 375
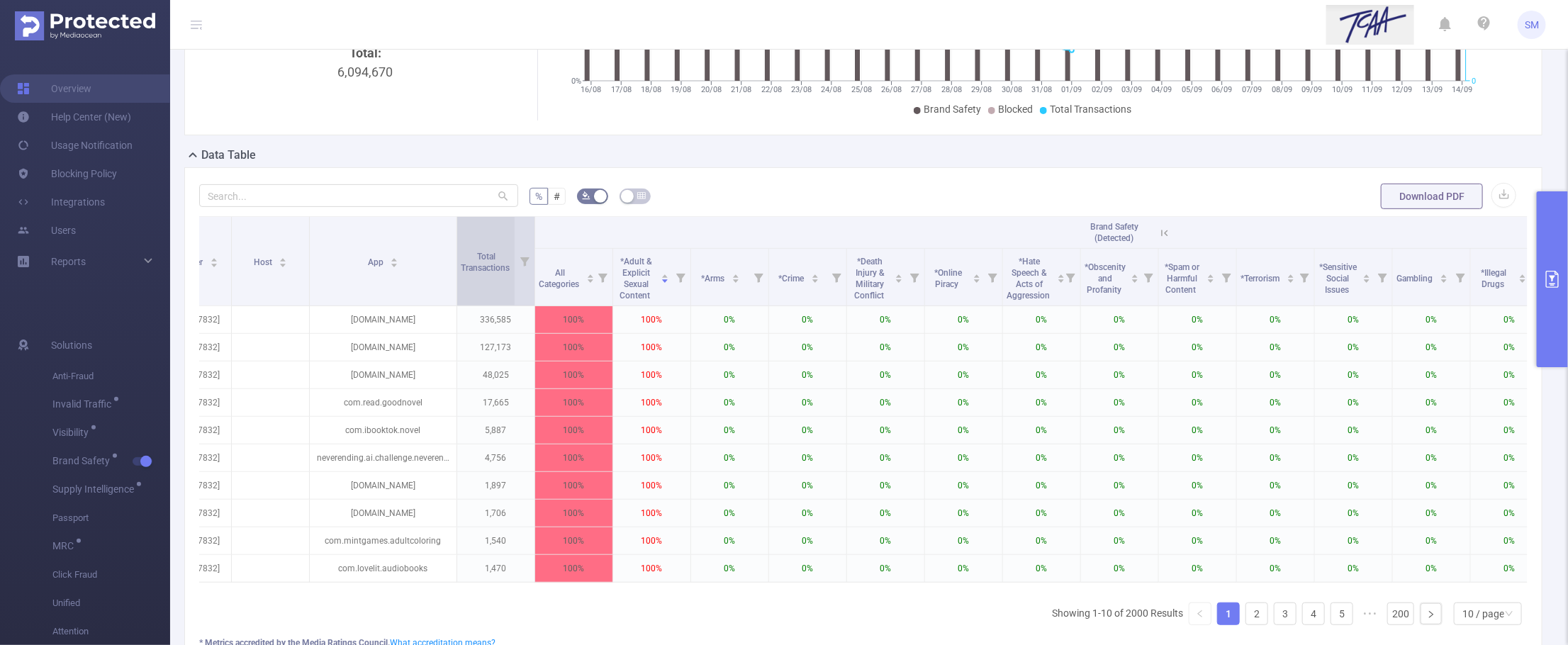
drag, startPoint x: 386, startPoint y: 252, endPoint x: 456, endPoint y: 235, distance: 72.0
click at [456, 235] on span at bounding box center [456, 261] width 7 height 89
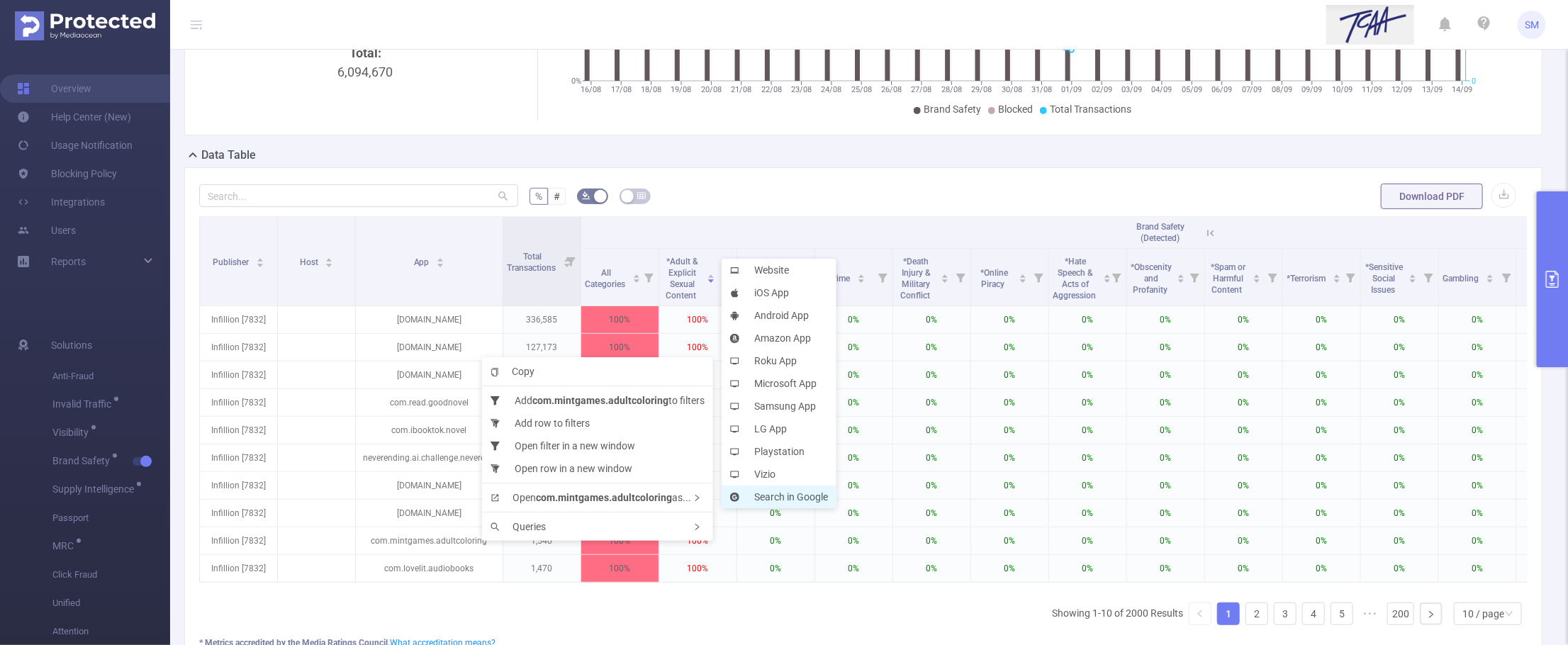
click at [752, 493] on li "Search in Google" at bounding box center [779, 496] width 115 height 23
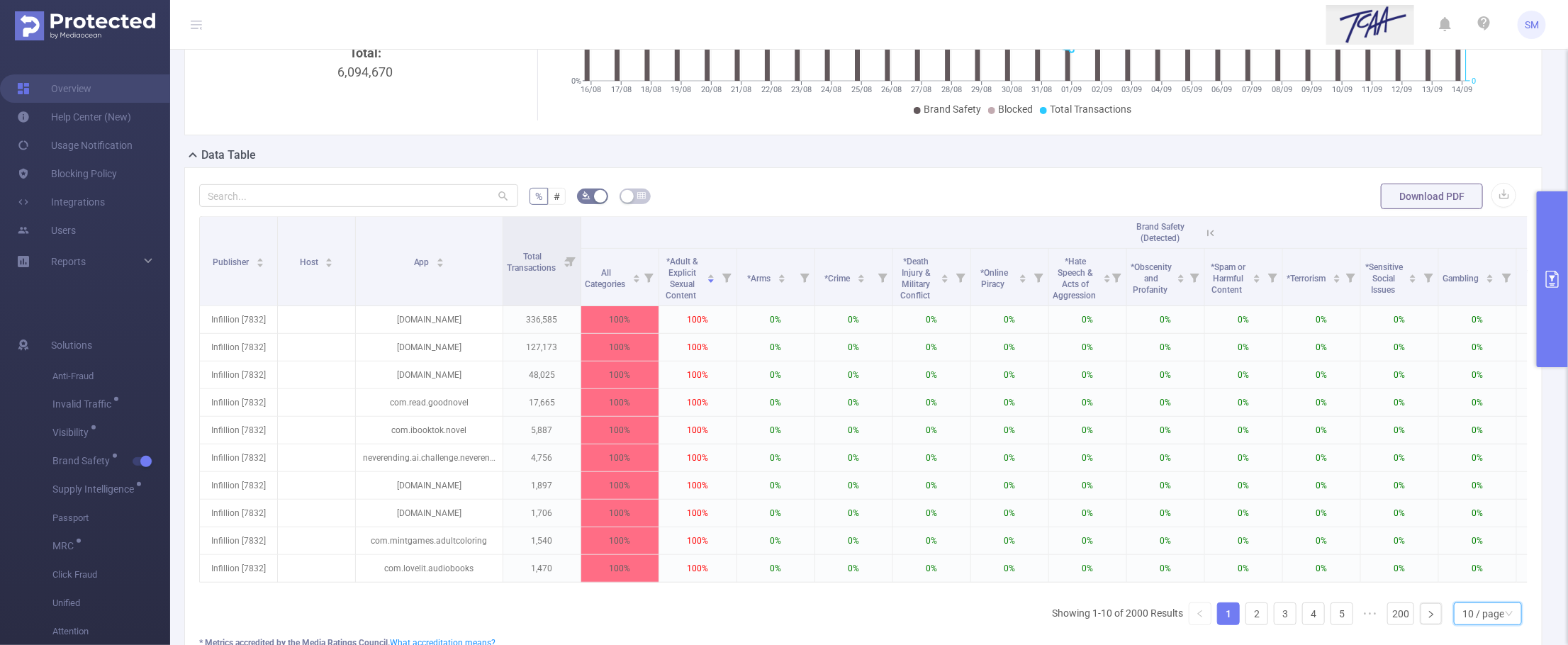
click at [1463, 624] on div "10 / page" at bounding box center [1484, 613] width 42 height 21
click at [1479, 530] on li "20 / page" at bounding box center [1475, 537] width 69 height 23
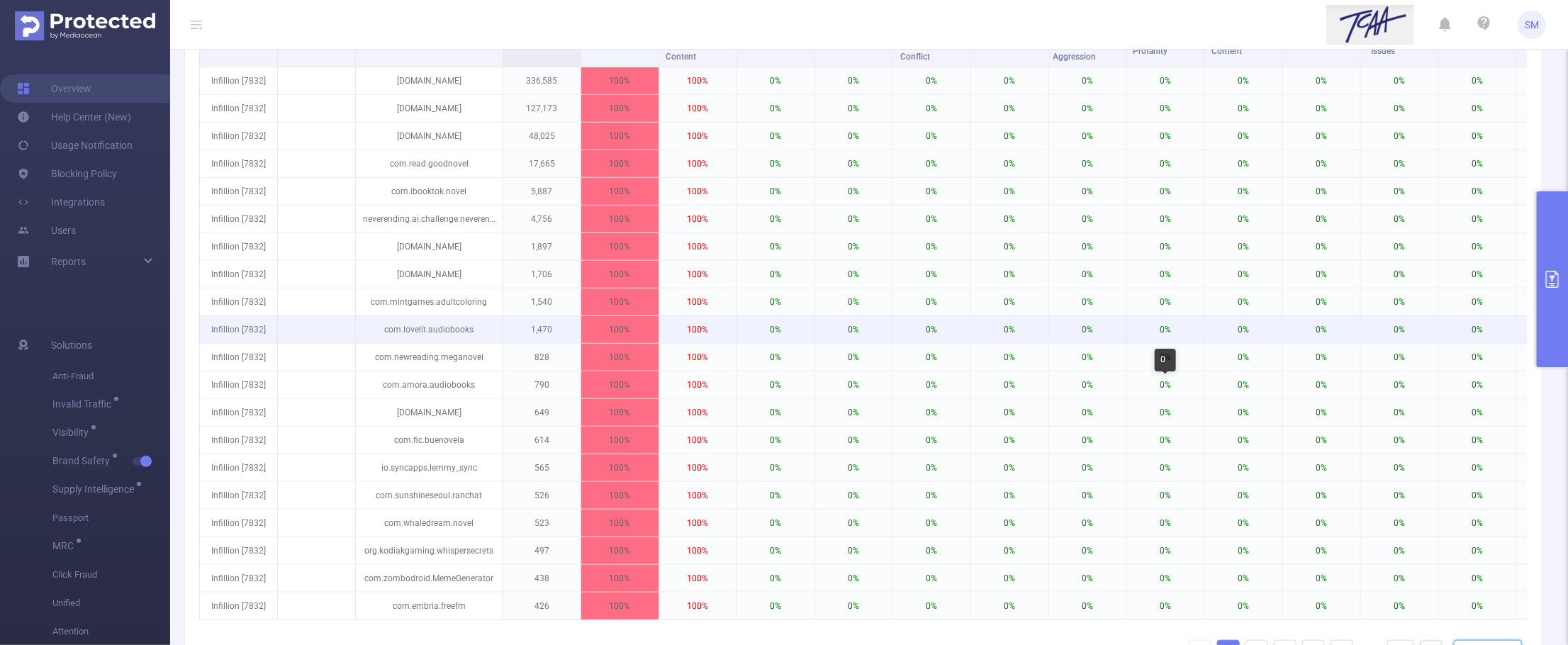
scroll to position [498, 0]
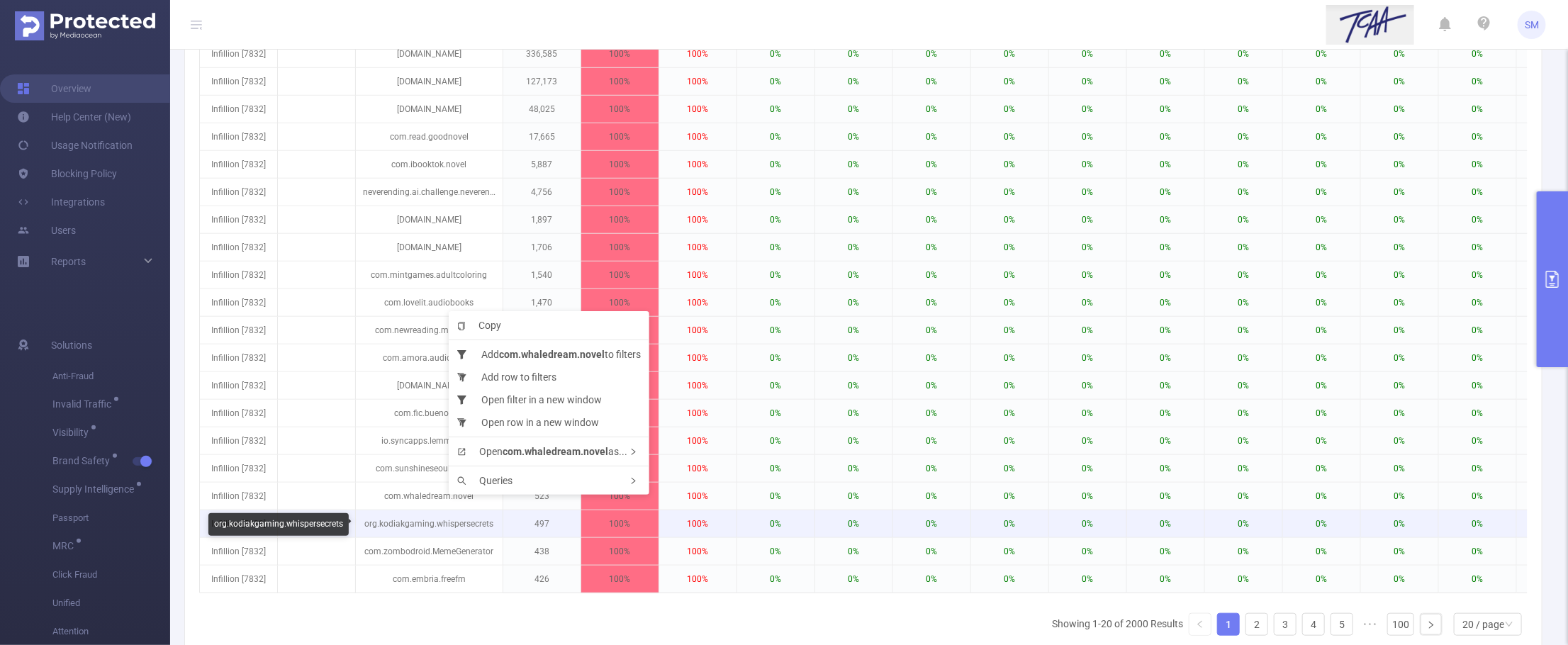
click at [456, 519] on p "org.kodiakgaming.whispersecrets" at bounding box center [429, 524] width 147 height 27
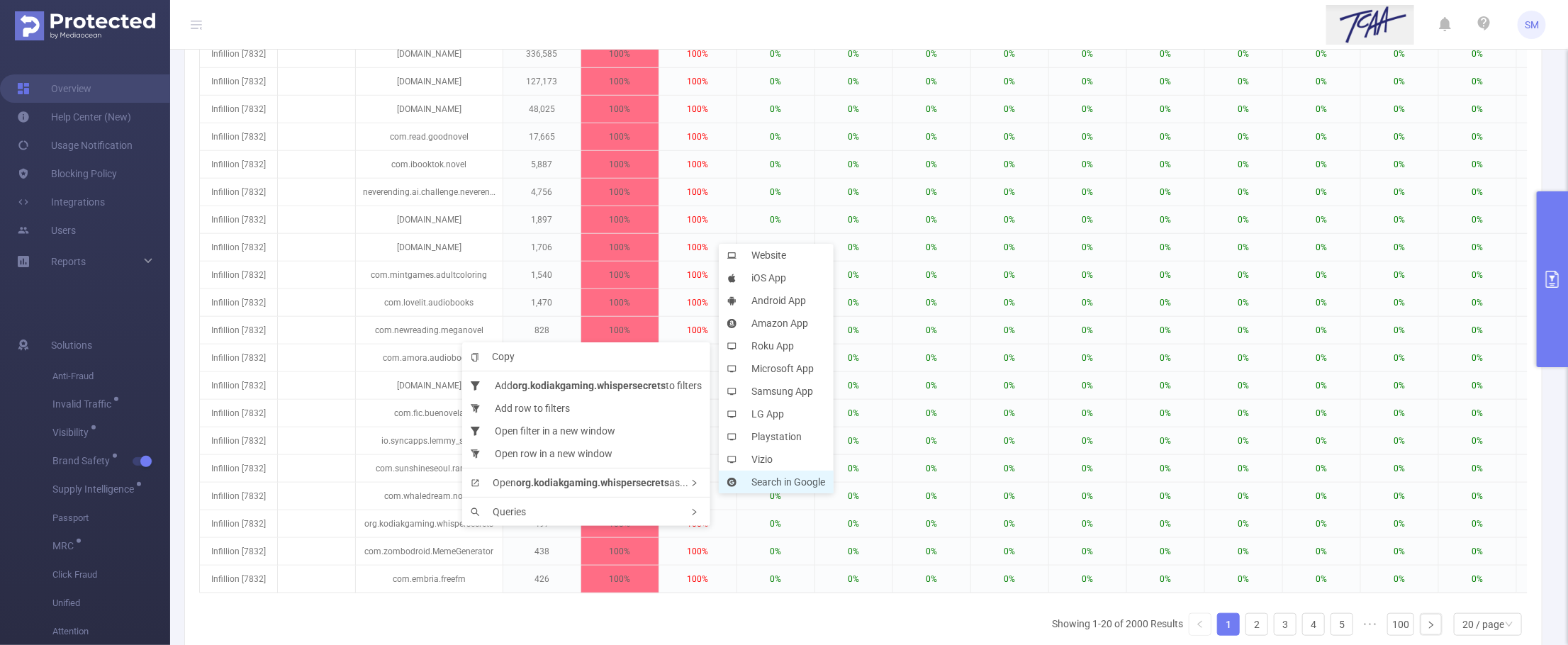
click at [776, 482] on li "Search in Google" at bounding box center [776, 482] width 115 height 23
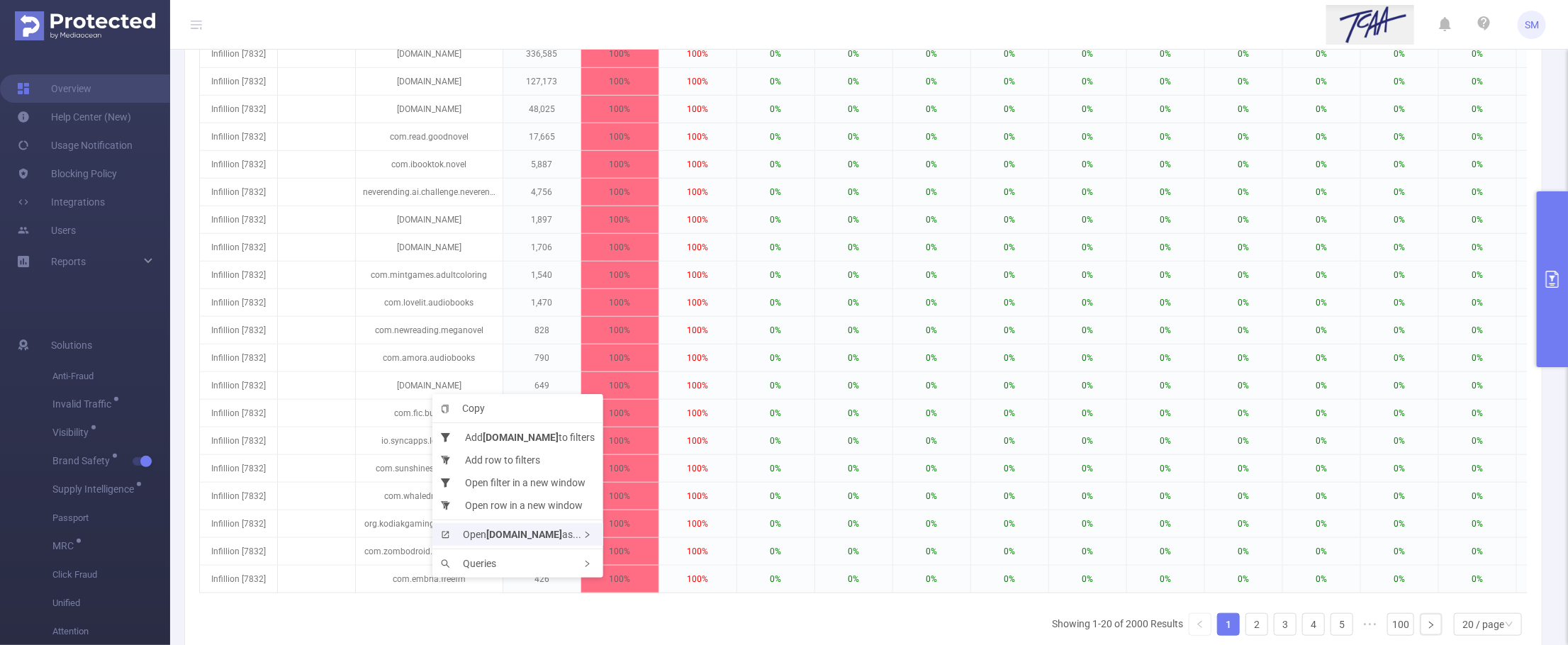
drag, startPoint x: 433, startPoint y: 391, endPoint x: 526, endPoint y: 537, distance: 173.1
click at [526, 537] on b "ac.hush.app" at bounding box center [524, 535] width 76 height 12
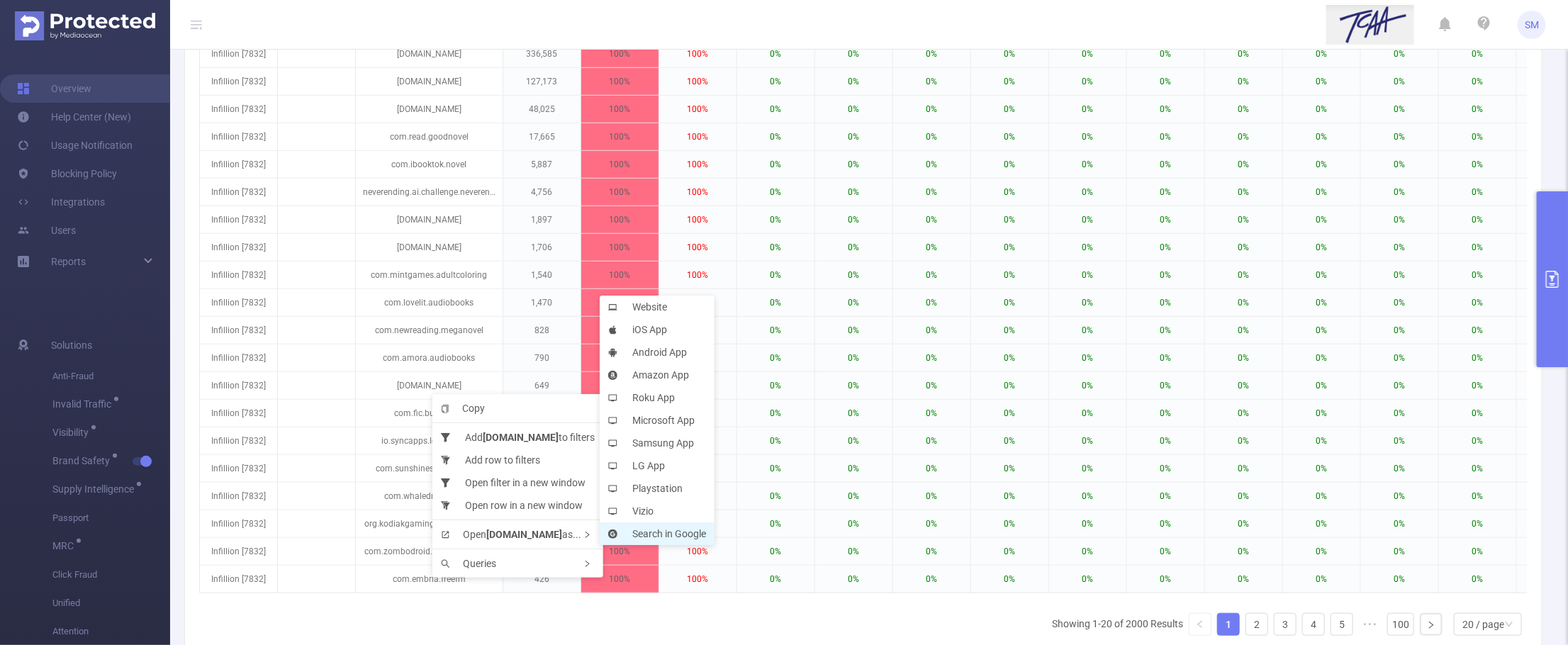
click at [684, 530] on li "Search in Google" at bounding box center [657, 533] width 115 height 23
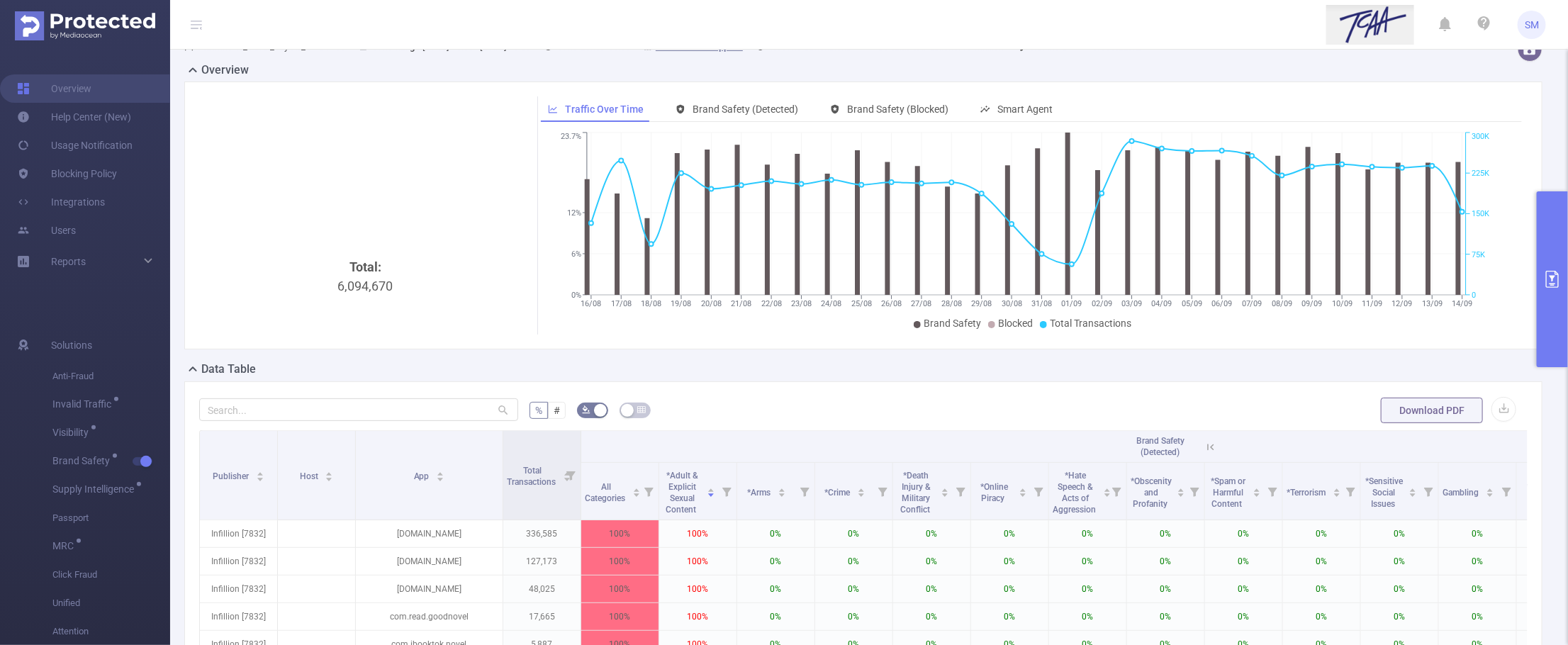
scroll to position [0, 0]
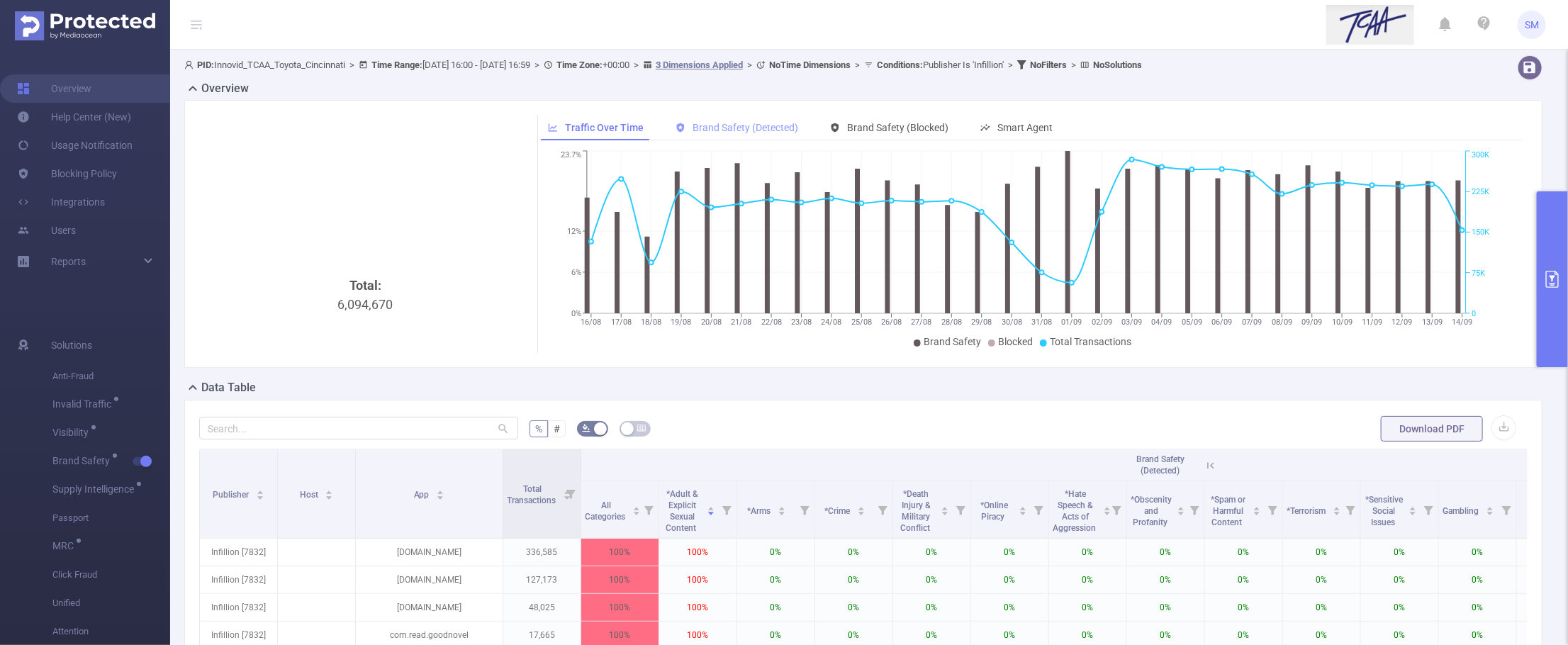
click at [738, 124] on span "Brand Safety (Detected)" at bounding box center [747, 128] width 106 height 12
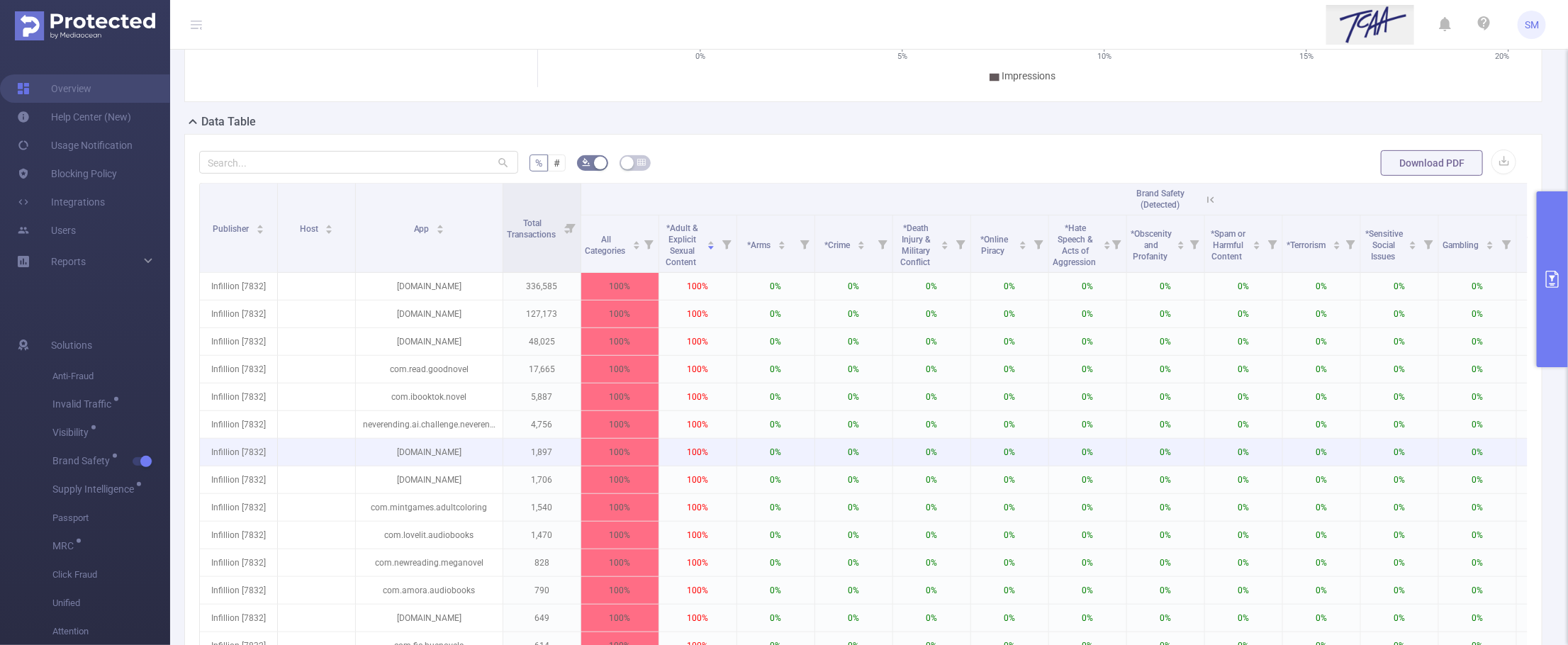
scroll to position [354, 0]
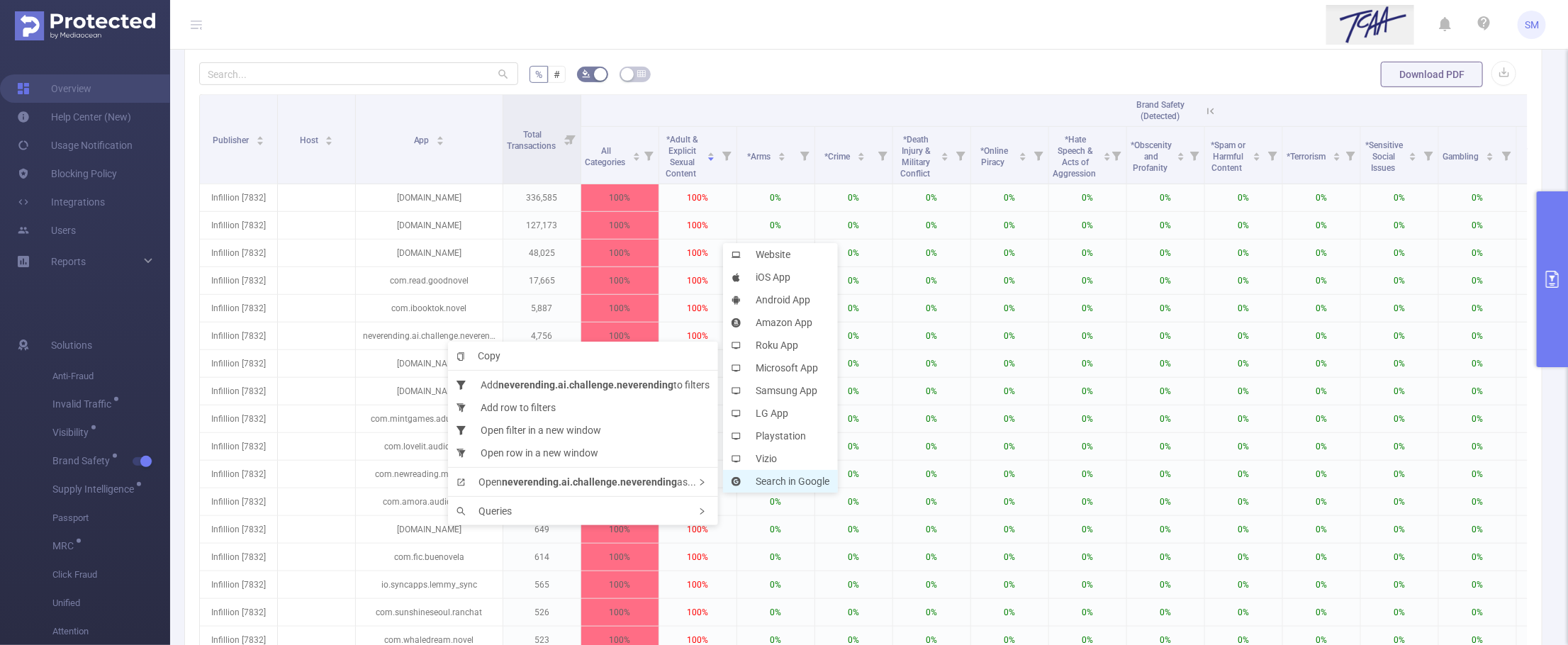
click at [784, 471] on li "Search in Google" at bounding box center [780, 481] width 115 height 23
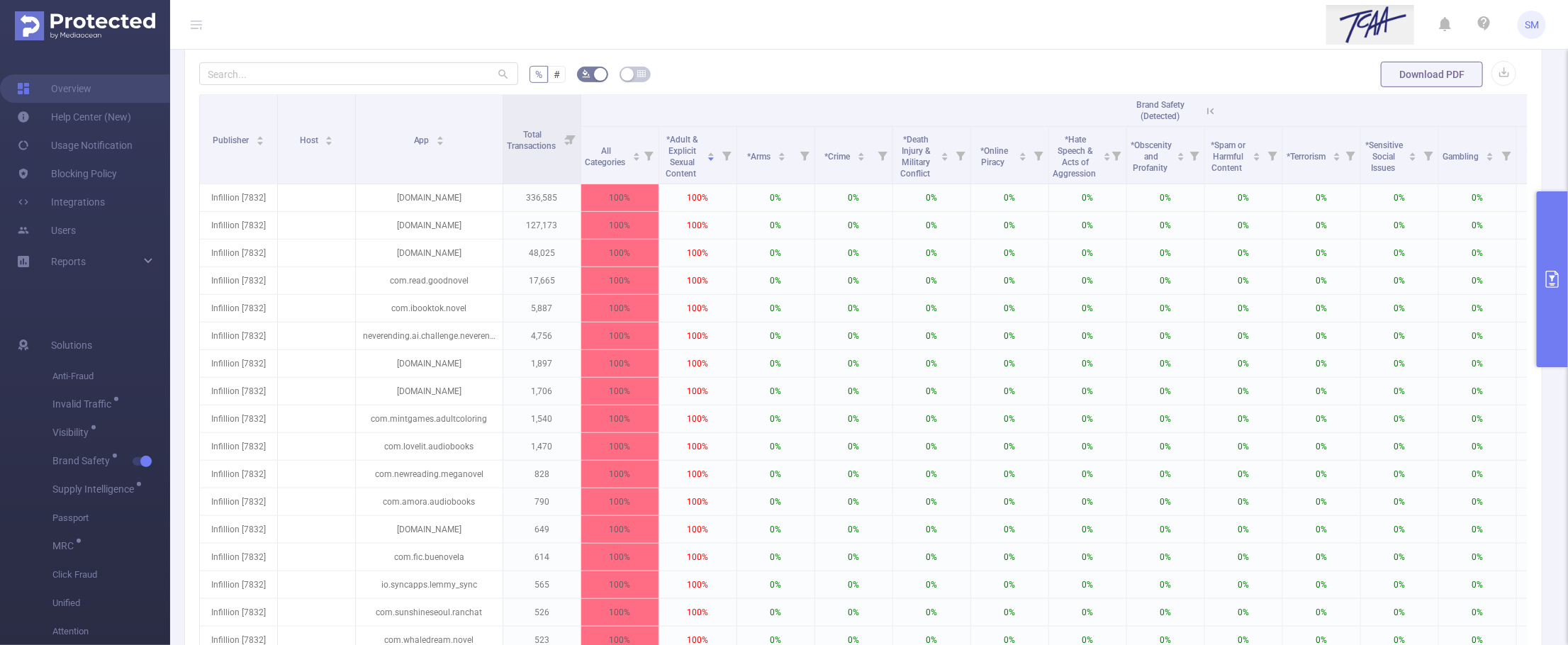
click at [1497, 298] on button "primary" at bounding box center [1552, 279] width 31 height 176
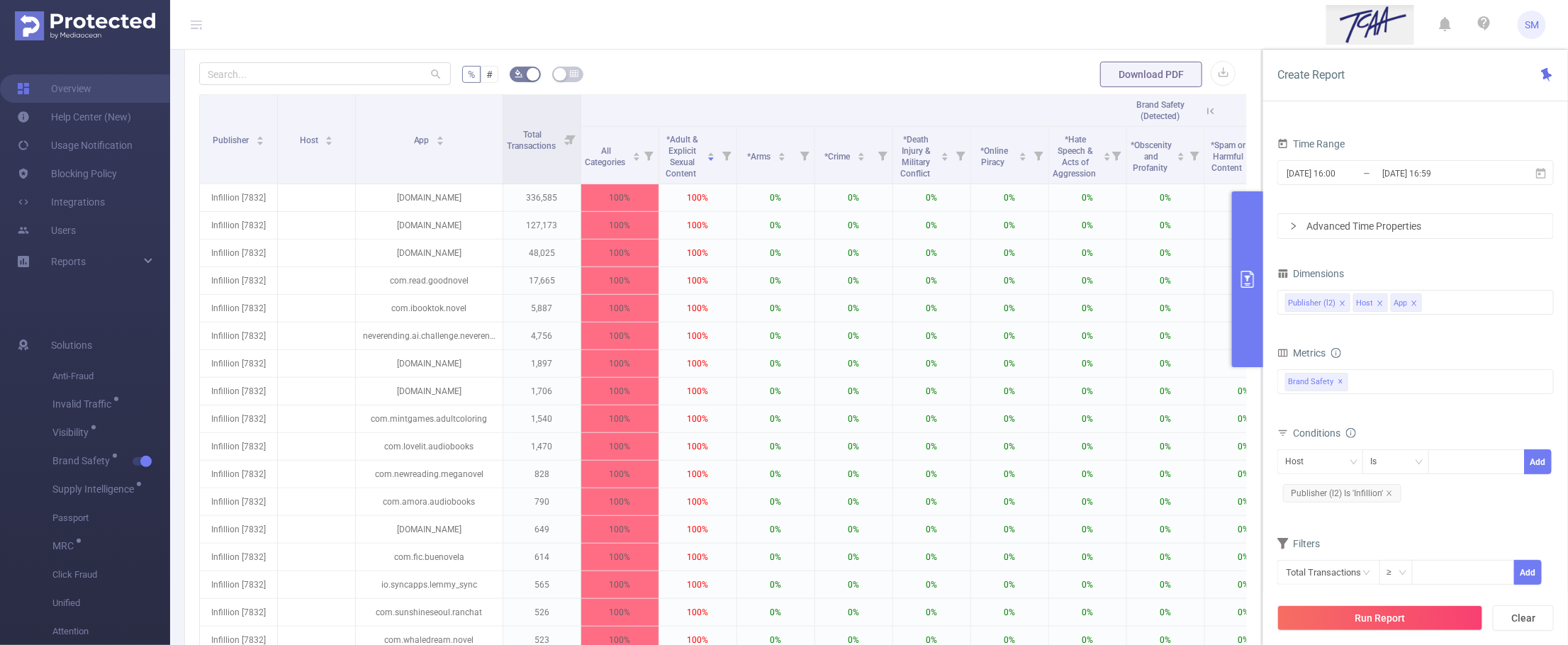
click at [1497, 296] on div at bounding box center [1552, 377] width 3 height 392
click at [1415, 300] on icon "icon: close" at bounding box center [1414, 303] width 7 height 7
click at [1381, 303] on icon "icon: close" at bounding box center [1380, 303] width 7 height 7
click at [1386, 270] on div "Dimensions" at bounding box center [1415, 275] width 276 height 24
click at [1339, 387] on span "✕" at bounding box center [1341, 382] width 6 height 17
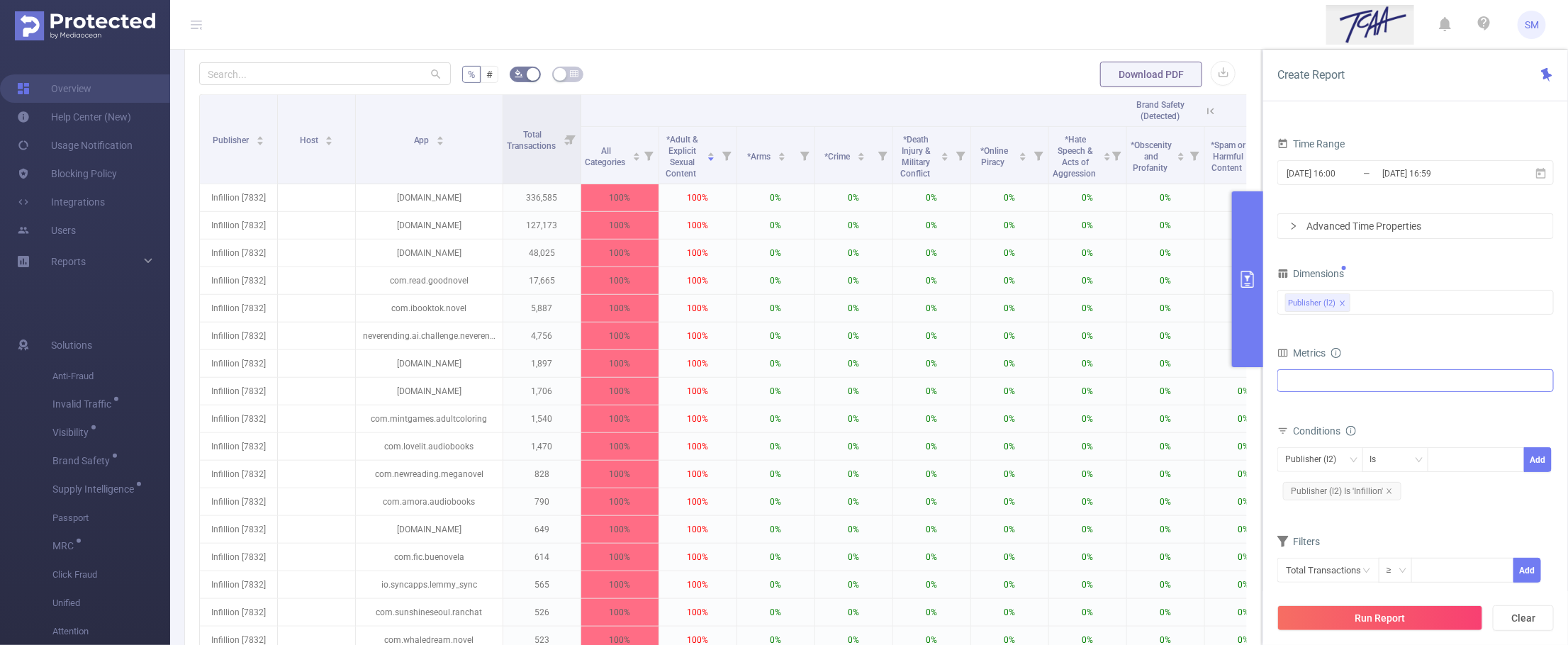
click at [1387, 384] on div "Anti-Fraud Invalid Traffic Visibility Brand Safety Supply Intelligence Supply I…" at bounding box center [1415, 380] width 276 height 23
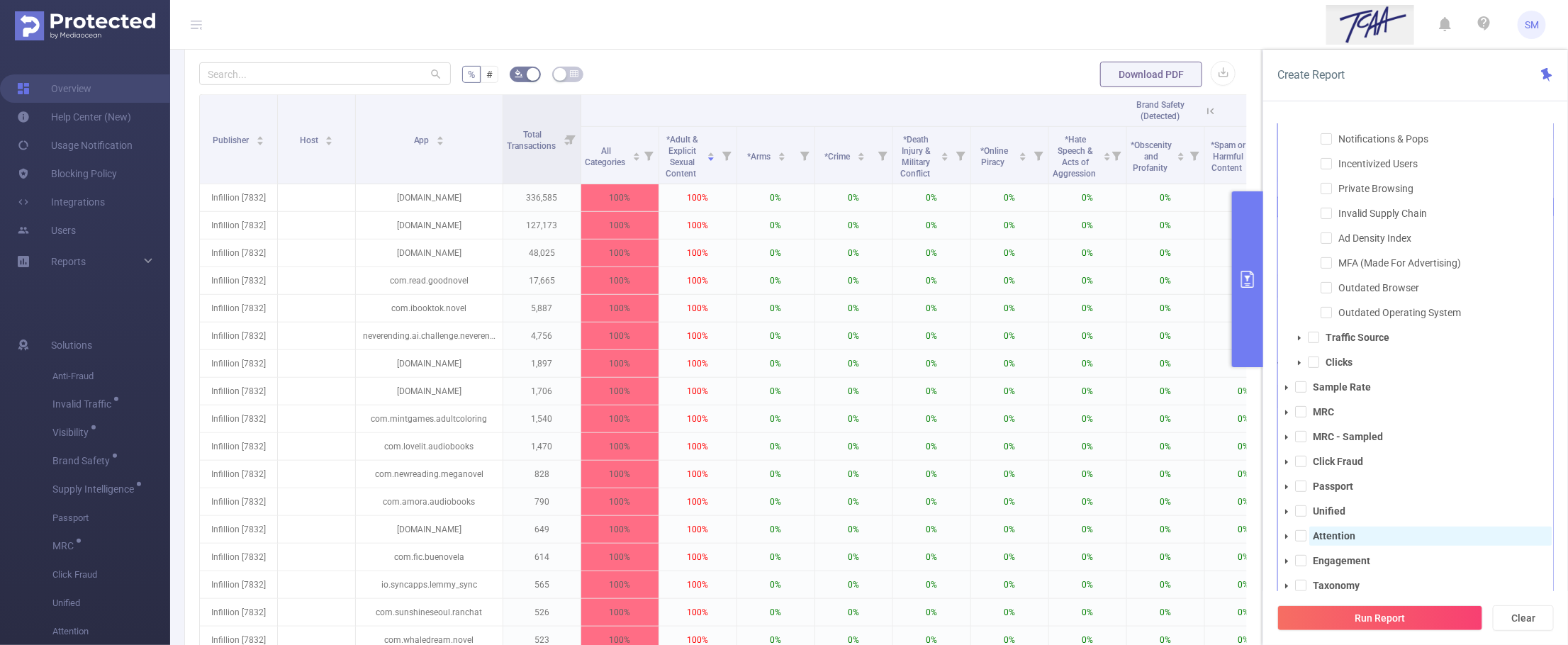
click at [1345, 537] on strong "Attention" at bounding box center [1334, 536] width 43 height 12
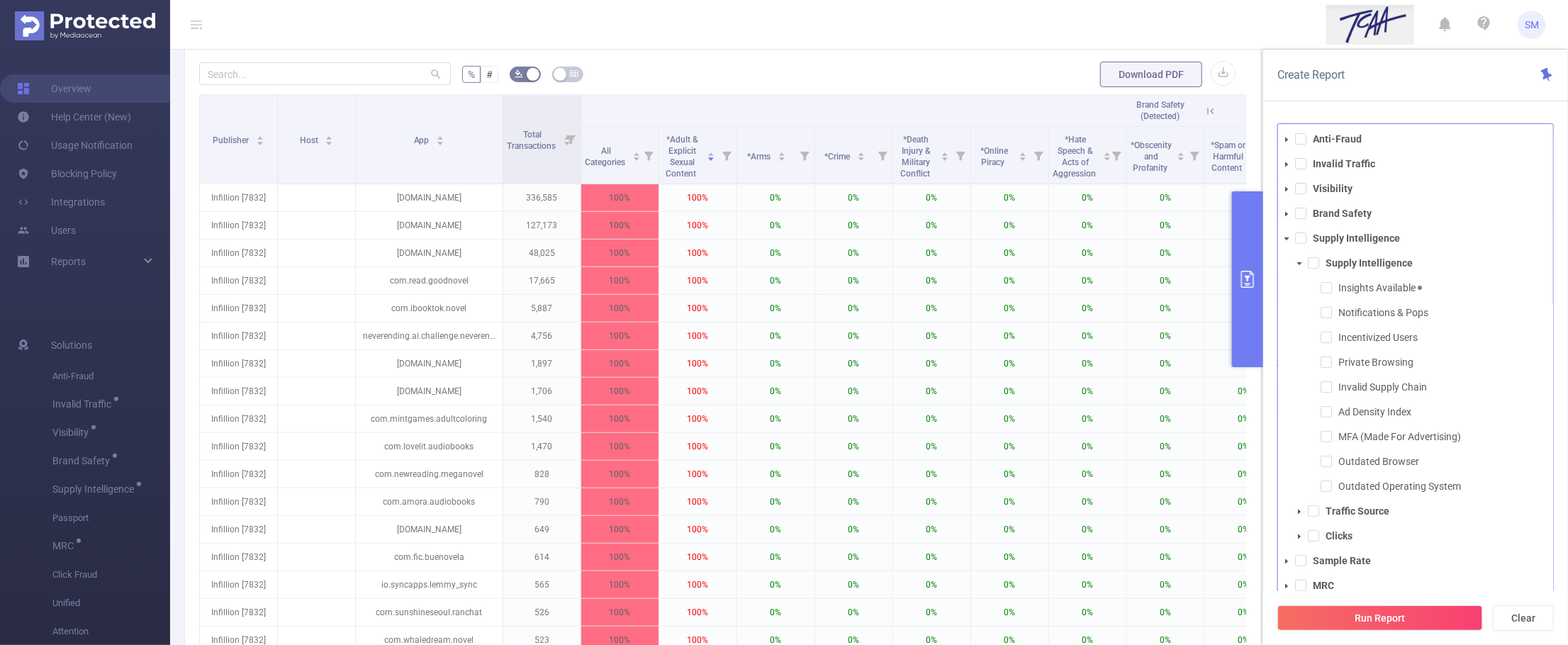
click at [1454, 102] on div "Create Report PID 1001066 - Innovid_TCAA_Toyota_Cincinnati 1001066 - Innovid_TC…" at bounding box center [1415, 347] width 305 height 595
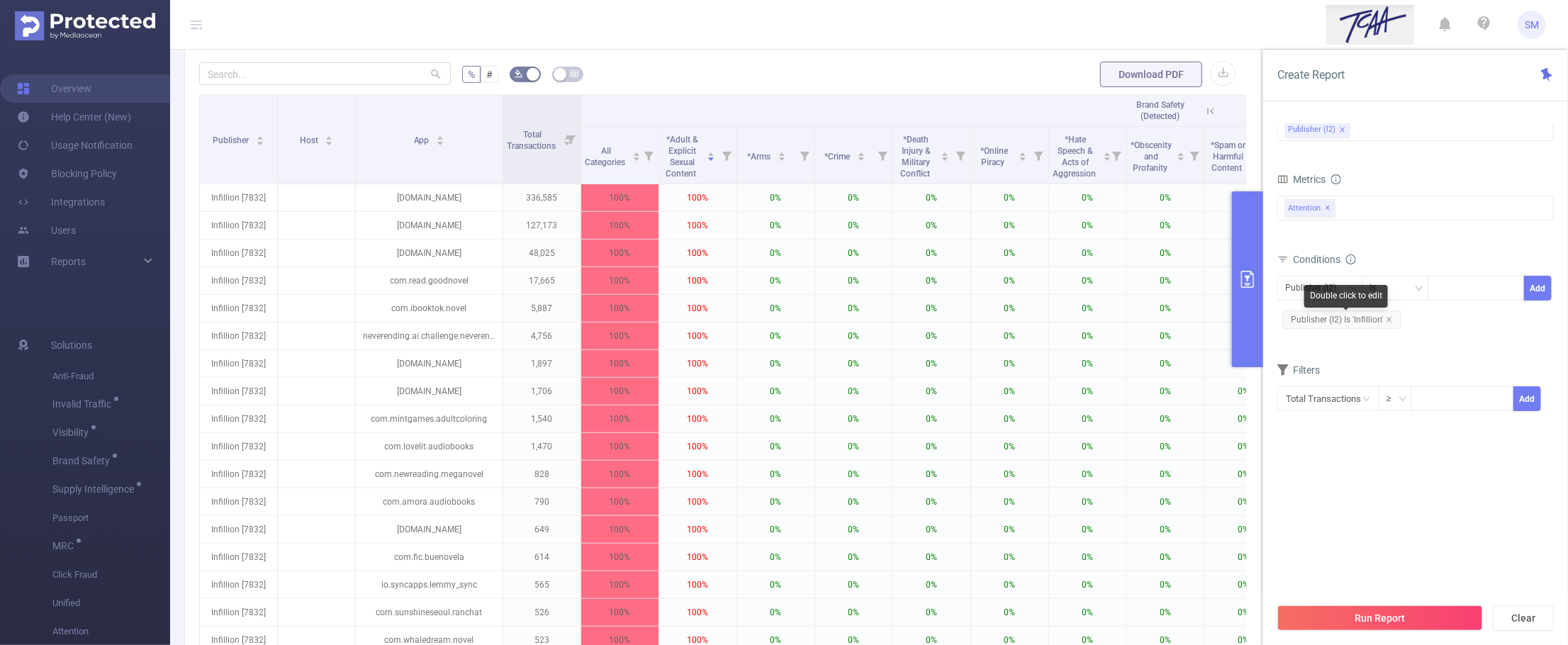
click at [1393, 322] on span "Publisher (l2) Is 'Infillion'" at bounding box center [1342, 320] width 118 height 18
click at [1387, 317] on icon "icon: close" at bounding box center [1389, 320] width 7 height 7
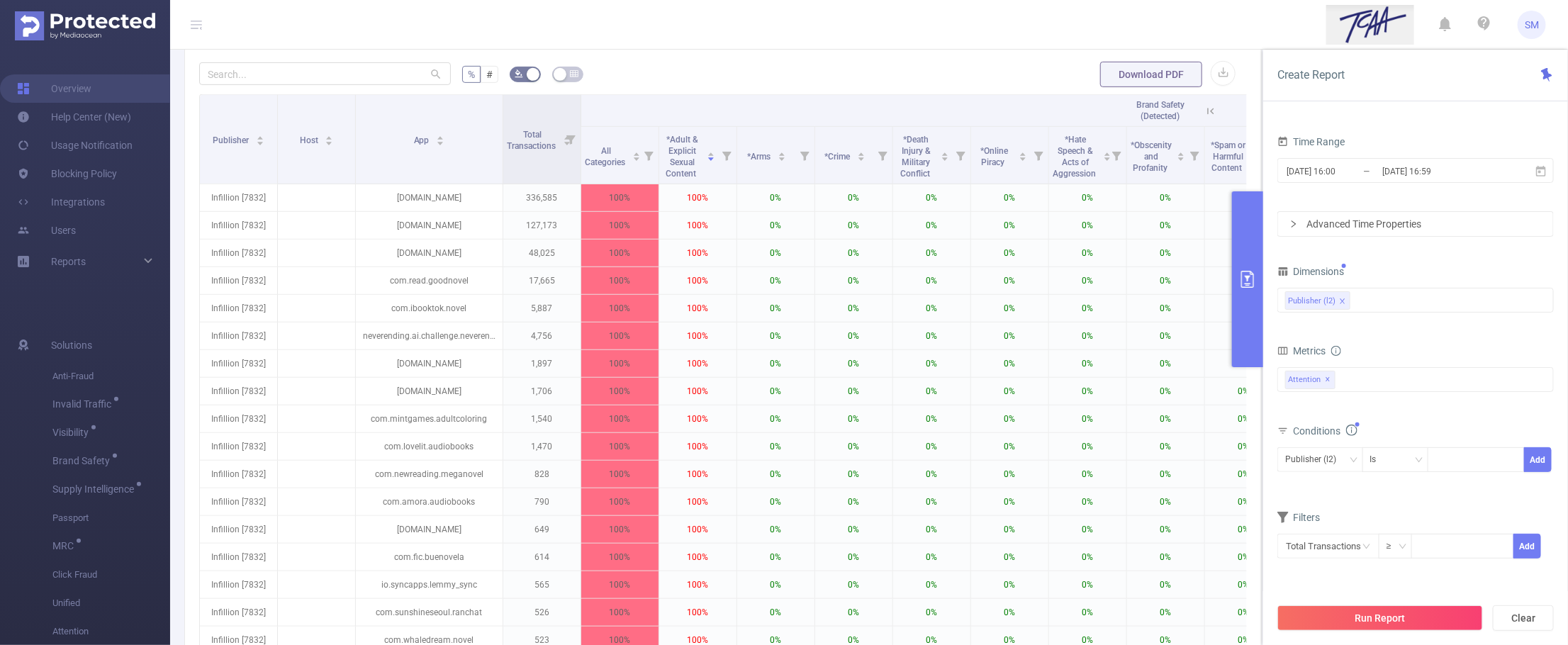
click at [1405, 356] on div "Metrics" at bounding box center [1415, 353] width 276 height 24
click at [1400, 296] on div "Publisher (l2)" at bounding box center [1415, 301] width 261 height 24
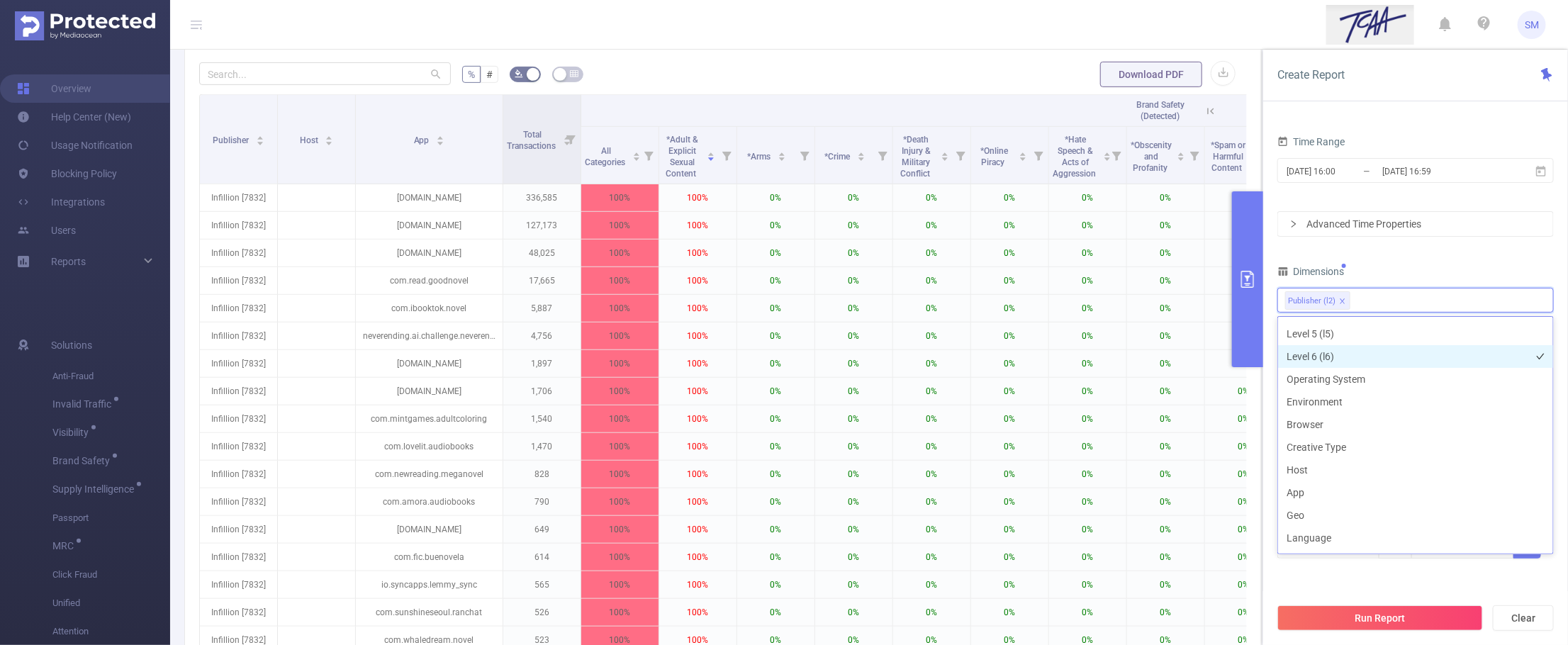
scroll to position [160, 0]
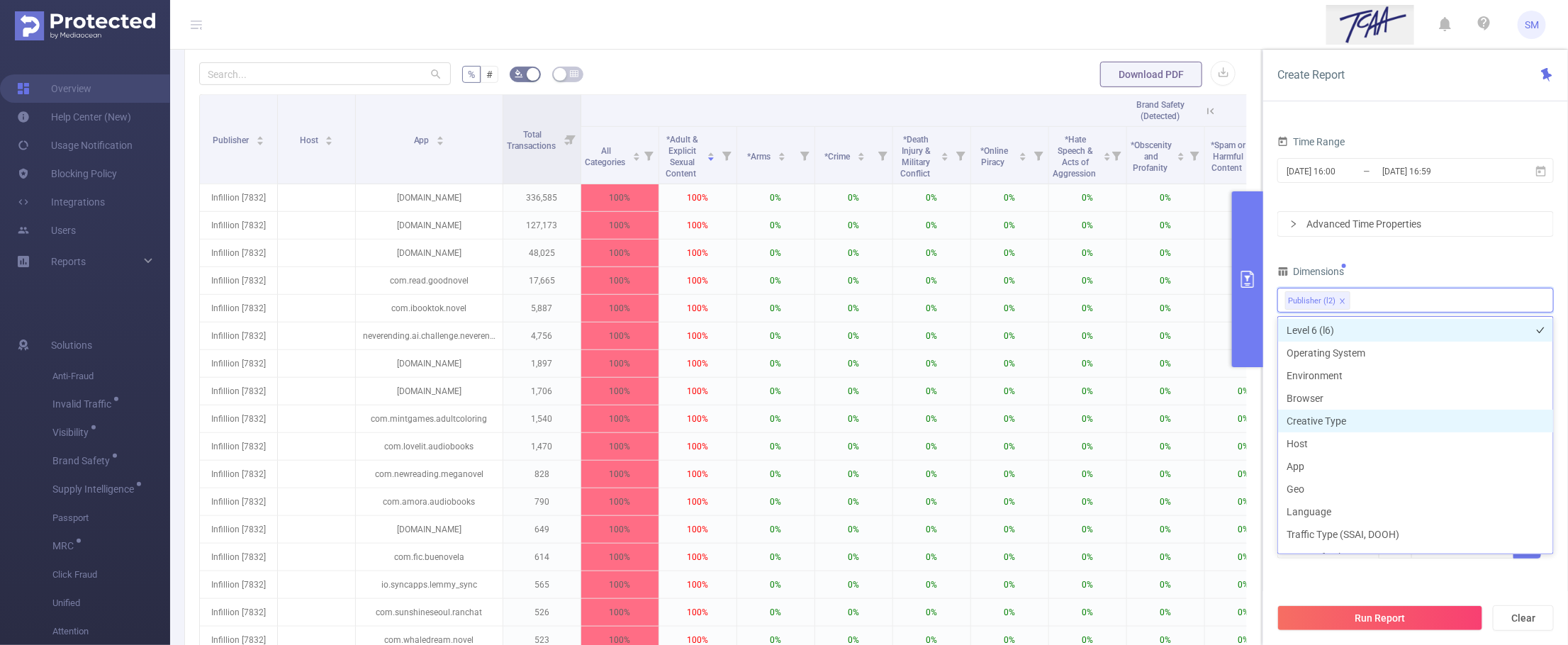
click at [1398, 410] on li "Creative Type" at bounding box center [1416, 421] width 275 height 23
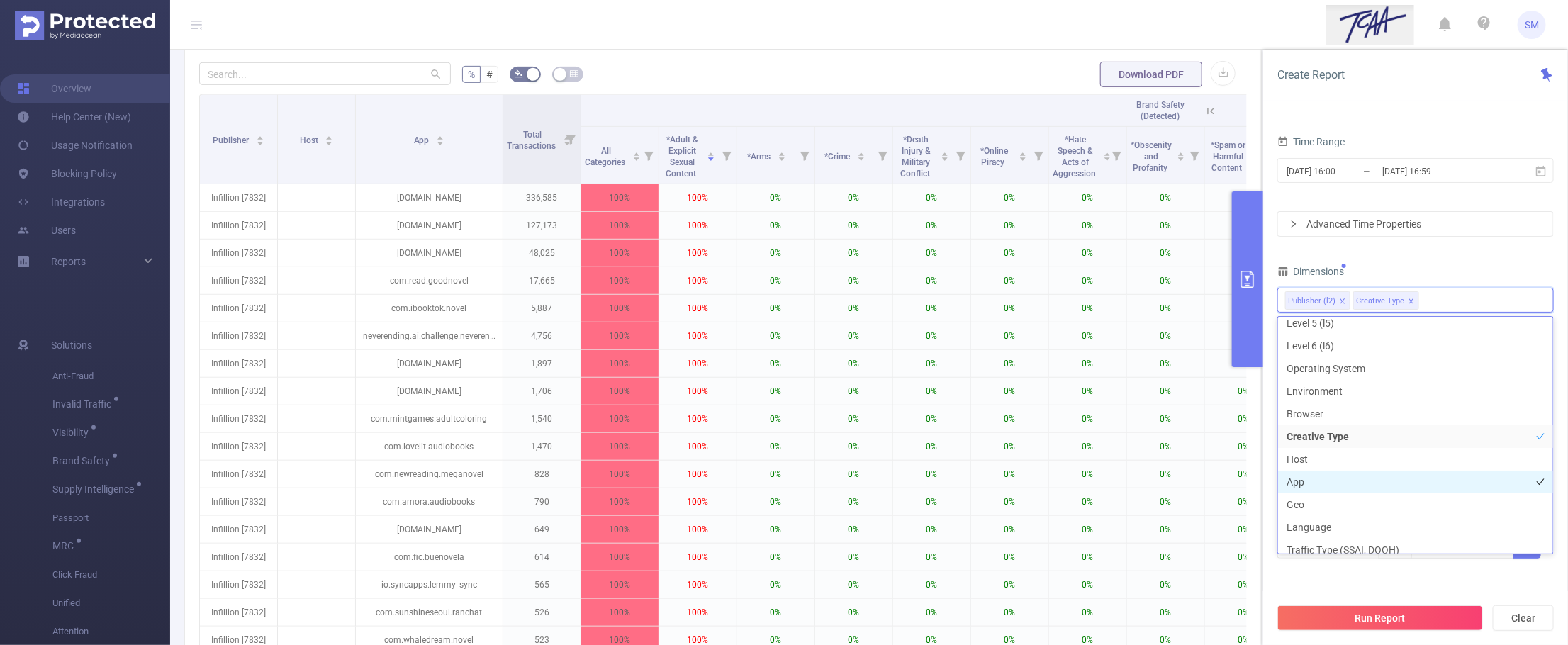
scroll to position [71, 0]
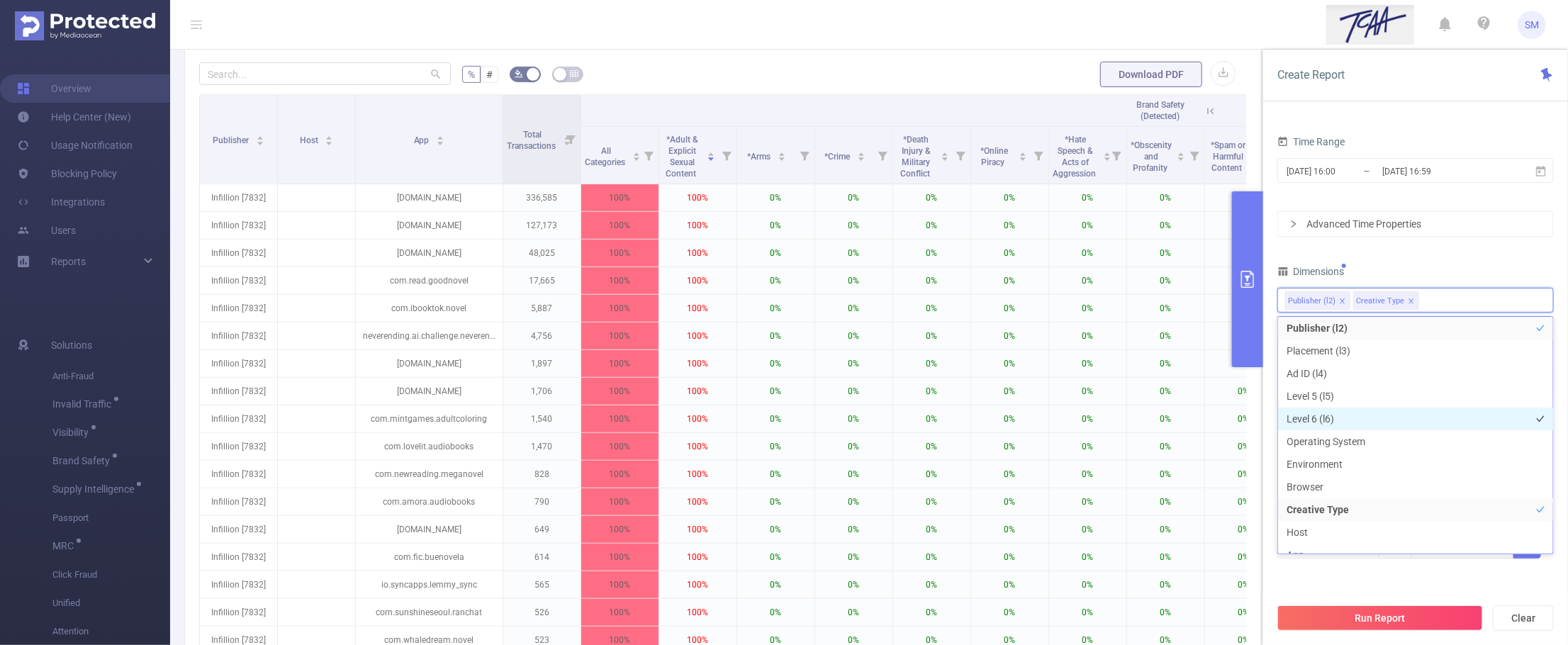
click at [1403, 415] on li "Level 6 (l6)" at bounding box center [1416, 418] width 275 height 23
click at [1408, 394] on li "Level 5 (l5)" at bounding box center [1416, 396] width 275 height 23
click at [1492, 256] on div "PID 1001066 - Innovid_TCAA_Toyota_Cincinnati 1001066 - Innovid_TCAA_Toyota_Cinc…" at bounding box center [1415, 325] width 276 height 546
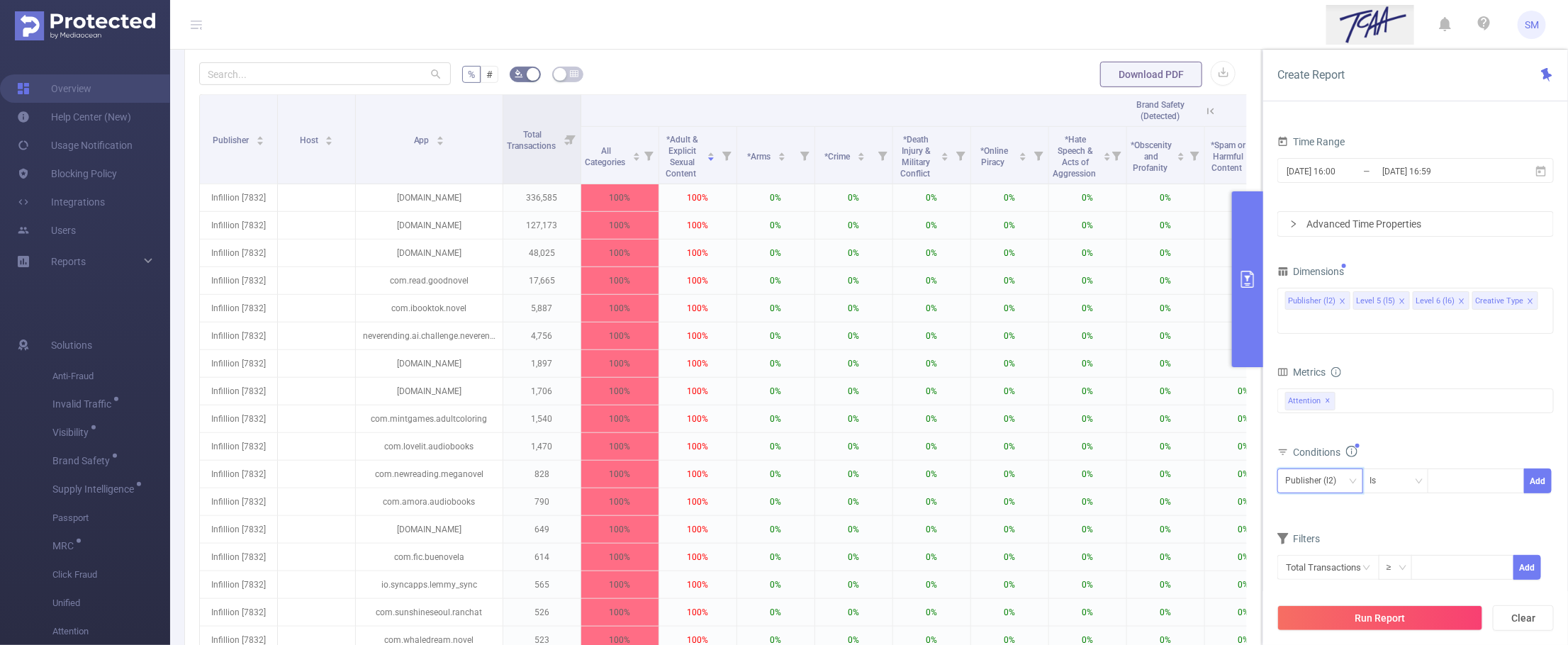
click at [1347, 469] on div "Publisher (l2)" at bounding box center [1320, 481] width 71 height 24
click at [1345, 552] on li "Creative Type" at bounding box center [1320, 558] width 86 height 23
click at [1468, 469] on div at bounding box center [1476, 481] width 81 height 24
type input "Video"
click at [1497, 496] on li "Video" at bounding box center [1476, 490] width 97 height 23
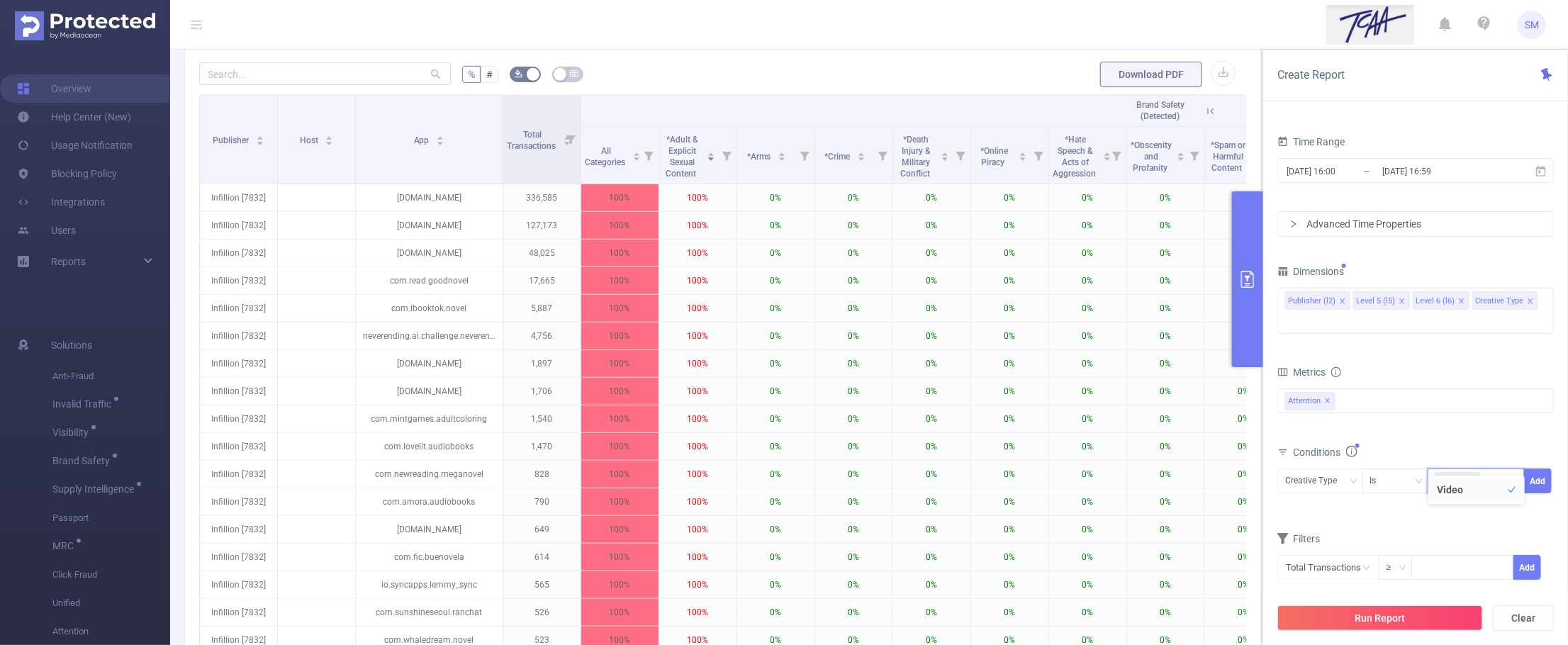
click at [1411, 529] on div "Filters" at bounding box center [1415, 541] width 276 height 24
click at [1446, 622] on button "Run Report" at bounding box center [1380, 618] width 206 height 25
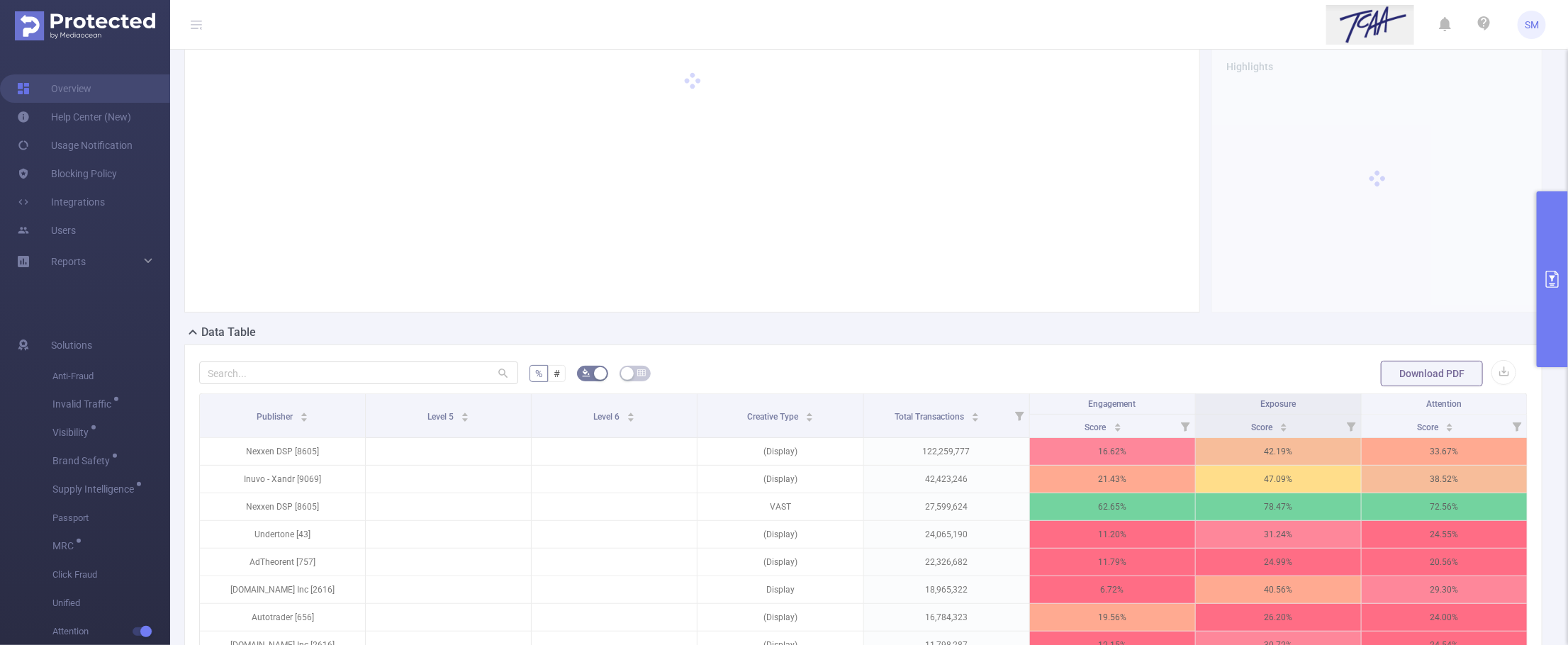
scroll to position [144, 0]
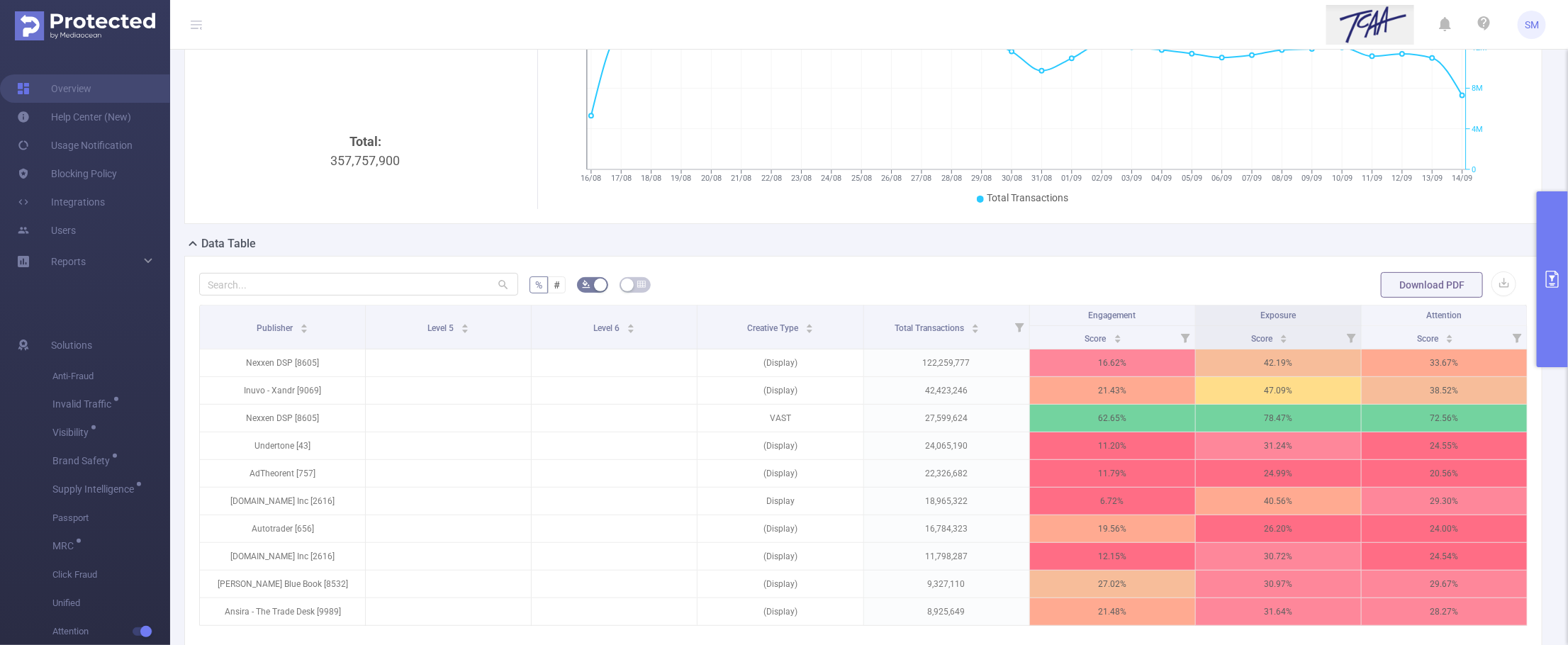
click at [1497, 260] on button "primary" at bounding box center [1552, 279] width 31 height 176
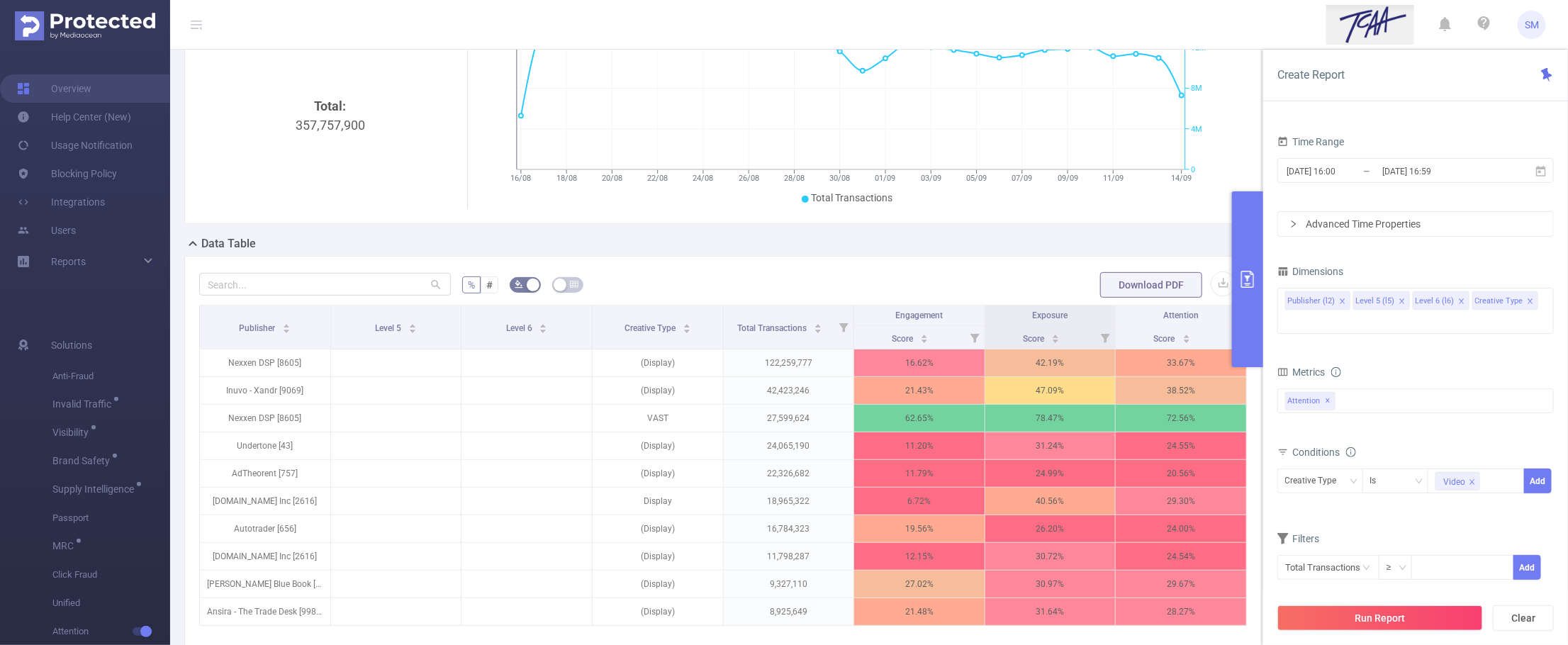
click at [1459, 300] on icon "icon: close" at bounding box center [1461, 302] width 7 height 7
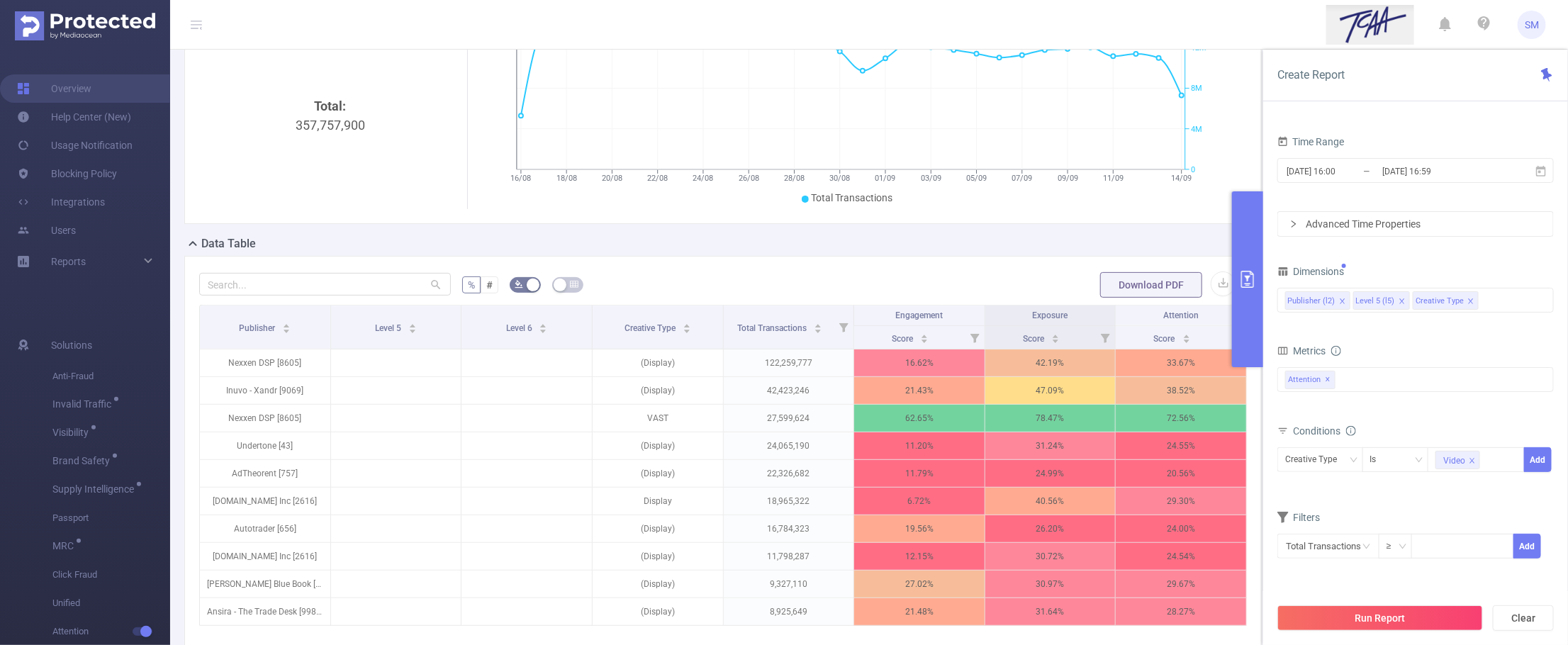
click at [1402, 298] on icon "icon: close" at bounding box center [1403, 302] width 7 height 7
click at [1451, 295] on div "Publisher (l2) Creative Type" at bounding box center [1415, 301] width 261 height 24
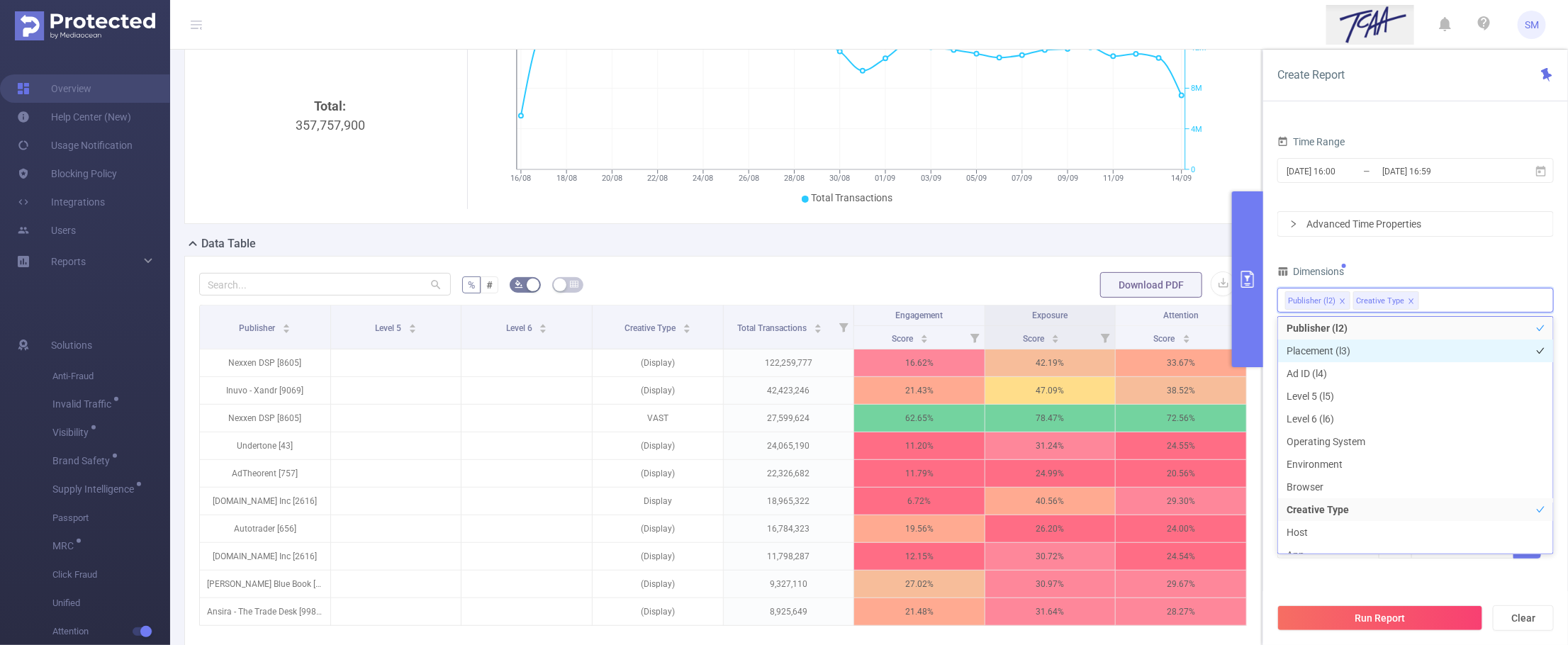
click at [1381, 357] on li "Placement (l3)" at bounding box center [1416, 350] width 275 height 23
click at [1468, 247] on div "PID 1001066 - Innovid_TCAA_Toyota_Cincinnati 1001066 - Innovid_TCAA_Toyota_Cinc…" at bounding box center [1415, 314] width 276 height 525
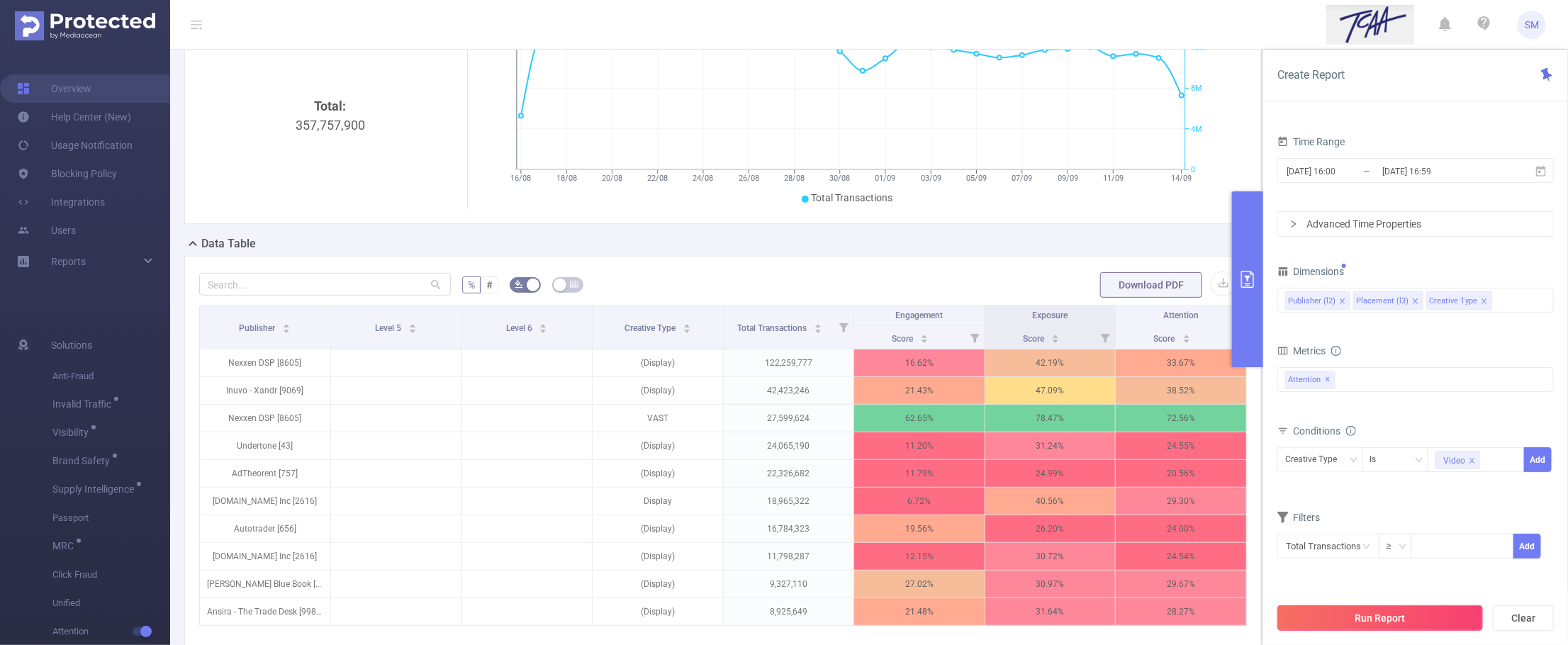
click at [1467, 626] on button "Run Report" at bounding box center [1380, 618] width 206 height 25
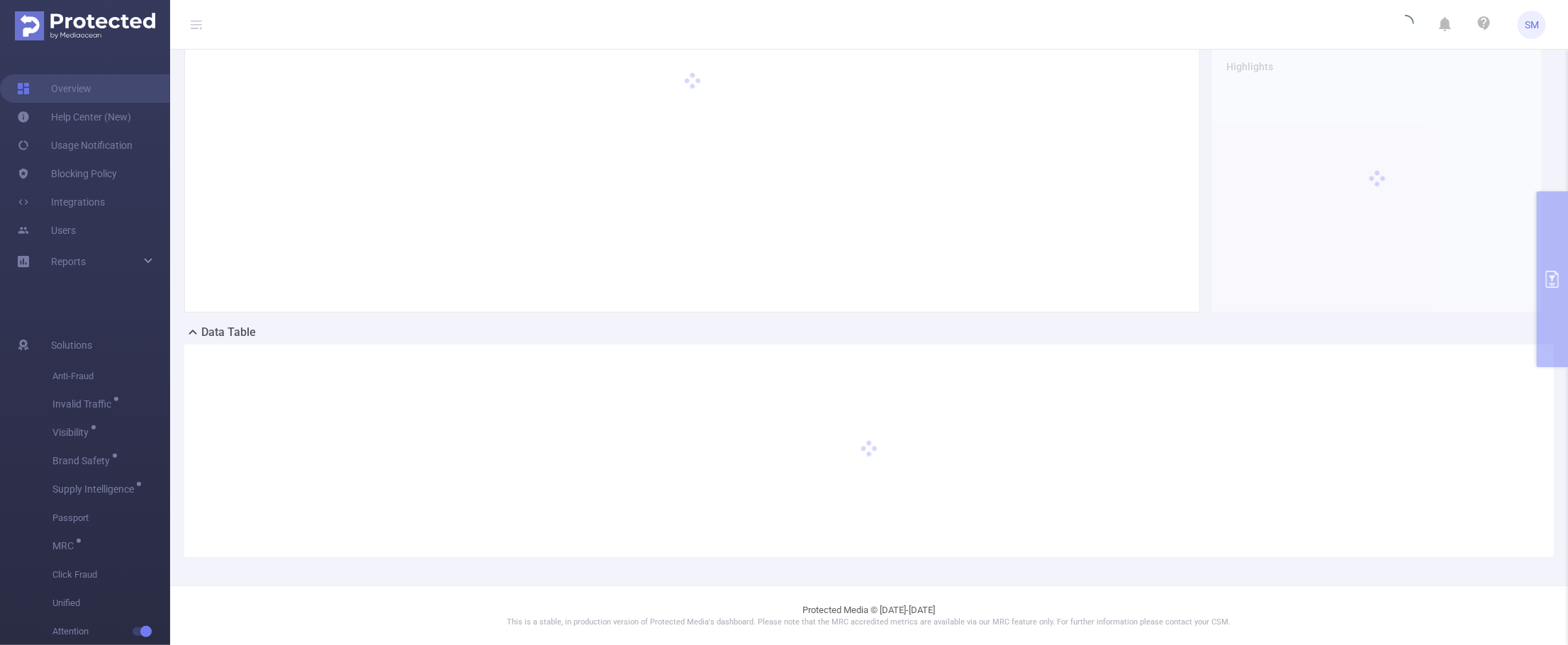
scroll to position [0, 0]
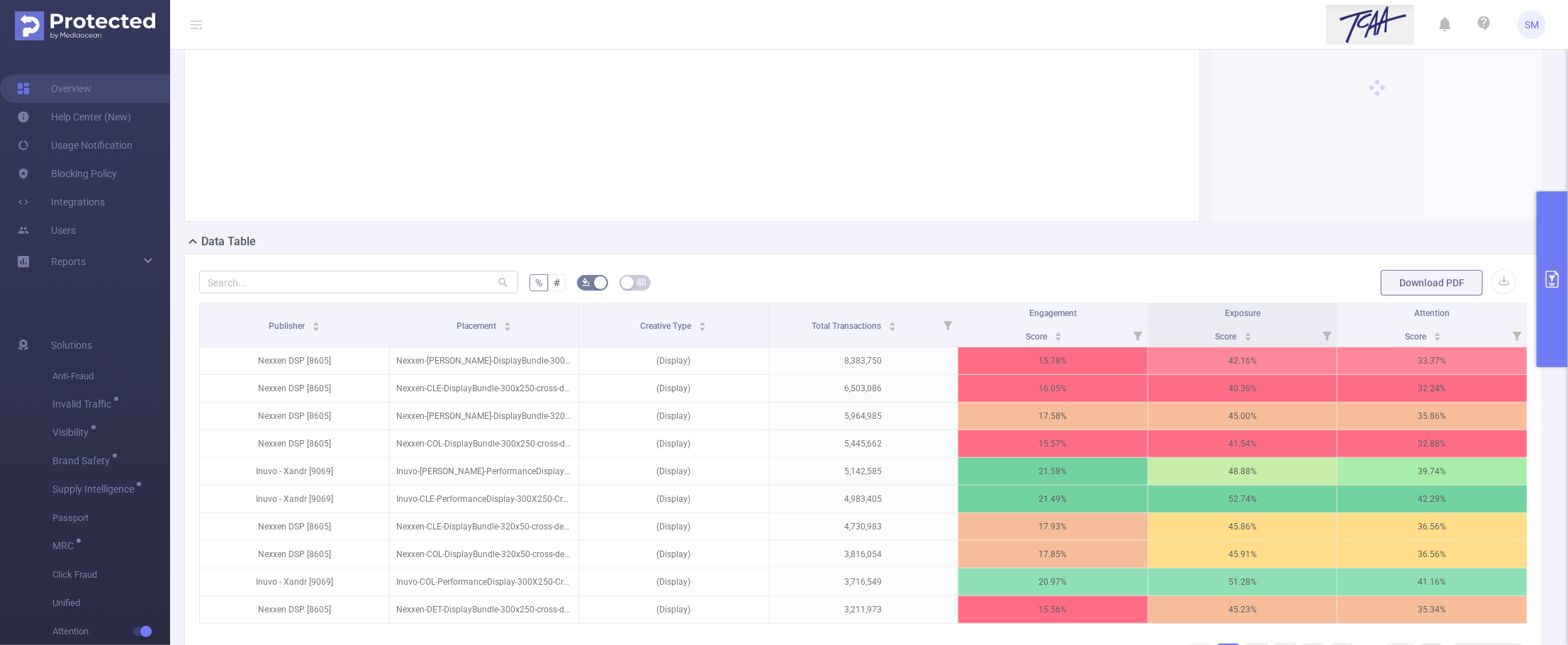
scroll to position [177, 0]
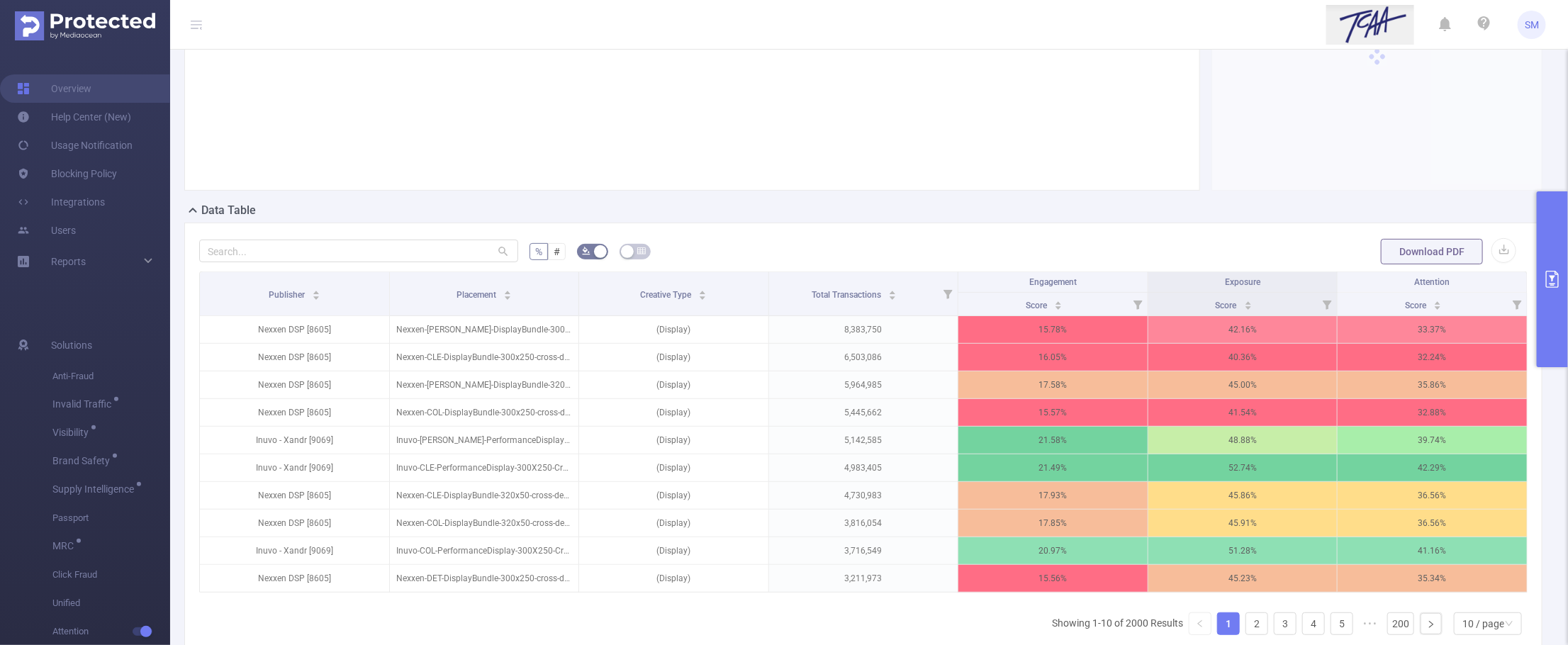
click at [1497, 262] on button "primary" at bounding box center [1552, 279] width 31 height 176
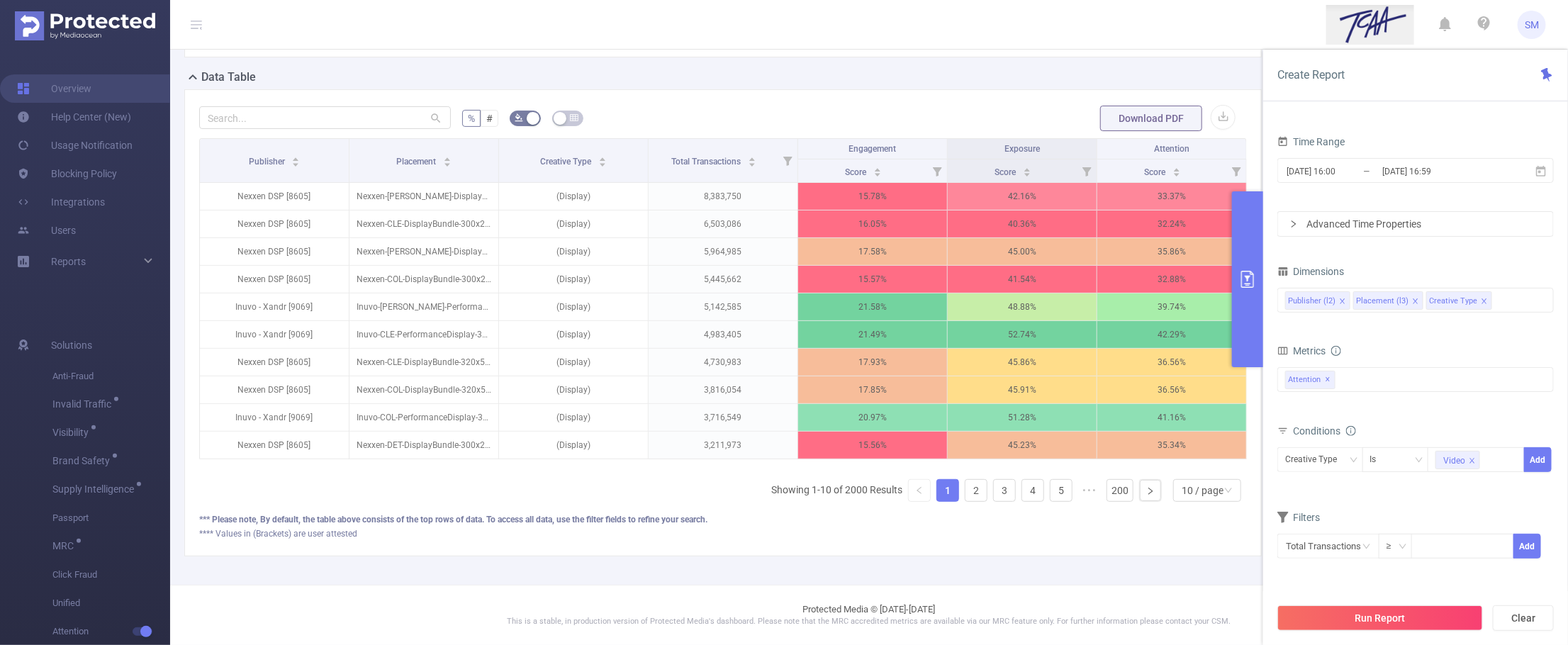
scroll to position [149, 0]
click at [1497, 458] on button "Add" at bounding box center [1538, 460] width 28 height 25
click at [1462, 615] on button "Run Report" at bounding box center [1380, 618] width 206 height 25
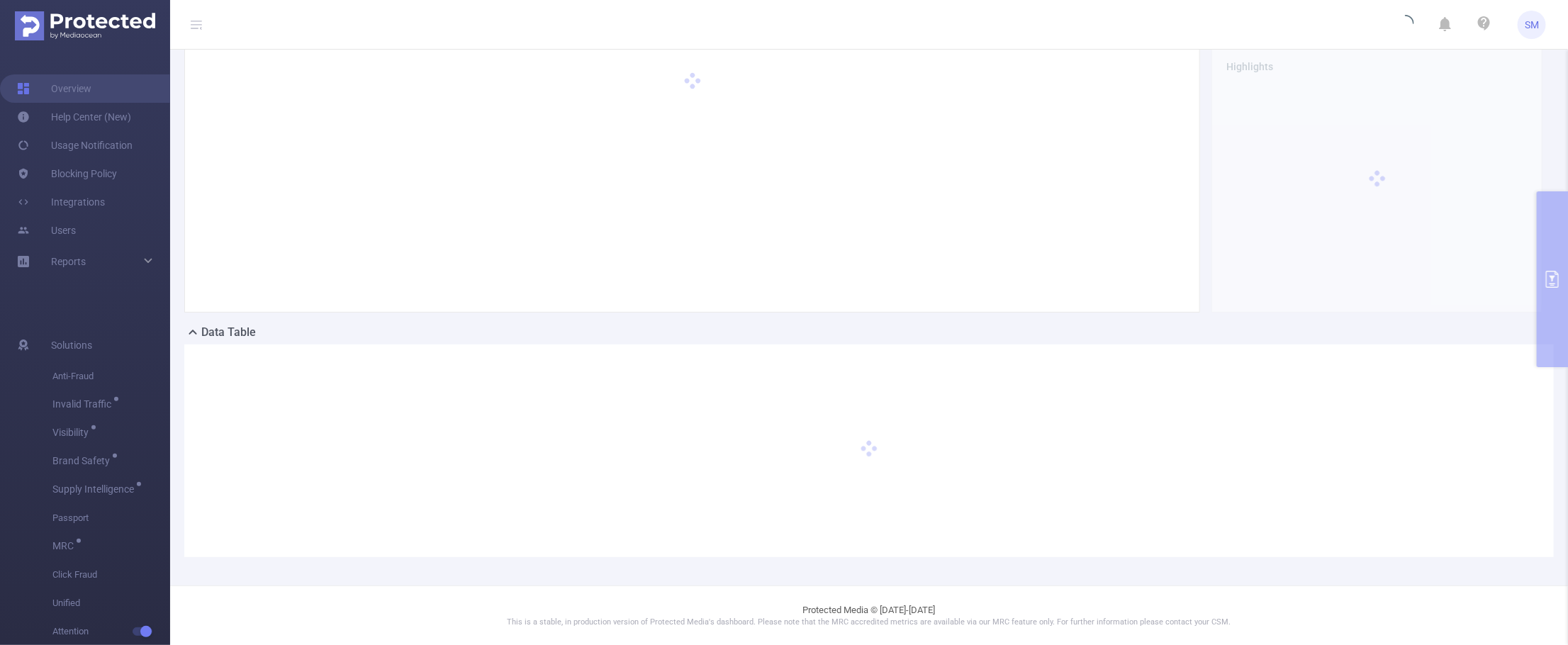
scroll to position [0, 0]
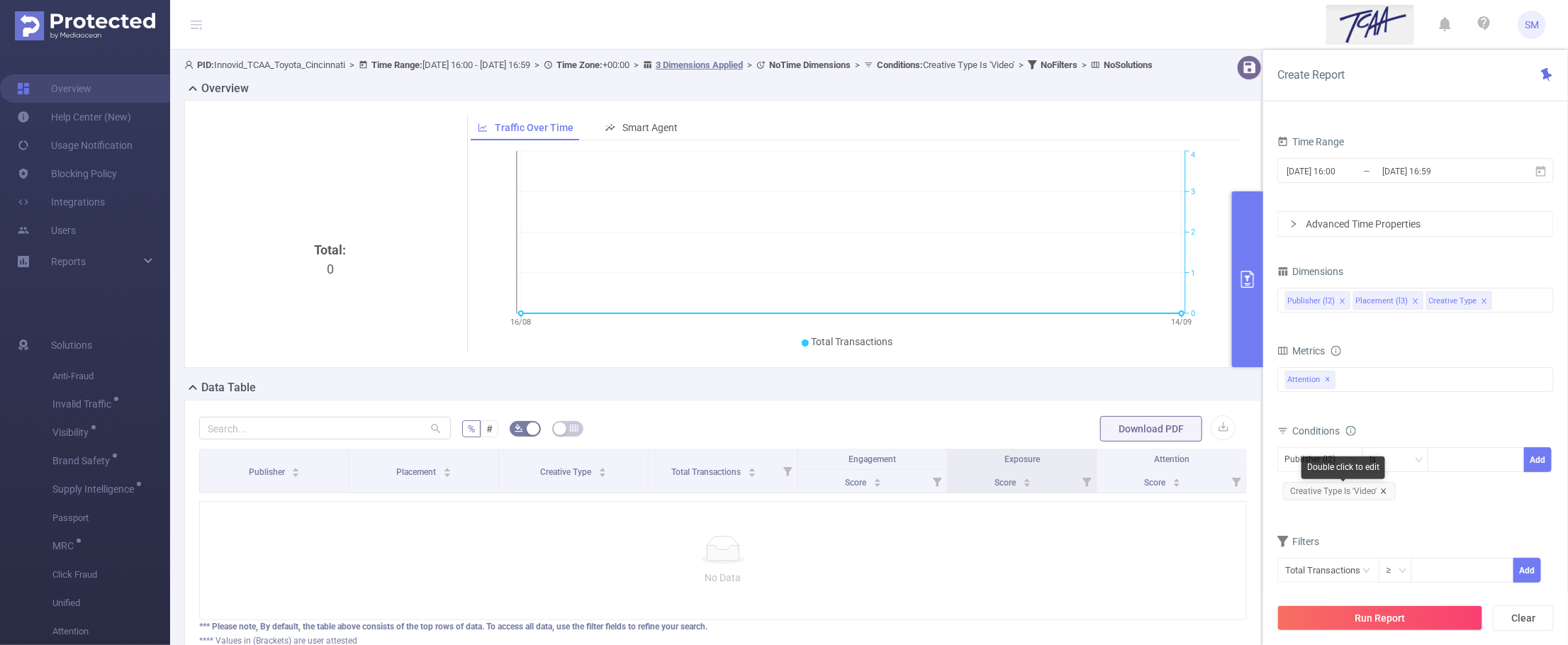
click at [1383, 490] on icon "icon: close" at bounding box center [1384, 491] width 7 height 7
click at [1388, 495] on form "Dimensions Publisher (l2) Placement (l3) Creative Type Metrics total Total Gene…" at bounding box center [1415, 419] width 276 height 316
click at [1450, 608] on button "Run Report" at bounding box center [1380, 618] width 206 height 25
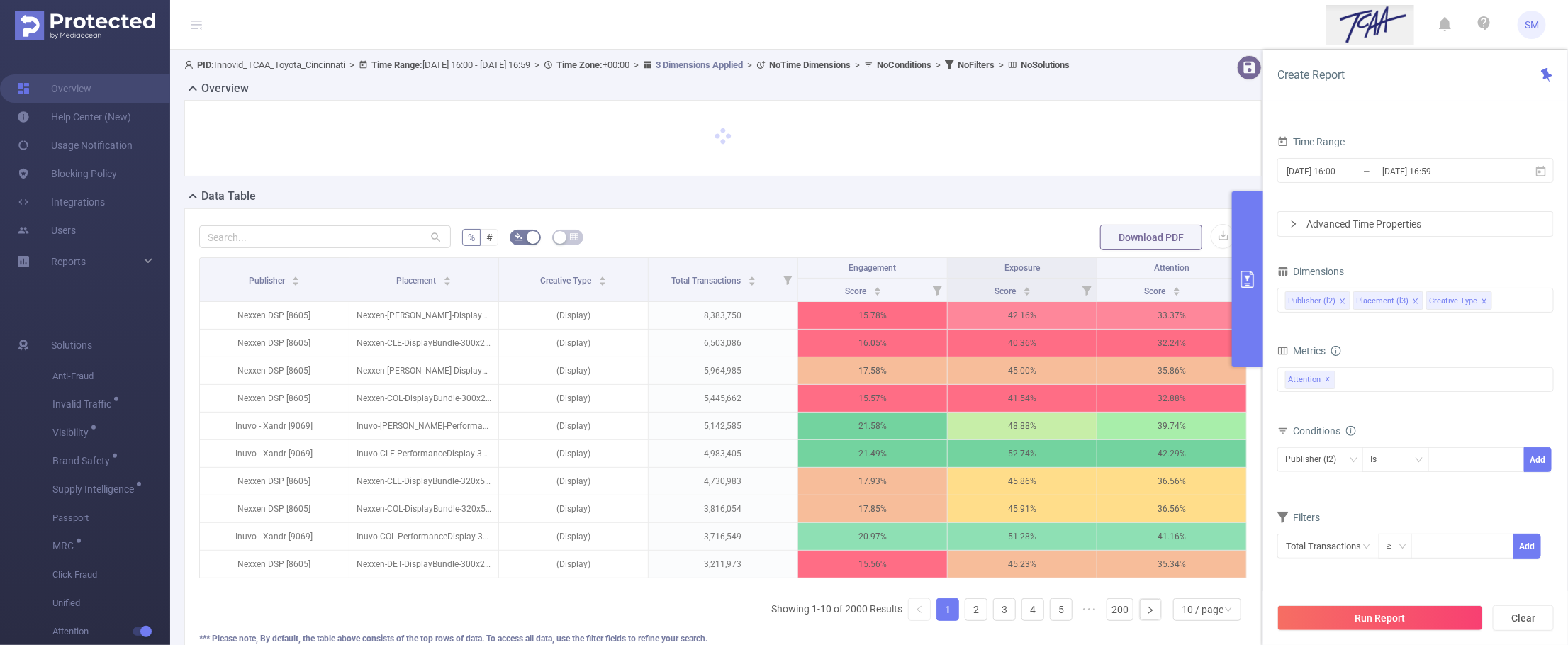
click at [1245, 308] on button "primary" at bounding box center [1247, 279] width 31 height 176
click at [599, 288] on icon "icon: caret-down" at bounding box center [601, 283] width 8 height 8
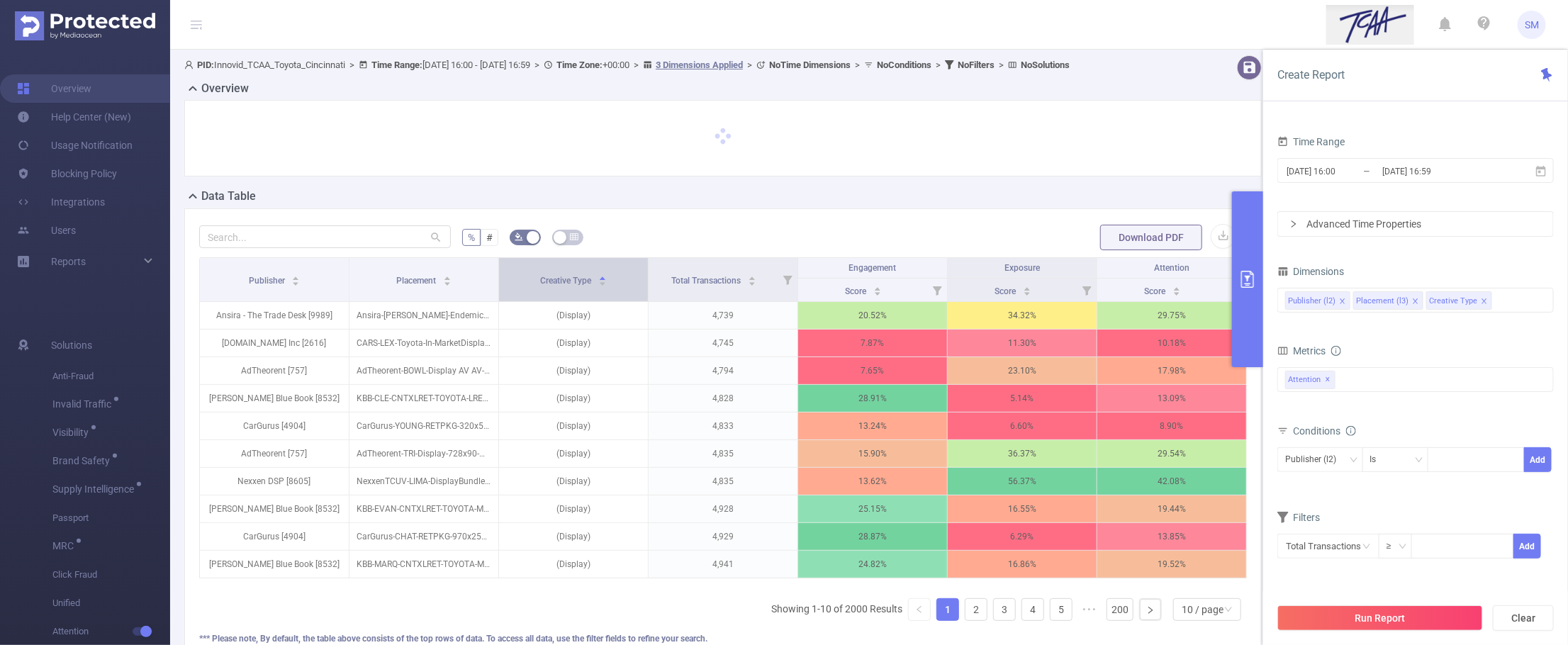
click at [569, 286] on span "Creative Type" at bounding box center [566, 279] width 53 height 14
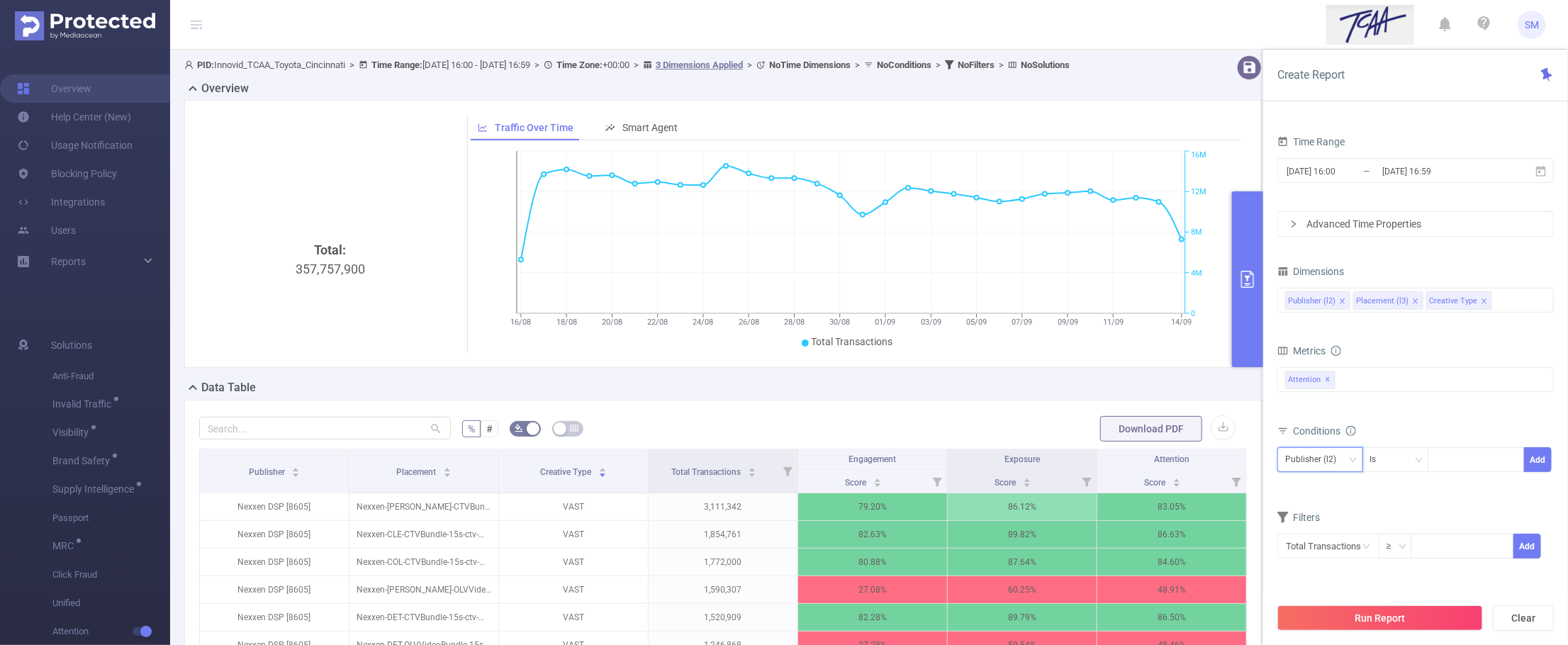
click at [1327, 462] on div "Publisher (l2)" at bounding box center [1315, 460] width 61 height 24
click at [1333, 539] on li "Creative Type" at bounding box center [1320, 535] width 86 height 23
click at [1452, 459] on div at bounding box center [1476, 460] width 81 height 24
type input "VAST"
click at [1472, 488] on li "VAST" at bounding box center [1476, 490] width 97 height 23
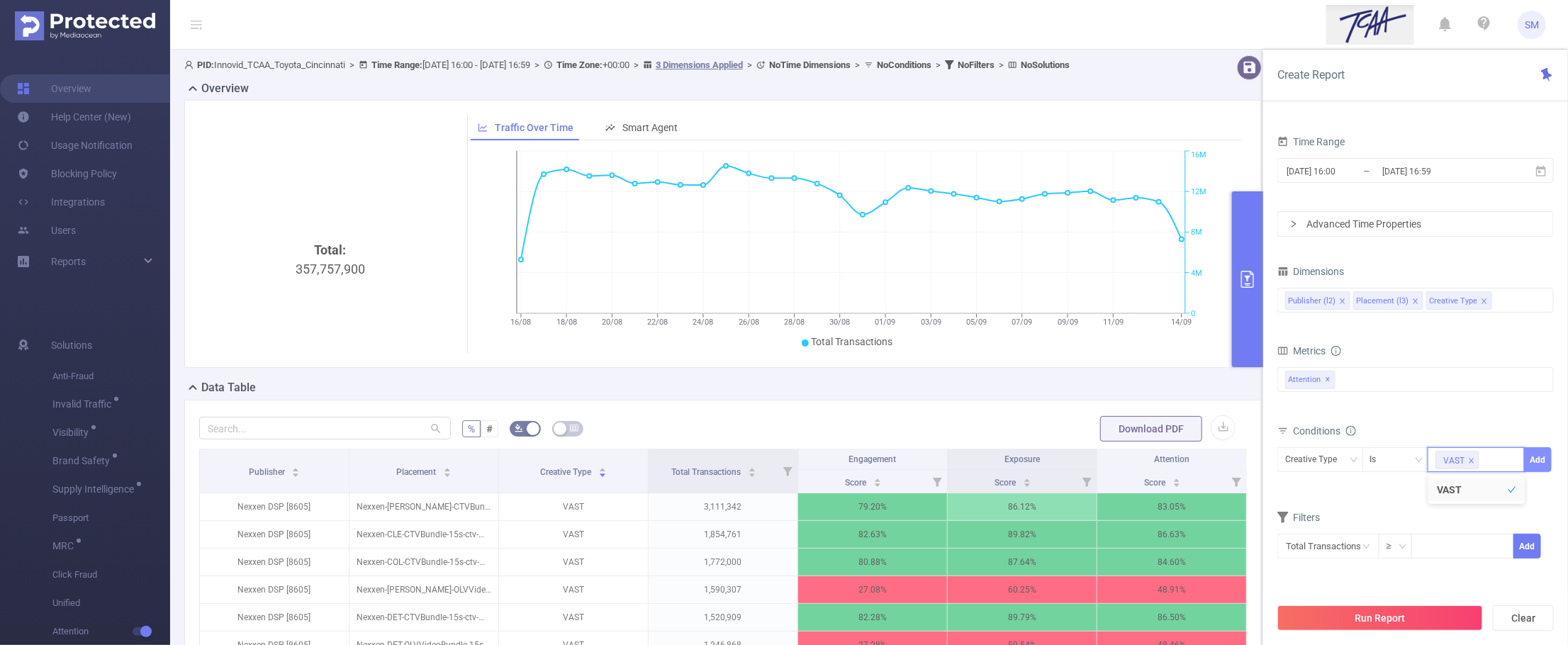
click at [1497, 456] on button "Add" at bounding box center [1538, 460] width 28 height 25
click at [1451, 614] on button "Run Report" at bounding box center [1380, 618] width 206 height 25
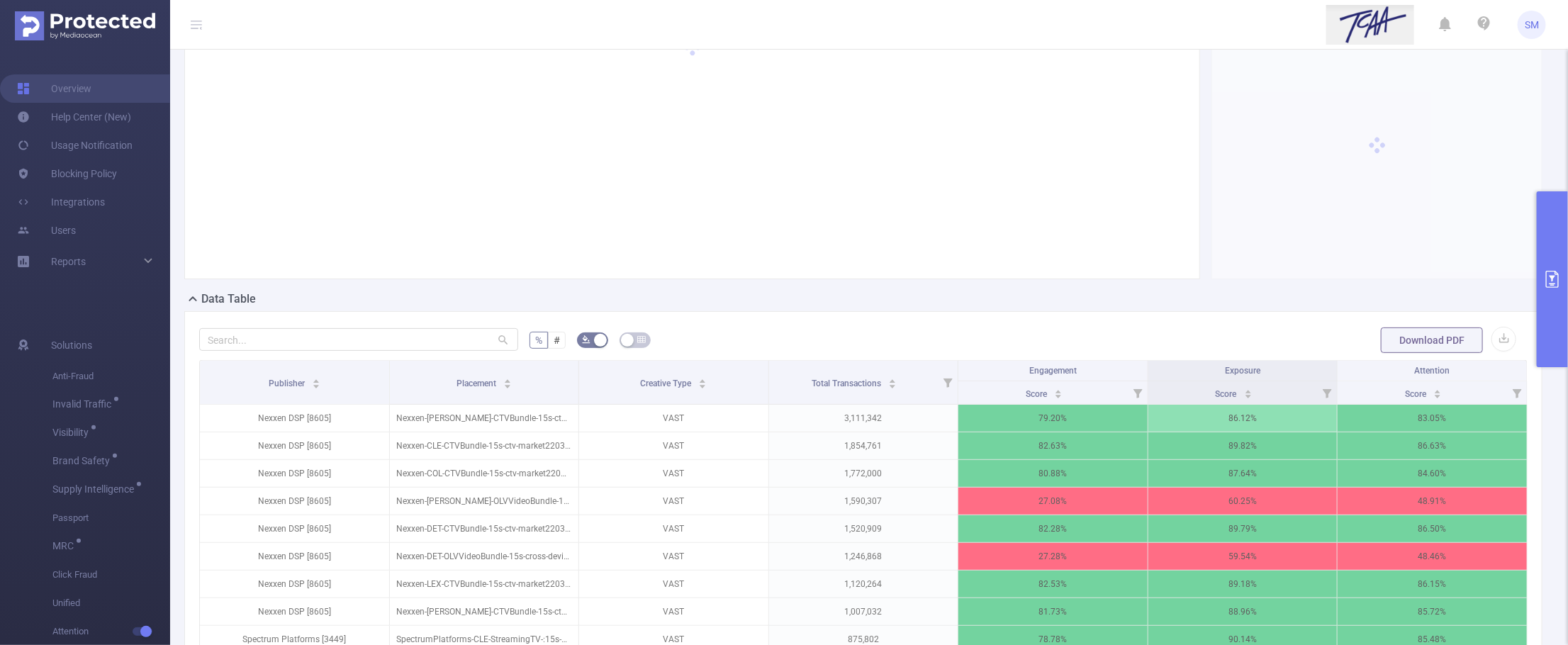
scroll to position [177, 0]
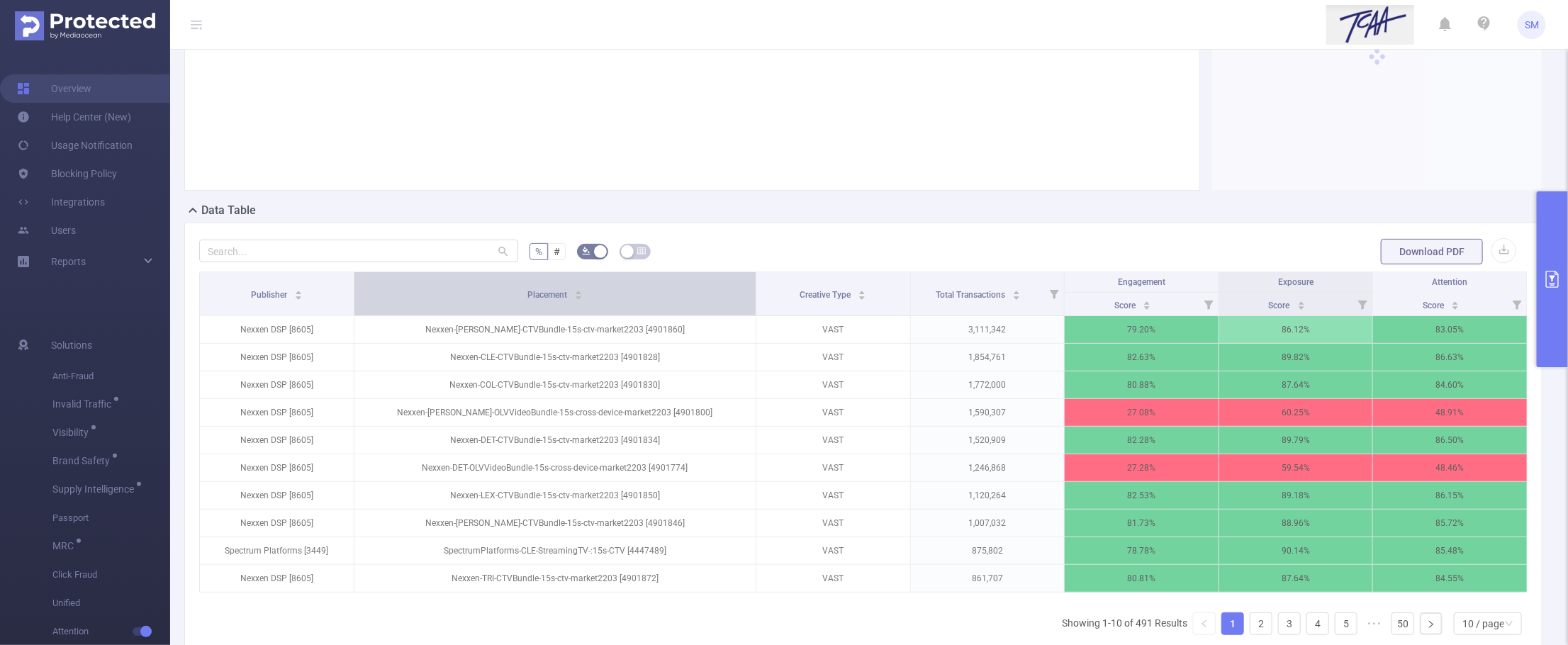
drag, startPoint x: 571, startPoint y: 294, endPoint x: 662, endPoint y: 284, distance: 91.5
click at [662, 284] on th "Placement" at bounding box center [555, 294] width 402 height 44
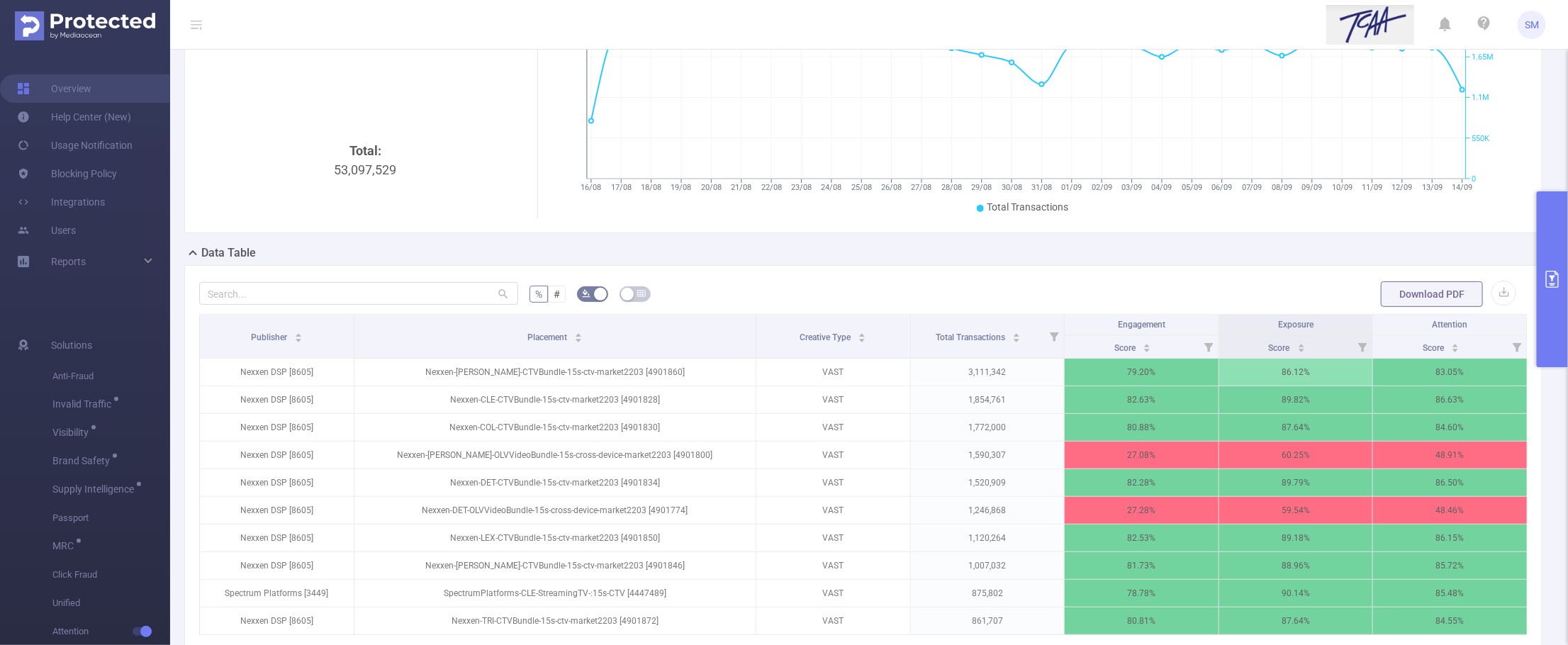
scroll to position [223, 0]
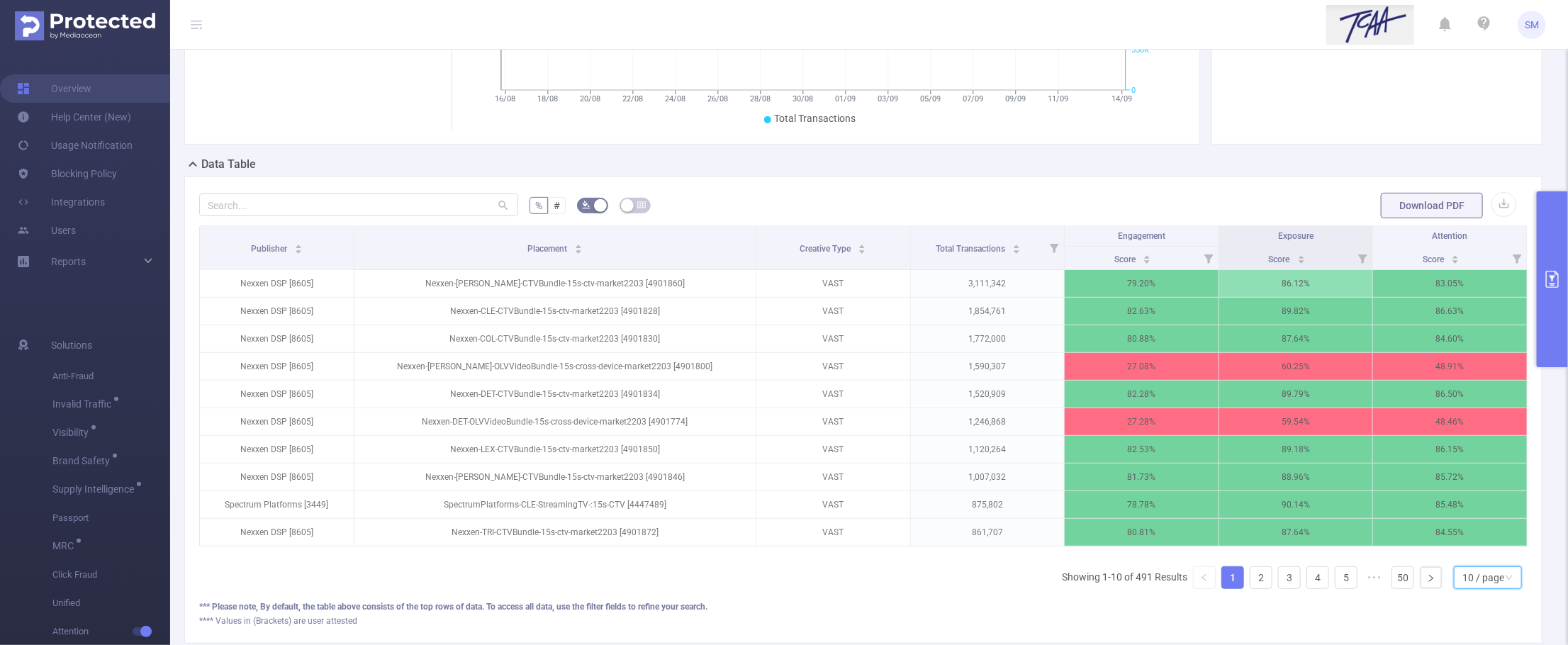
click at [1479, 589] on div "10 / page" at bounding box center [1484, 577] width 42 height 21
click at [1479, 555] on li "40 / page" at bounding box center [1475, 546] width 69 height 23
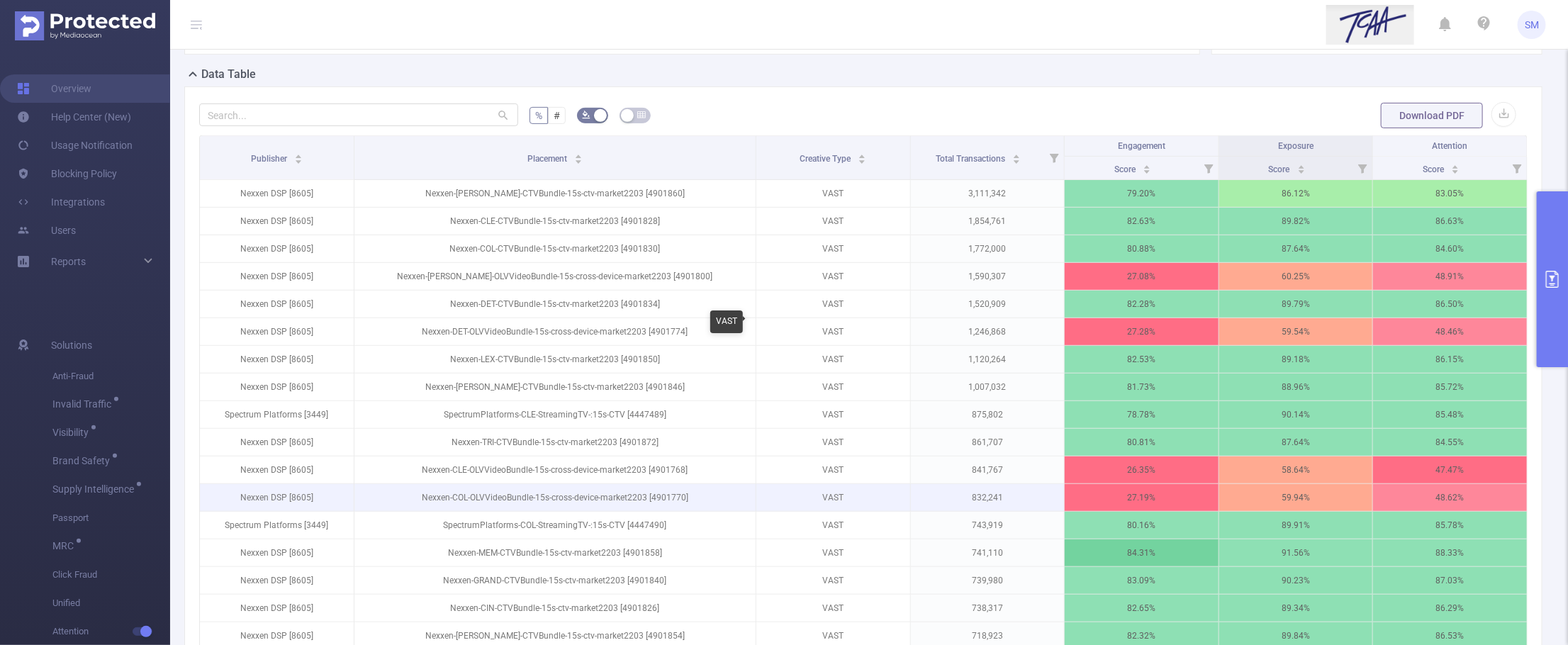
scroll to position [312, 0]
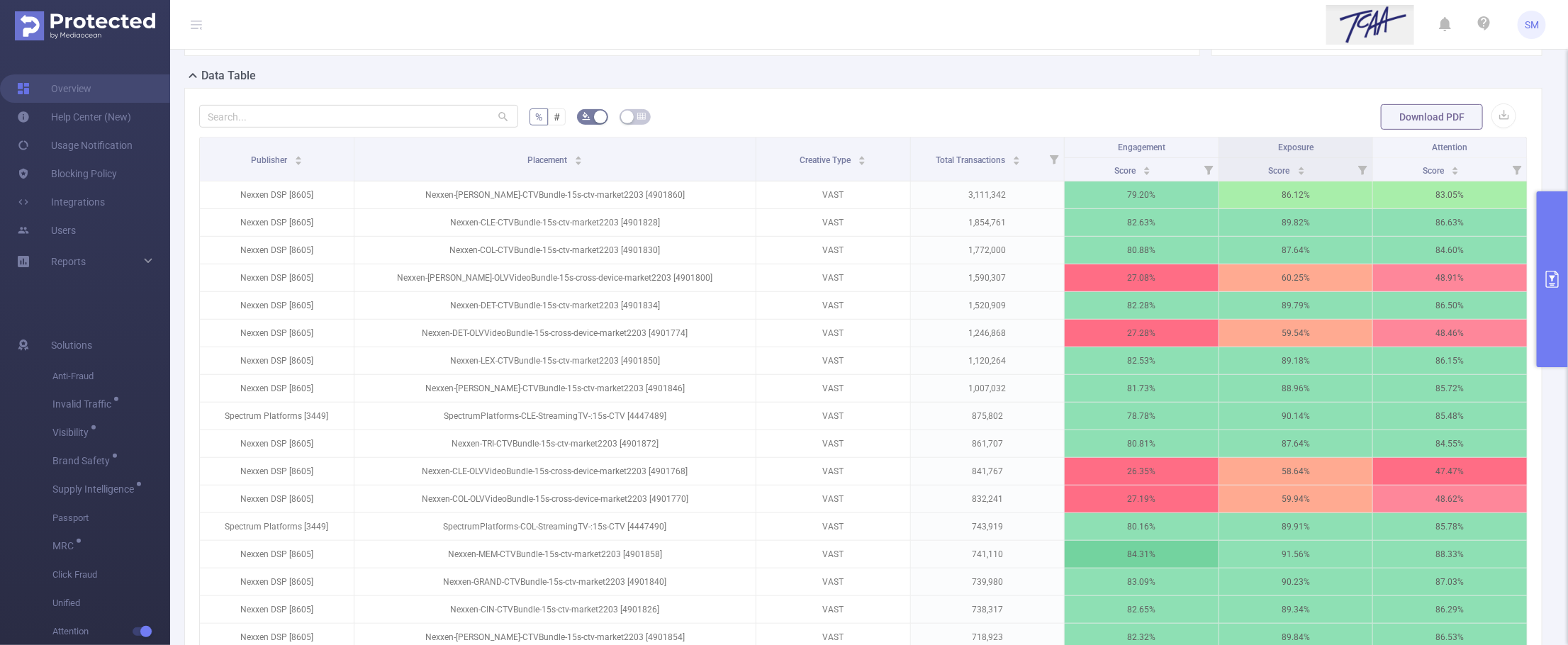
click at [1497, 289] on button "primary" at bounding box center [1552, 279] width 31 height 176
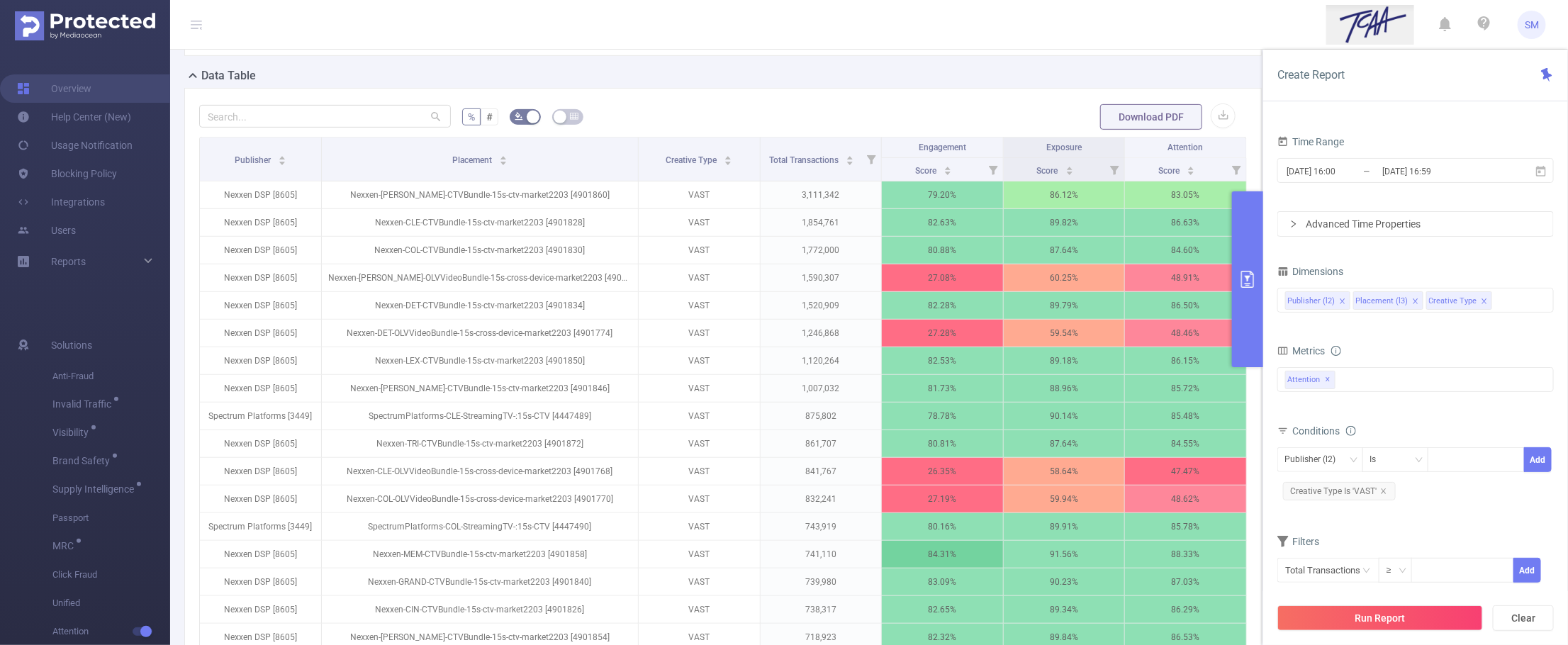
click at [1413, 303] on icon "icon: close" at bounding box center [1416, 302] width 7 height 7
click at [1444, 625] on button "Run Report" at bounding box center [1380, 618] width 206 height 25
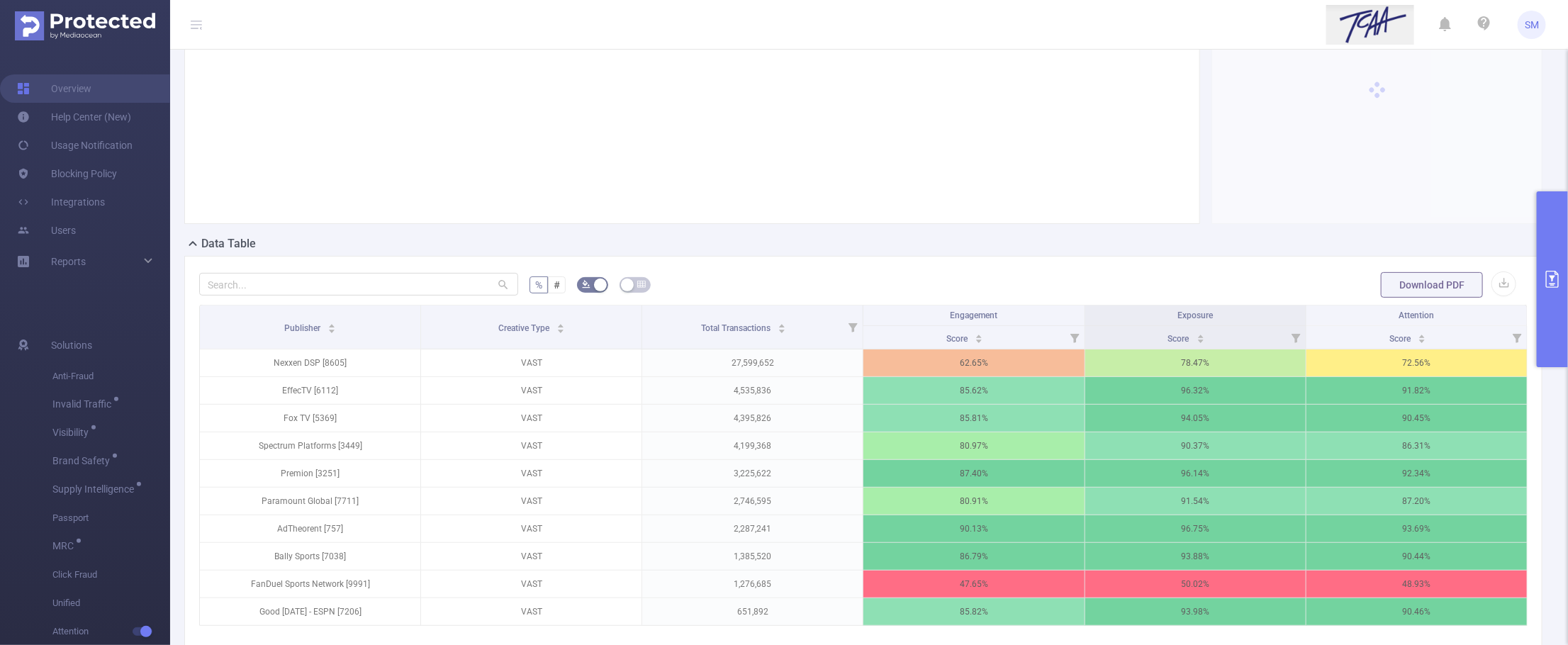
scroll to position [233, 0]
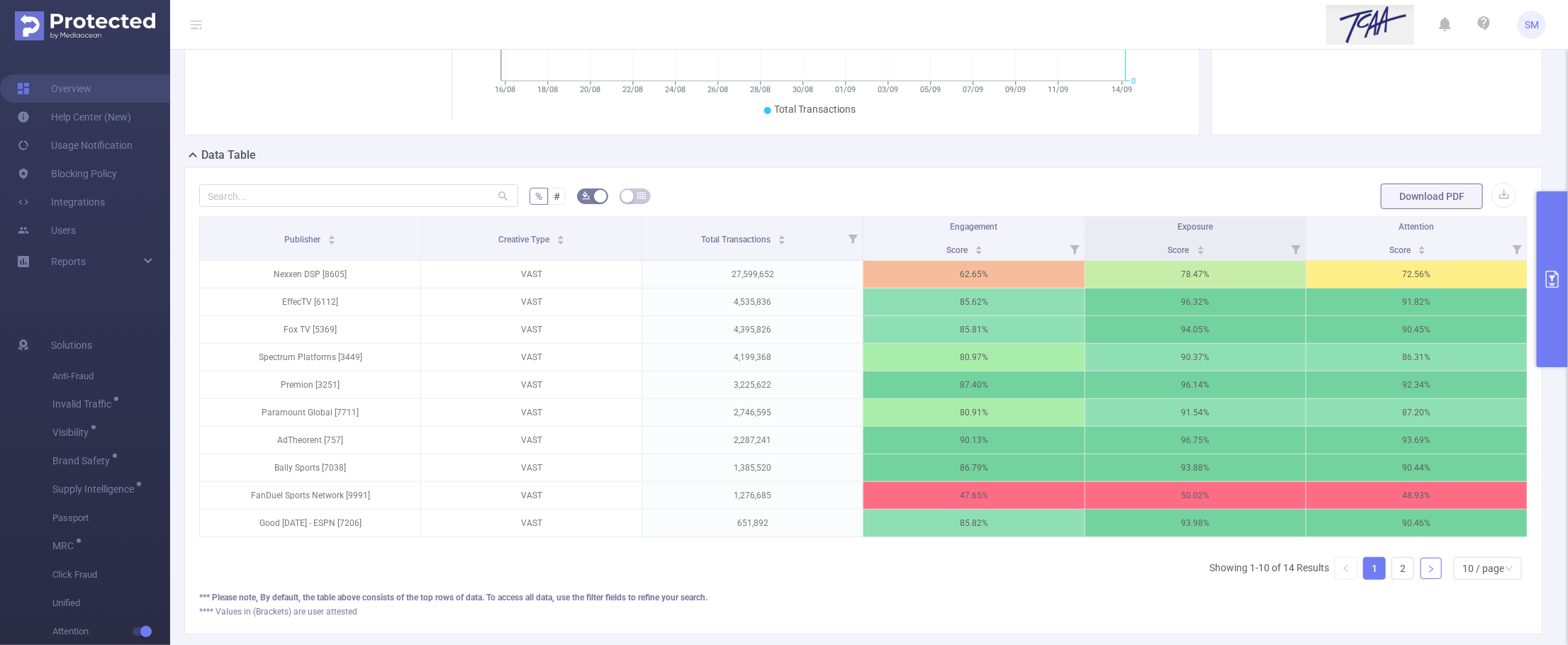
click at [1429, 573] on icon "icon: right" at bounding box center [1431, 569] width 4 height 7
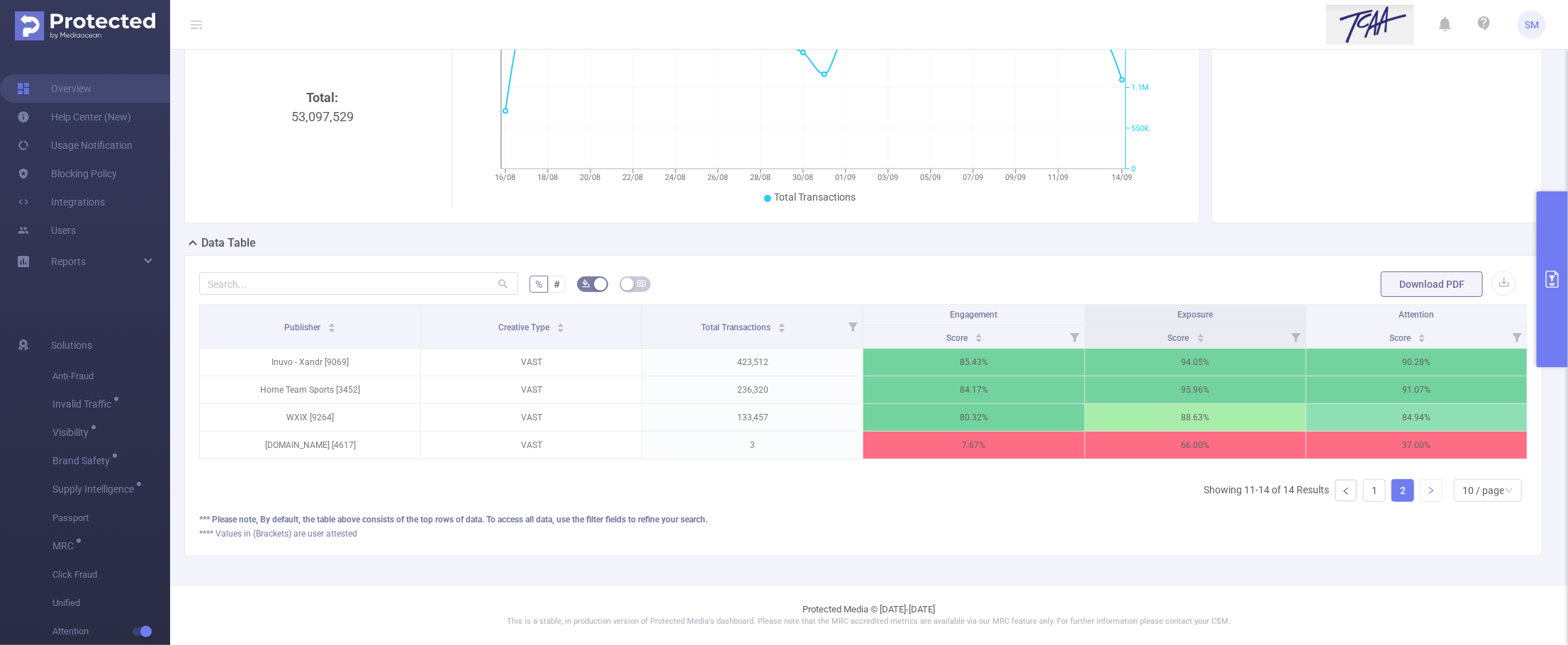
scroll to position [160, 0]
click at [1342, 489] on icon "icon: left" at bounding box center [1346, 491] width 8 height 8
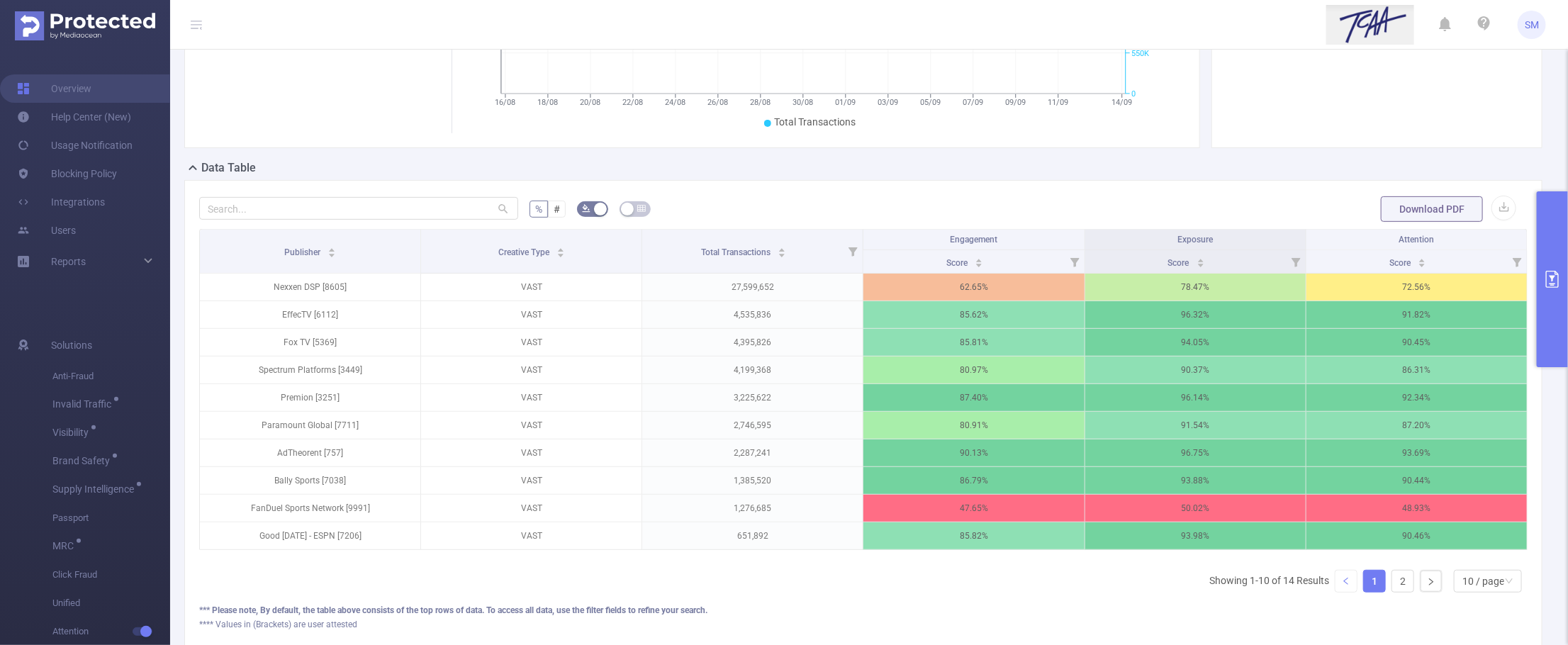
scroll to position [248, 0]
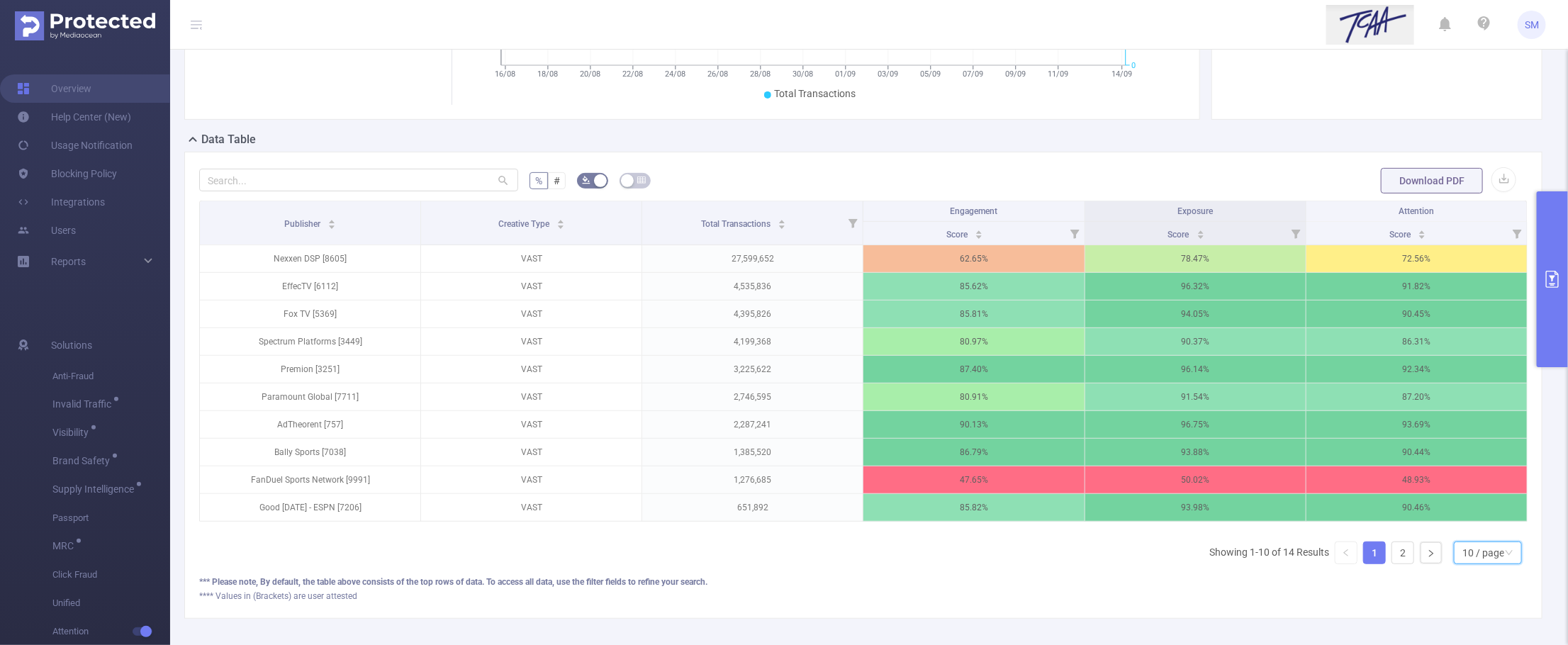
click at [1463, 564] on div "10 / page" at bounding box center [1484, 553] width 42 height 21
click at [1464, 477] on li "20 / page" at bounding box center [1475, 475] width 69 height 23
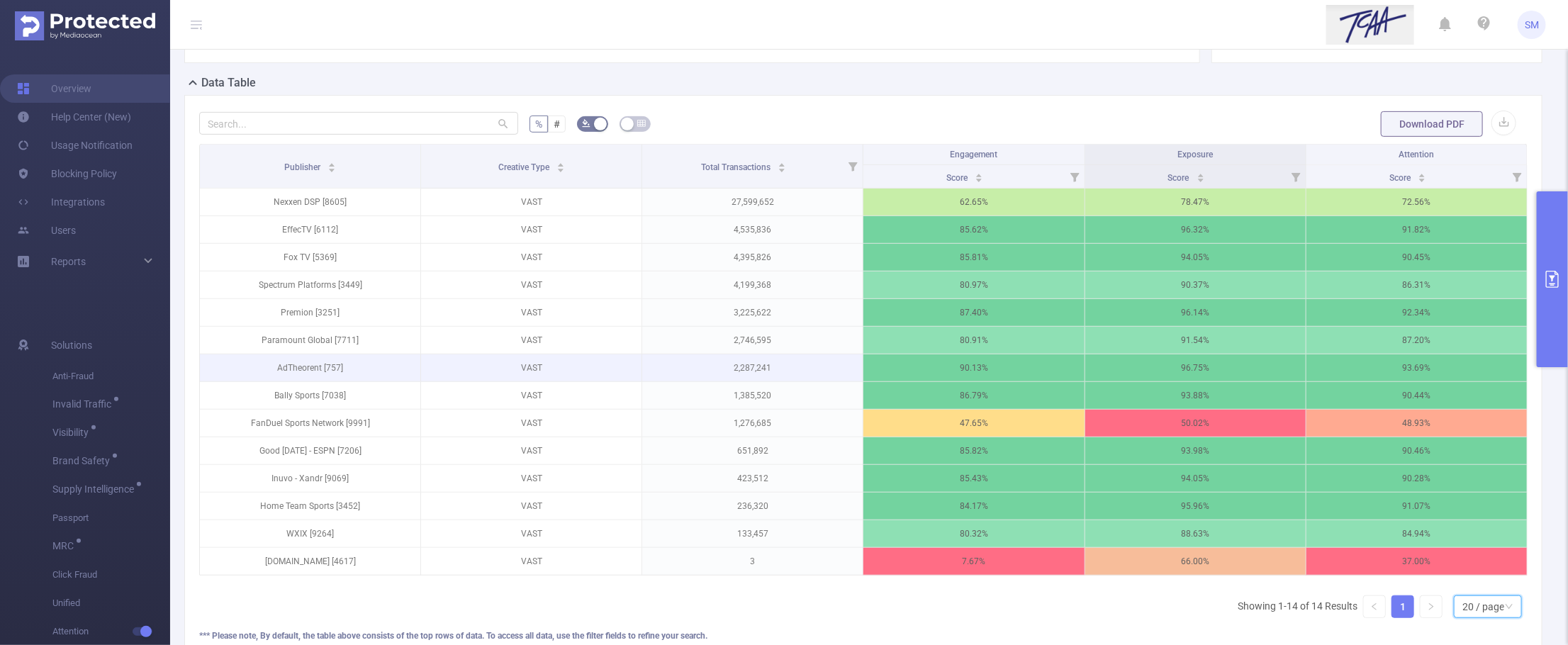
scroll to position [337, 0]
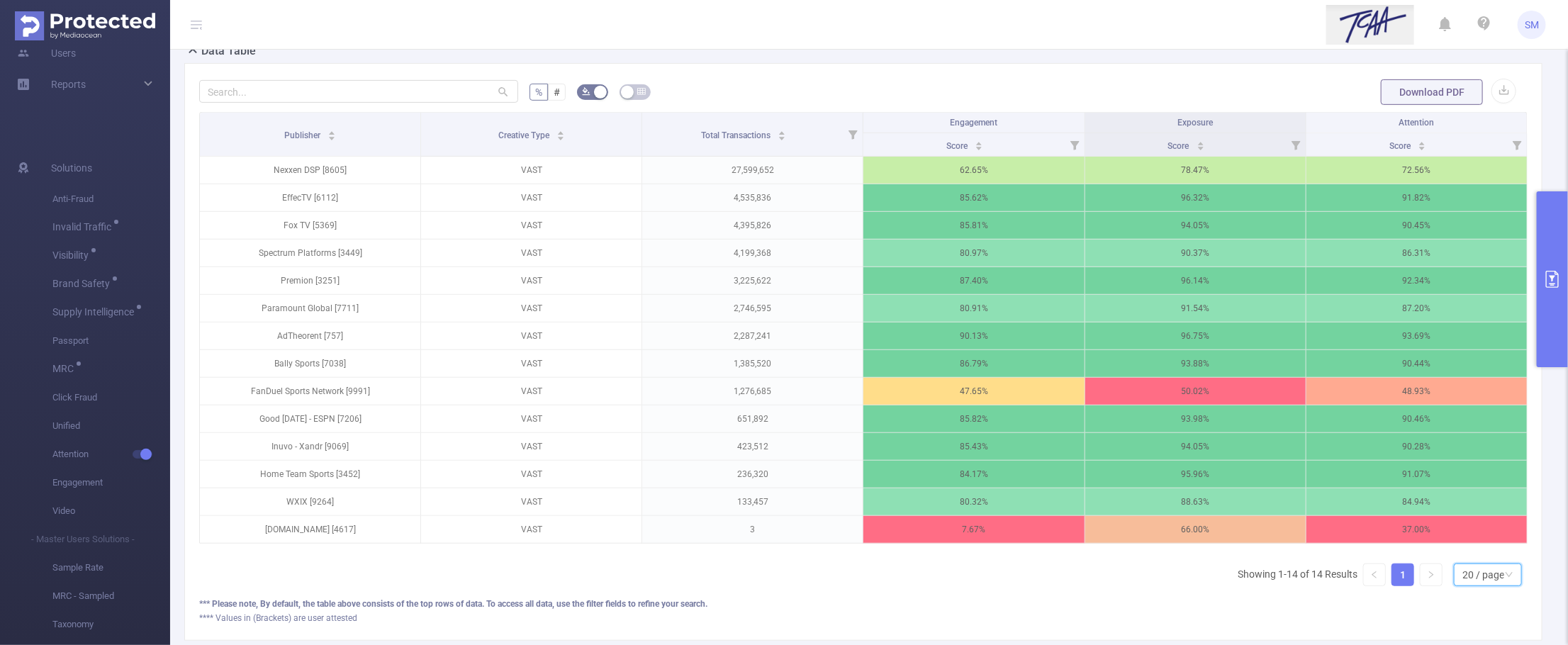
click at [1497, 281] on icon "primary" at bounding box center [1553, 279] width 17 height 17
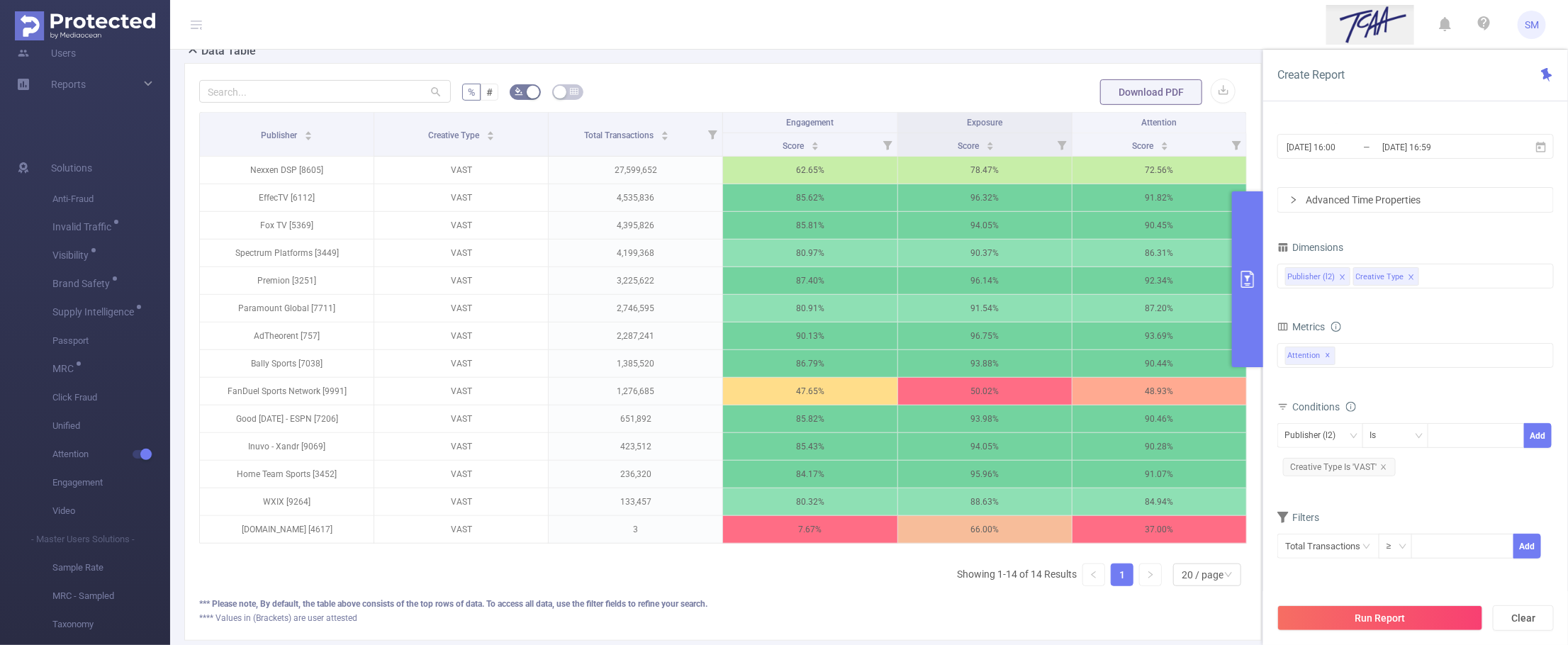
click at [1426, 275] on input at bounding box center [1425, 276] width 7 height 18
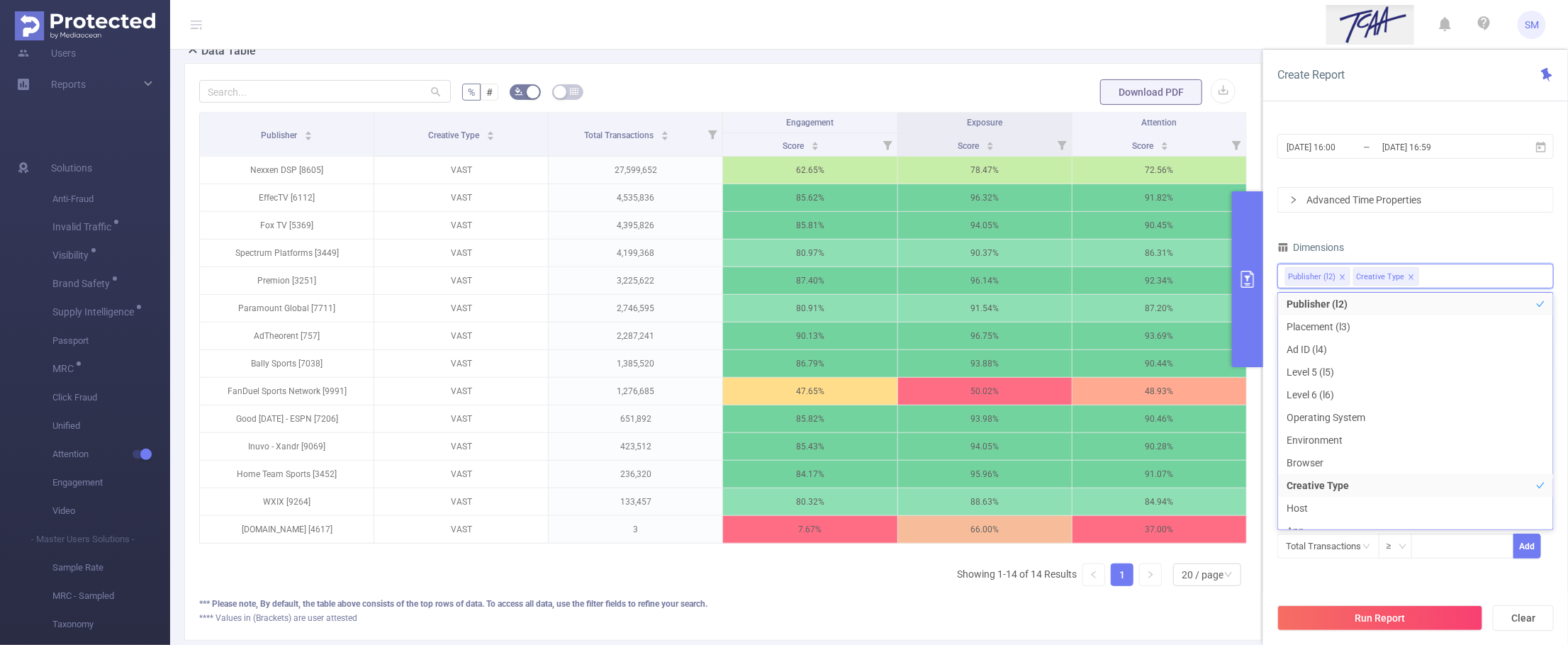
click at [1481, 229] on div "PID 1001066 - Innovid_TCAA_Toyota_Cincinnati 1001066 - Innovid_TCAA_Toyota_Cinc…" at bounding box center [1415, 302] width 276 height 548
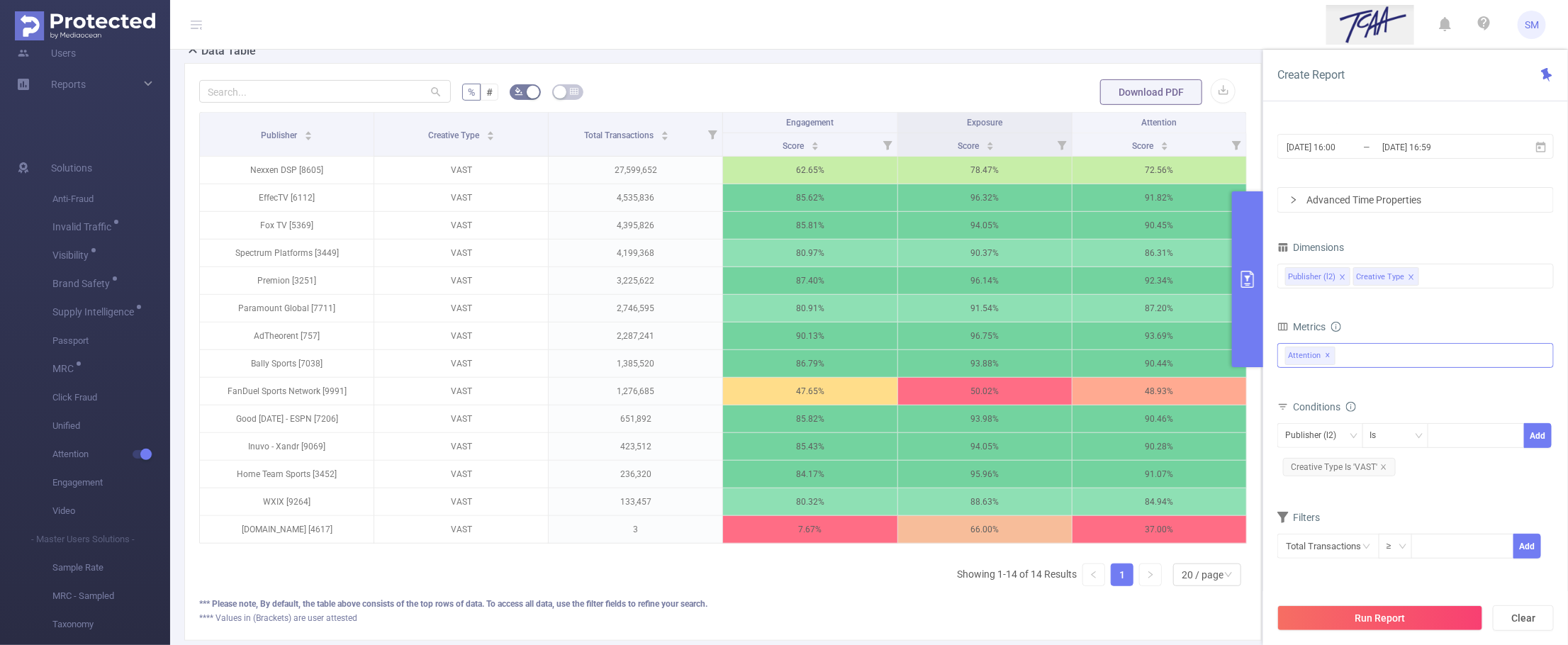
click at [1391, 362] on div "Anti-Fraud Invalid Traffic Visibility Brand Safety Supply Intelligence Supply I…" at bounding box center [1415, 356] width 276 height 25
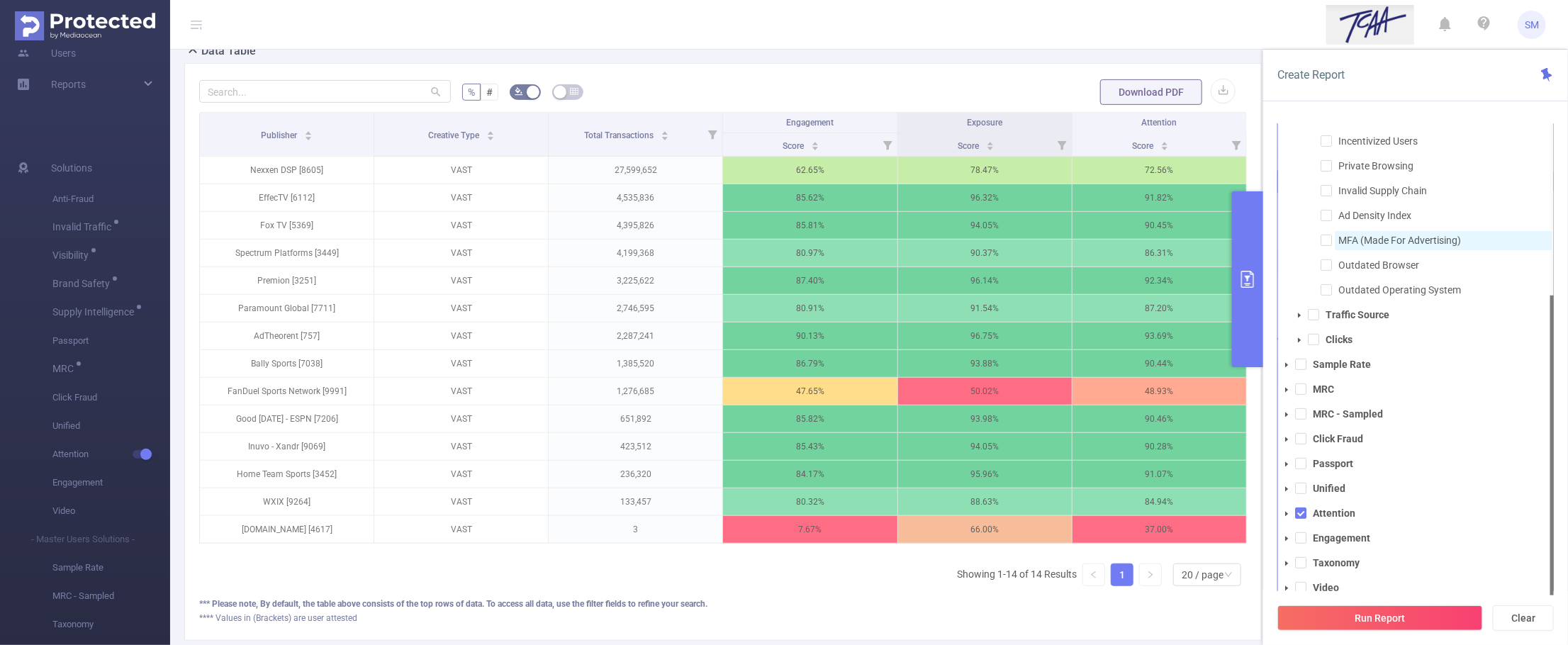
scroll to position [32, 0]
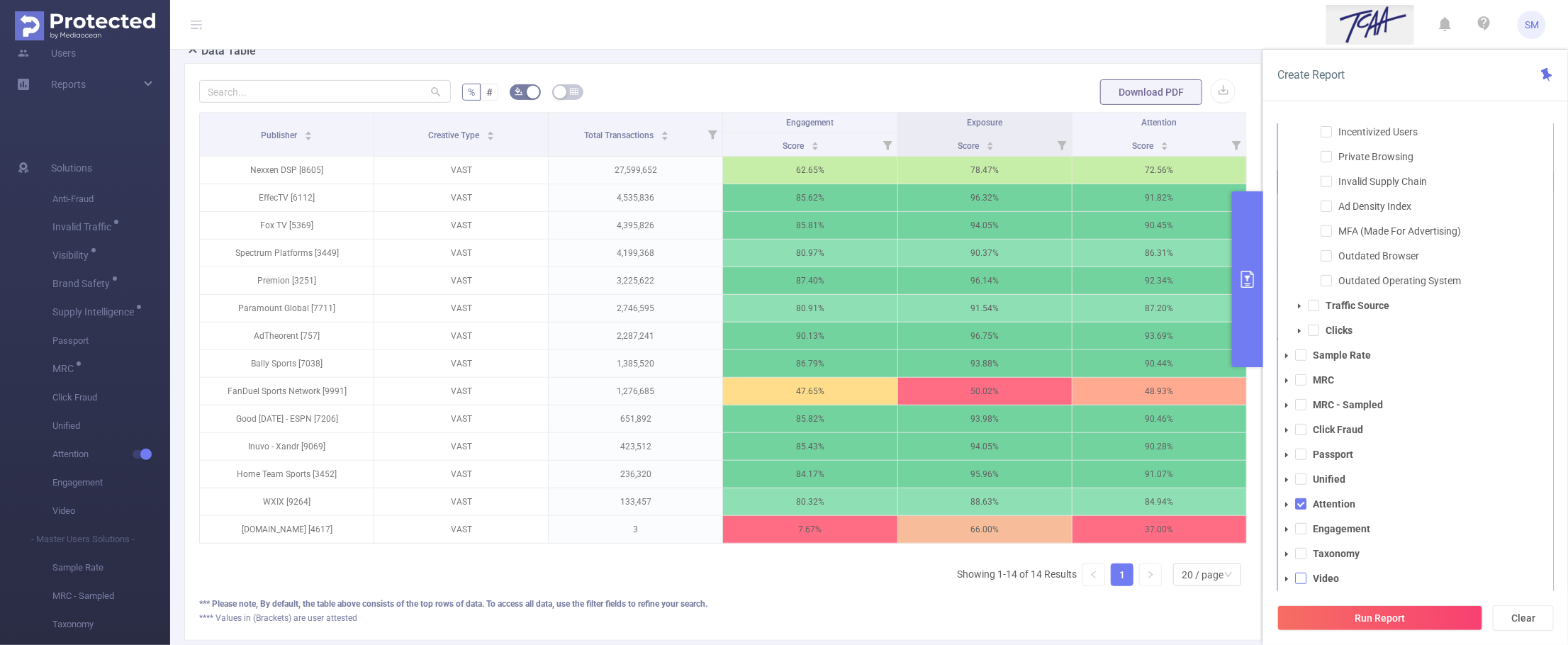
click at [1296, 579] on span at bounding box center [1301, 579] width 12 height 12
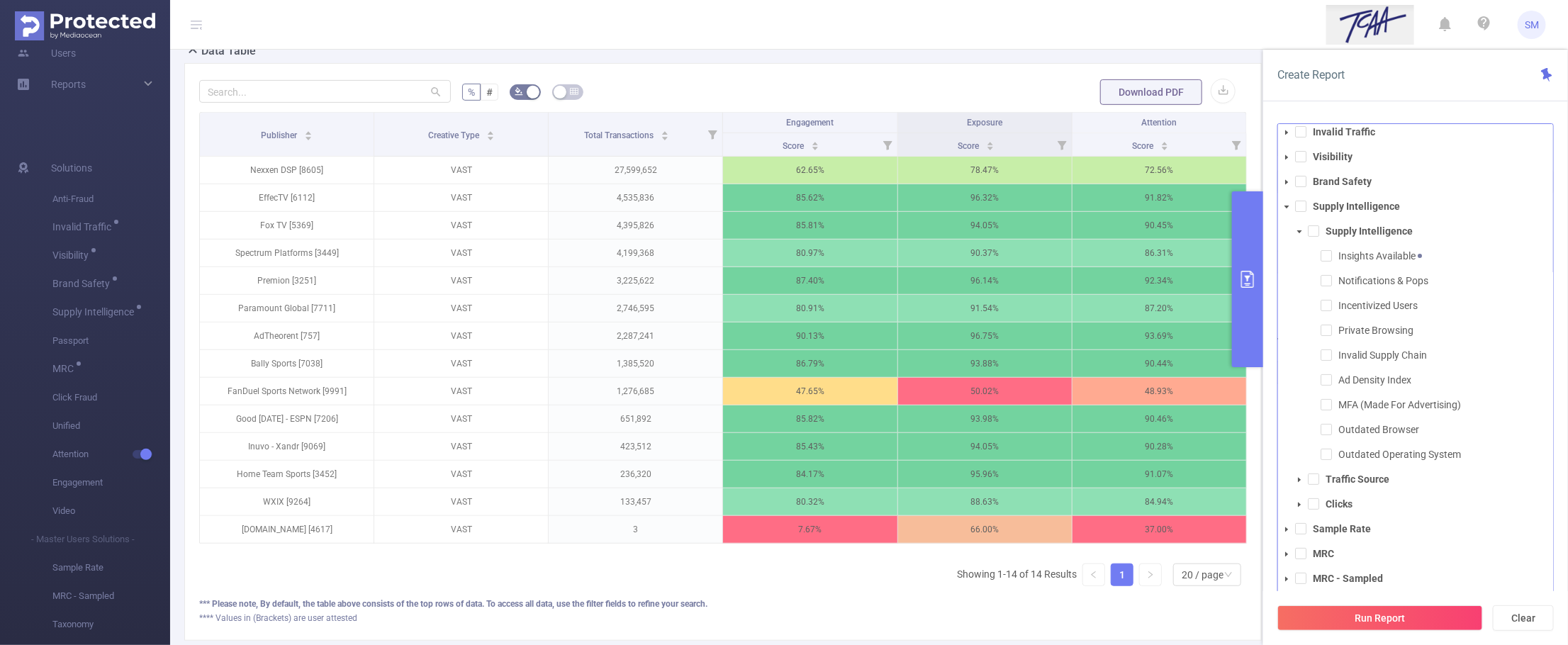
click at [1449, 100] on div "Create Report" at bounding box center [1415, 76] width 305 height 52
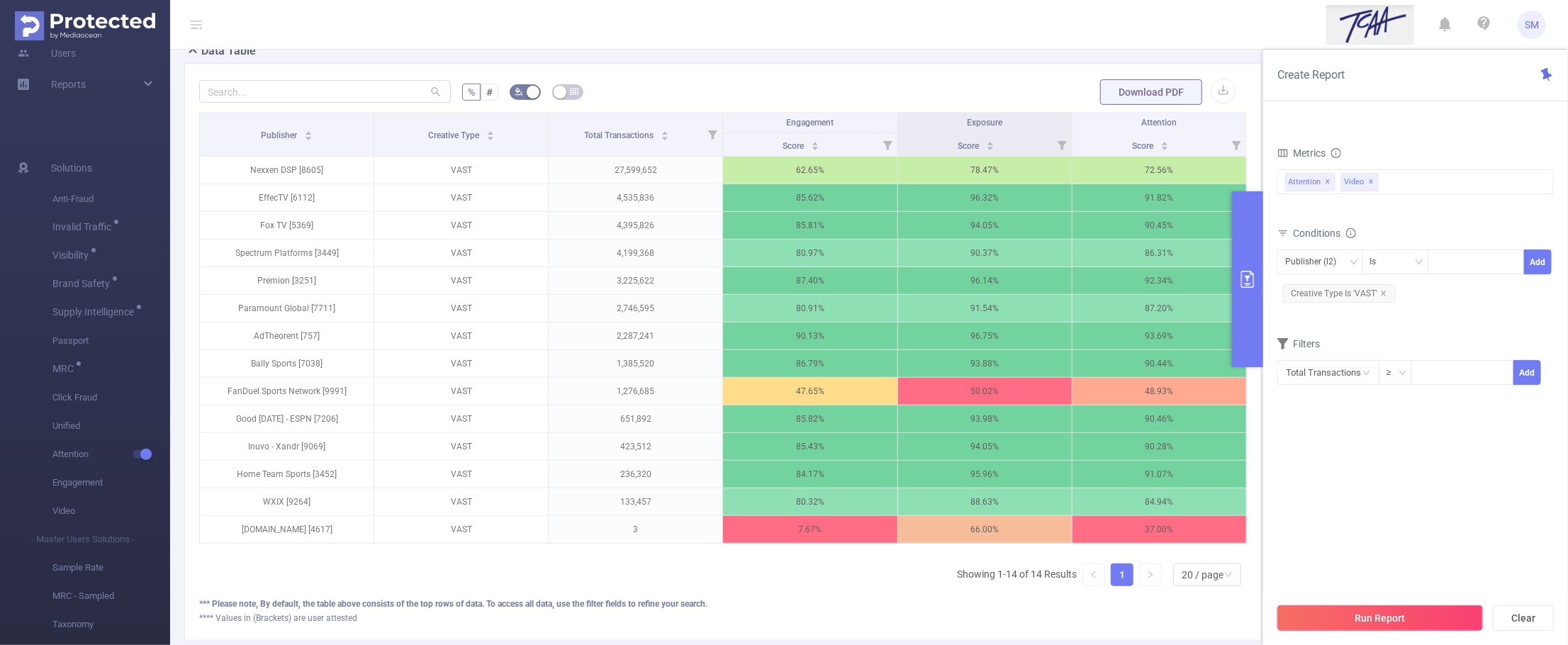
click at [1460, 610] on button "Run Report" at bounding box center [1380, 618] width 206 height 25
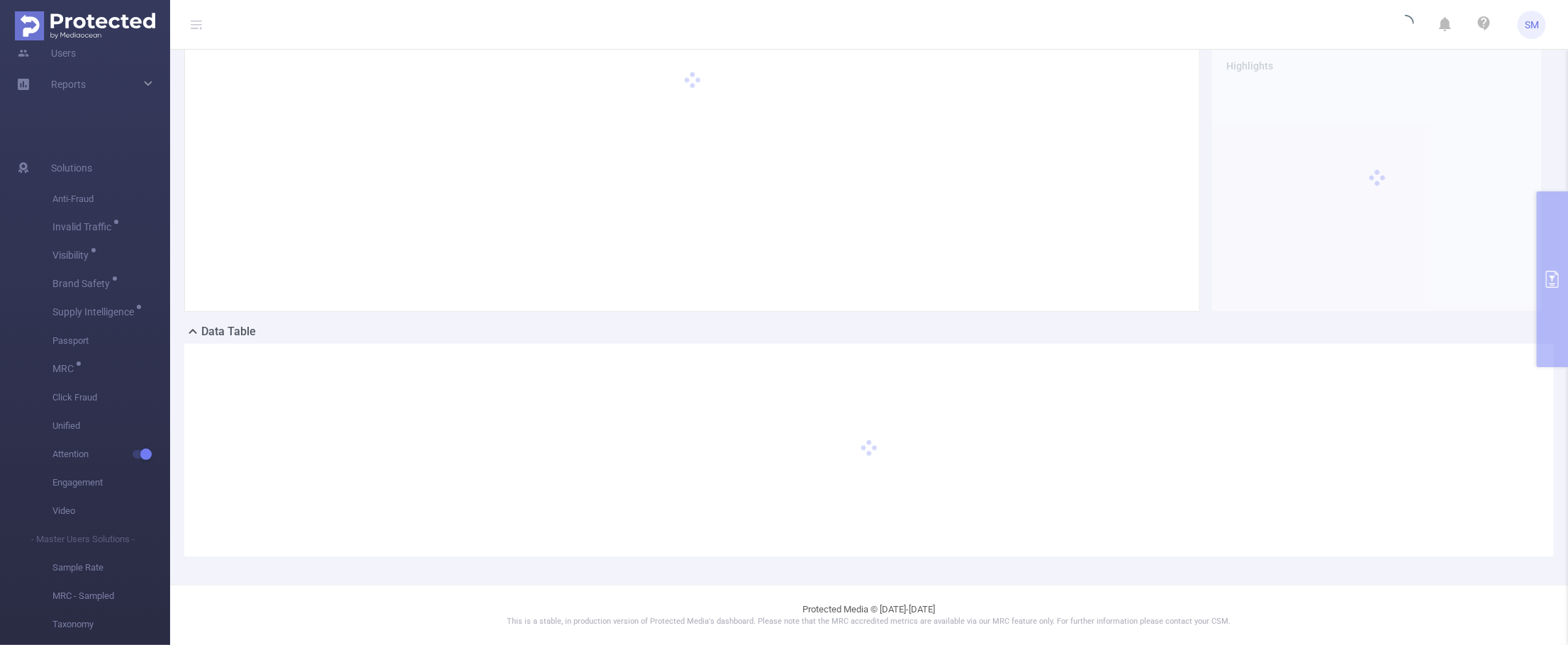
scroll to position [55, 0]
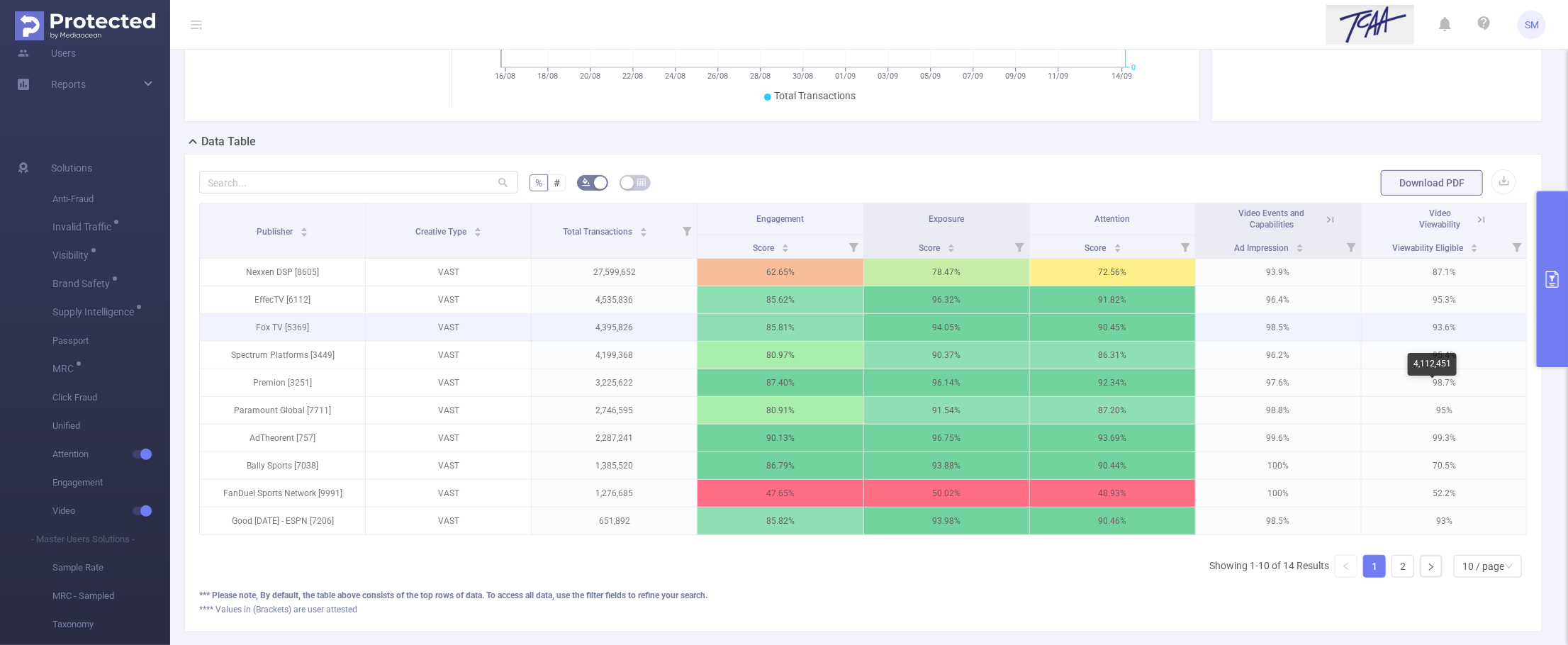
scroll to position [266, 0]
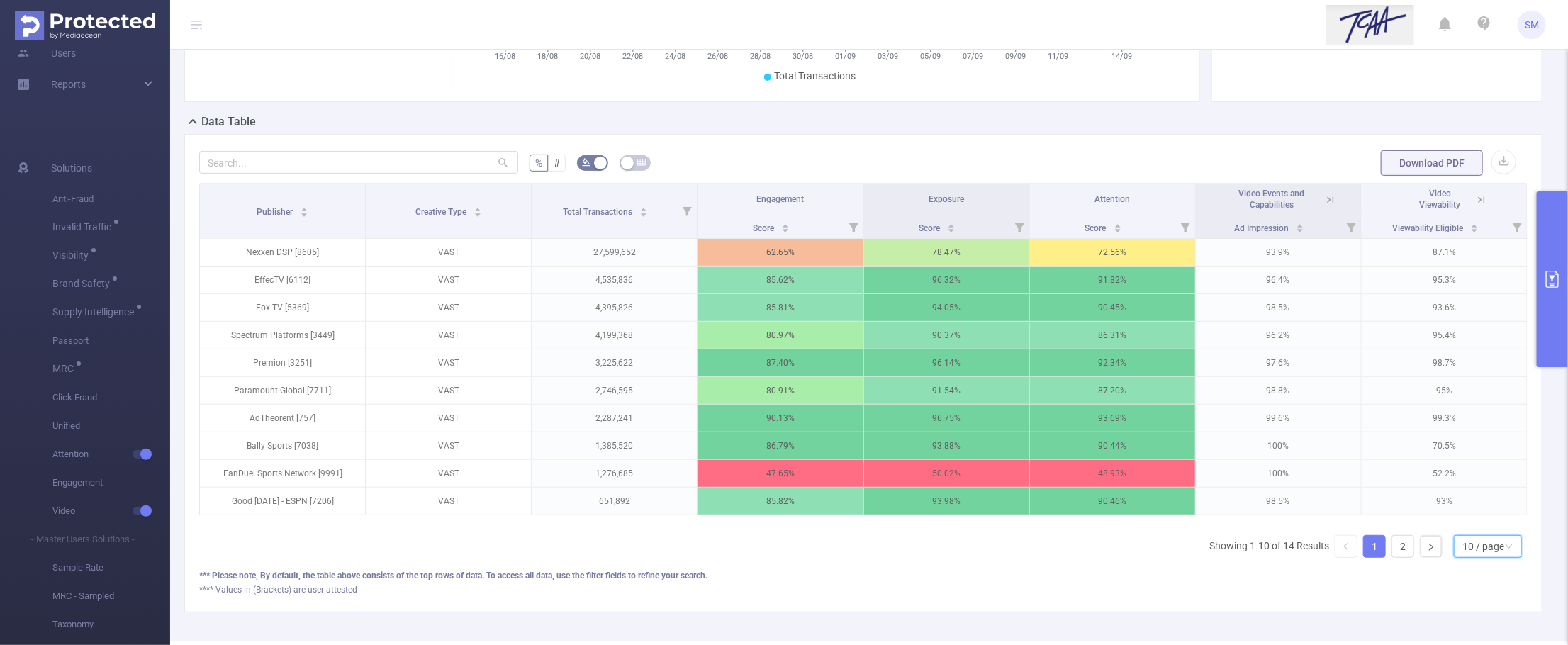
click at [1466, 558] on div "10 / page" at bounding box center [1484, 546] width 42 height 21
click at [1478, 474] on li "20 / page" at bounding box center [1475, 469] width 69 height 23
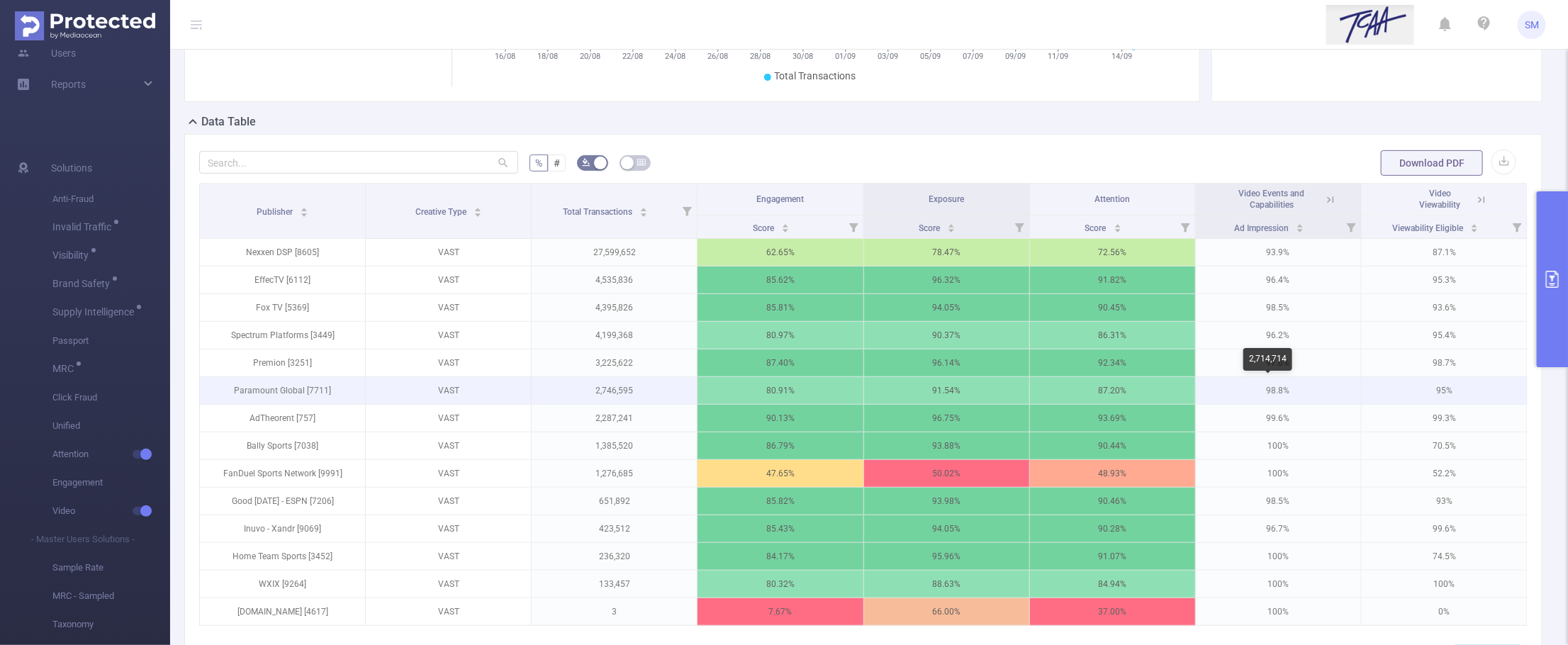
scroll to position [354, 0]
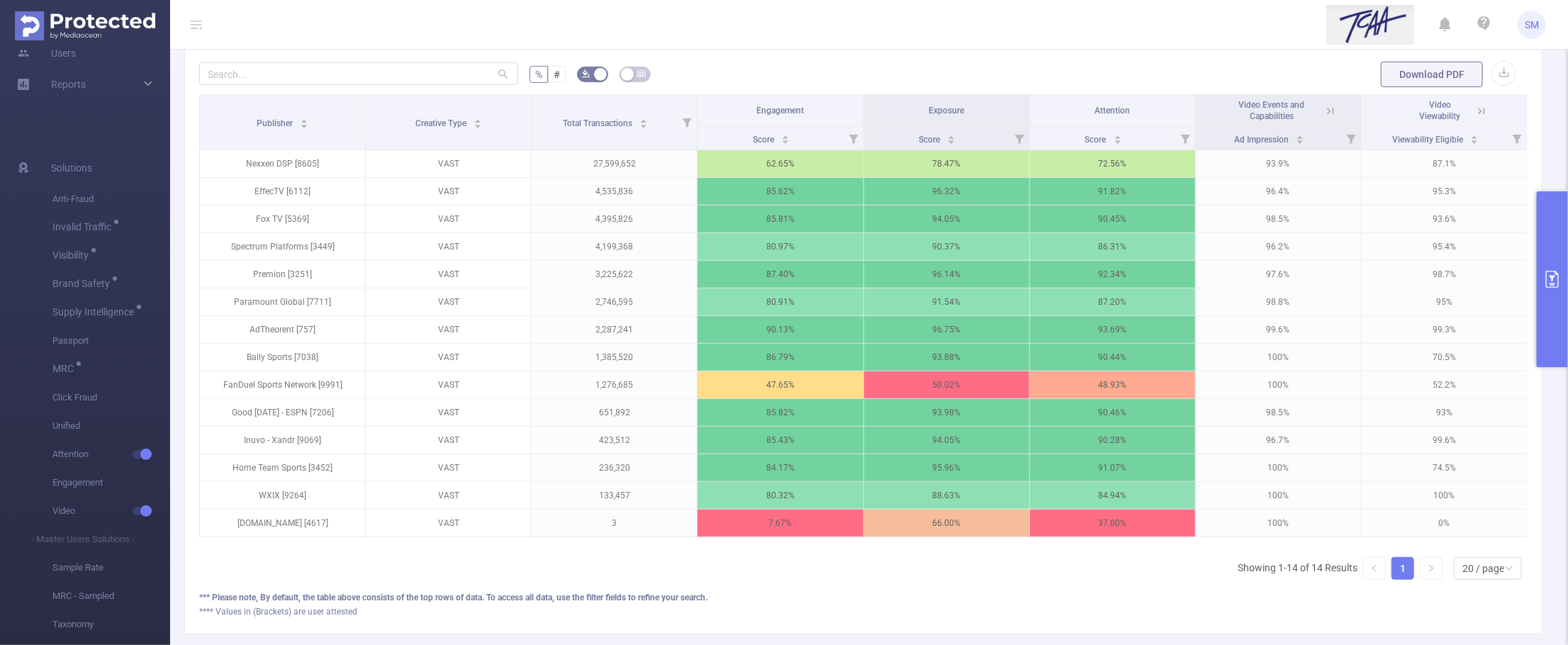
click at [1324, 112] on icon at bounding box center [1330, 111] width 13 height 13
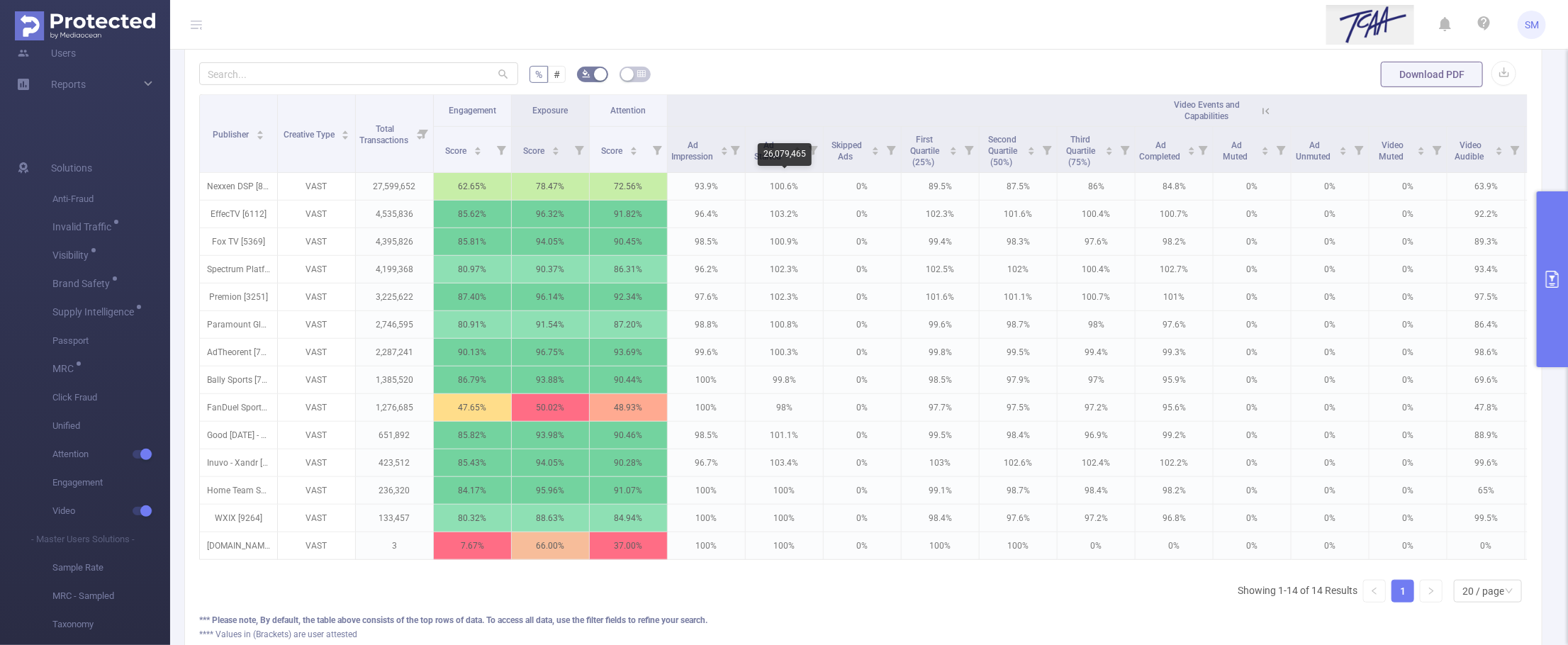
click at [789, 168] on div "26,079,465" at bounding box center [784, 158] width 54 height 29
click at [766, 154] on span "Ad Started" at bounding box center [768, 150] width 29 height 21
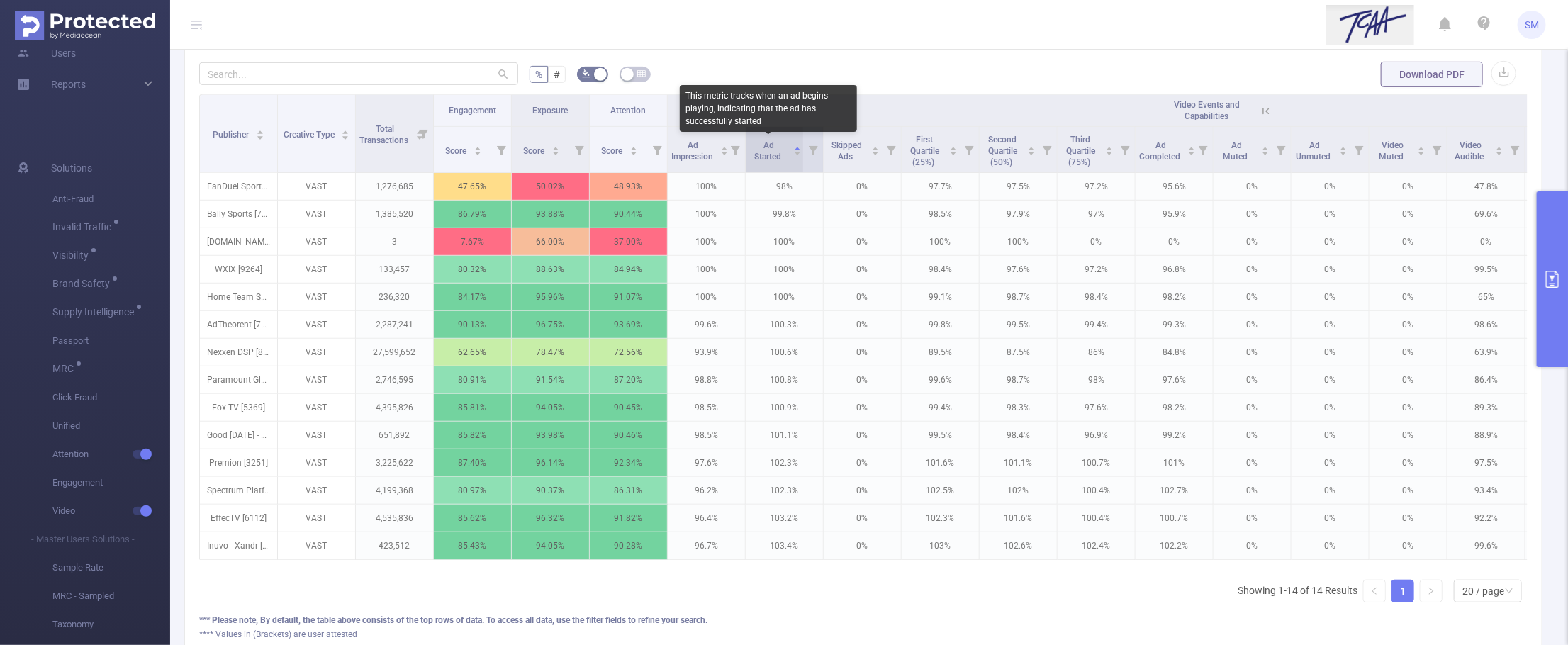
click at [766, 154] on span "Ad Started" at bounding box center [768, 150] width 29 height 21
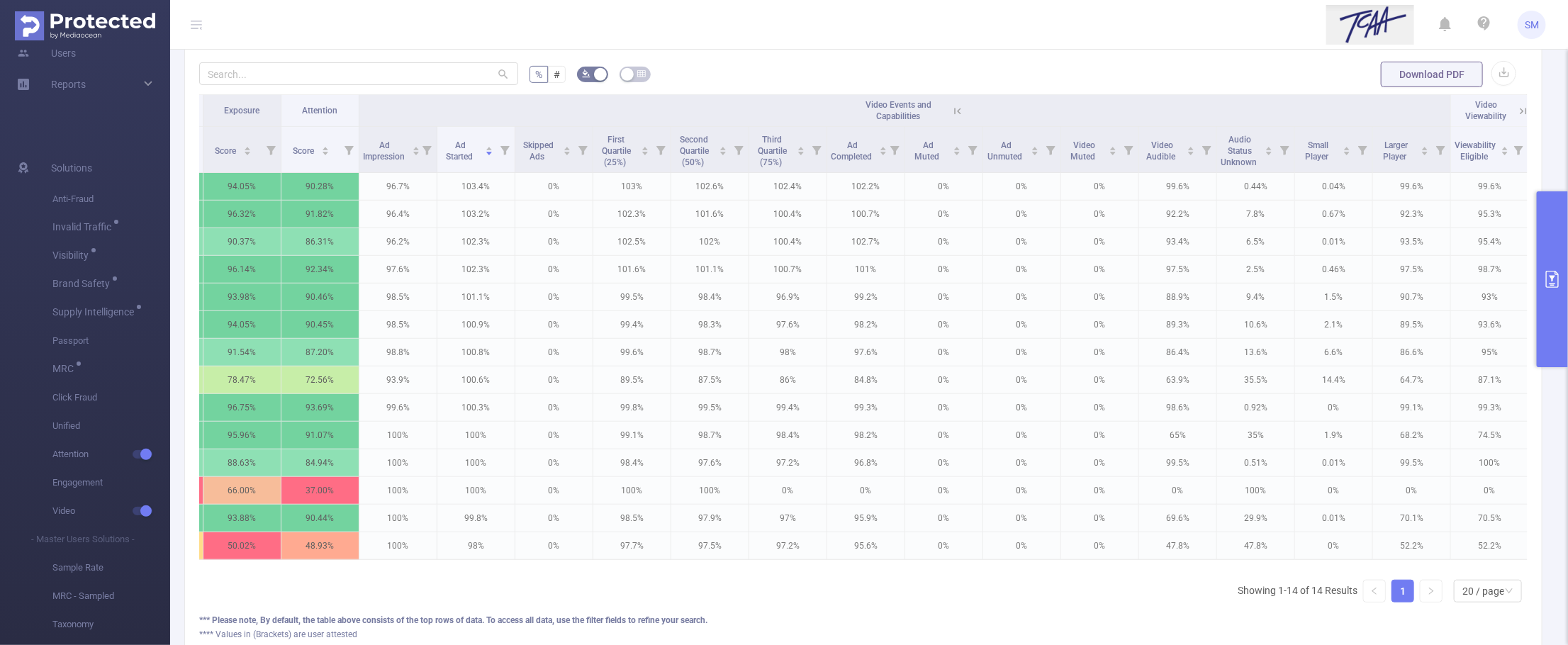
scroll to position [0, 326]
click at [1497, 291] on button "primary" at bounding box center [1552, 279] width 31 height 176
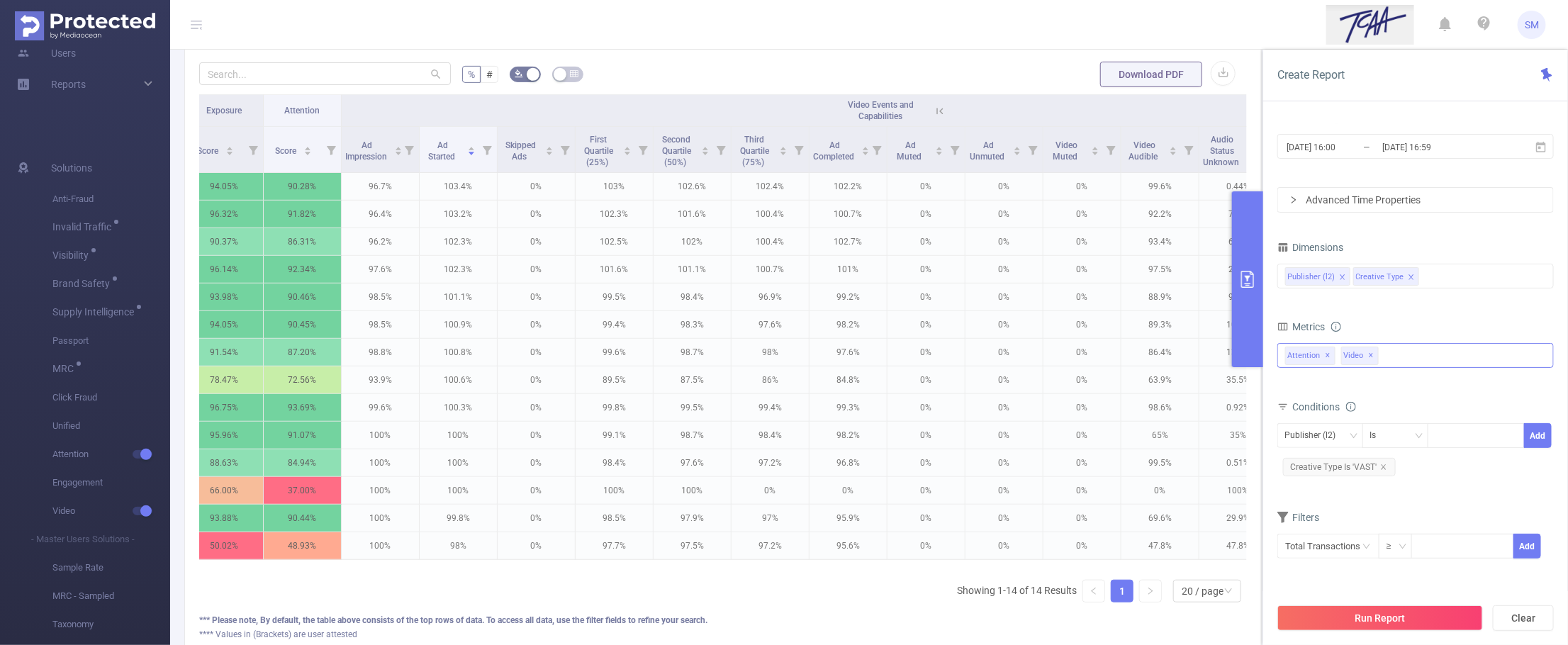
click at [1384, 353] on div "Anti-Fraud Invalid Traffic Visibility Brand Safety Supply Intelligence Supply I…" at bounding box center [1415, 356] width 276 height 25
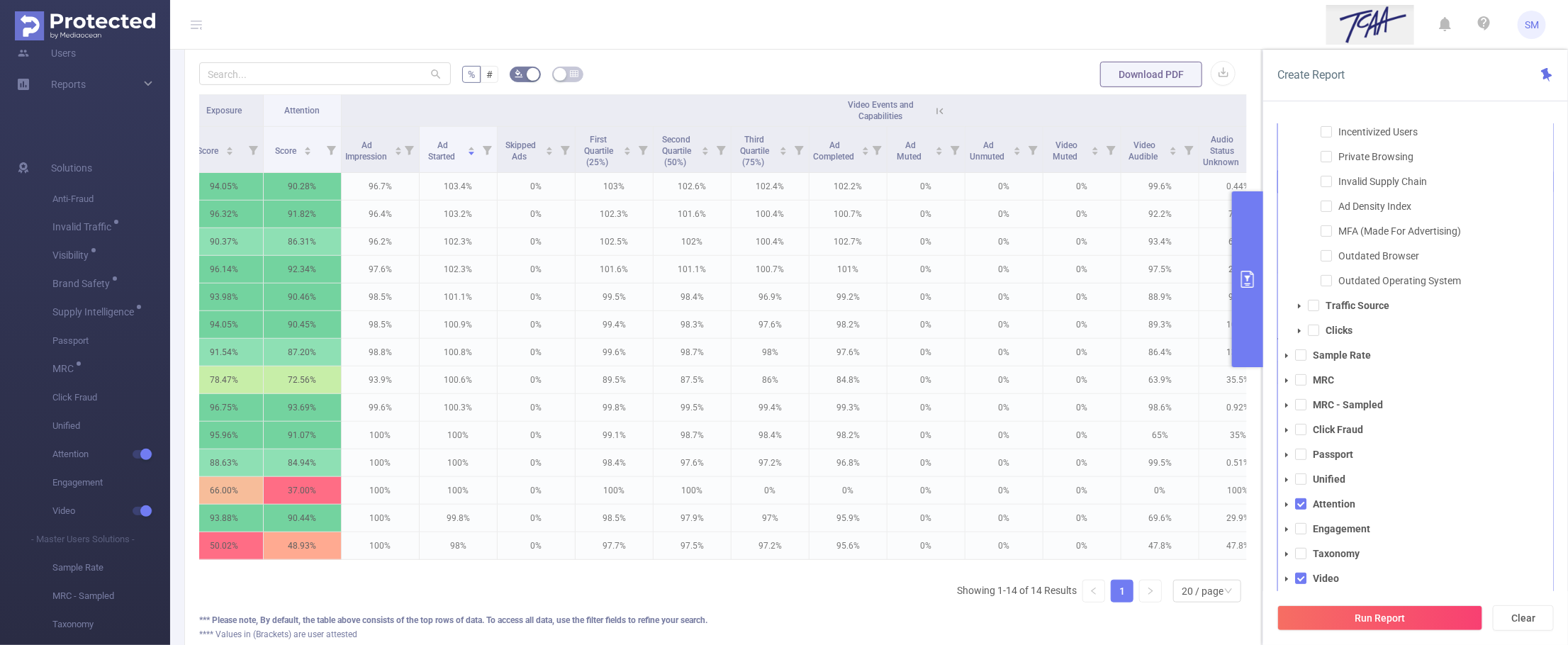
click at [1283, 575] on icon "icon: caret-down" at bounding box center [1287, 579] width 7 height 7
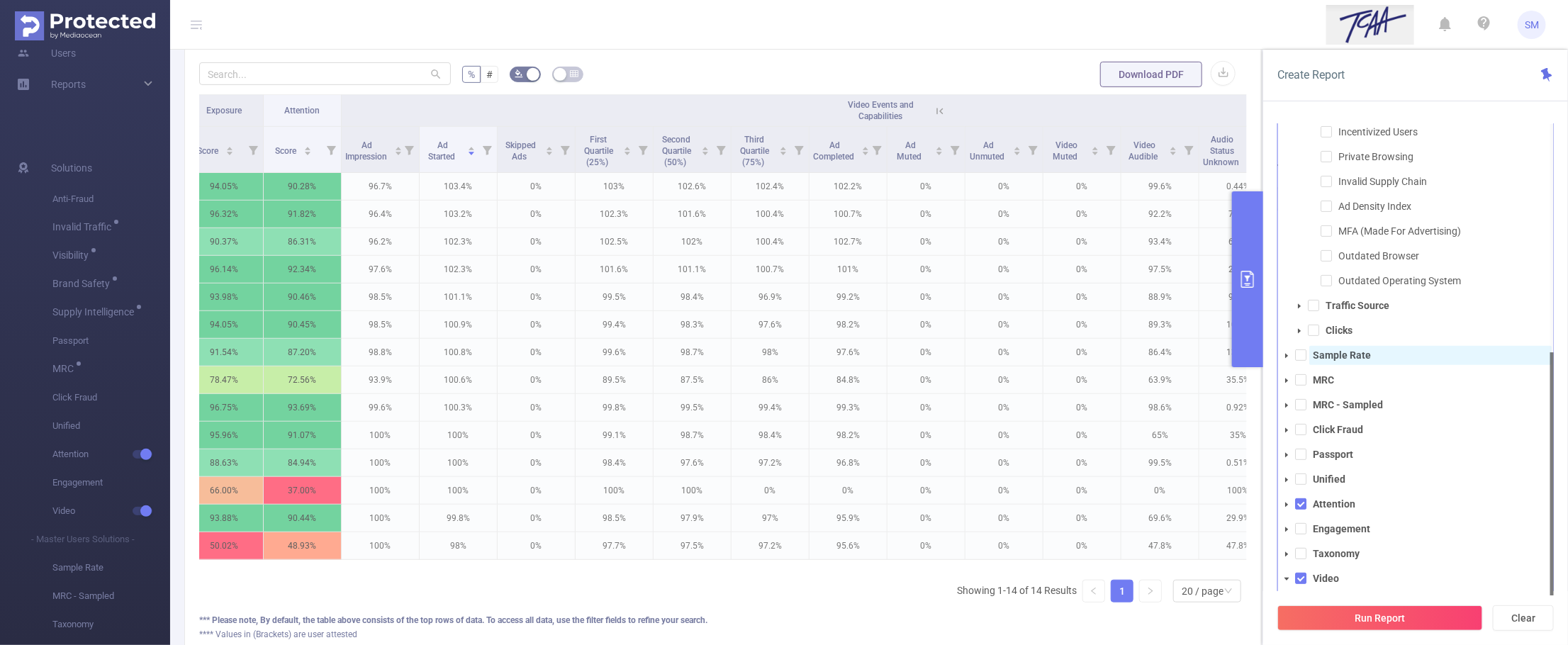
scroll to position [80, 0]
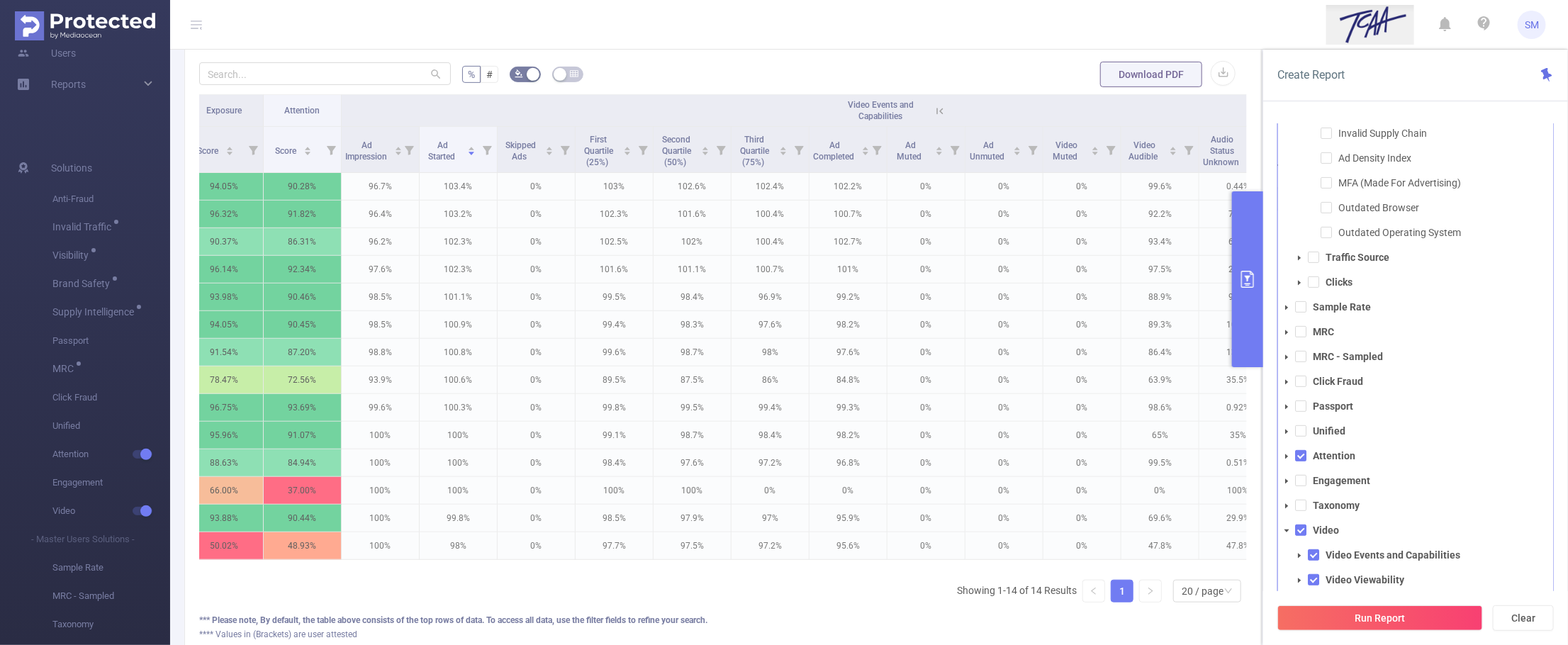
click at [1299, 554] on icon "icon: caret-down" at bounding box center [1299, 555] width 3 height 5
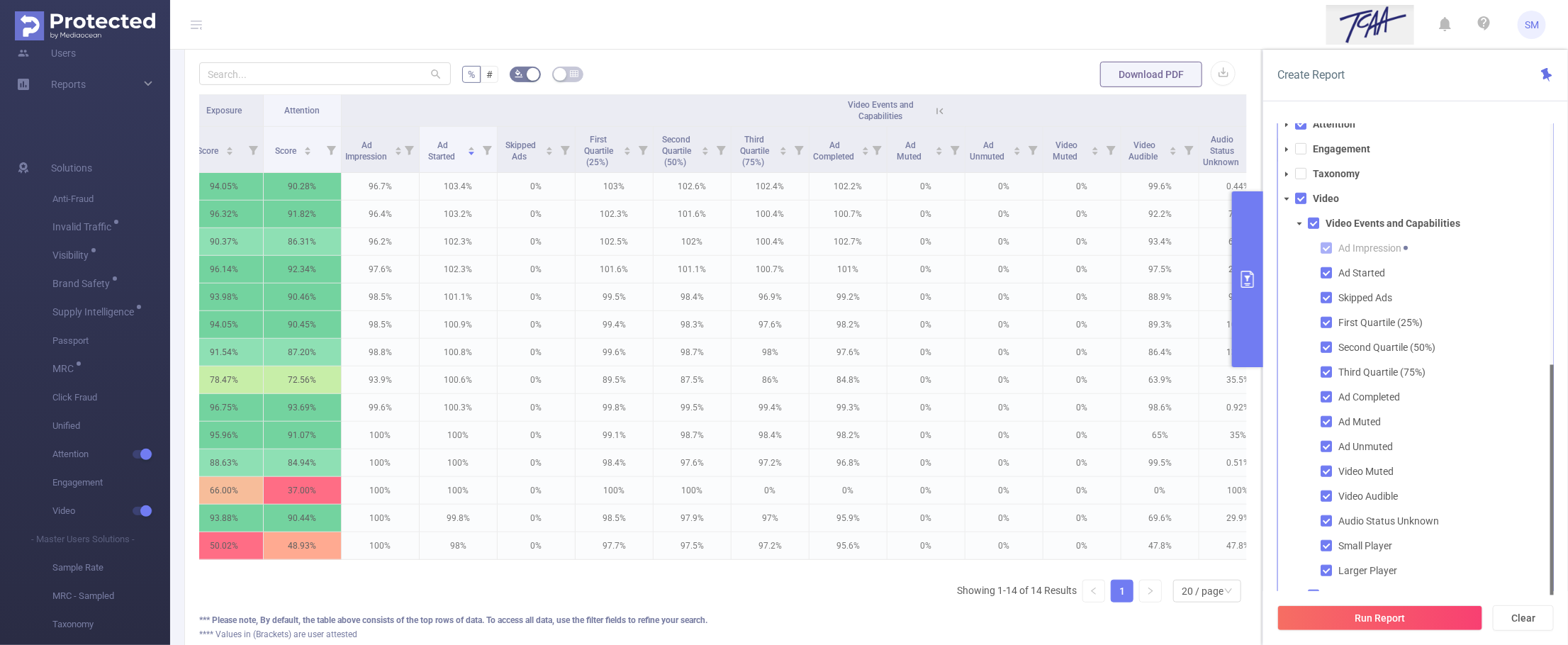
scroll to position [427, 0]
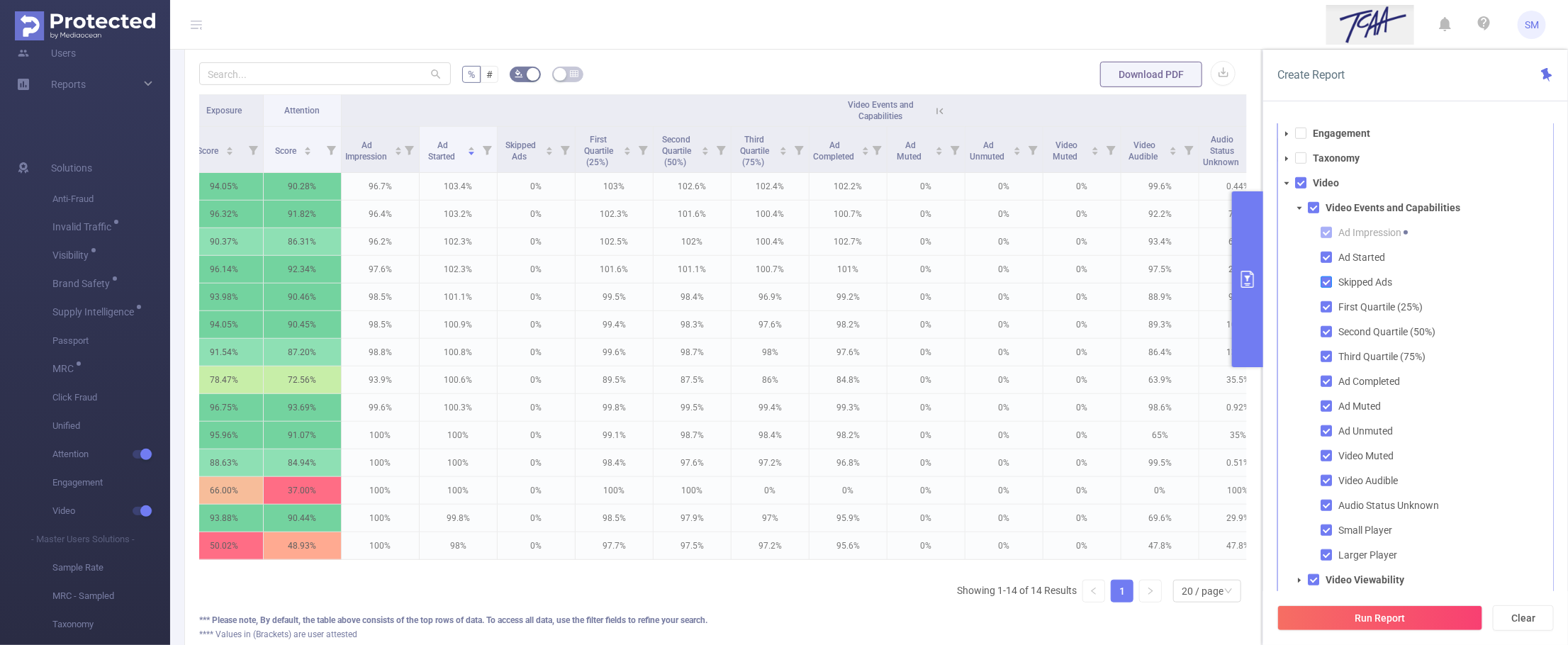
click at [1324, 280] on span at bounding box center [1327, 282] width 12 height 12
click at [1326, 402] on span at bounding box center [1327, 406] width 12 height 12
click at [1323, 430] on span at bounding box center [1327, 432] width 12 height 12
click at [1324, 453] on span at bounding box center [1327, 456] width 12 height 12
click at [1408, 619] on button "Run Report" at bounding box center [1380, 618] width 206 height 25
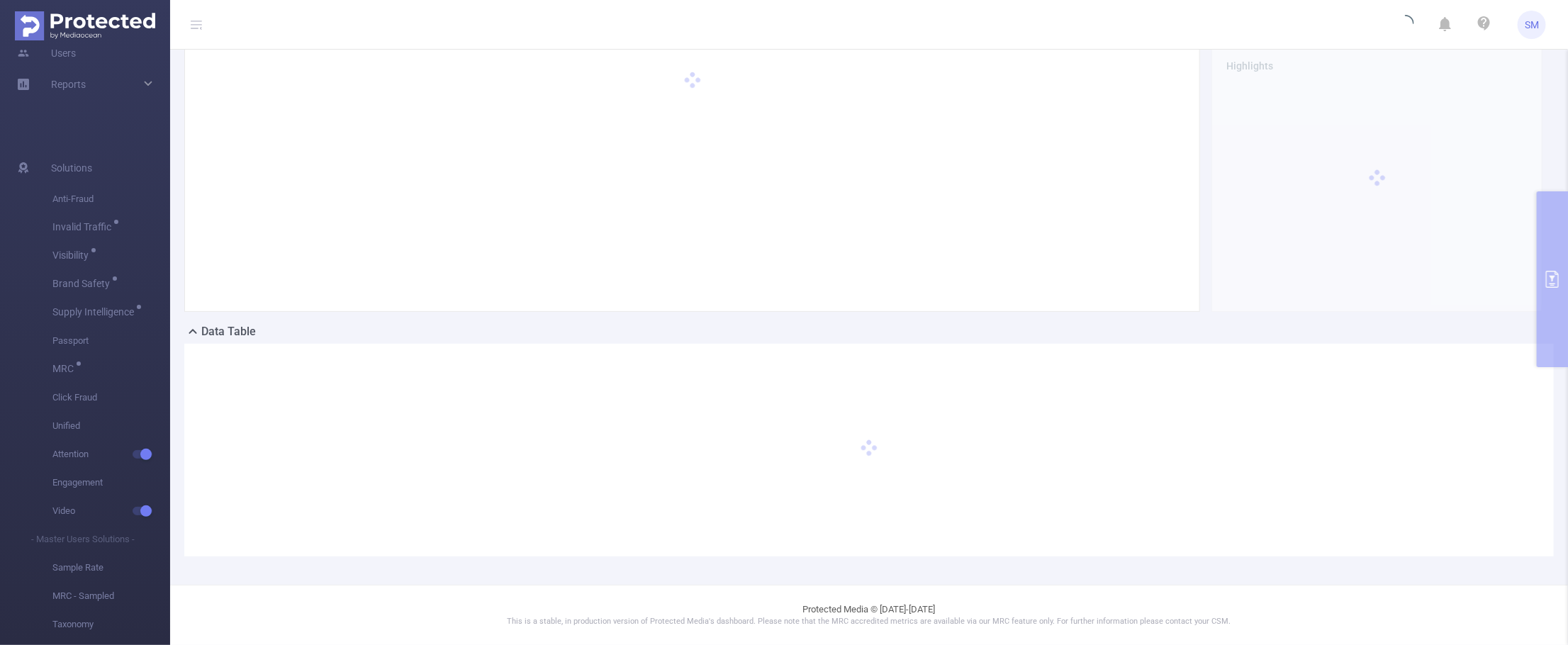
scroll to position [55, 0]
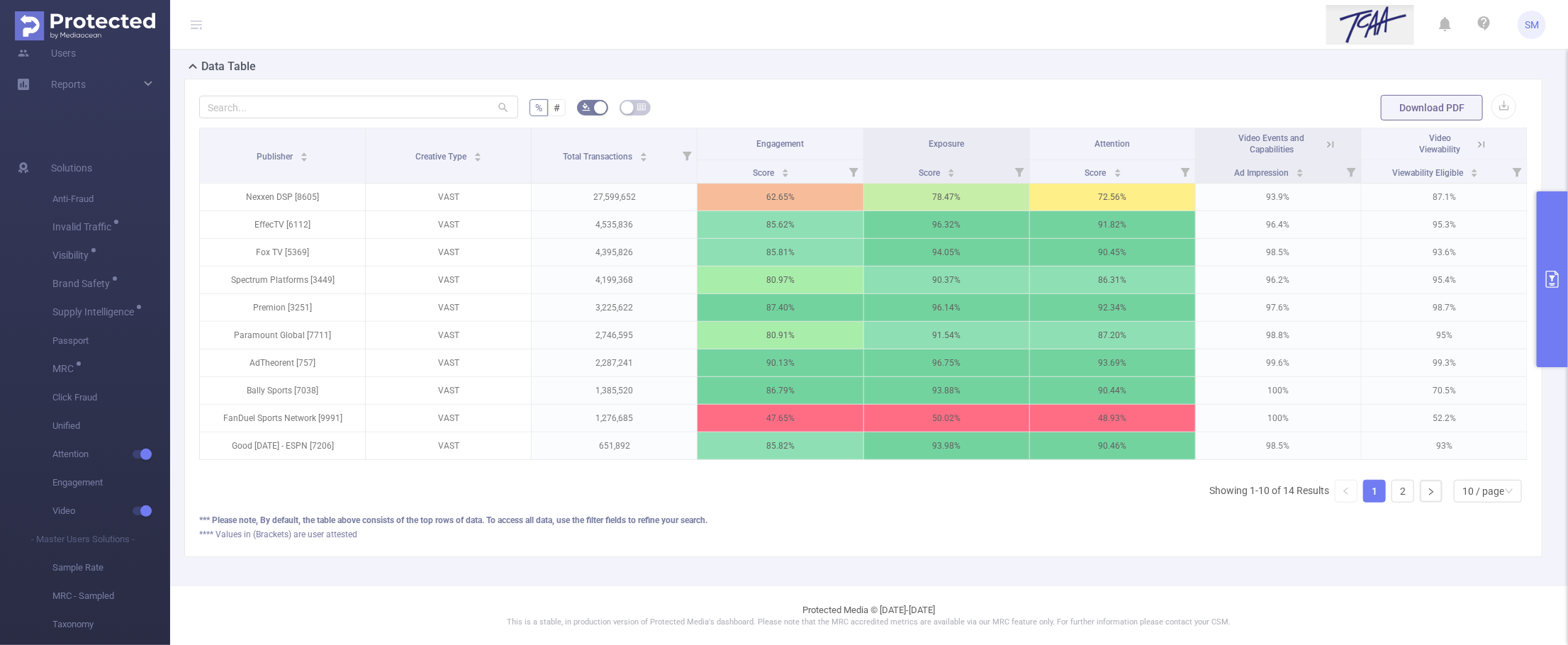
scroll to position [233, 0]
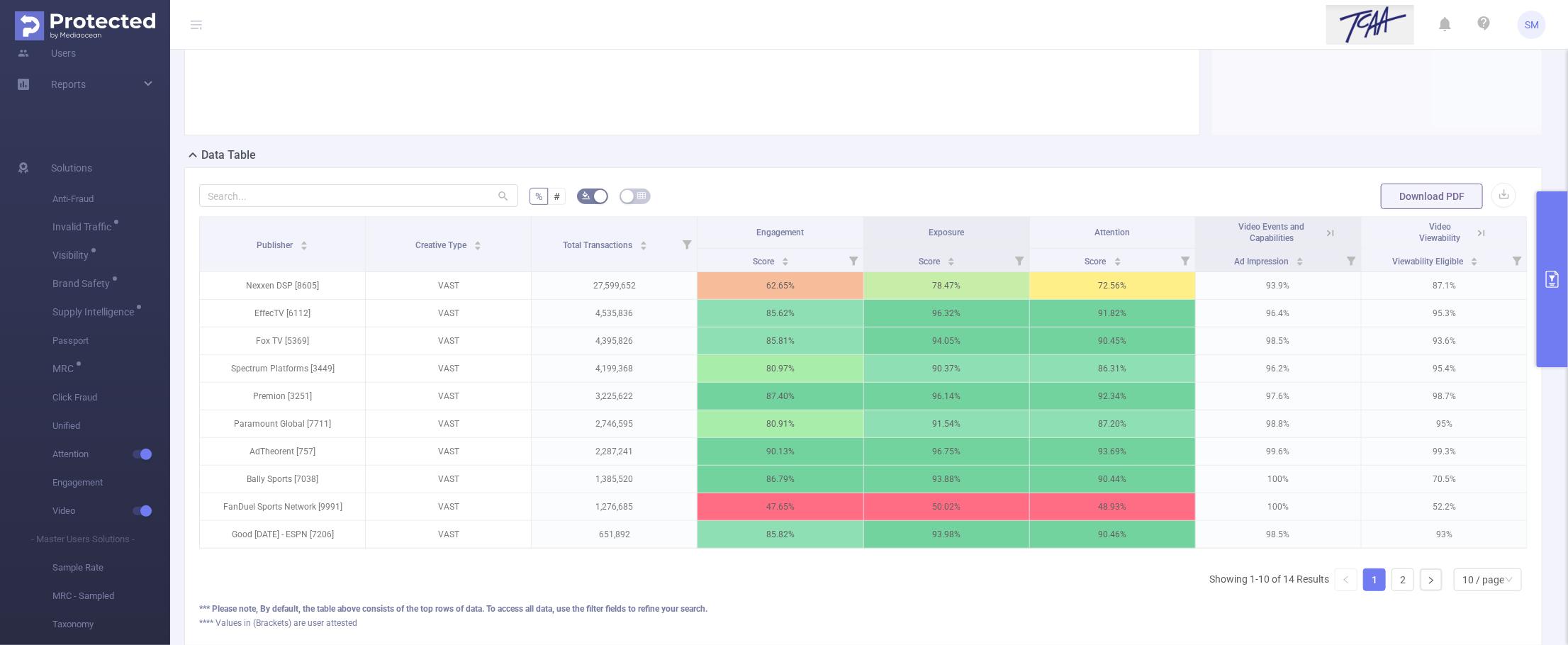
click at [1324, 229] on icon at bounding box center [1330, 233] width 13 height 13
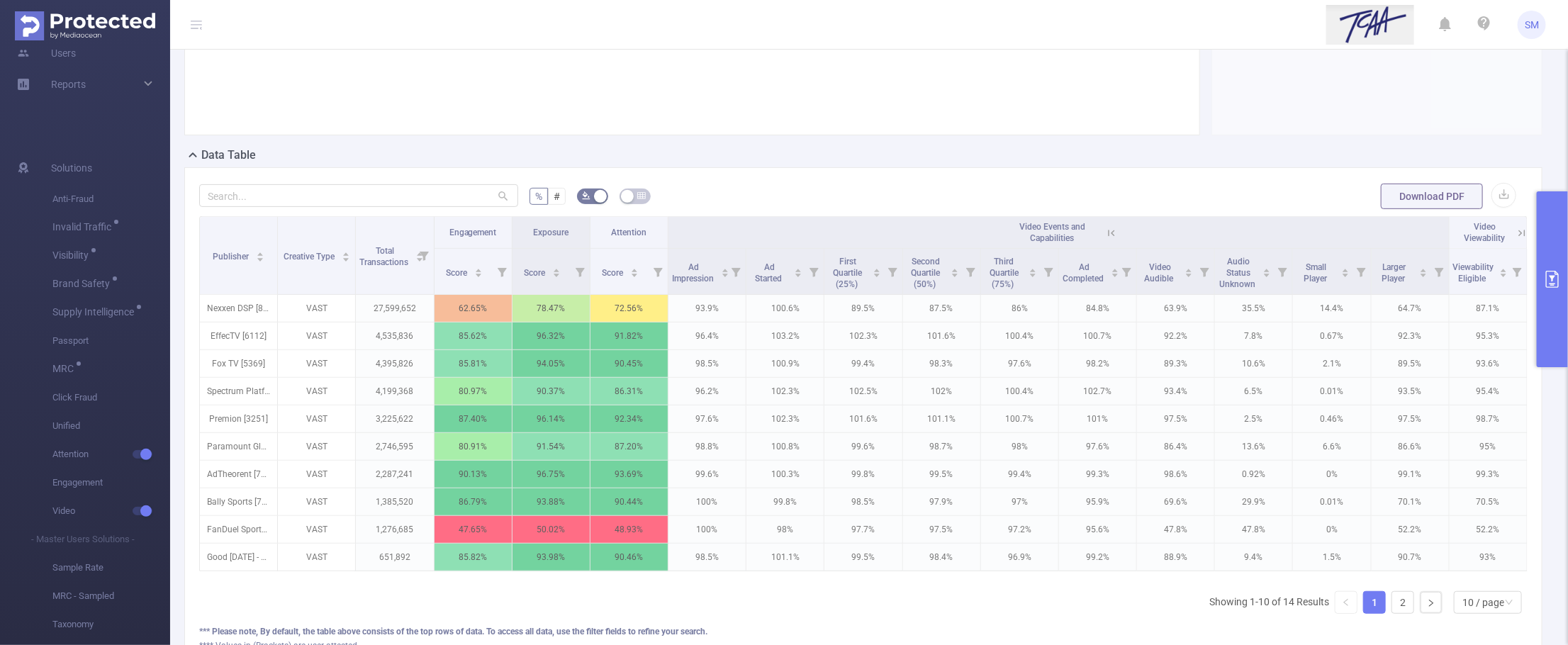
scroll to position [0, 14]
click at [1472, 613] on div "10 / page" at bounding box center [1484, 602] width 42 height 21
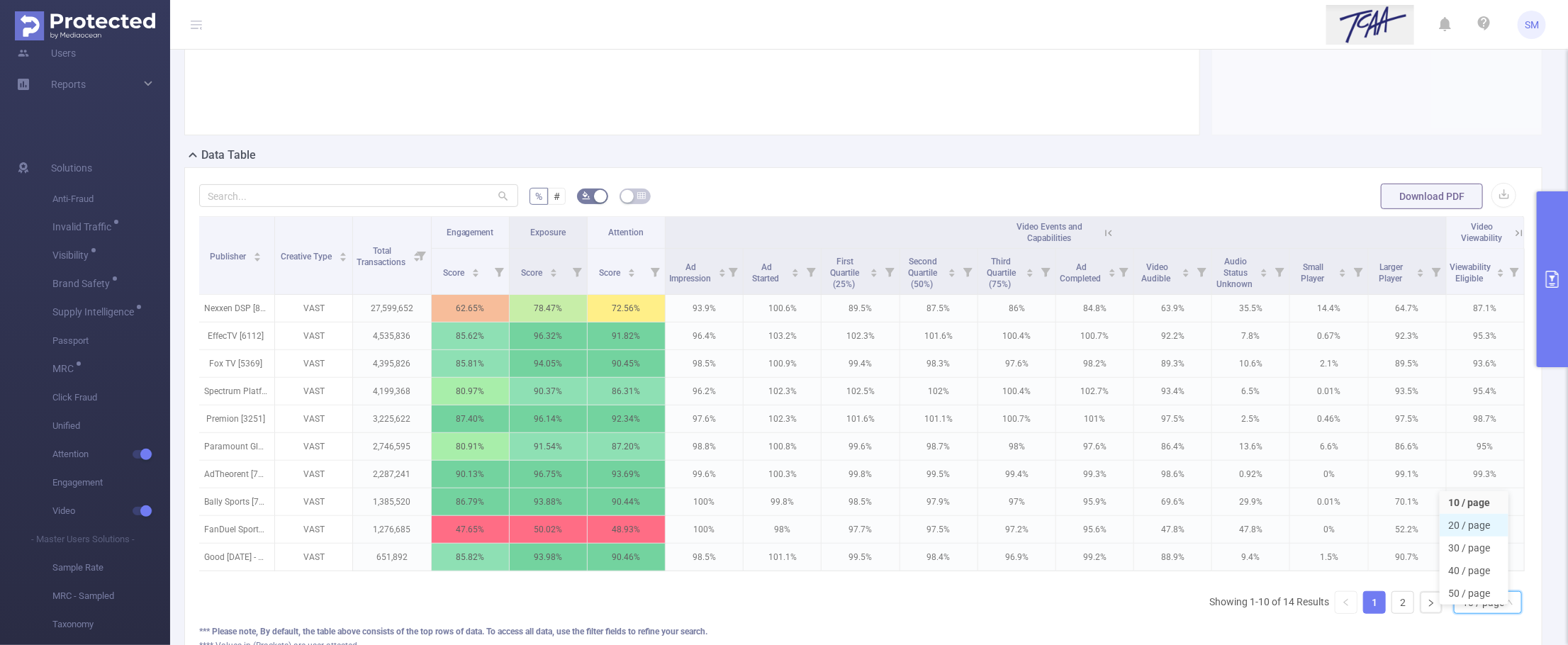
click at [1489, 516] on li "20 / page" at bounding box center [1475, 525] width 69 height 23
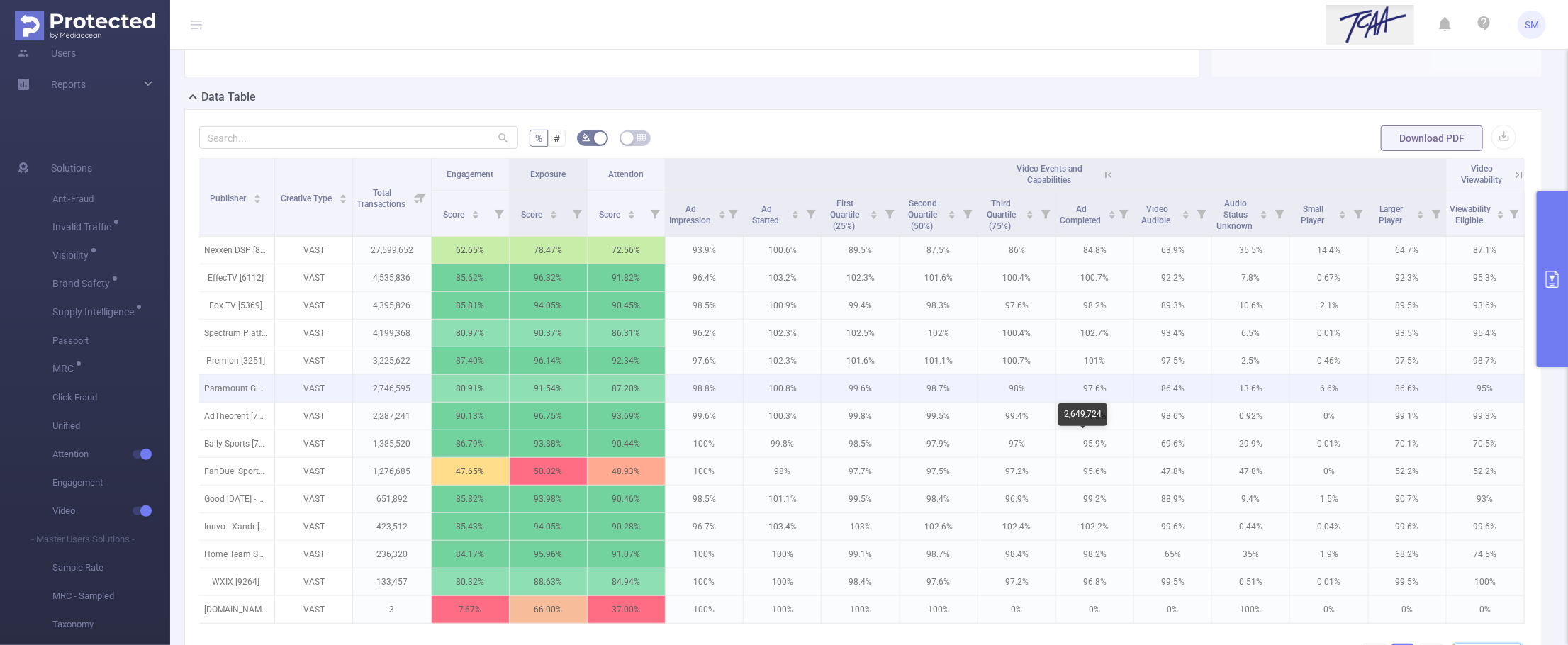
scroll to position [321, 0]
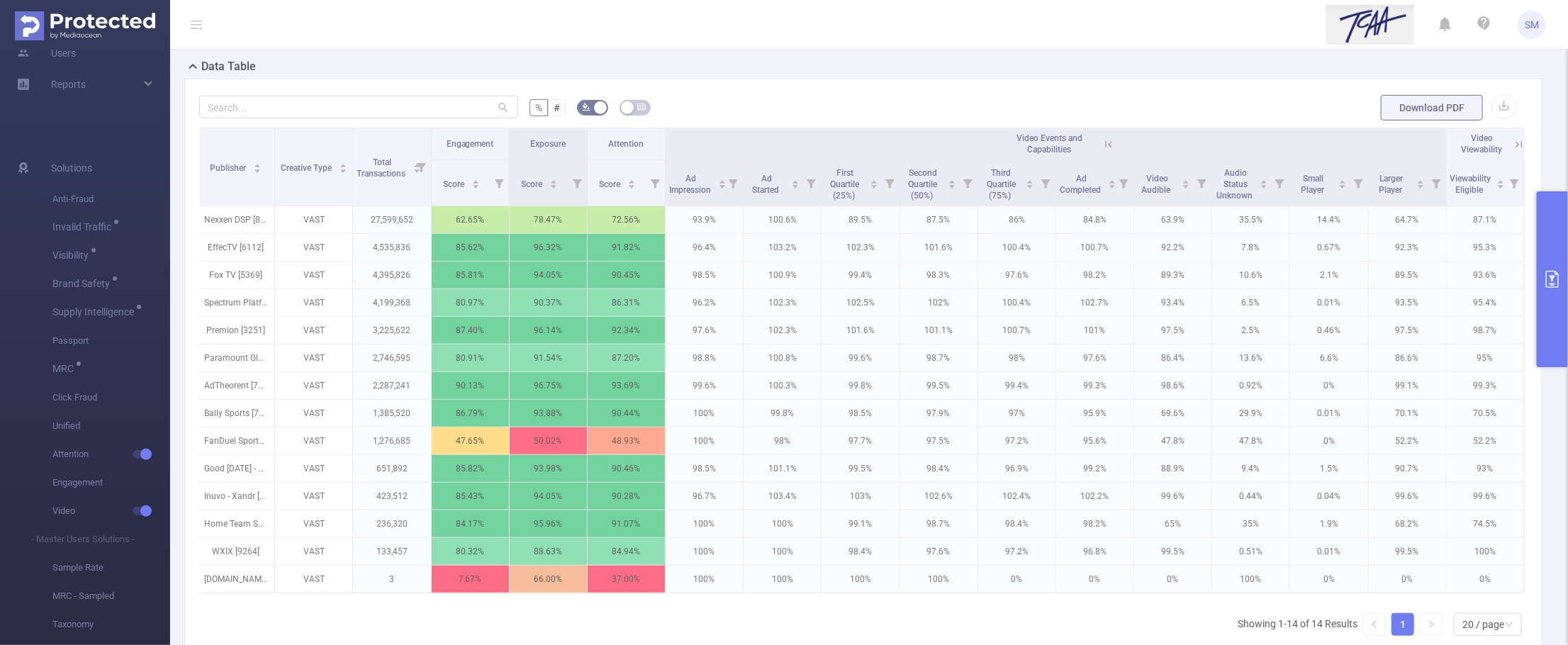
click at [1497, 144] on icon at bounding box center [1518, 144] width 13 height 13
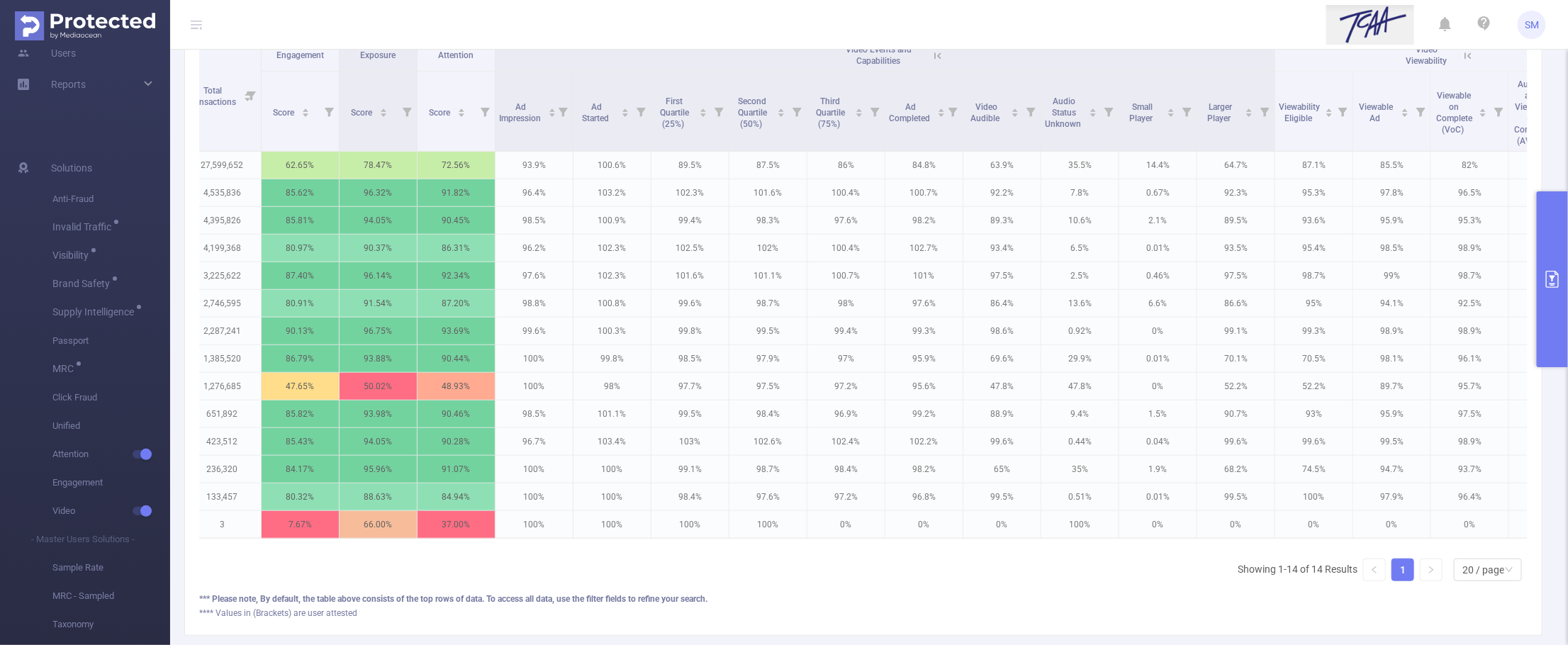
scroll to position [0, 248]
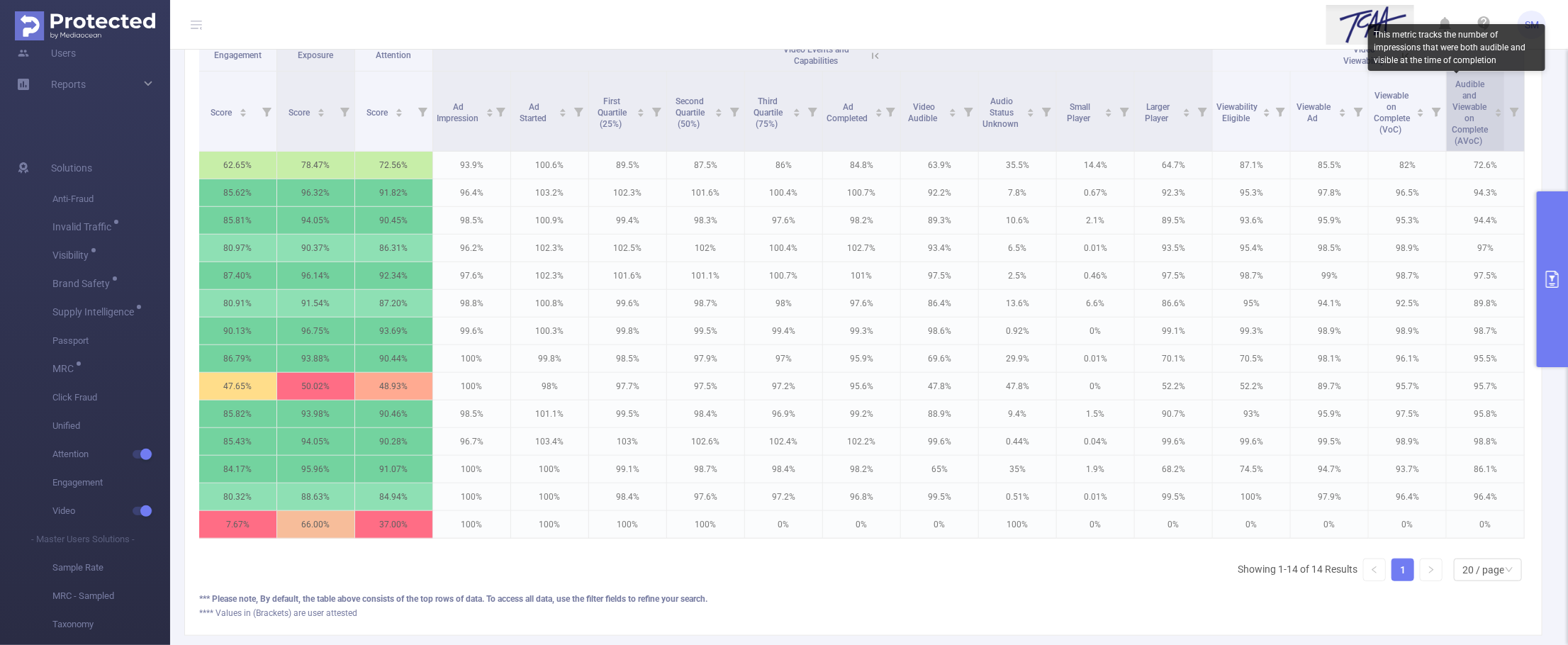
click at [1455, 139] on span "Audible and Viewable on Complete (AVoC)" at bounding box center [1470, 113] width 36 height 66
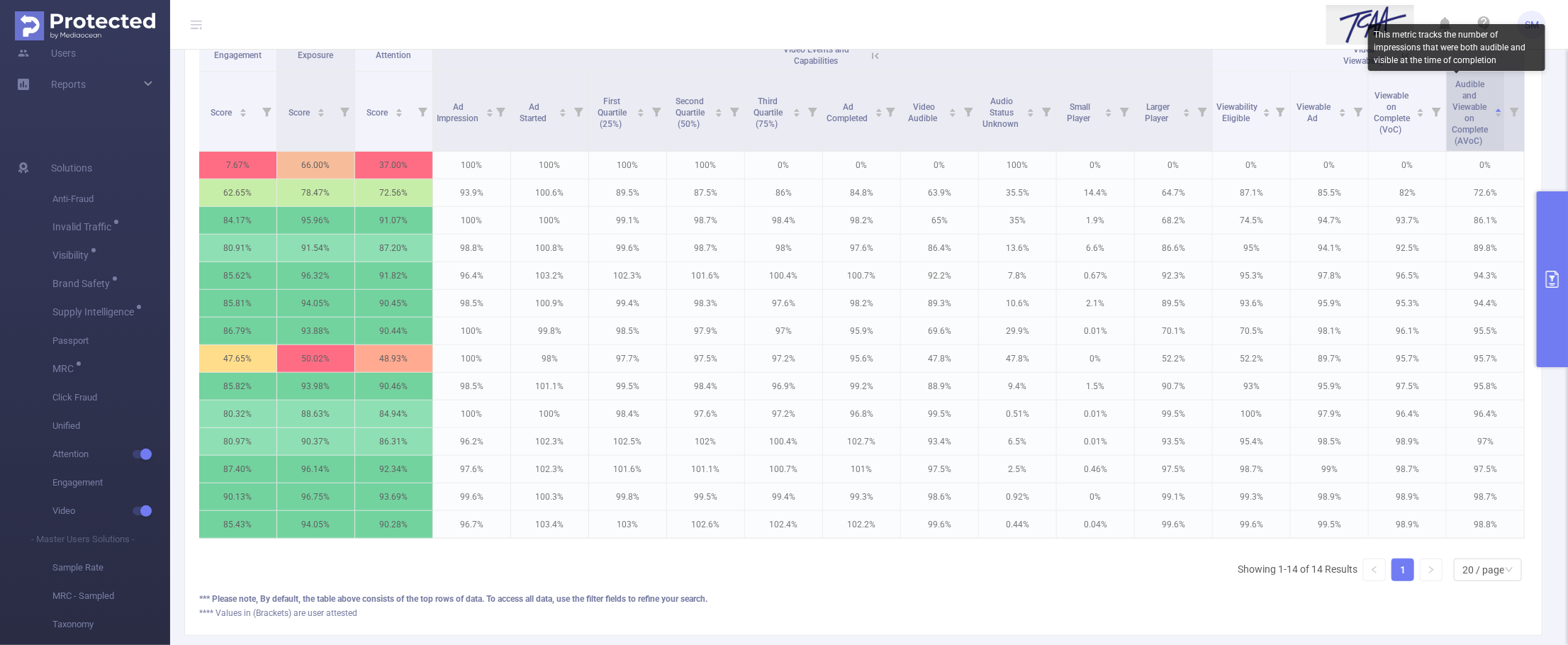
click at [1455, 139] on span "Audible and Viewable on Complete (AVoC)" at bounding box center [1470, 113] width 36 height 66
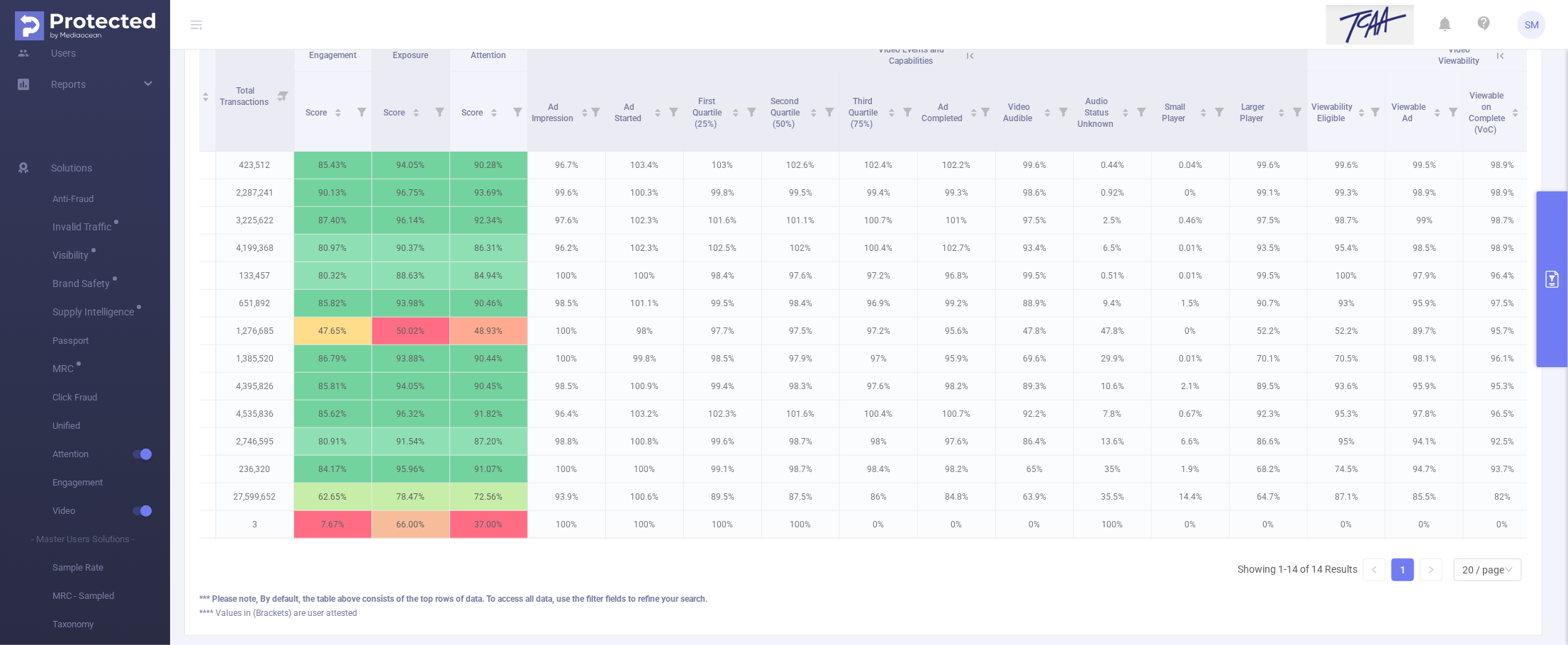
scroll to position [0, 0]
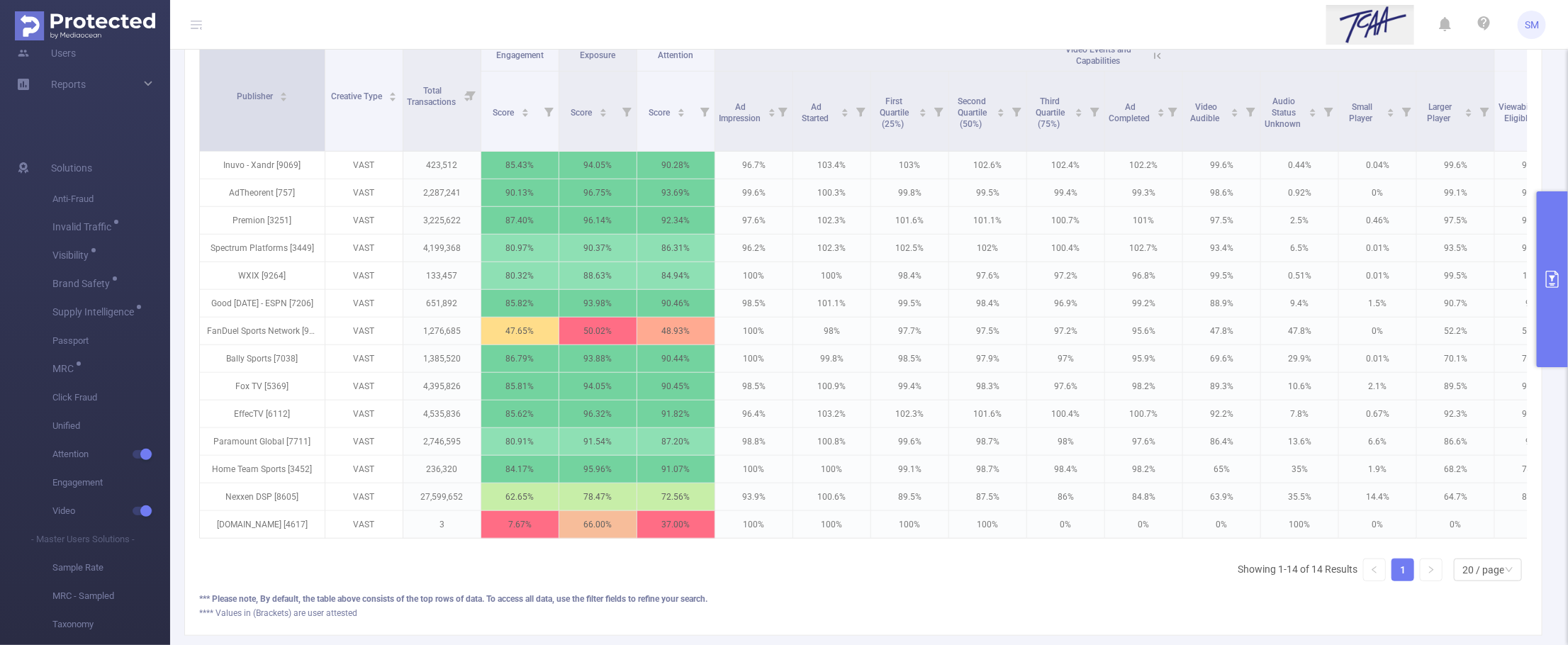
drag, startPoint x: 275, startPoint y: 69, endPoint x: 323, endPoint y: 64, distance: 48.3
click at [323, 64] on span at bounding box center [324, 95] width 7 height 112
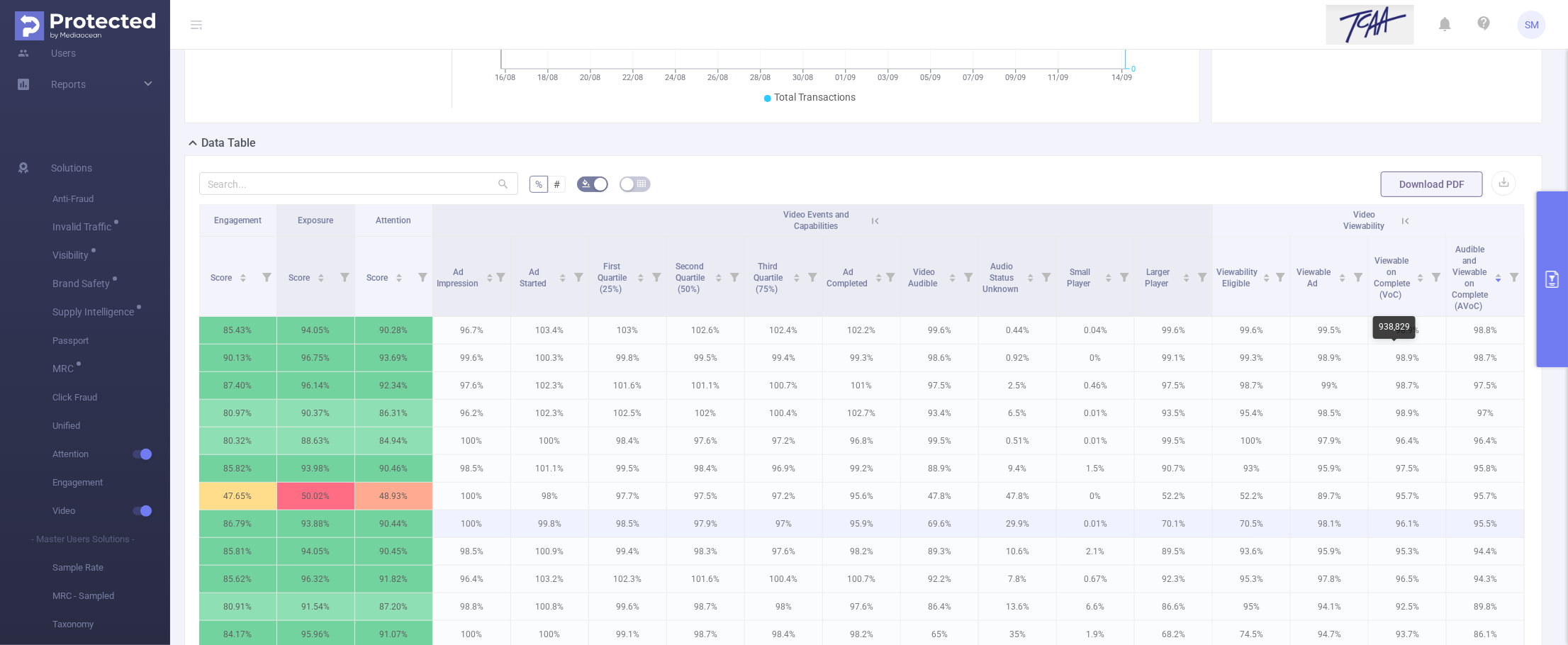
scroll to position [233, 0]
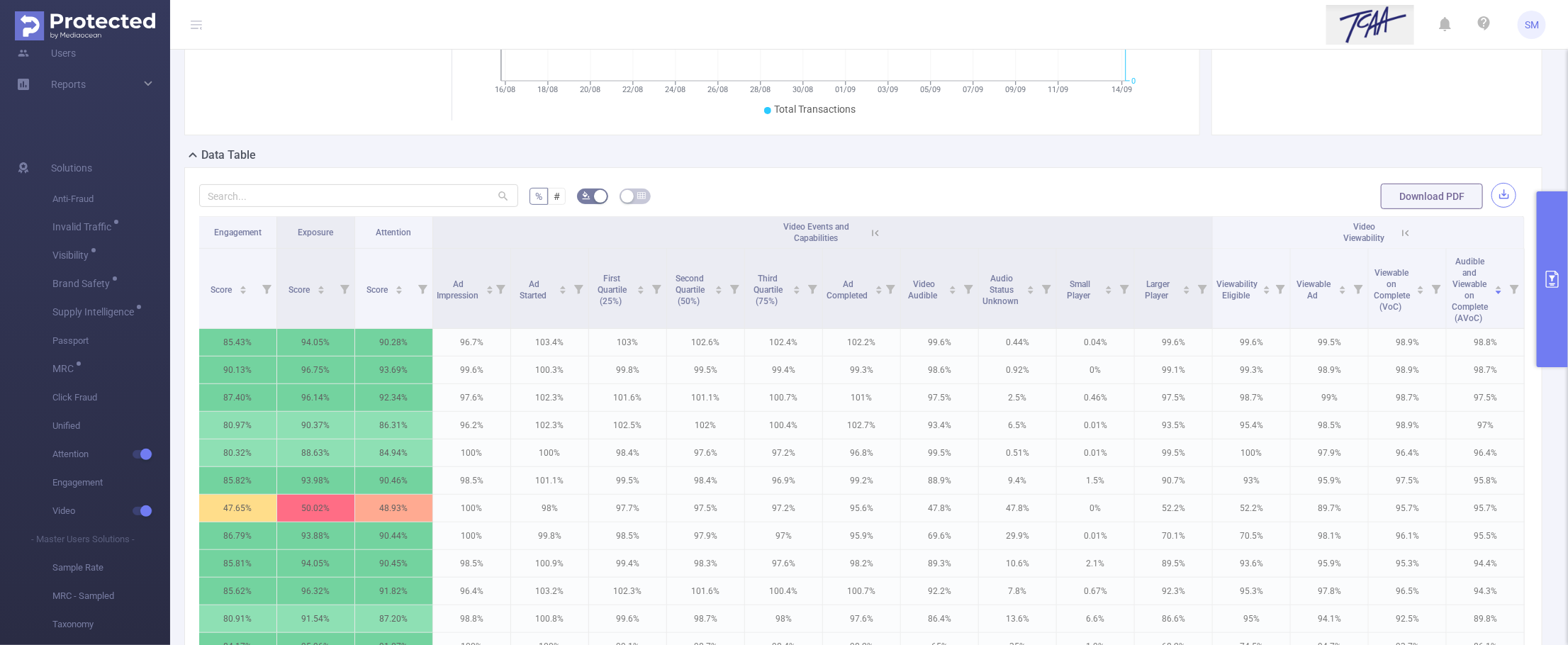
click at [1492, 195] on button "button" at bounding box center [1504, 196] width 25 height 25
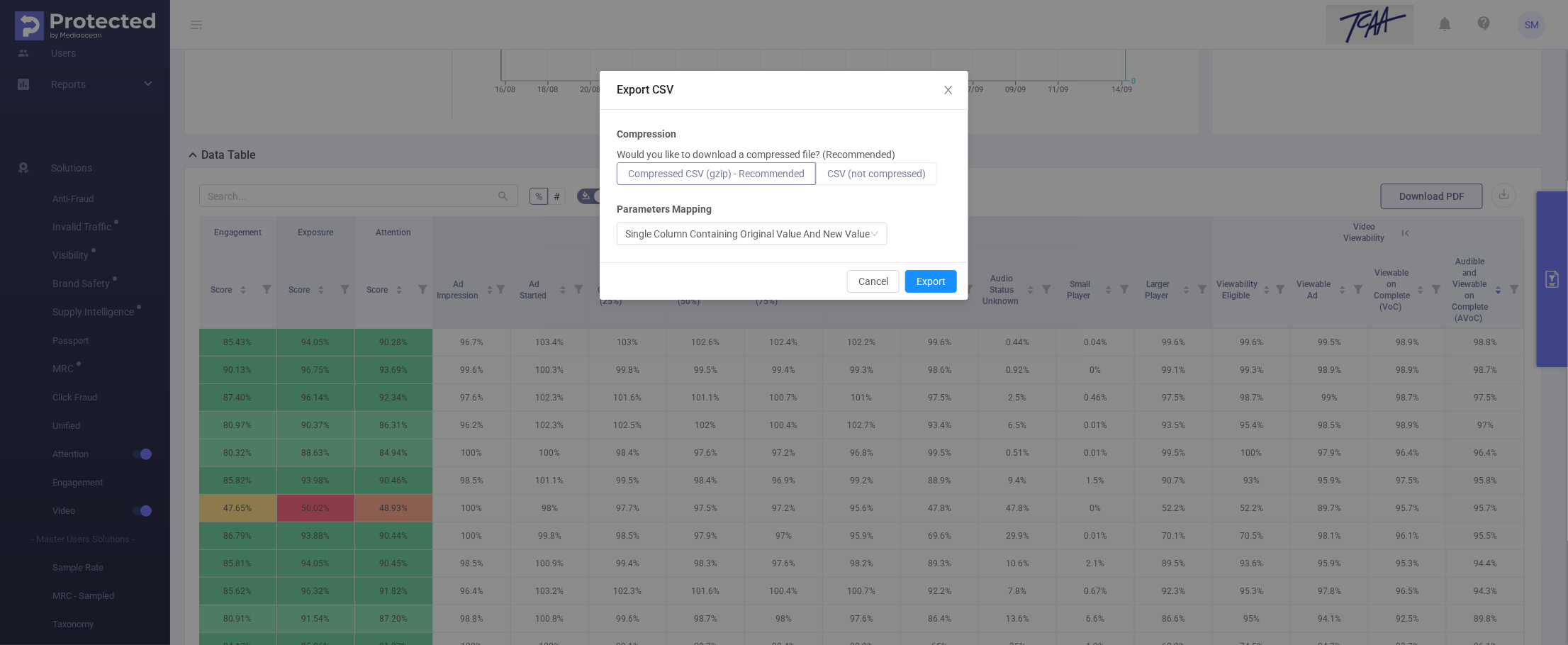
click at [877, 176] on span "CSV (not compressed)" at bounding box center [876, 174] width 98 height 12
click at [827, 177] on input "CSV (not compressed)" at bounding box center [827, 177] width 0 height 0
click at [926, 284] on button "Export" at bounding box center [931, 281] width 52 height 23
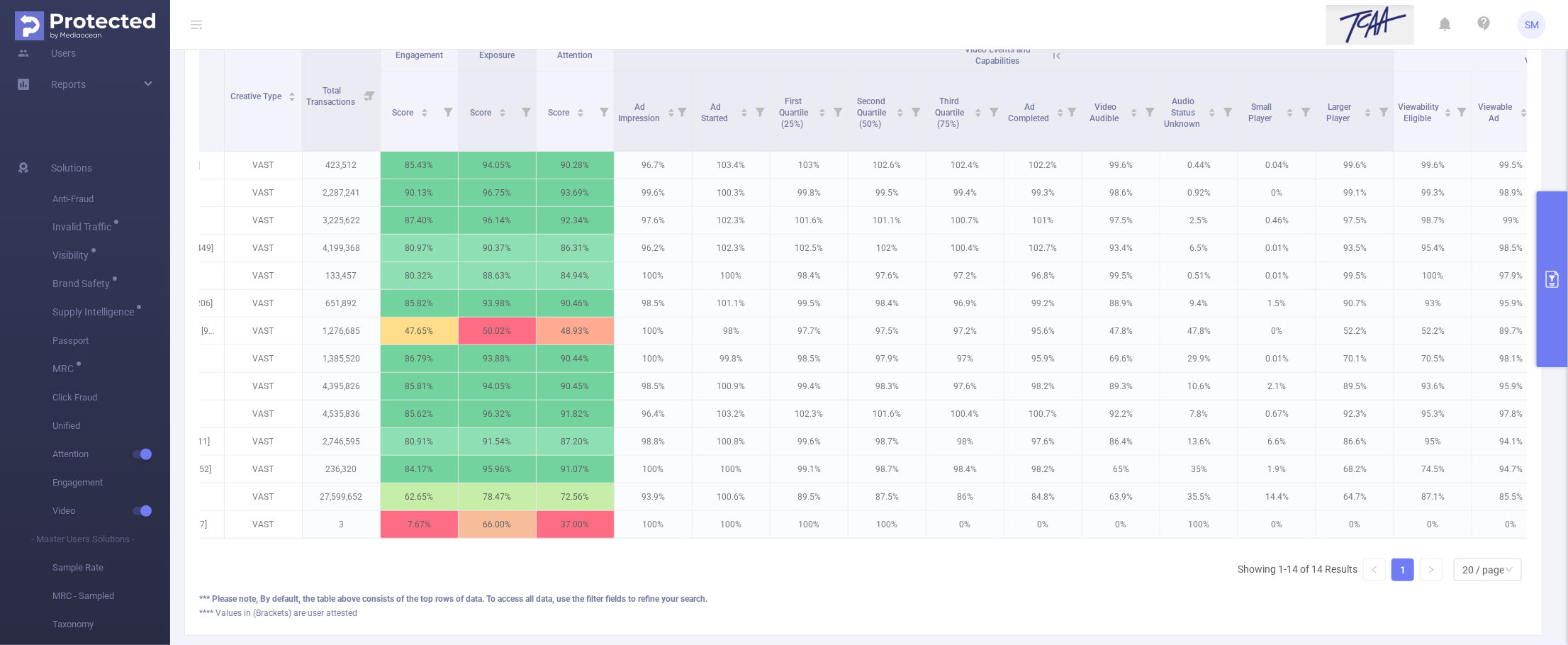
scroll to position [0, 0]
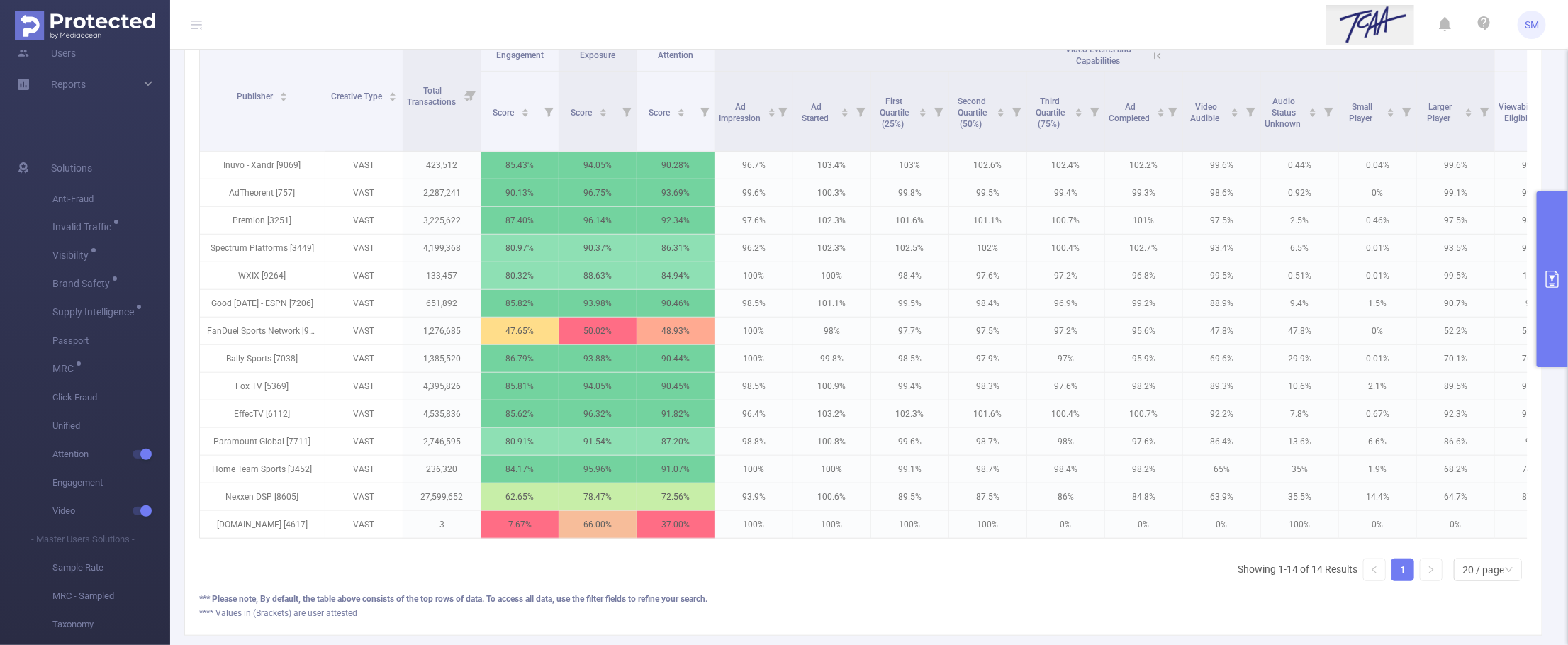
click at [1497, 274] on icon "primary" at bounding box center [1553, 279] width 17 height 17
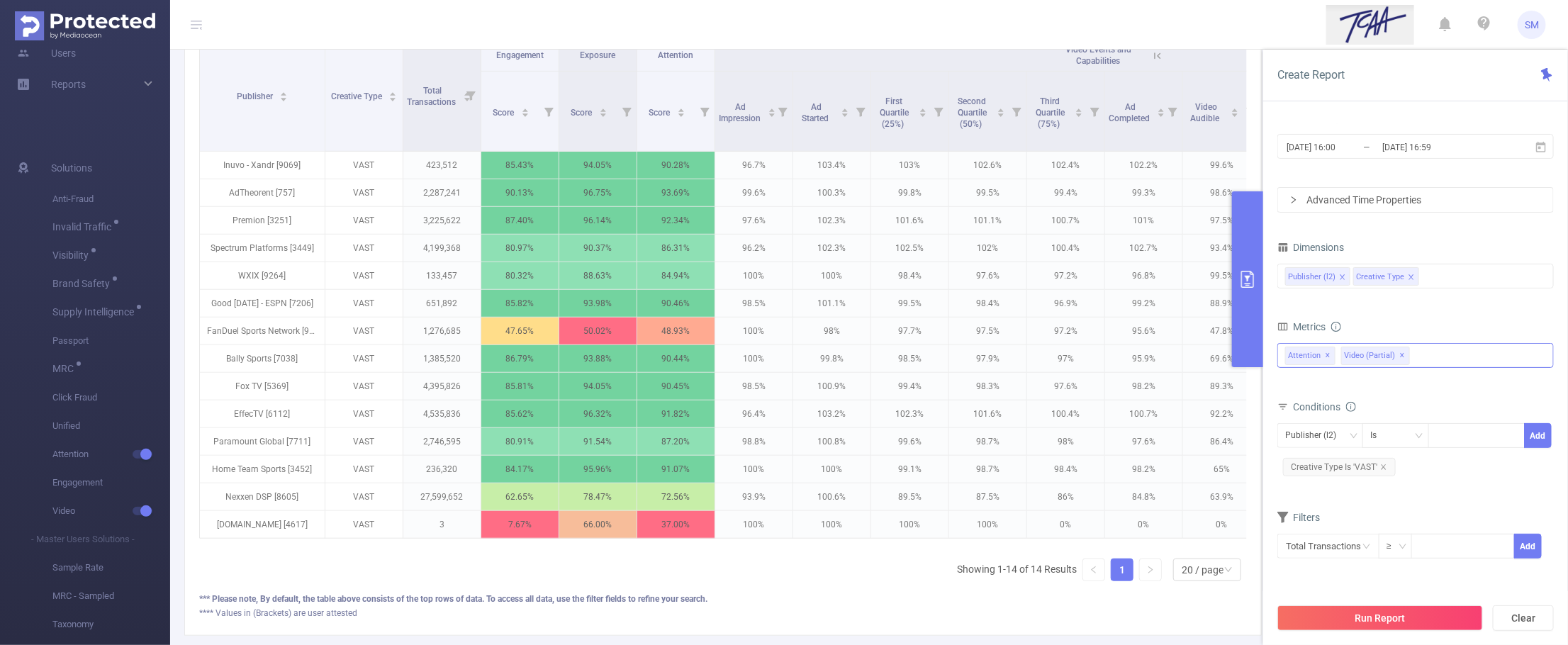
click at [1328, 355] on span "✕" at bounding box center [1329, 356] width 6 height 17
click at [1326, 551] on input "text" at bounding box center [1329, 547] width 102 height 25
click at [1412, 520] on div "Filters" at bounding box center [1415, 519] width 276 height 24
click at [1433, 543] on input at bounding box center [1463, 545] width 101 height 21
type input "5"
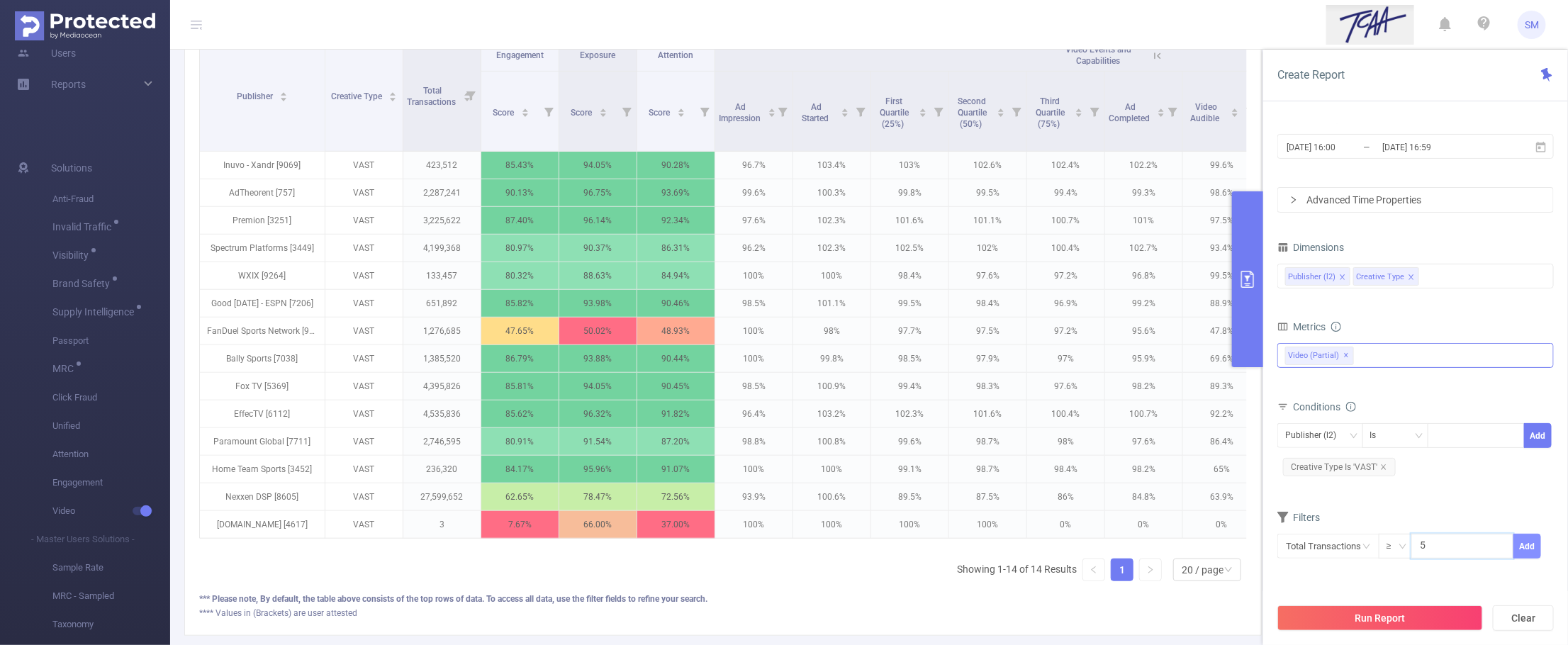
click at [1497, 541] on button "Add" at bounding box center [1527, 547] width 28 height 25
click at [1455, 616] on button "Run Report" at bounding box center [1380, 618] width 206 height 25
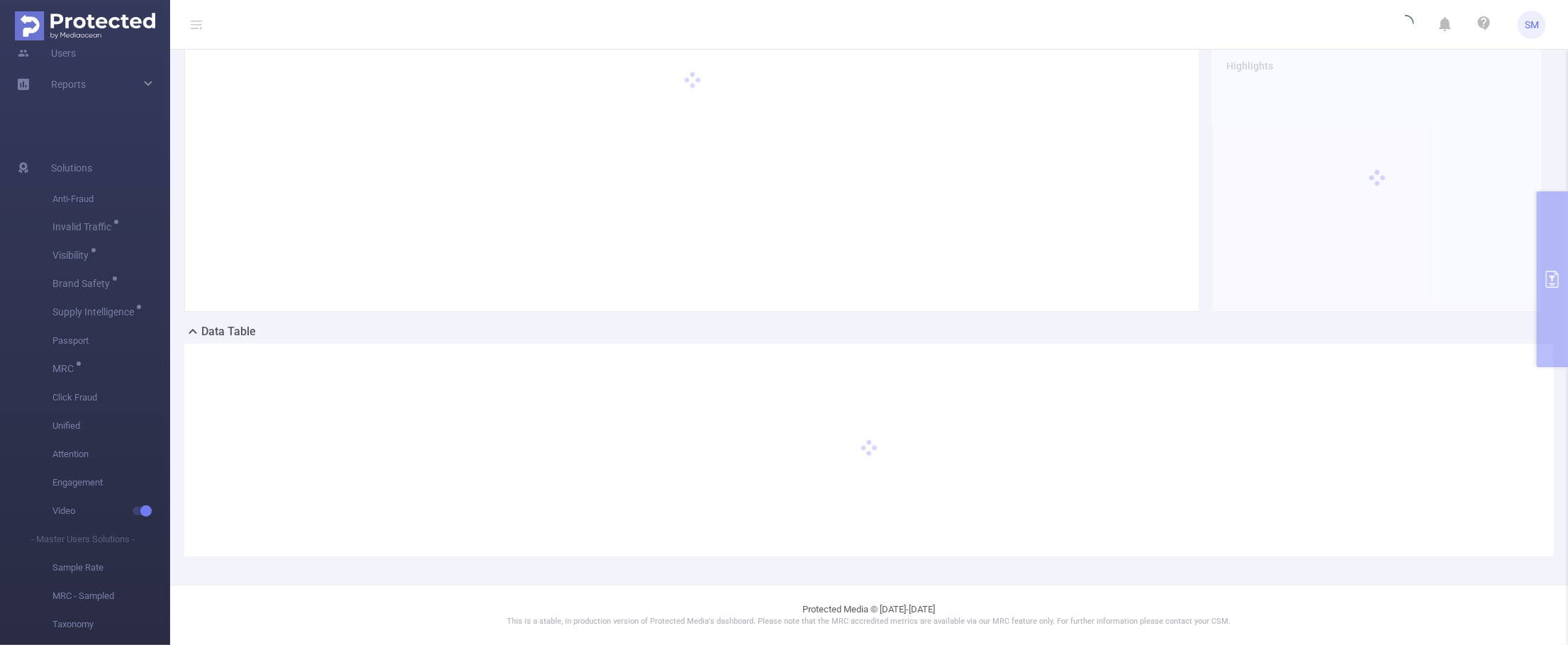
scroll to position [55, 0]
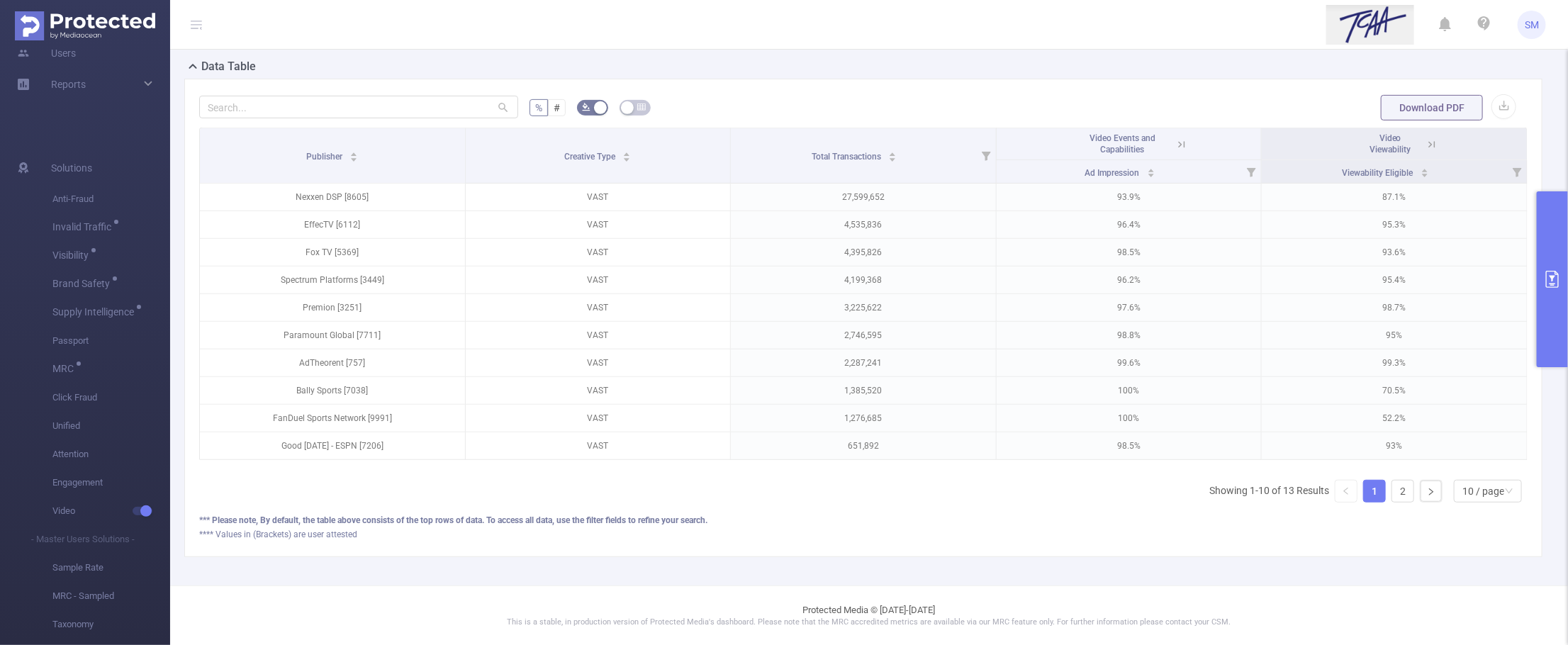
scroll to position [233, 0]
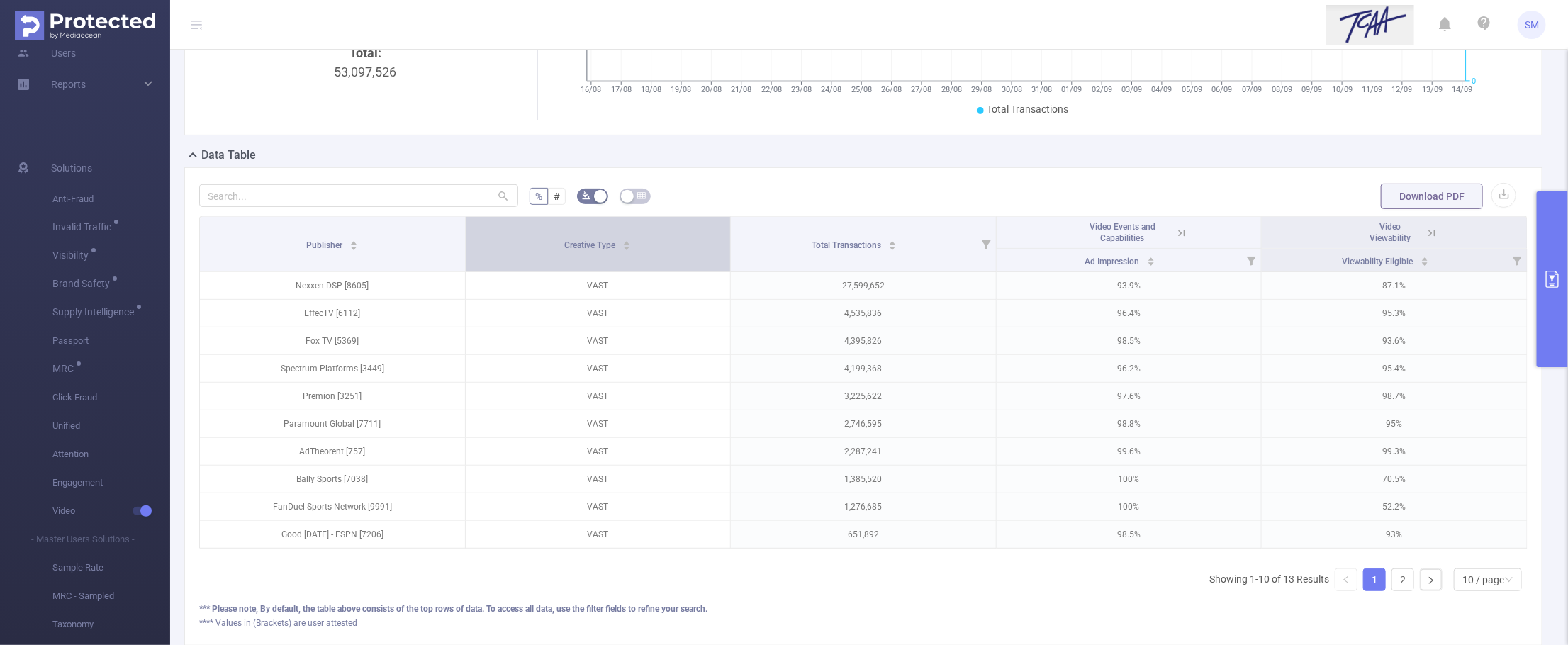
drag, startPoint x: 724, startPoint y: 231, endPoint x: 590, endPoint y: 231, distance: 134.0
click at [586, 231] on th "Creative Type" at bounding box center [599, 244] width 266 height 55
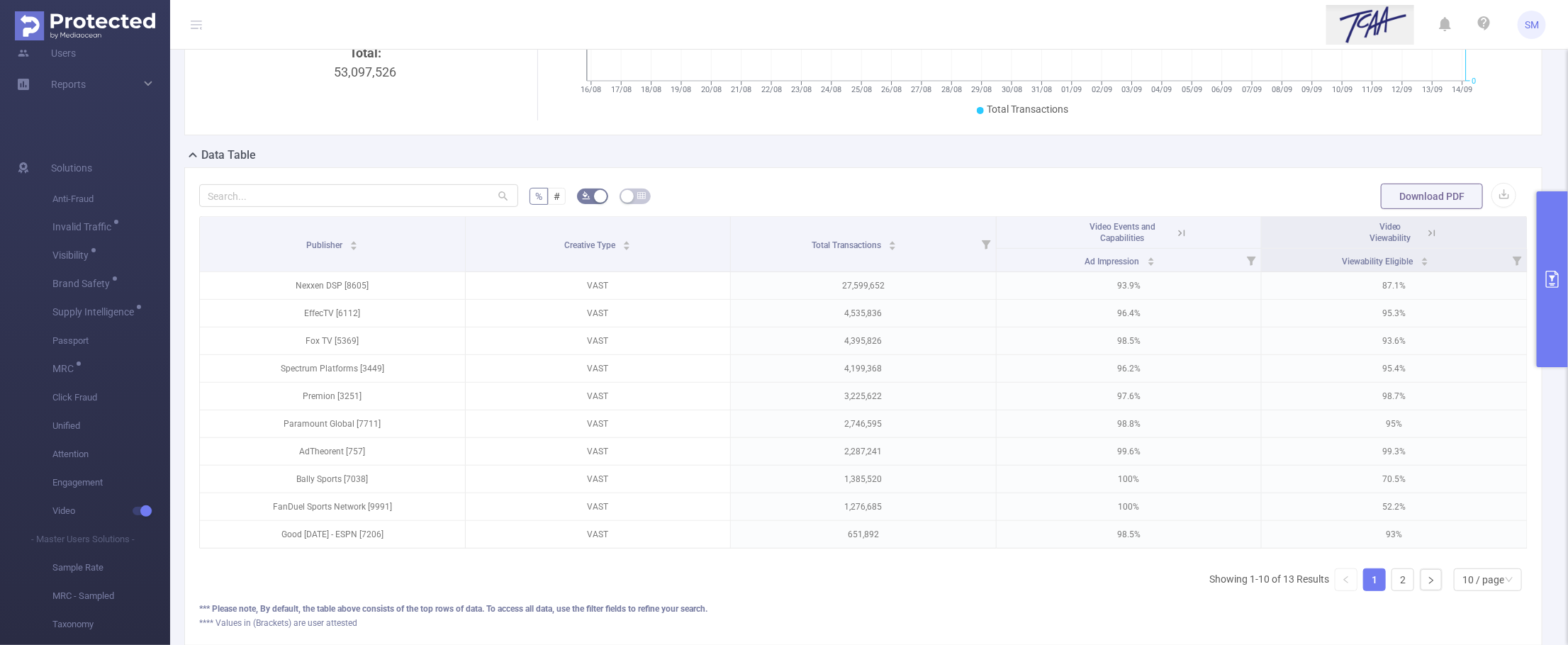
click at [1176, 228] on icon at bounding box center [1182, 233] width 13 height 13
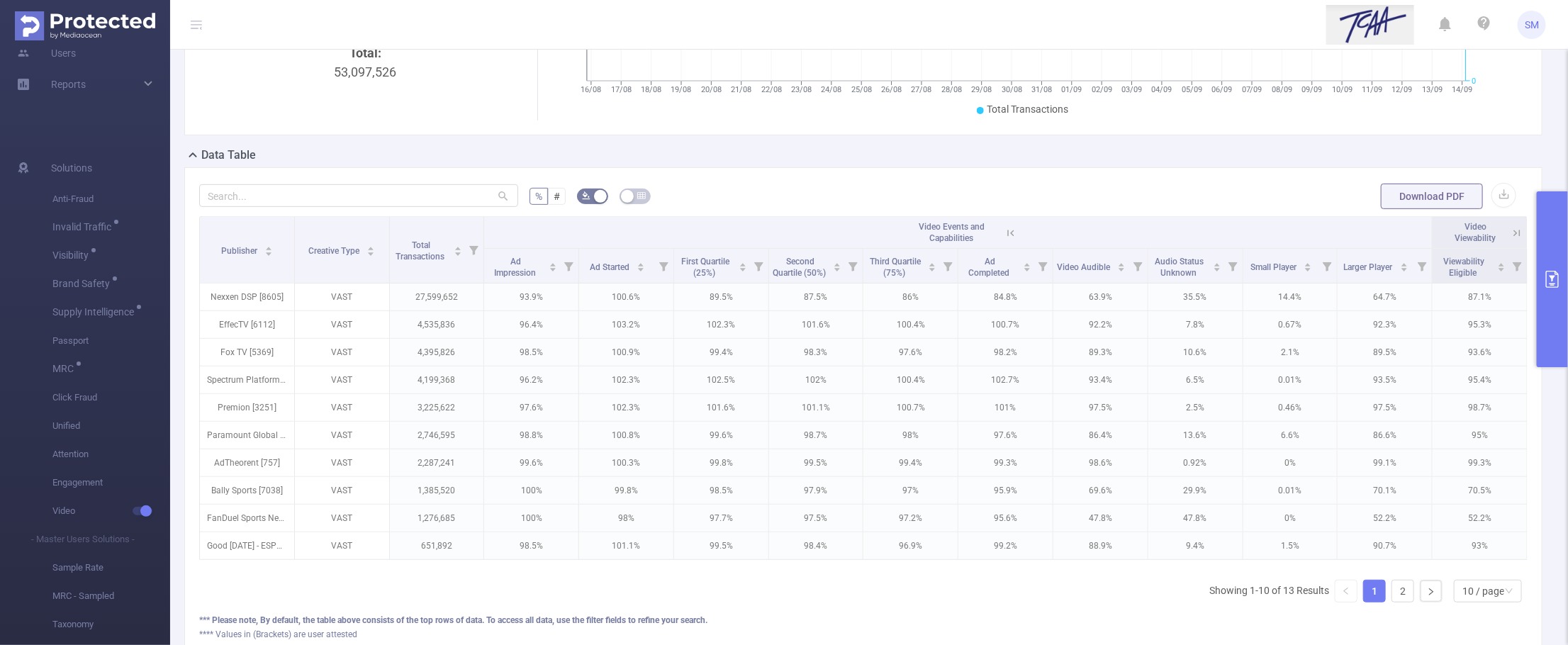
scroll to position [0, 3]
click at [1463, 602] on div "10 / page" at bounding box center [1484, 590] width 42 height 21
click at [1472, 525] on li "20 / page" at bounding box center [1475, 525] width 69 height 23
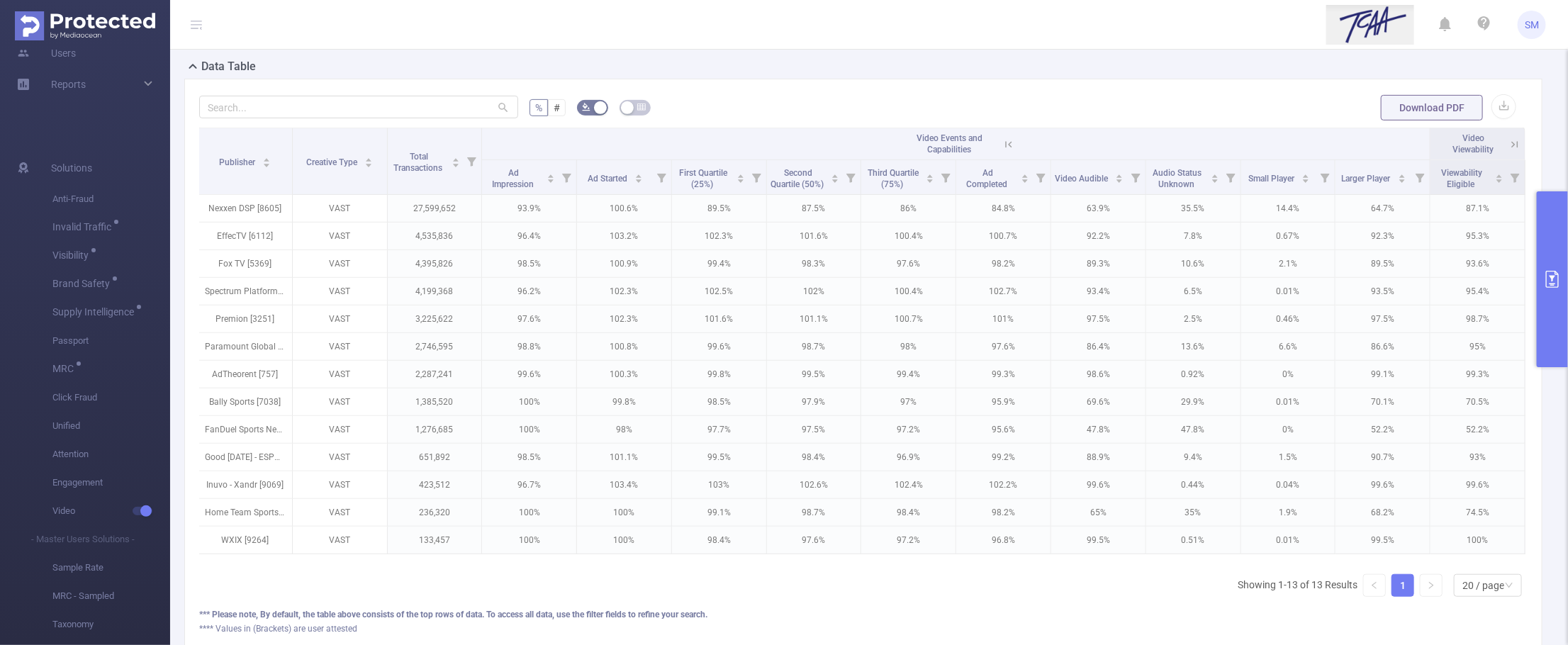
click at [702, 608] on div "Publisher Creative Type Total Transactions Video Events and Capabilities Video …" at bounding box center [863, 368] width 1329 height 480
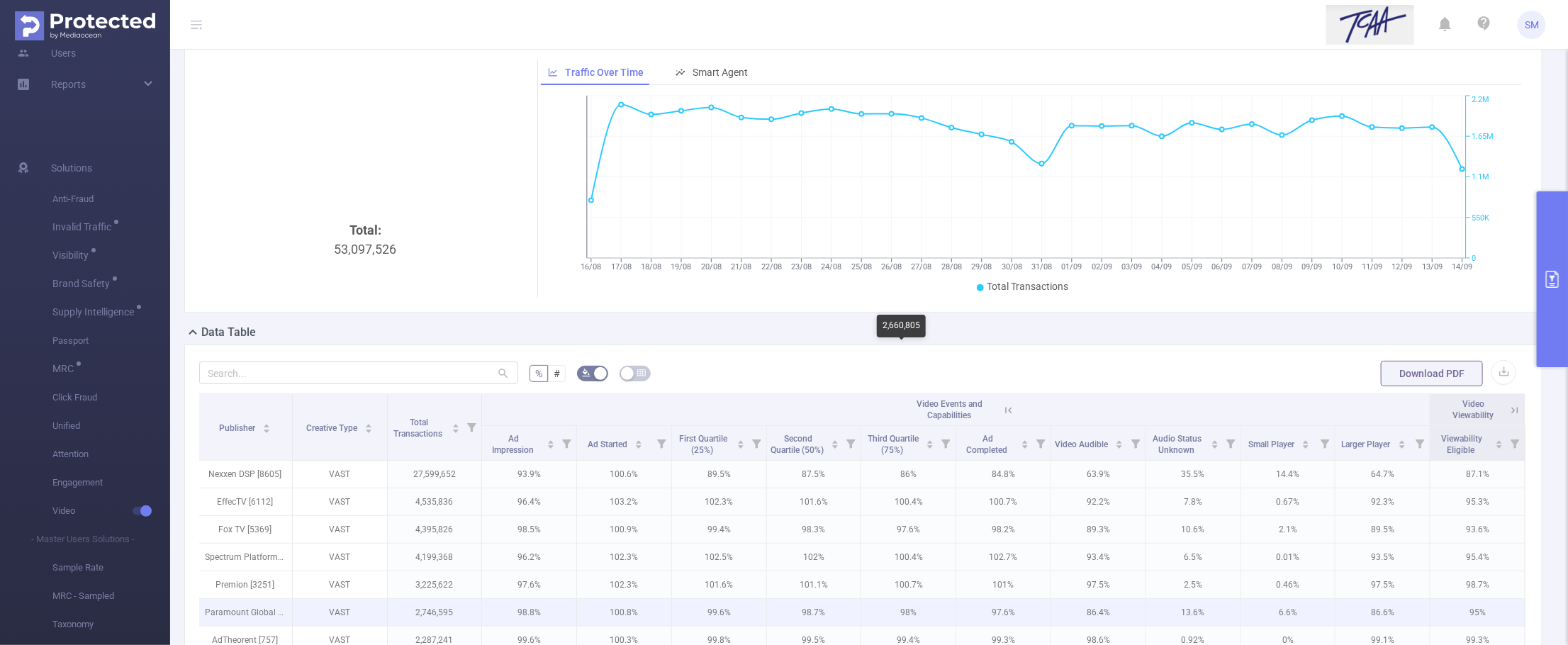
scroll to position [0, 0]
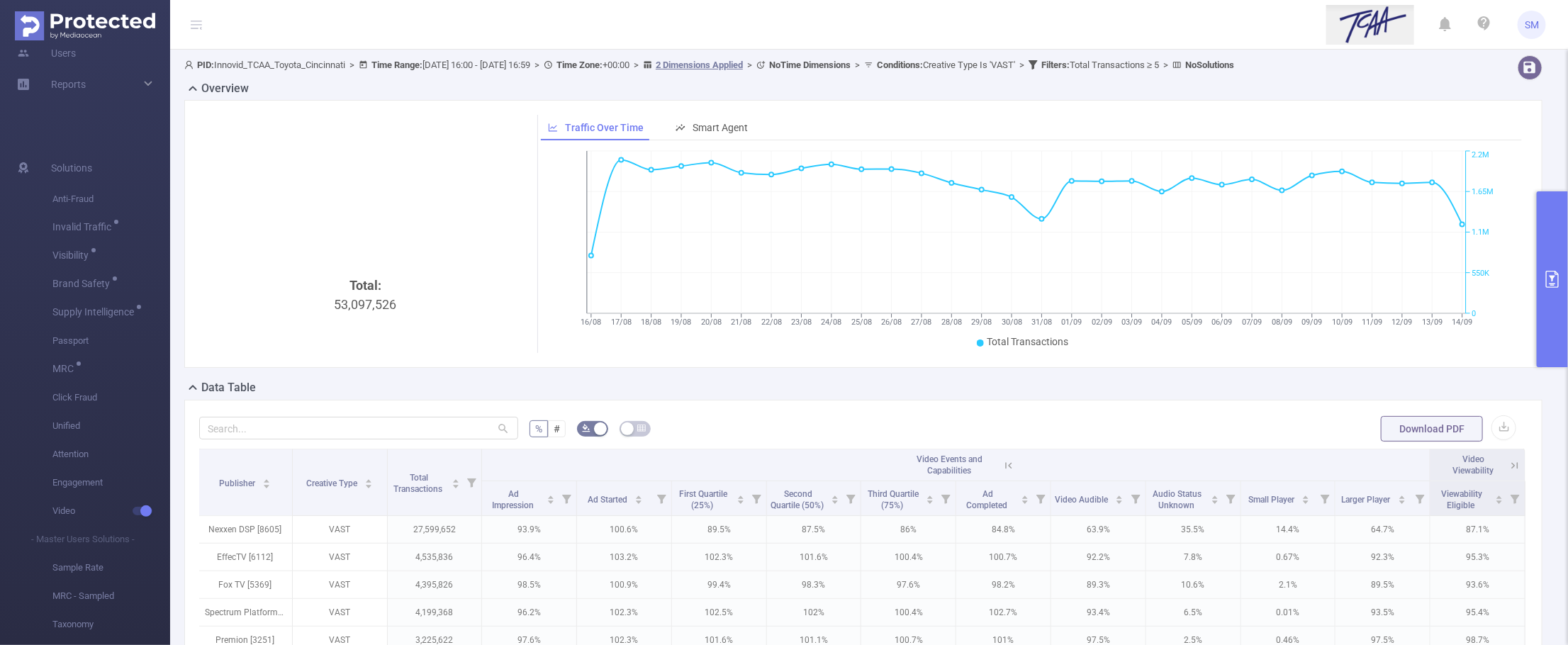
click at [1252, 100] on div "Total: 53,097,526 Traffic Over Time Smart Agent 16/08 17/08 18/08 19/08 20/08 2…" at bounding box center [863, 233] width 1358 height 268
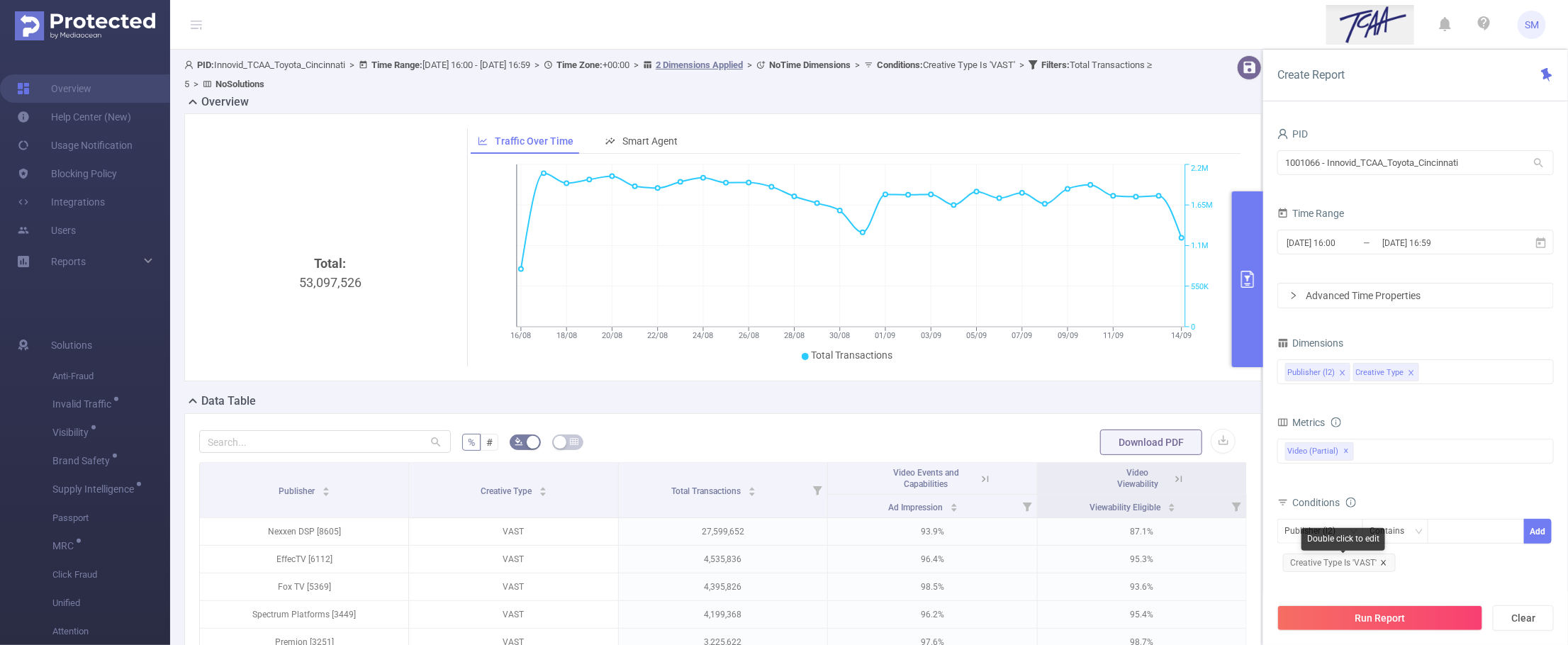
click at [1384, 565] on icon "icon: close" at bounding box center [1383, 563] width 5 height 5
click at [1416, 621] on button "Run Report" at bounding box center [1380, 618] width 206 height 25
